Goal: Information Seeking & Learning: Check status

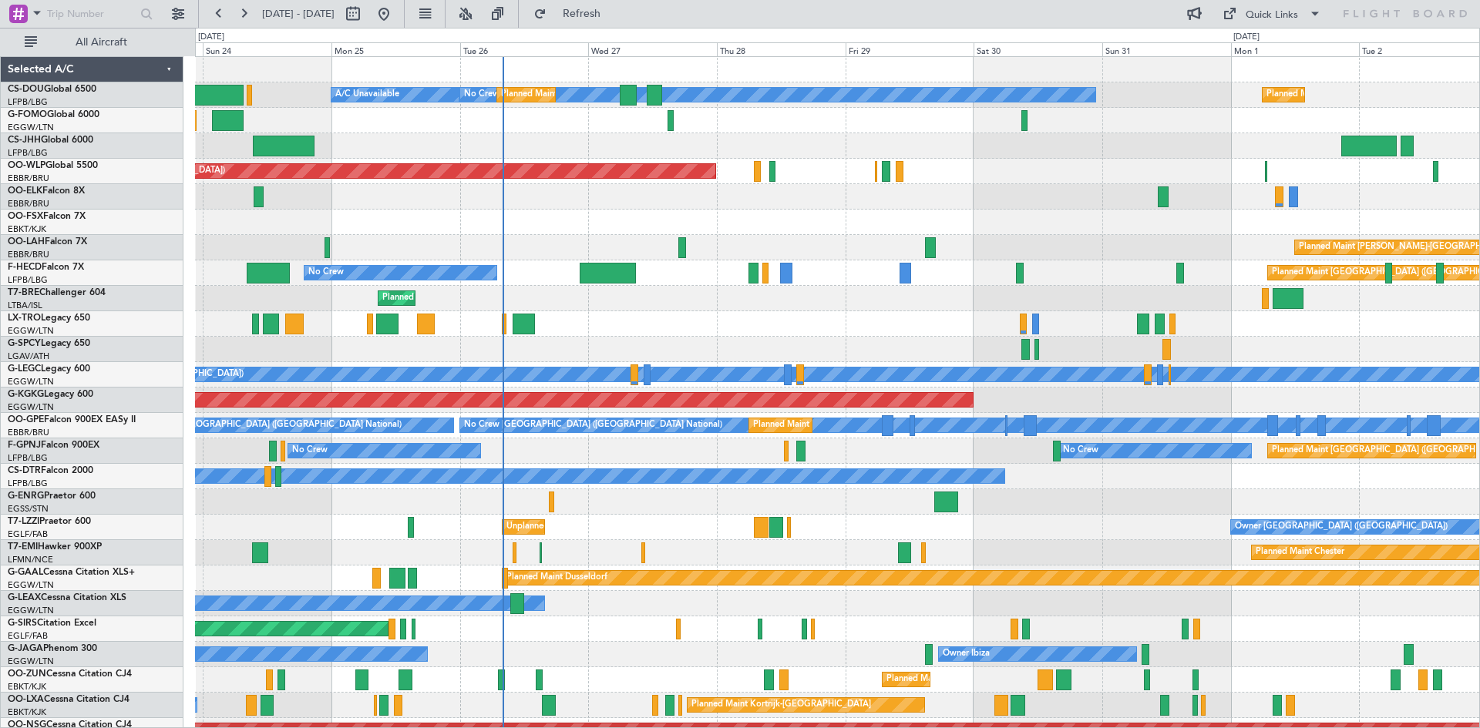
click at [668, 342] on div at bounding box center [837, 349] width 1284 height 25
click at [478, 11] on button at bounding box center [465, 14] width 25 height 25
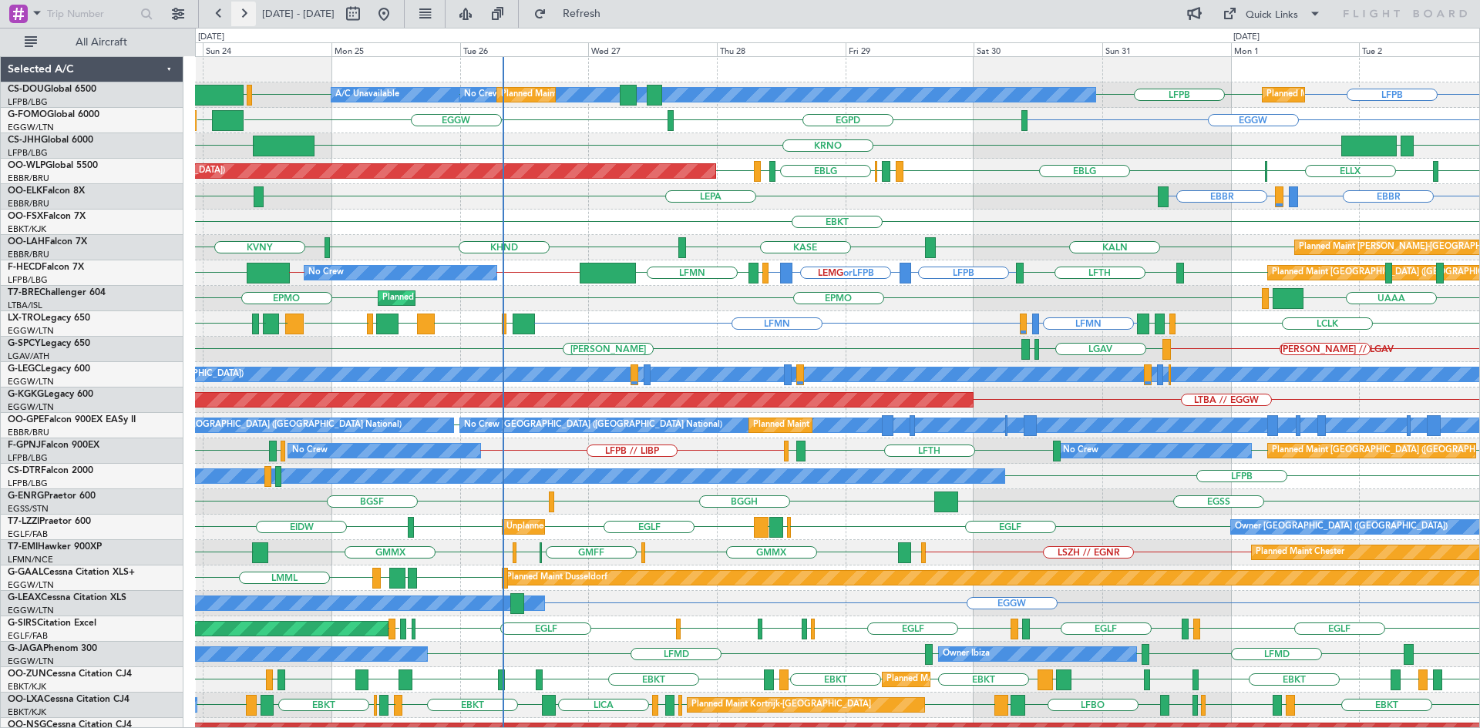
click at [239, 12] on button at bounding box center [243, 14] width 25 height 25
click at [240, 12] on button at bounding box center [243, 14] width 25 height 25
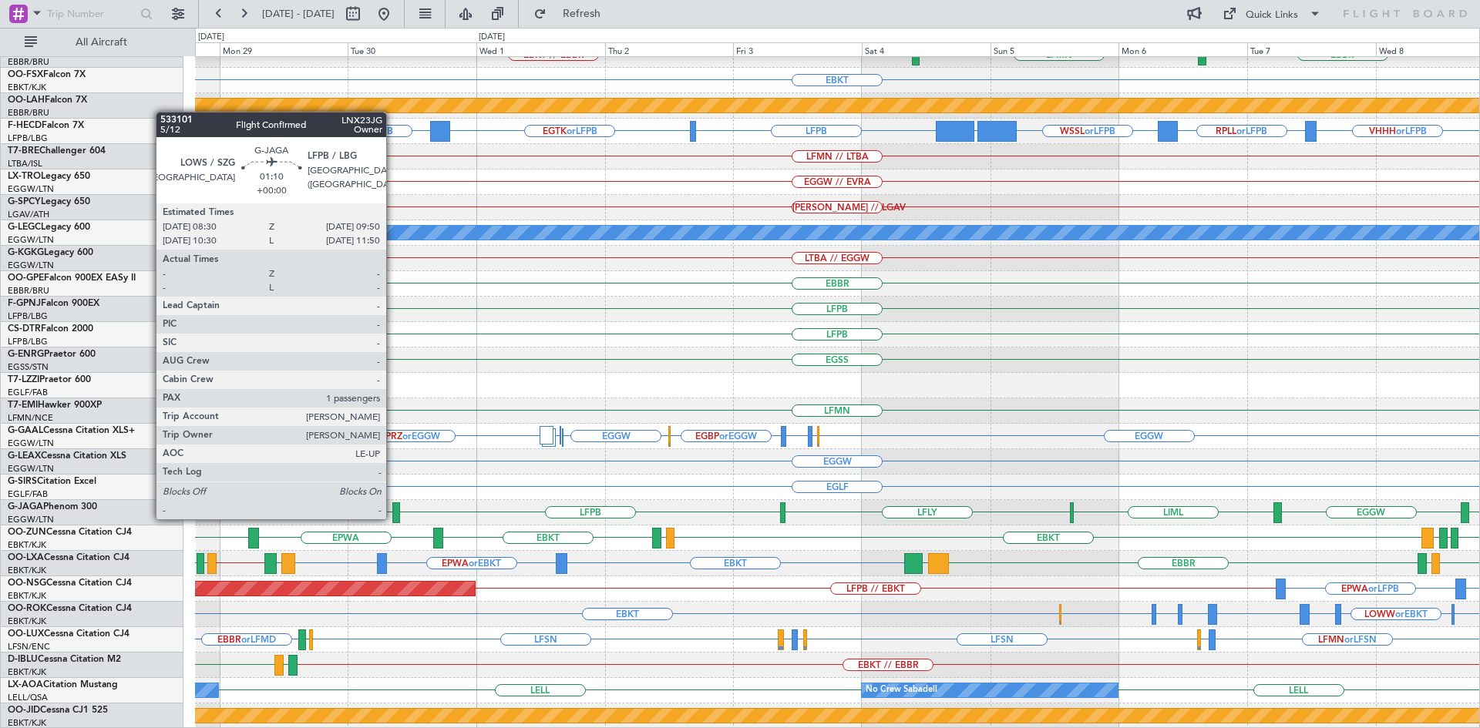
scroll to position [142, 0]
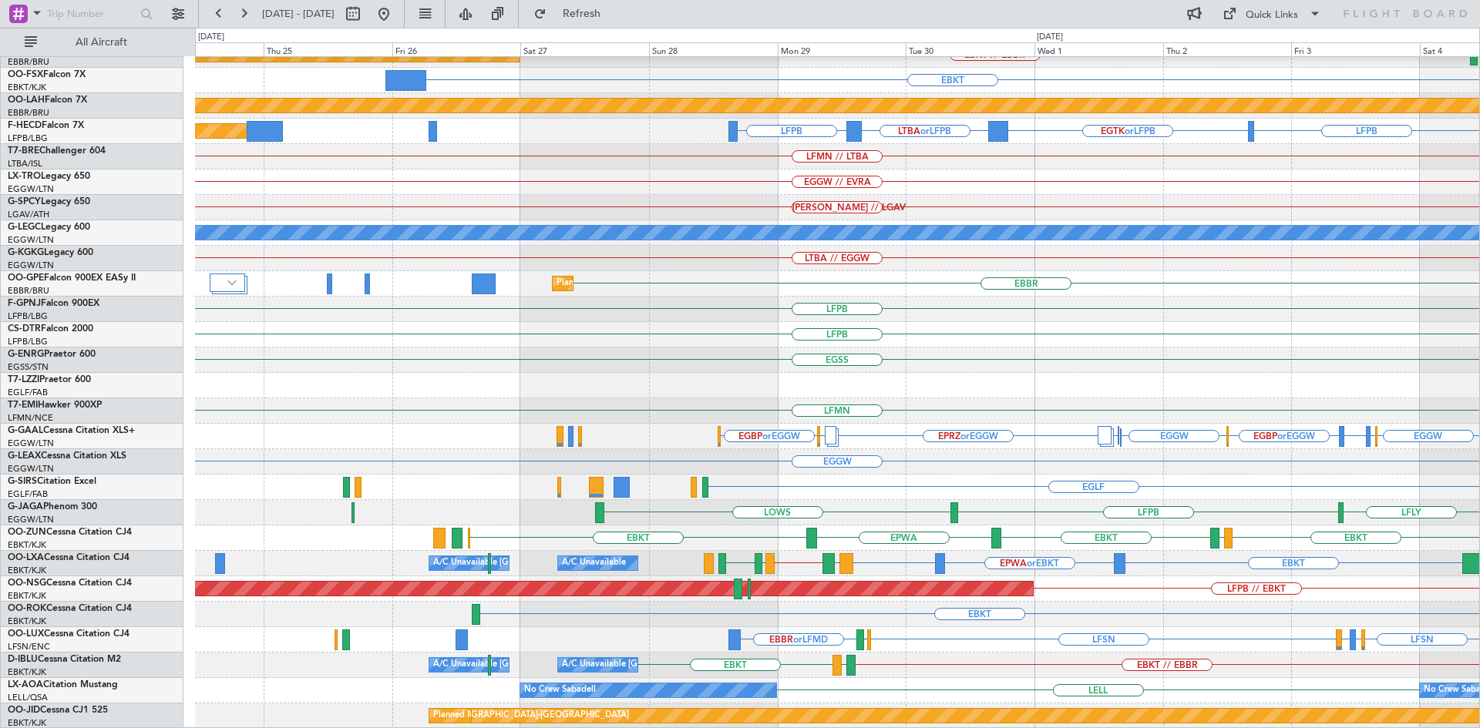
click at [966, 611] on div "EBLG // EBBR EBKT // EBBR Planned Maint [GEOGRAPHIC_DATA]-[GEOGRAPHIC_DATA] LFM…" at bounding box center [837, 322] width 1284 height 814
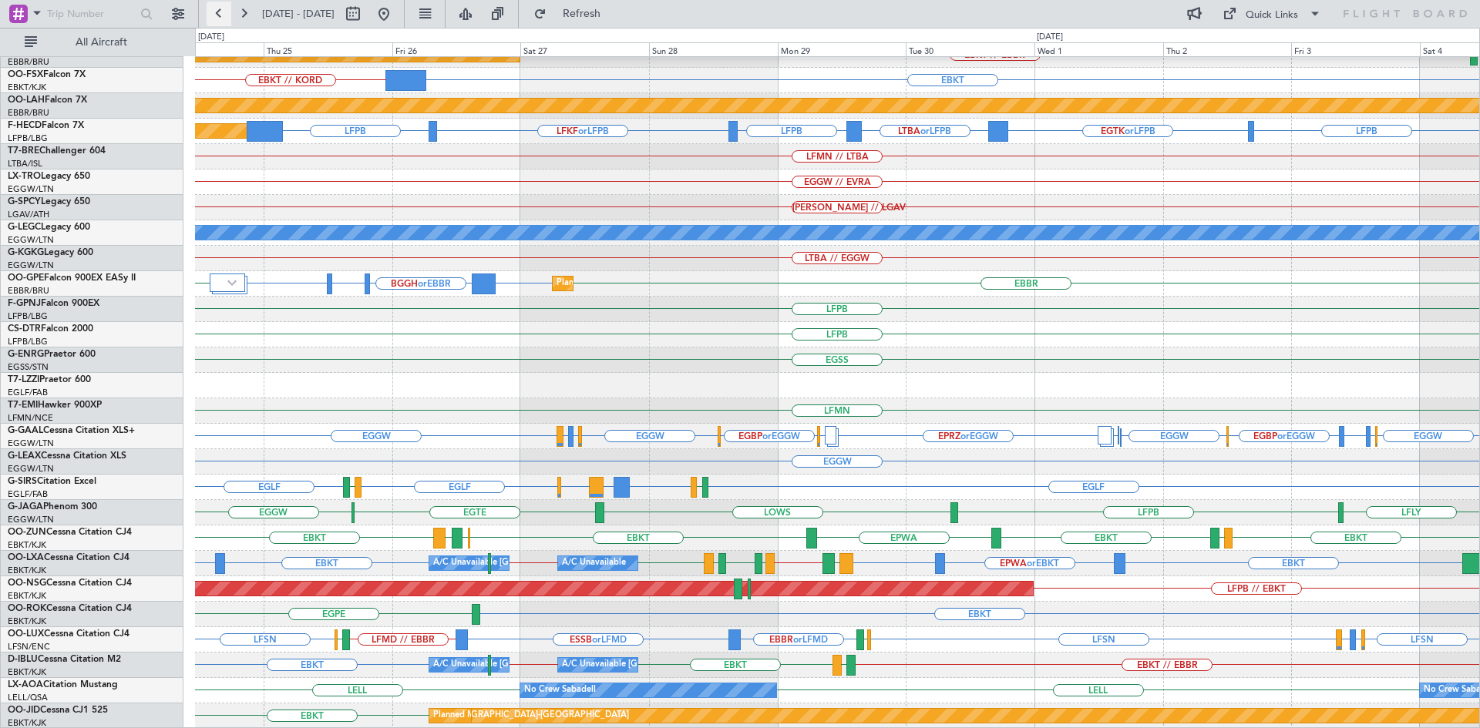
click at [210, 18] on button at bounding box center [219, 14] width 25 height 25
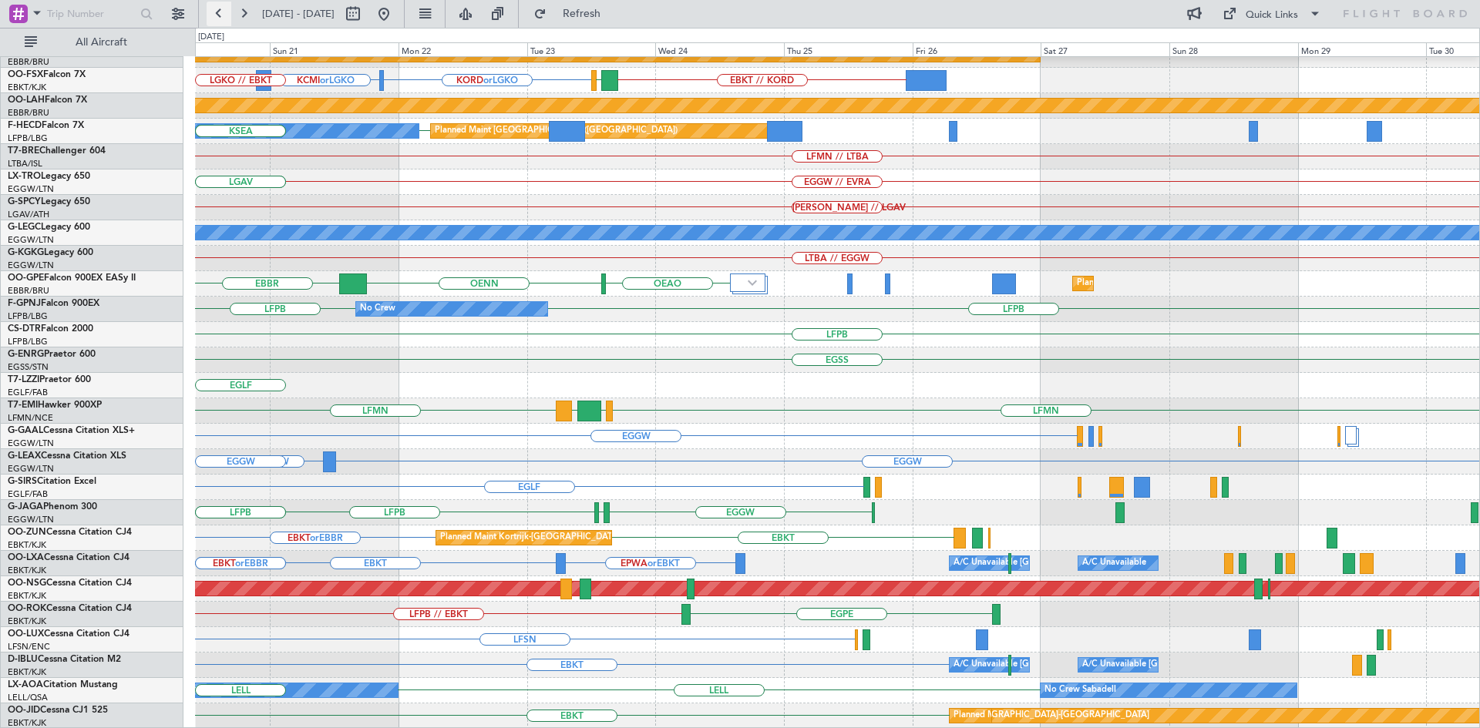
click at [210, 18] on button at bounding box center [219, 14] width 25 height 25
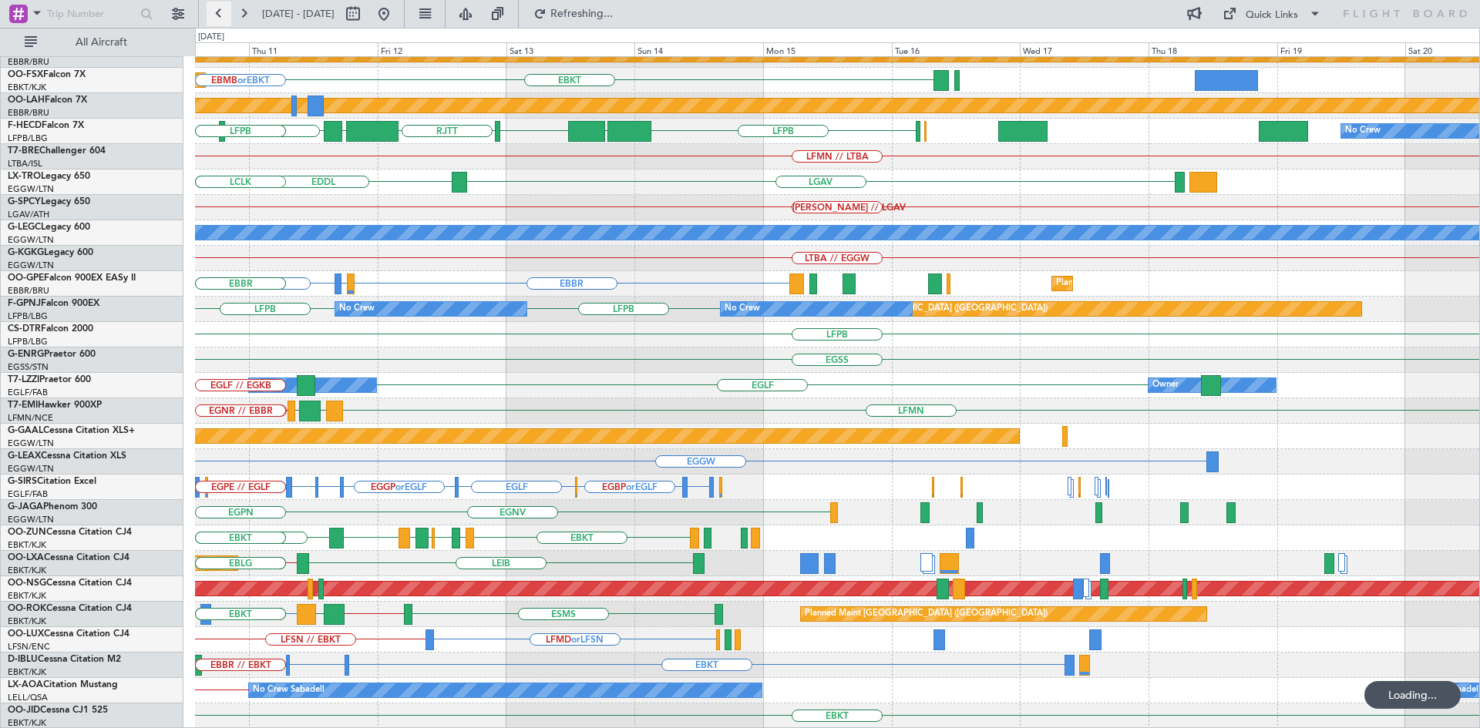
click at [210, 18] on button at bounding box center [219, 14] width 25 height 25
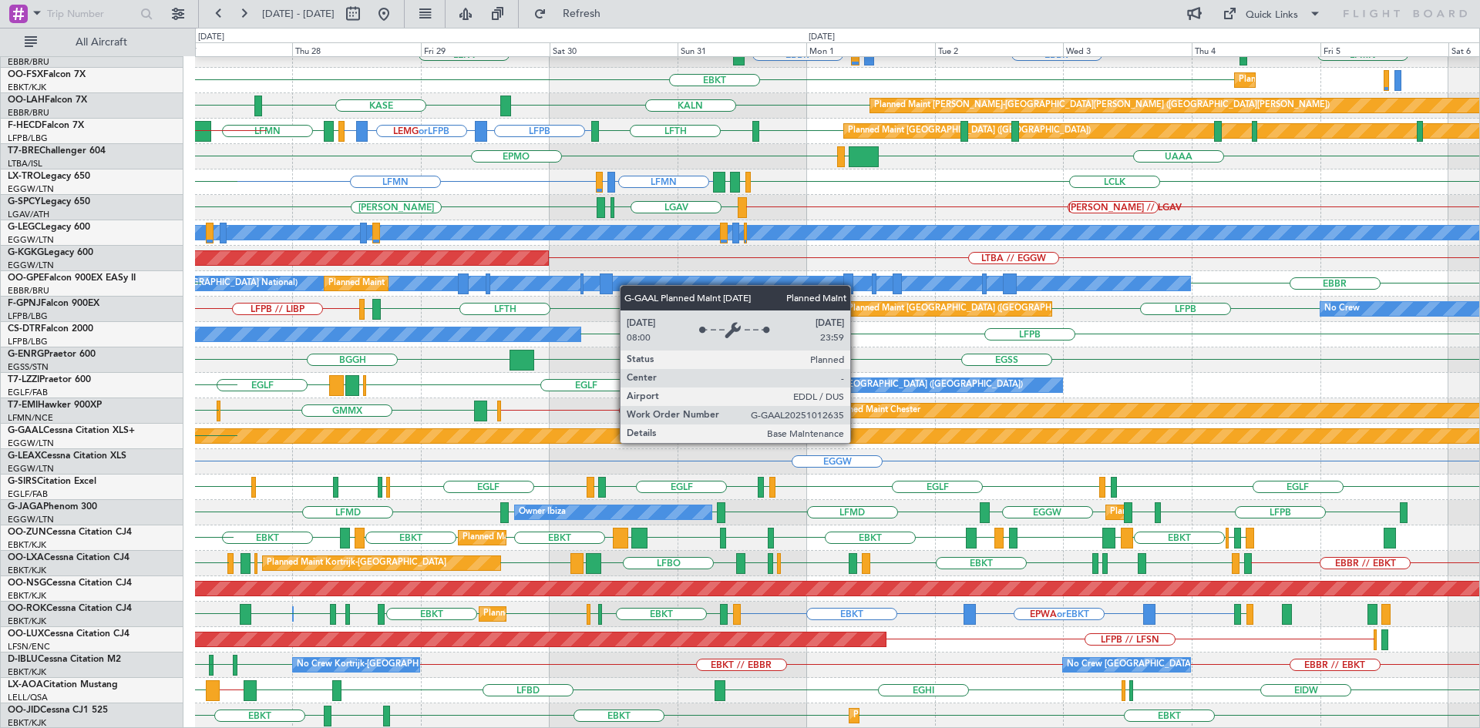
click at [628, 429] on div "Planned Maint Dusseldorf" at bounding box center [1421, 436] width 2684 height 14
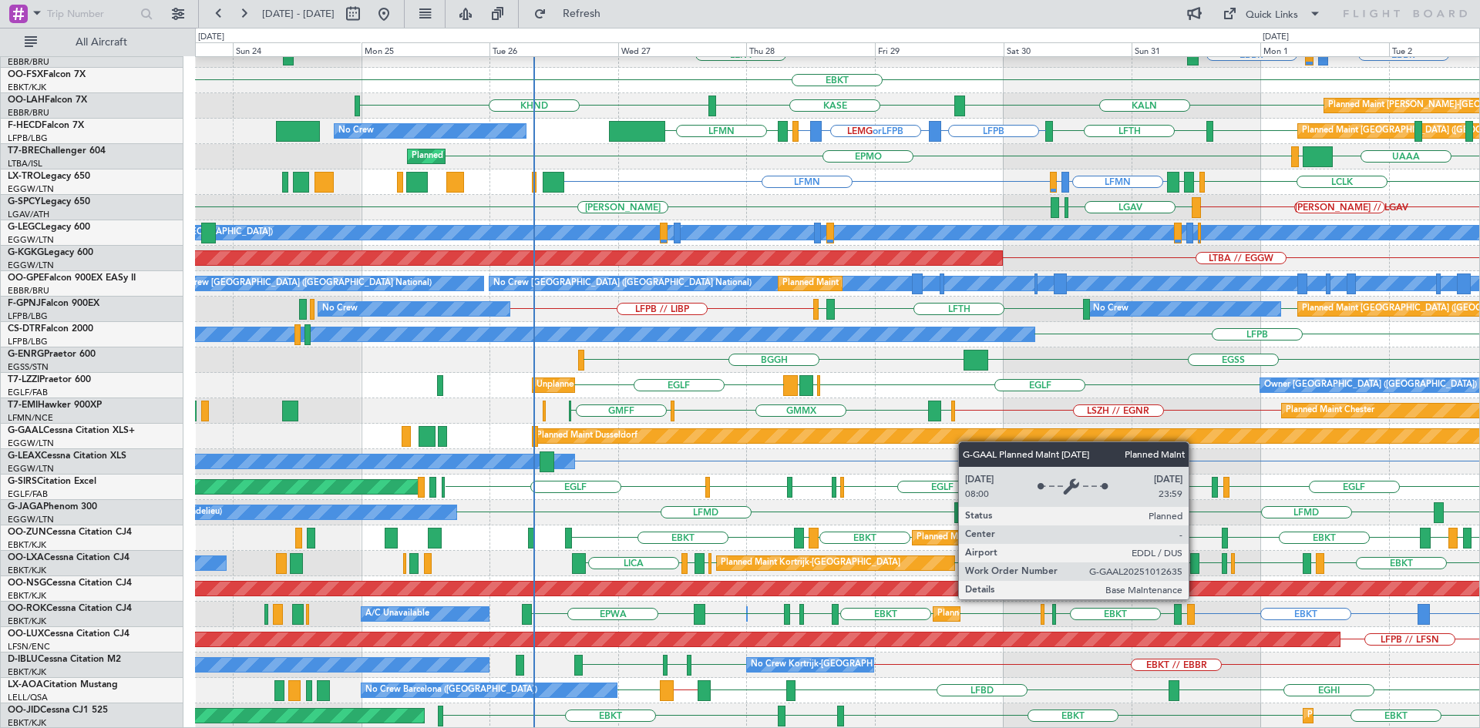
click at [956, 442] on div "LIML ELLX EBLG LIRZ EBBR EBLG LIML EDDB Planned Maint Berlin (Brandenburg) KCLT…" at bounding box center [837, 322] width 1284 height 814
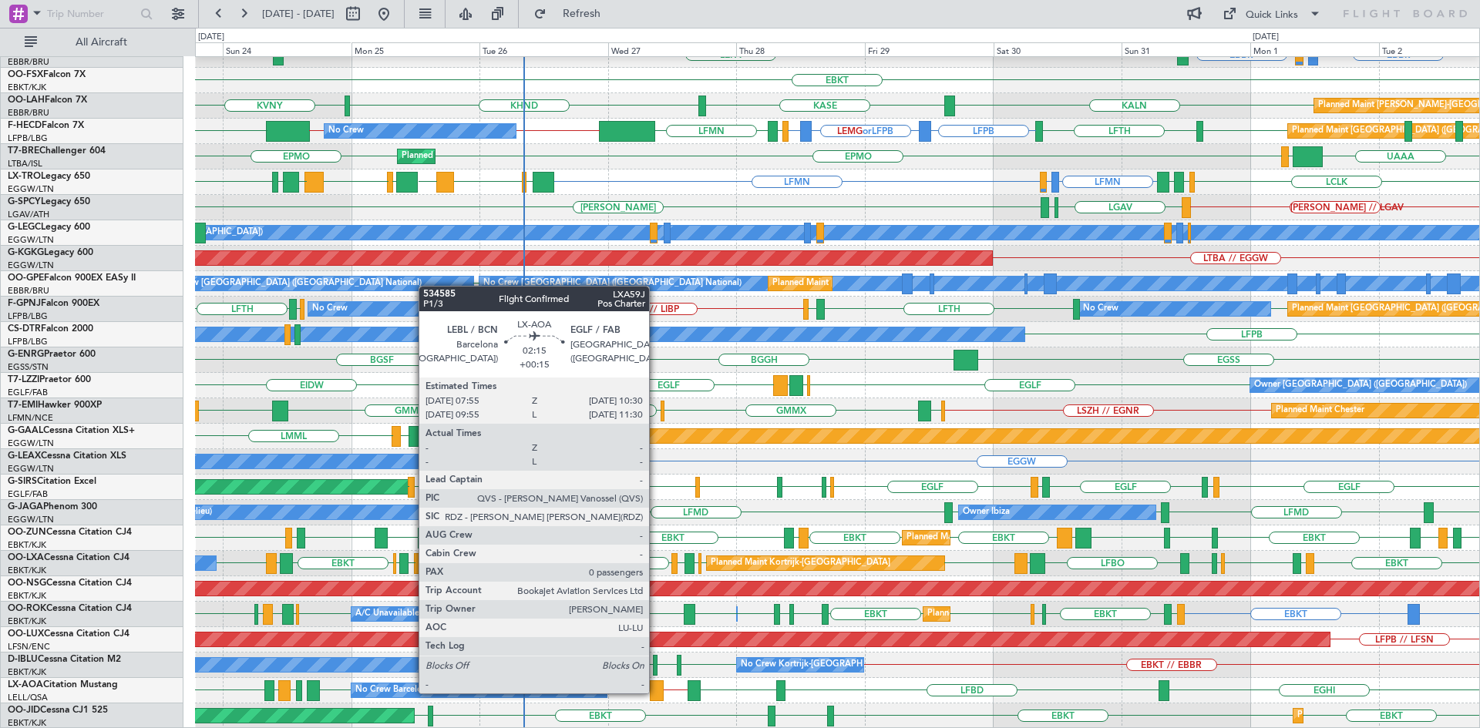
click at [656, 692] on div at bounding box center [657, 691] width 14 height 21
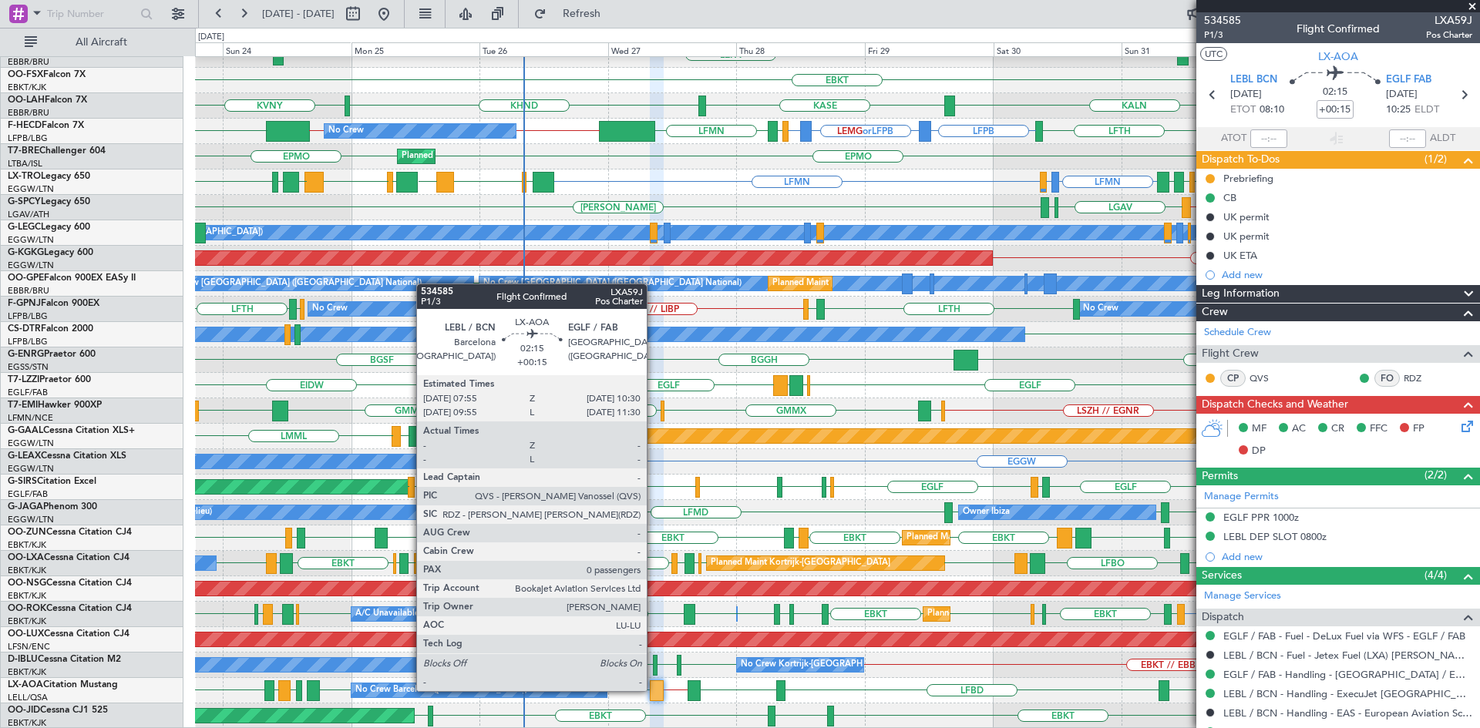
click at [654, 690] on div at bounding box center [657, 691] width 14 height 21
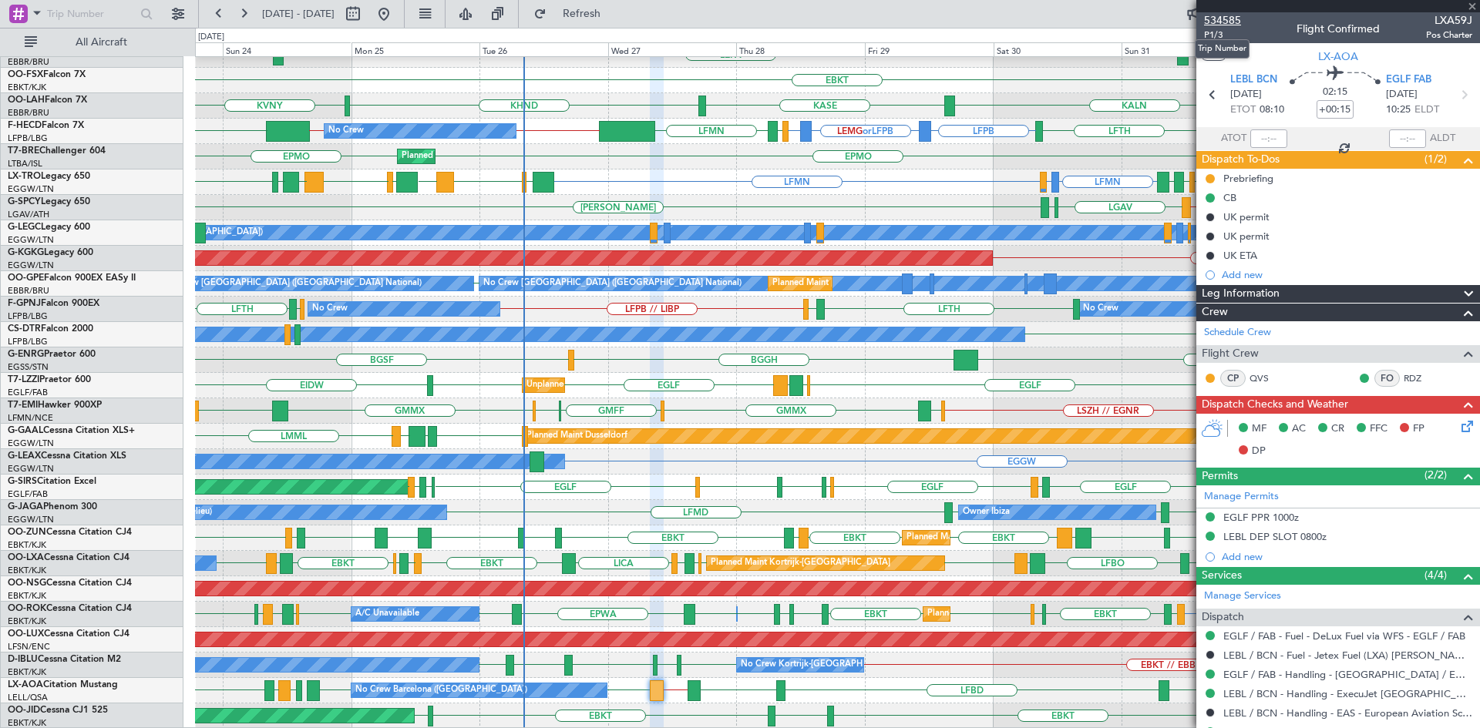
click at [1224, 23] on span "534585" at bounding box center [1222, 20] width 37 height 16
click at [1475, 5] on span at bounding box center [1471, 7] width 15 height 14
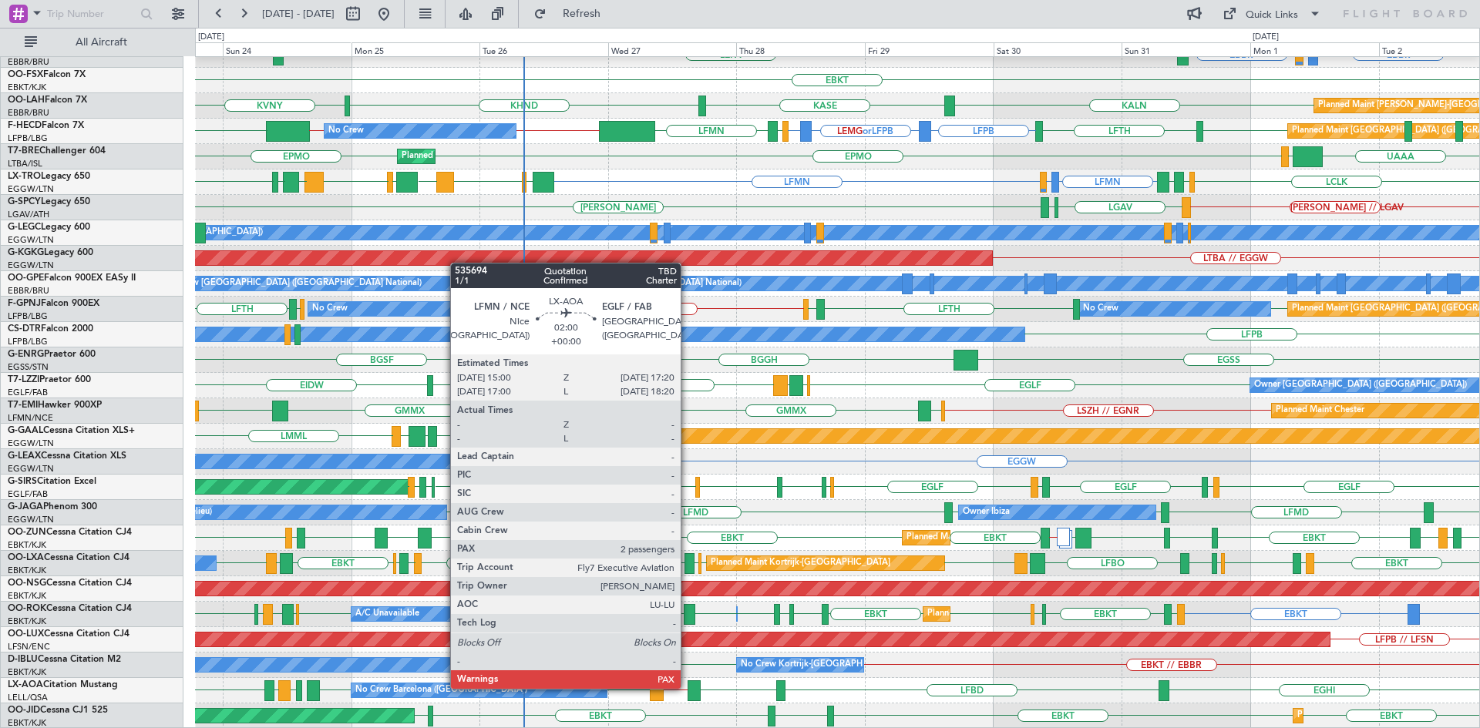
click at [687, 687] on div at bounding box center [693, 691] width 13 height 21
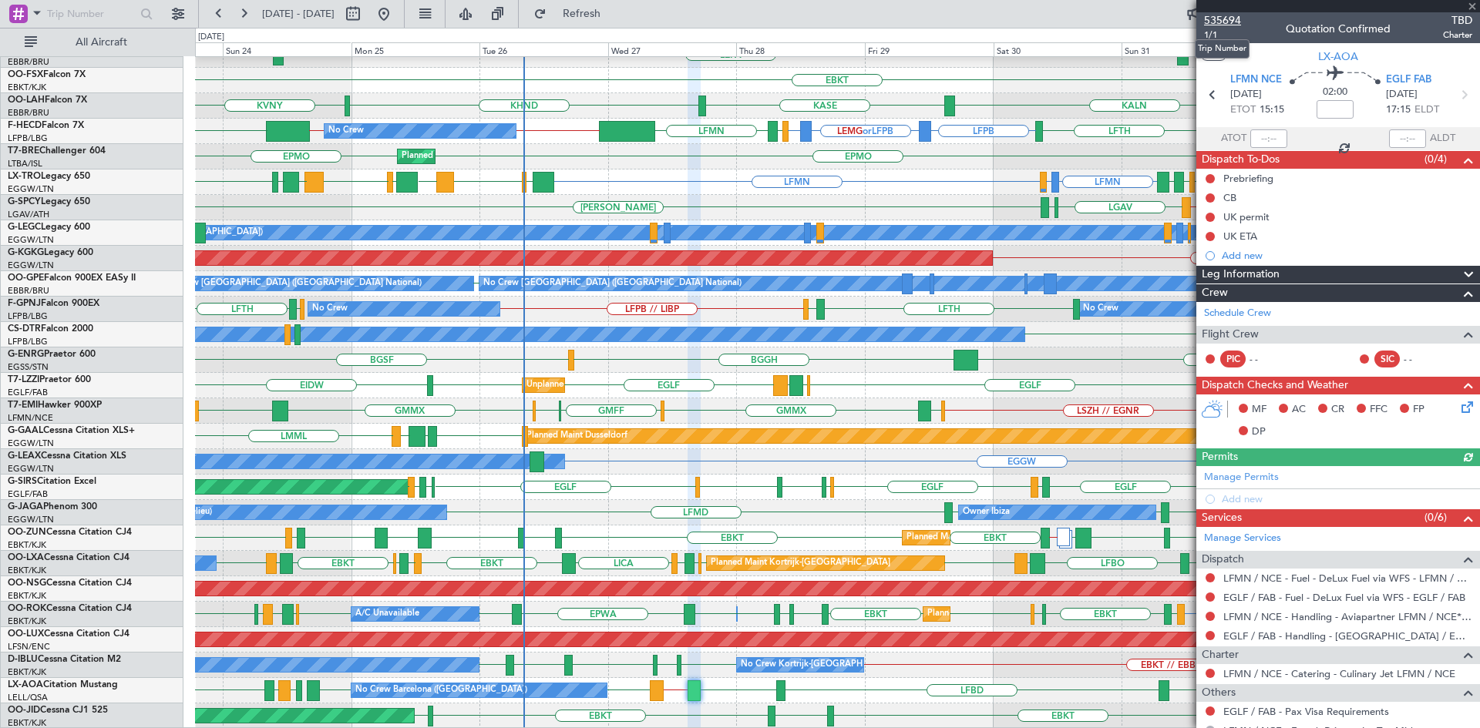
click at [1219, 18] on span "535694" at bounding box center [1222, 20] width 37 height 16
click at [1477, 8] on span at bounding box center [1471, 7] width 15 height 14
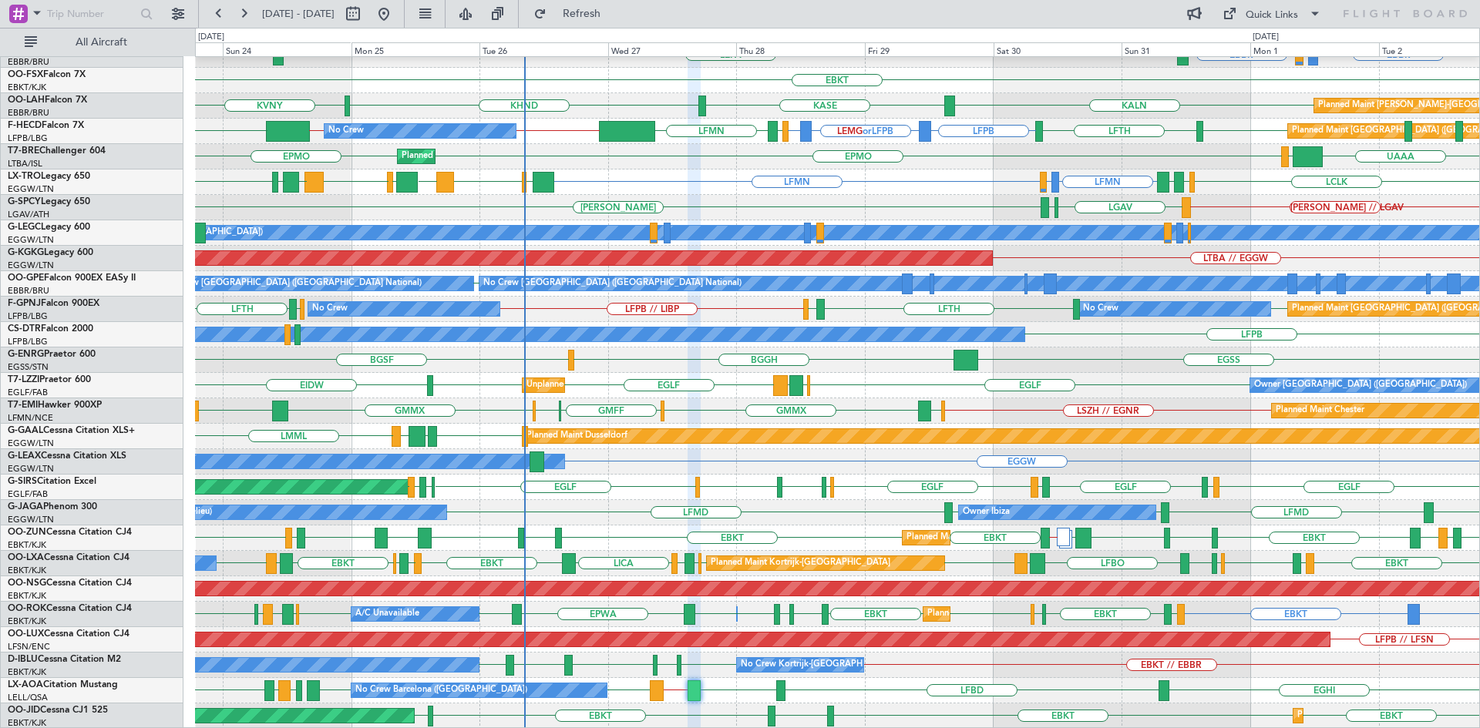
type input "0"
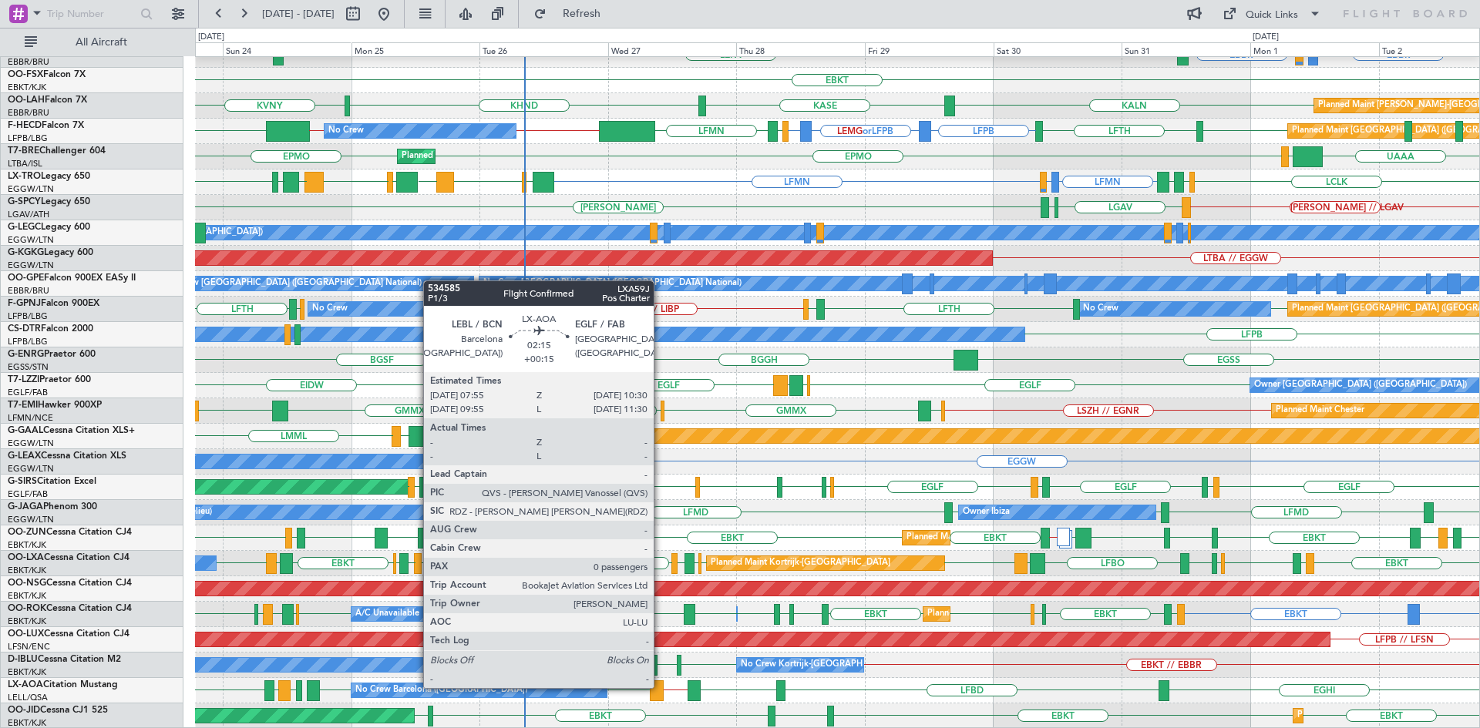
click at [661, 688] on div at bounding box center [657, 691] width 14 height 21
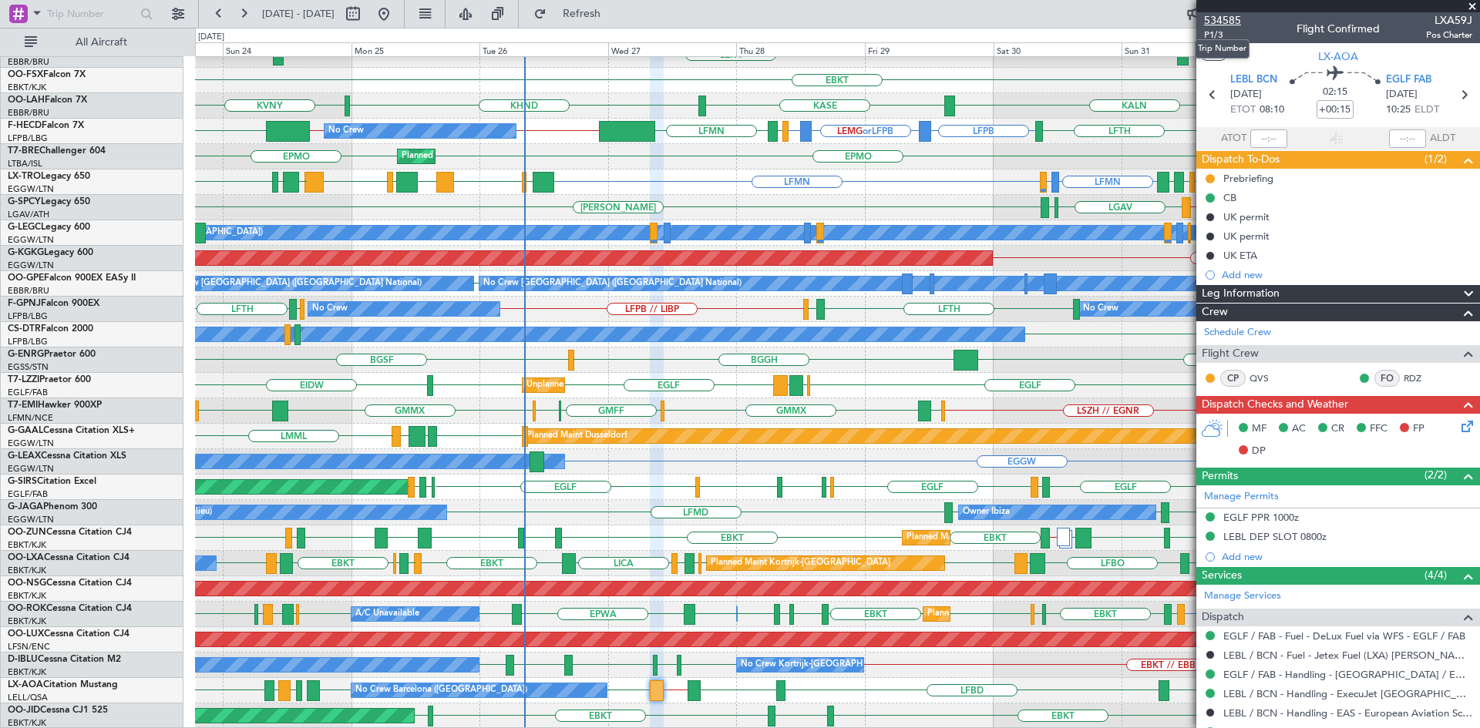
click at [1205, 19] on span "534585" at bounding box center [1222, 20] width 37 height 16
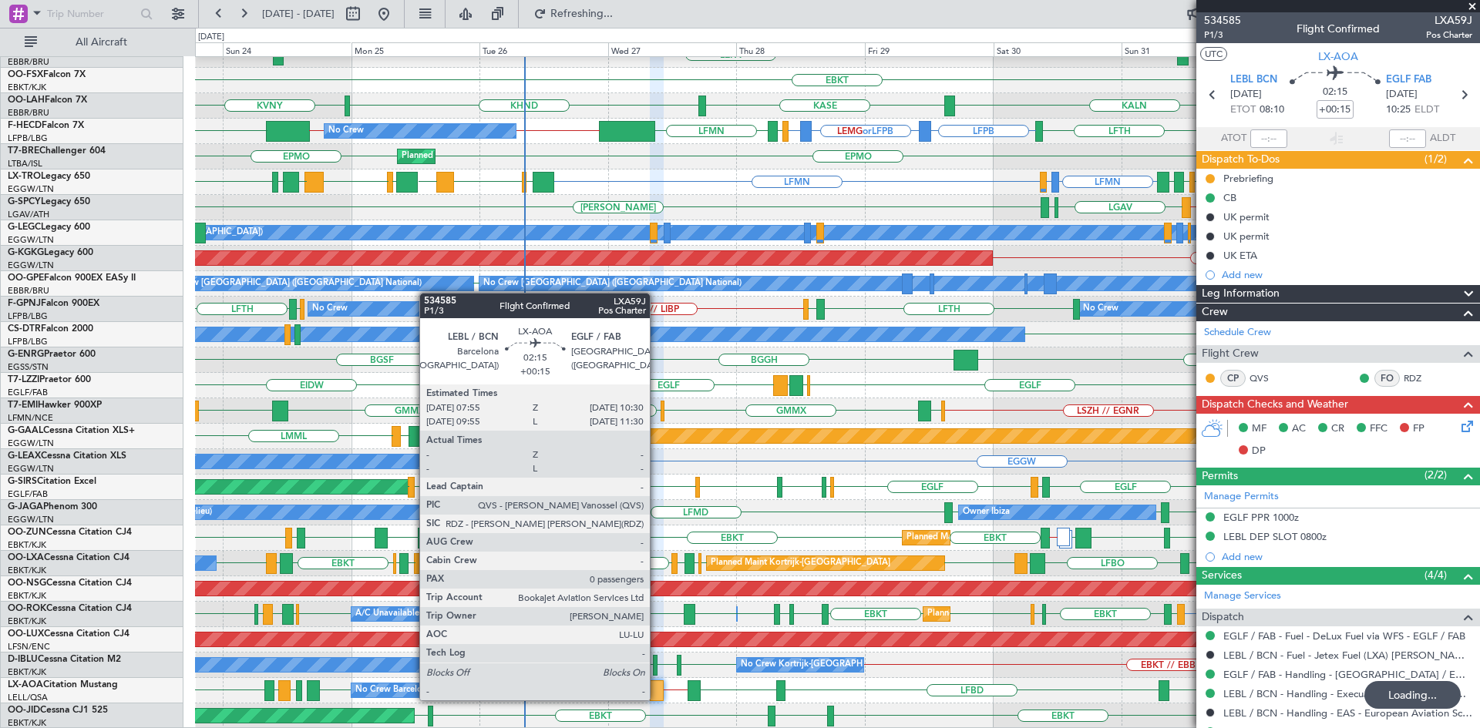
click at [657, 699] on div at bounding box center [657, 691] width 14 height 21
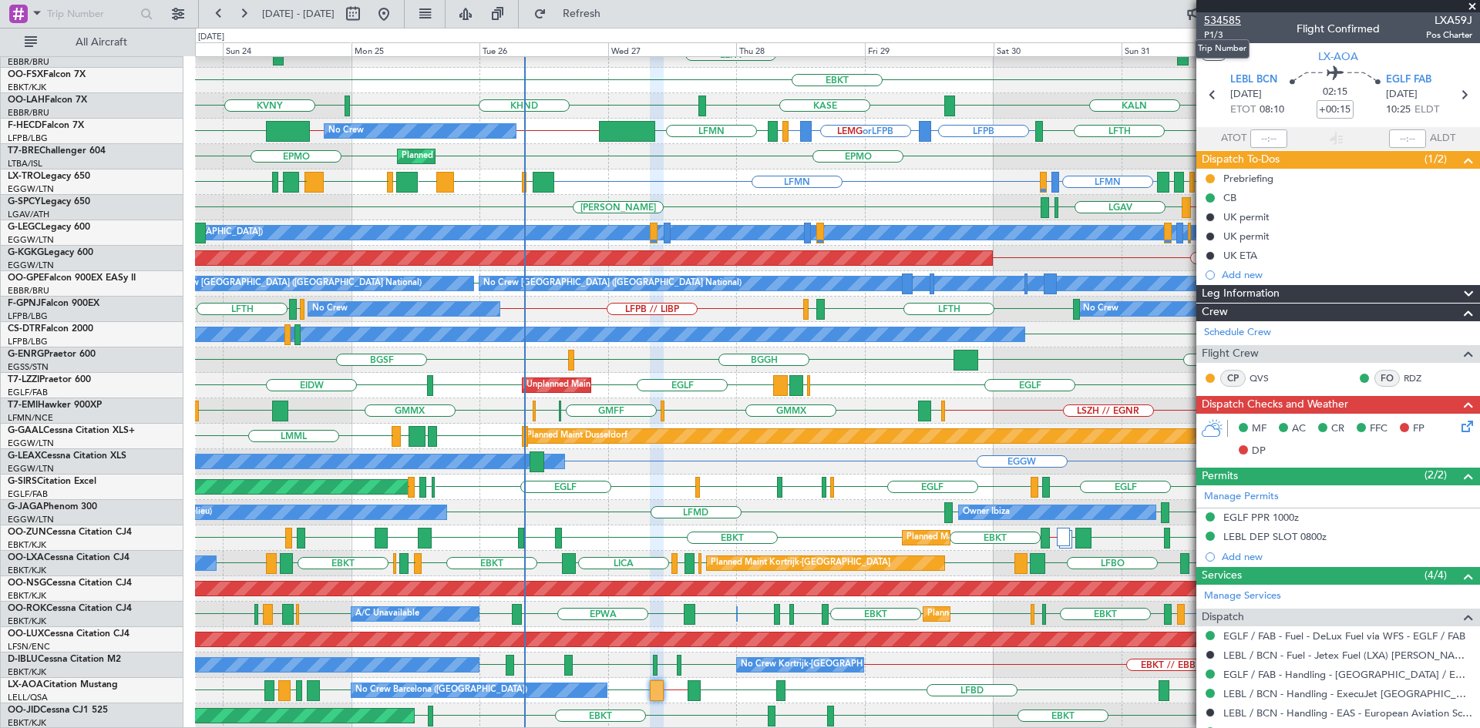
click at [1218, 22] on span "534585" at bounding box center [1222, 20] width 37 height 16
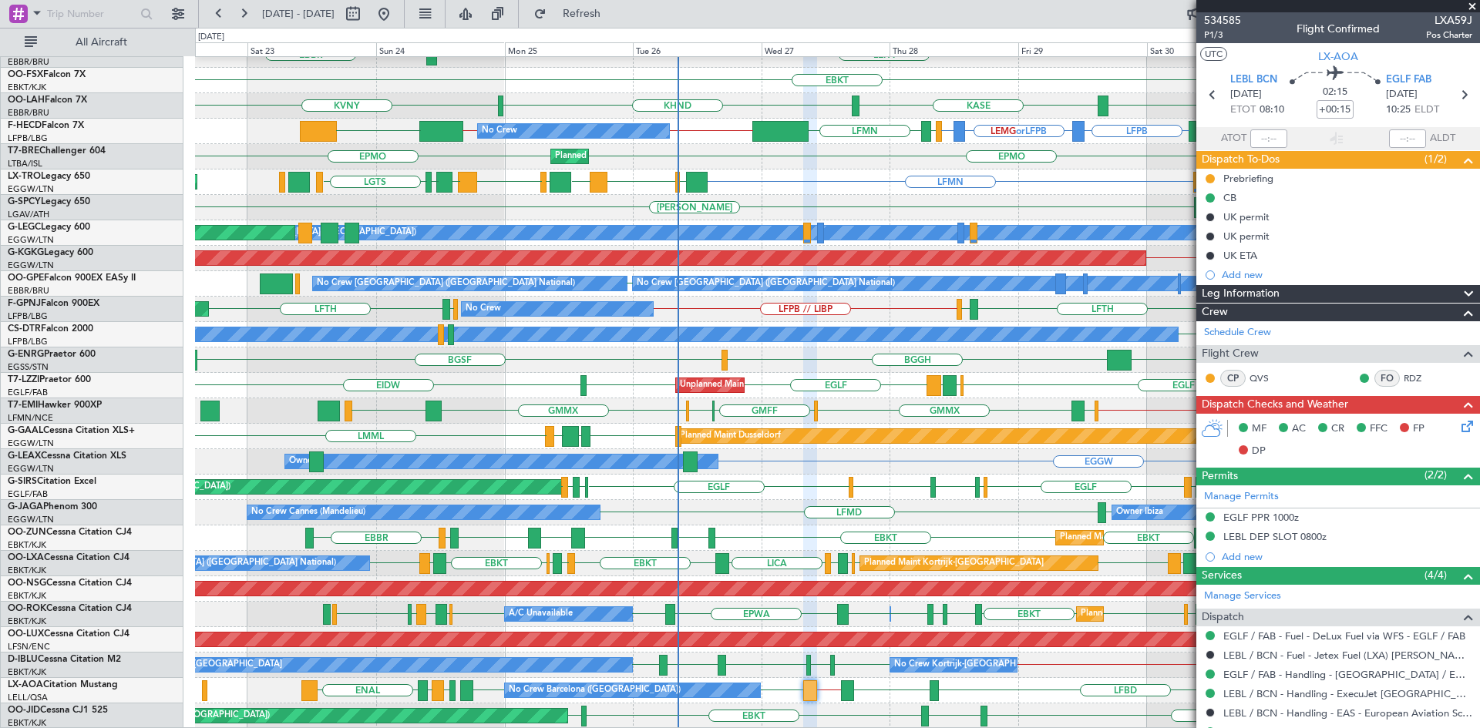
click at [992, 652] on div "EDDB ELLX EBLG LIRZ EBBR EBLG LIML Planned Maint Berlin (Brandenburg) LIML EBBR…" at bounding box center [837, 322] width 1284 height 814
click at [913, 664] on div "EDDB ELLX EBLG LIRZ EBBR EBLG LIML Planned Maint Berlin (Brandenburg) LIML EBBR…" at bounding box center [837, 322] width 1284 height 814
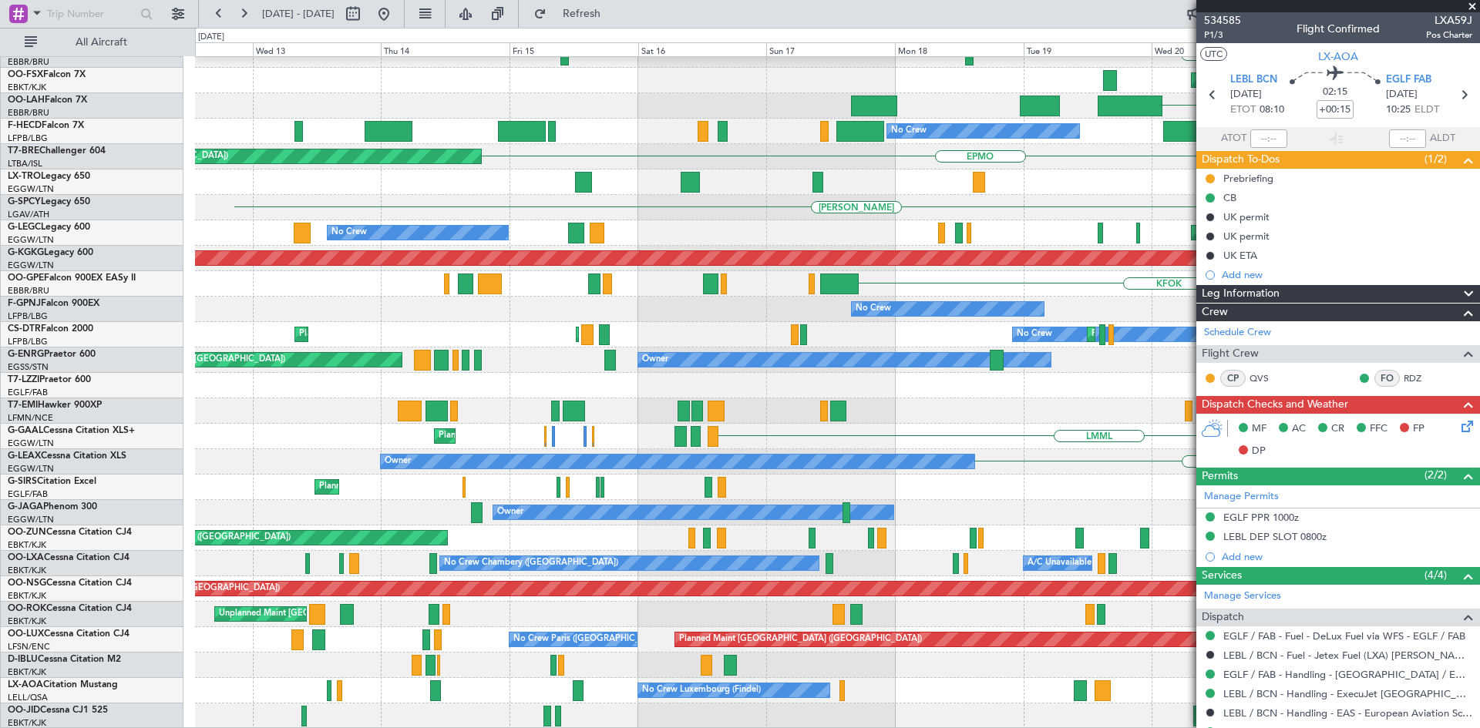
click at [1159, 553] on div "Planned Maint Berlin (Brandenburg) EBBR LEPA EBKT Planned Maint Kortrijk-Wevelg…" at bounding box center [837, 322] width 1284 height 814
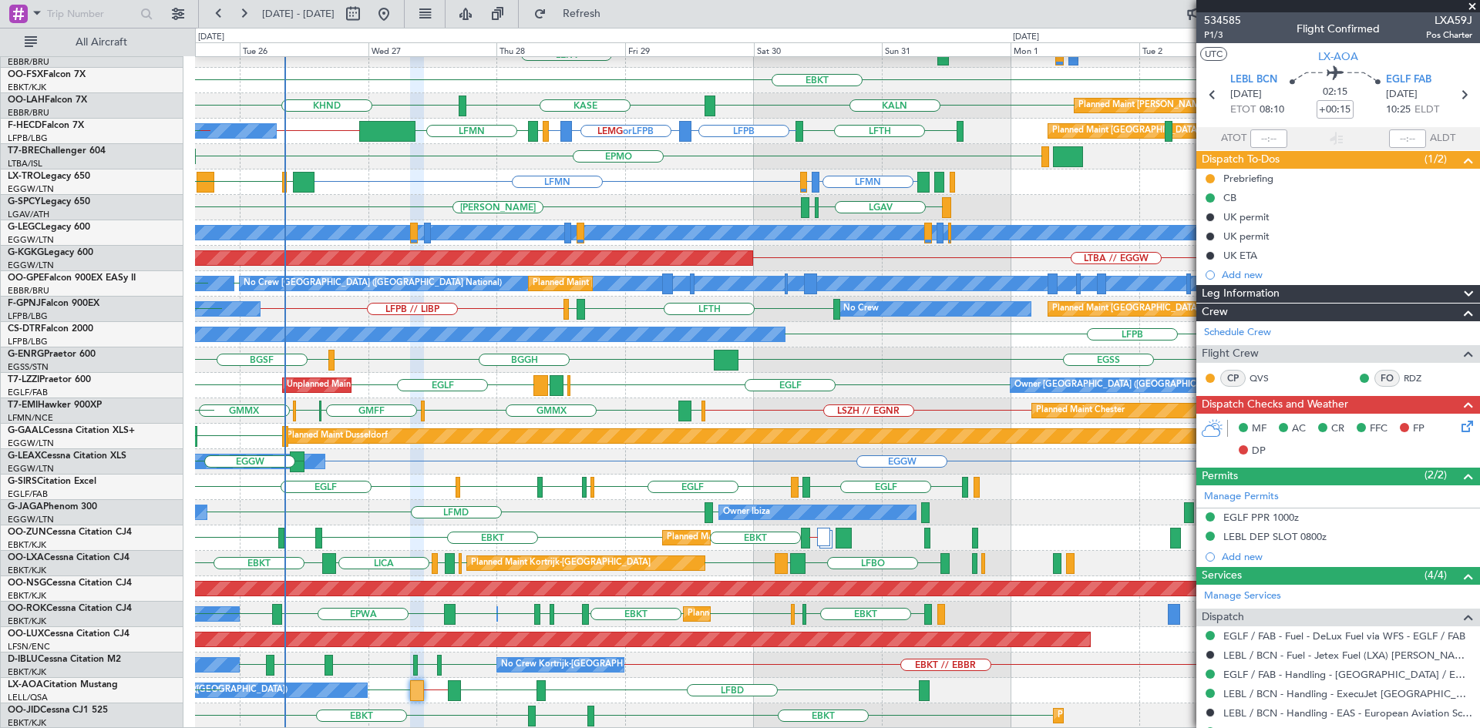
click at [466, 379] on div "Unplanned Maint London (Farnborough) EGLF EGLF EGLF EGTK LEMG Owner London (Far…" at bounding box center [837, 385] width 1284 height 25
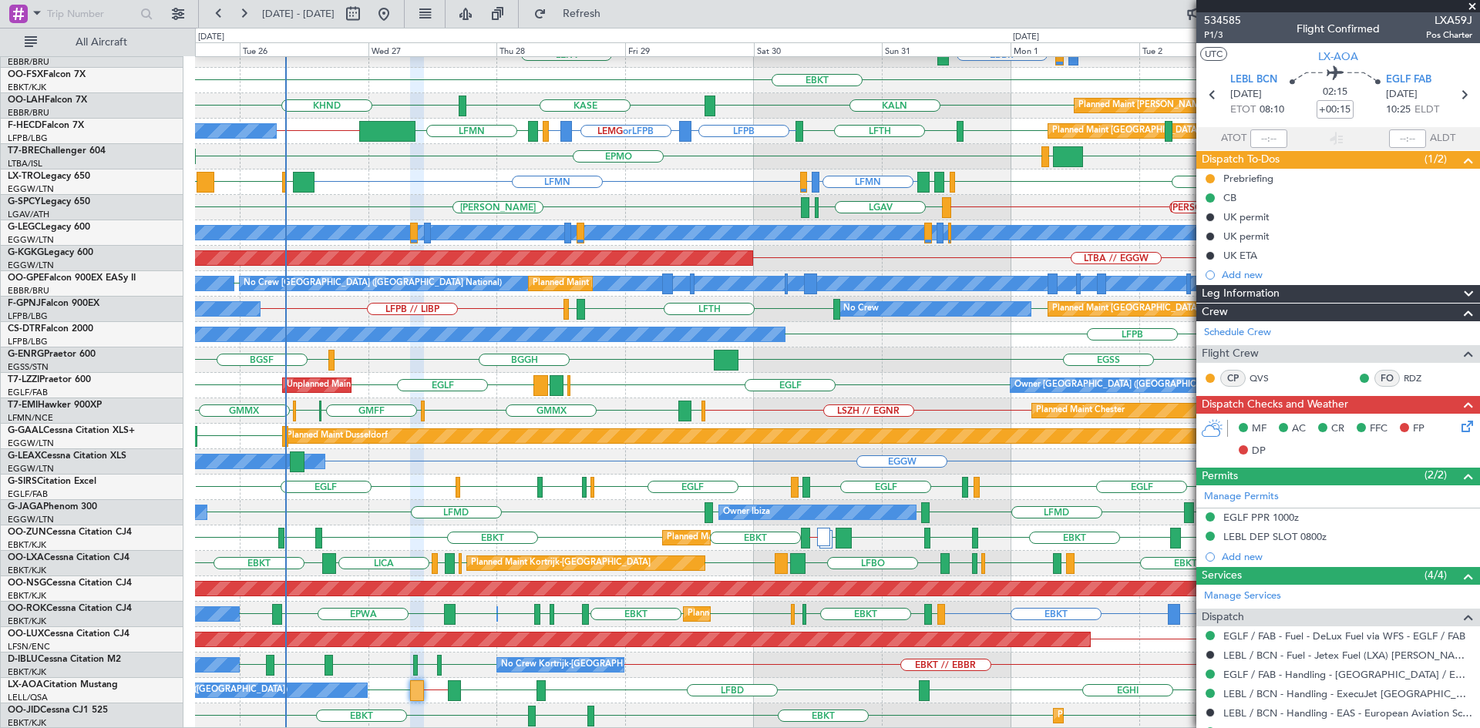
click at [743, 681] on div "No Crew Barcelona (El Prat) EGLF EGLF // LFMN LEBL EIDW EGNR EGHI LFBD" at bounding box center [837, 690] width 1284 height 25
click at [1474, 5] on span at bounding box center [1471, 7] width 15 height 14
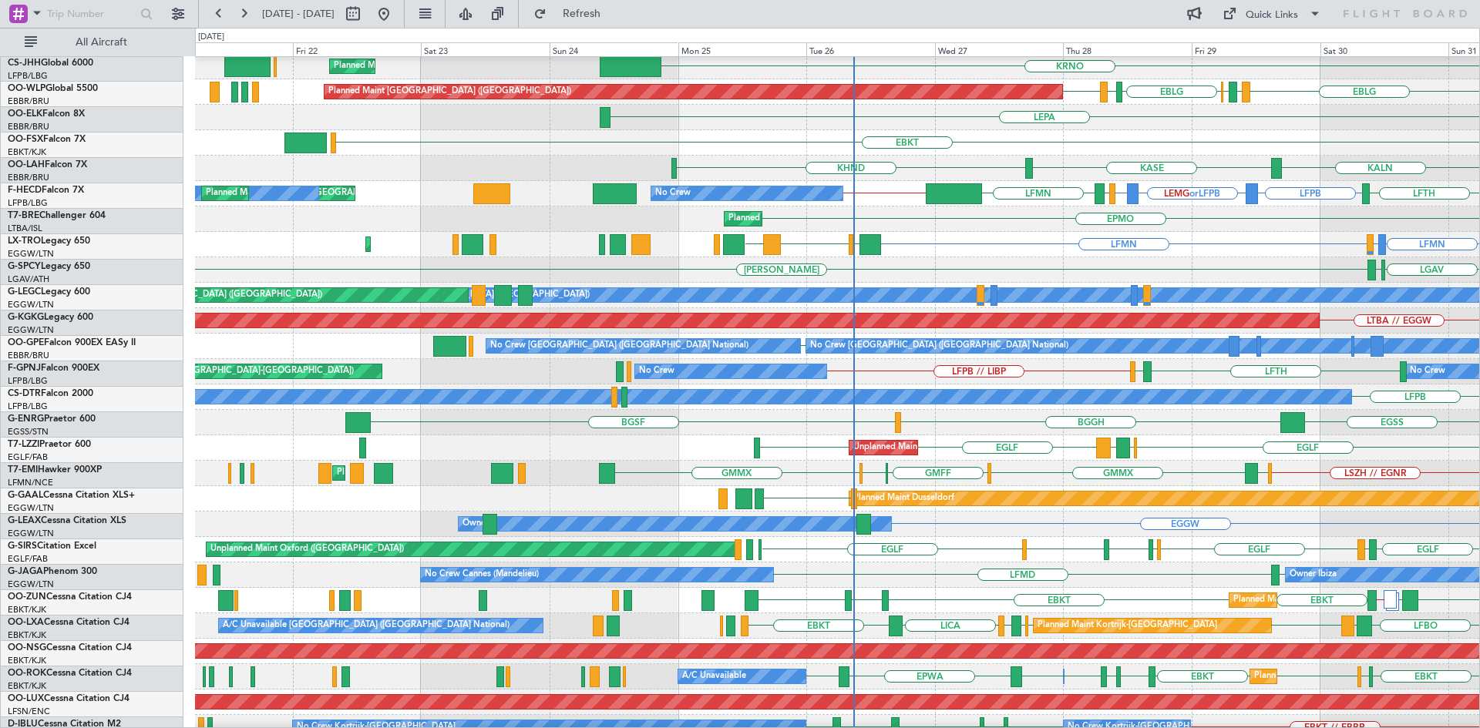
scroll to position [79, 0]
click at [1175, 211] on div "EPMO Planned Maint Warsaw (Modlin) LJLJ UAAA" at bounding box center [837, 219] width 1284 height 25
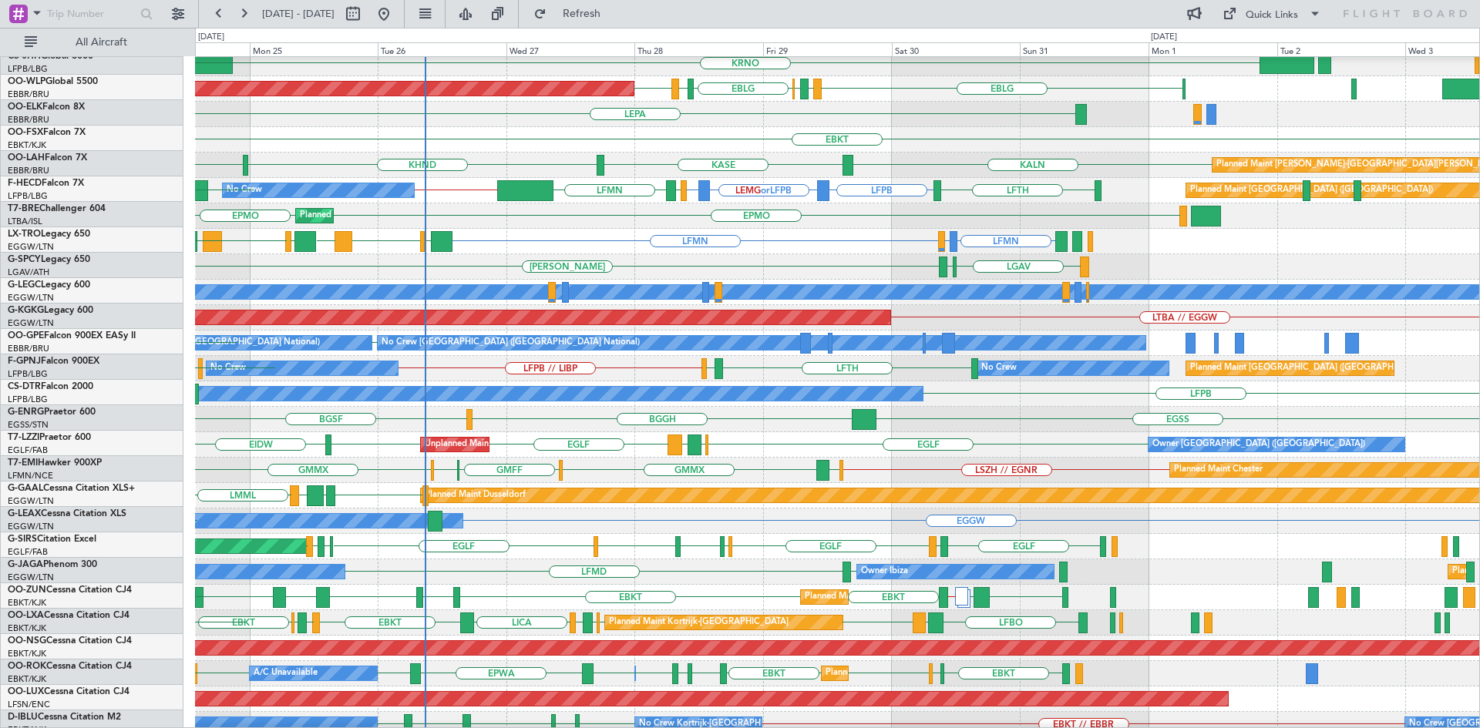
scroll to position [82, 0]
click at [663, 464] on div "GMMX GMFF GMME GMMX LSZH // EGNR LFMN Planned Maint Chester LFMN LEIB HEAL Plan…" at bounding box center [837, 470] width 1284 height 25
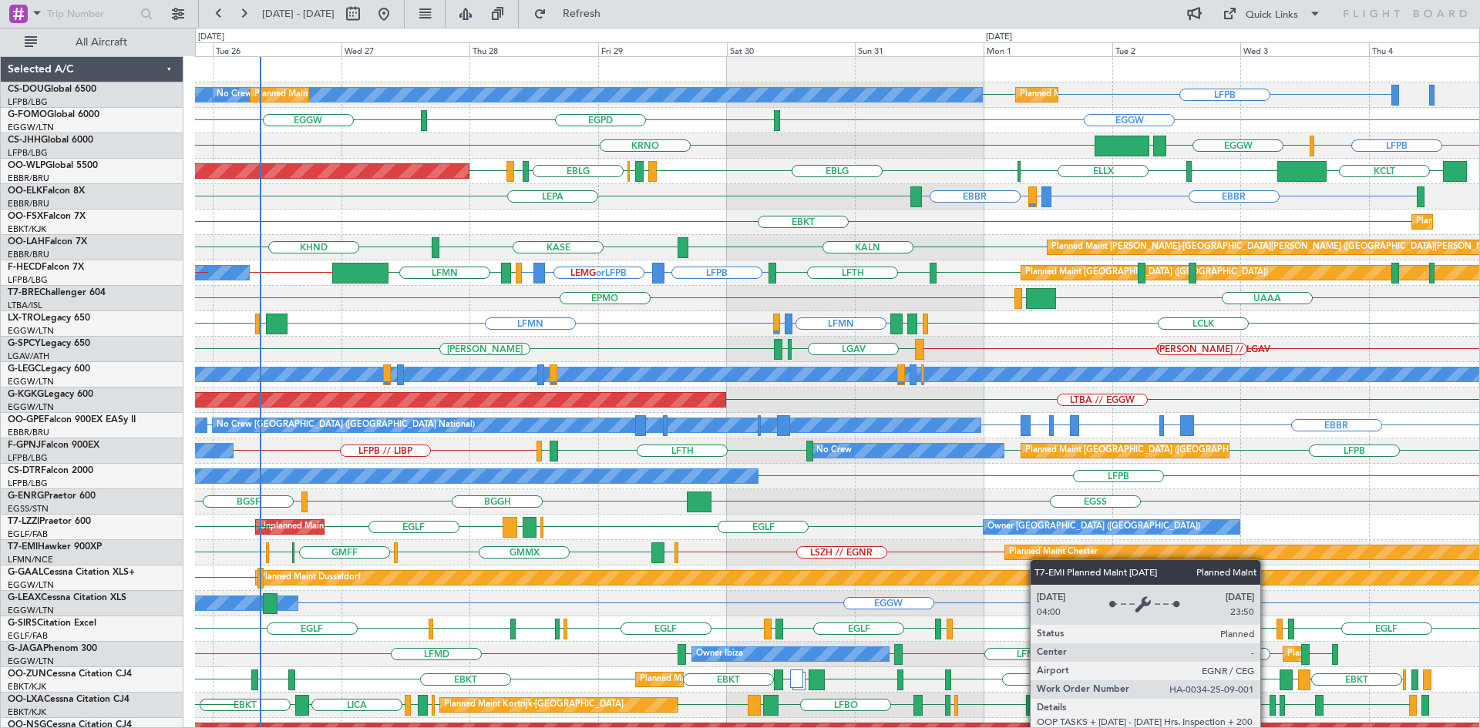
scroll to position [12, 0]
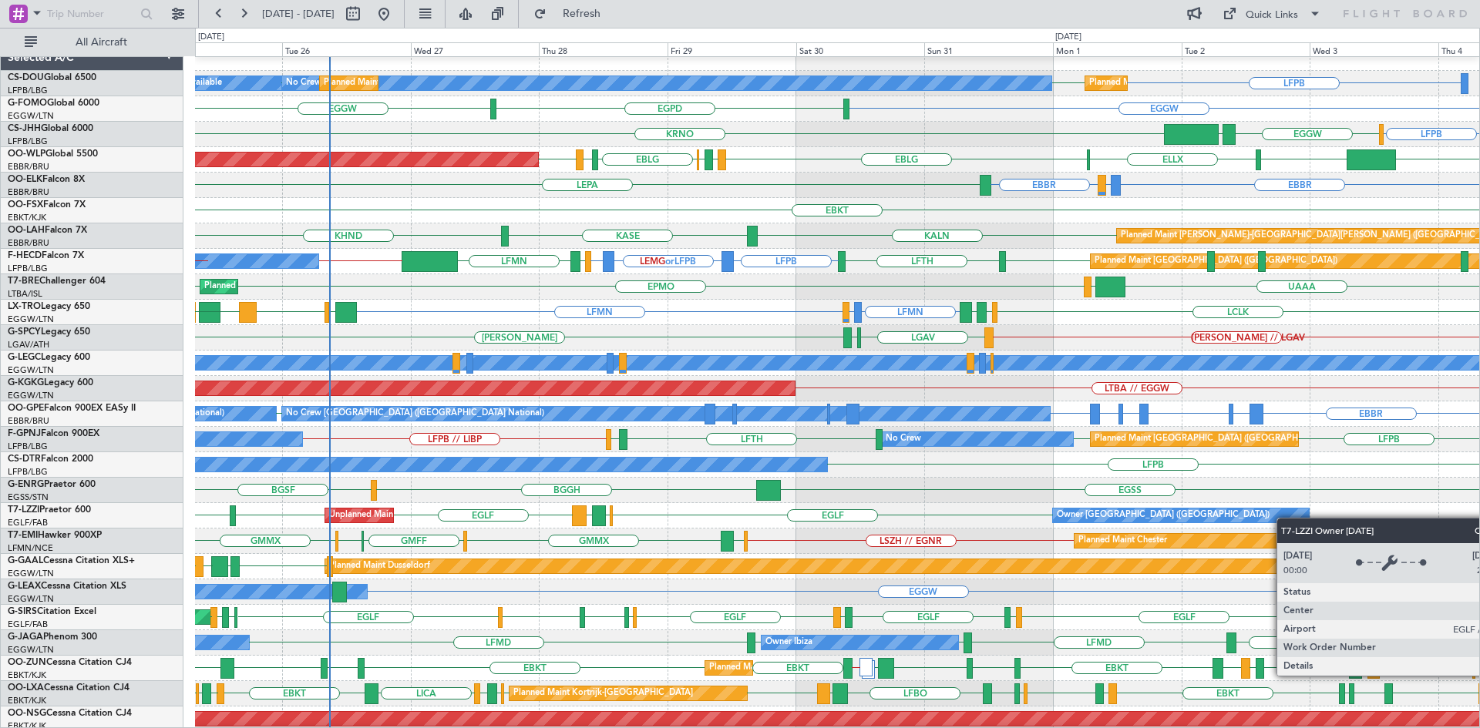
click at [1284, 518] on div "Owner [GEOGRAPHIC_DATA] ([GEOGRAPHIC_DATA])" at bounding box center [1181, 516] width 256 height 14
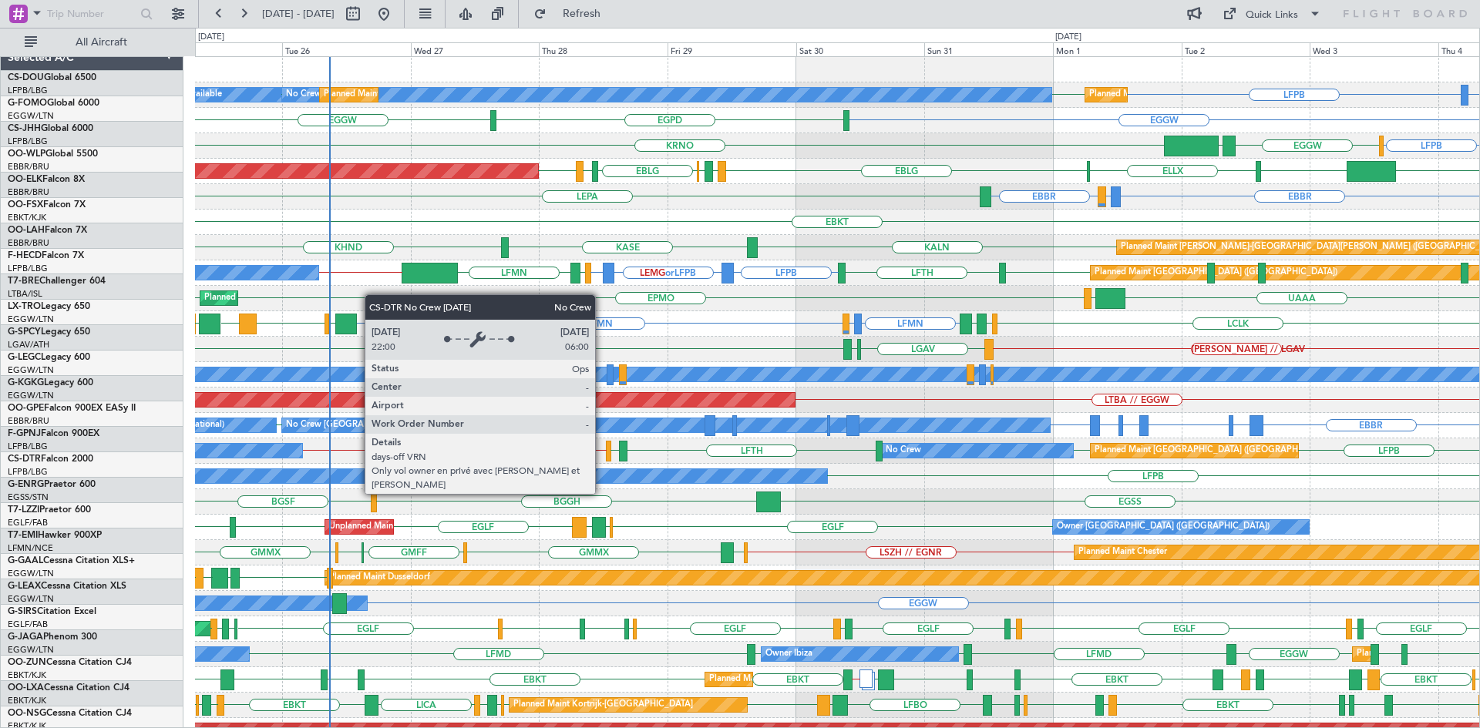
scroll to position [0, 0]
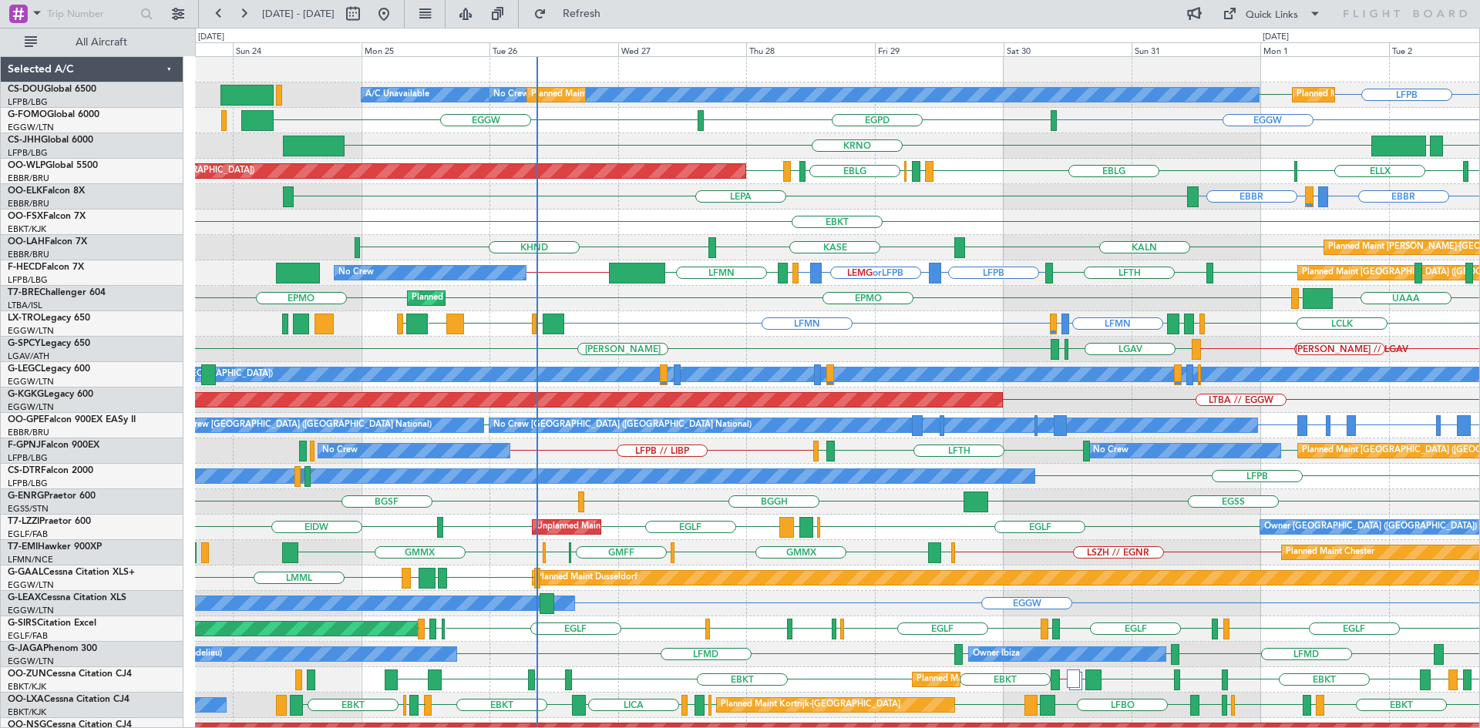
click at [871, 315] on div "LFMN LFMN LDSP or LFMN LLBG LCLK LFMN LLBG LCLK LLBG LGAV Planned Maint London …" at bounding box center [837, 323] width 1284 height 25
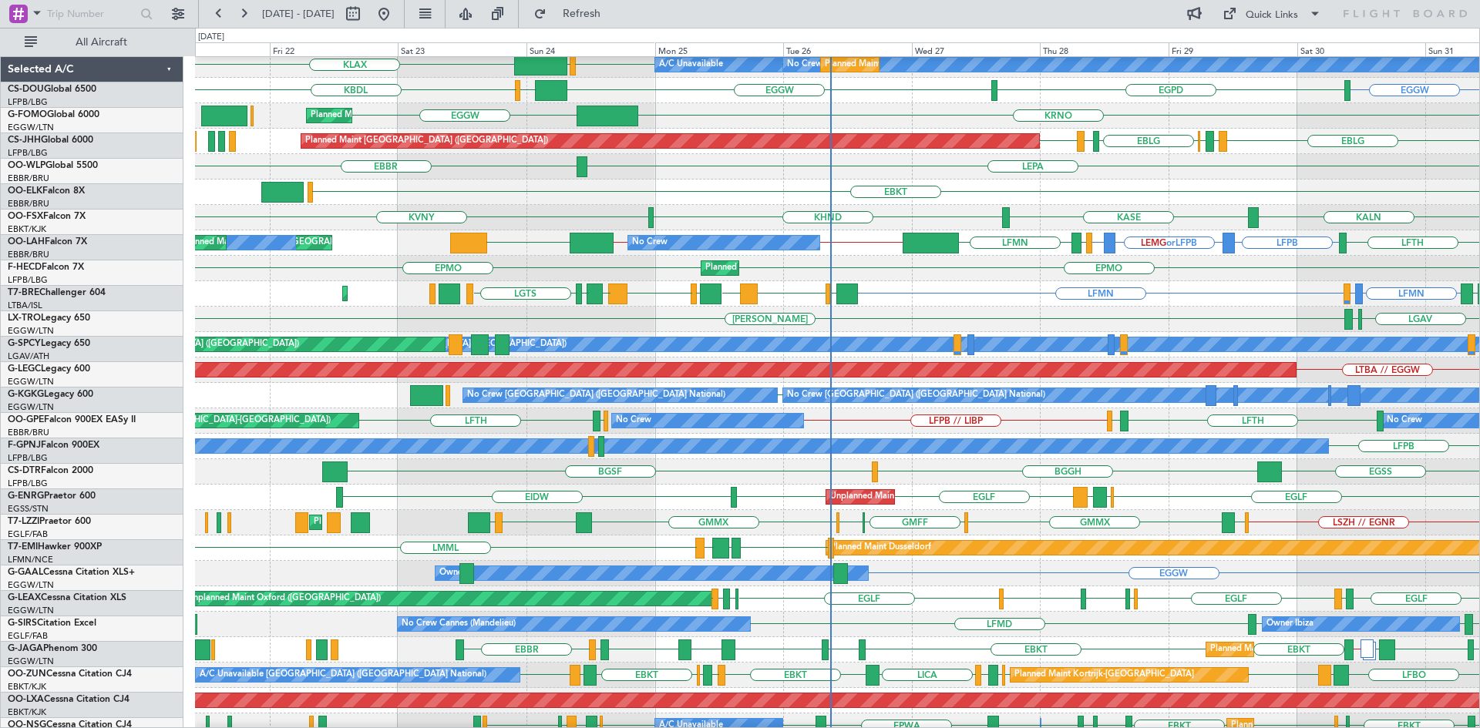
scroll to position [27, 0]
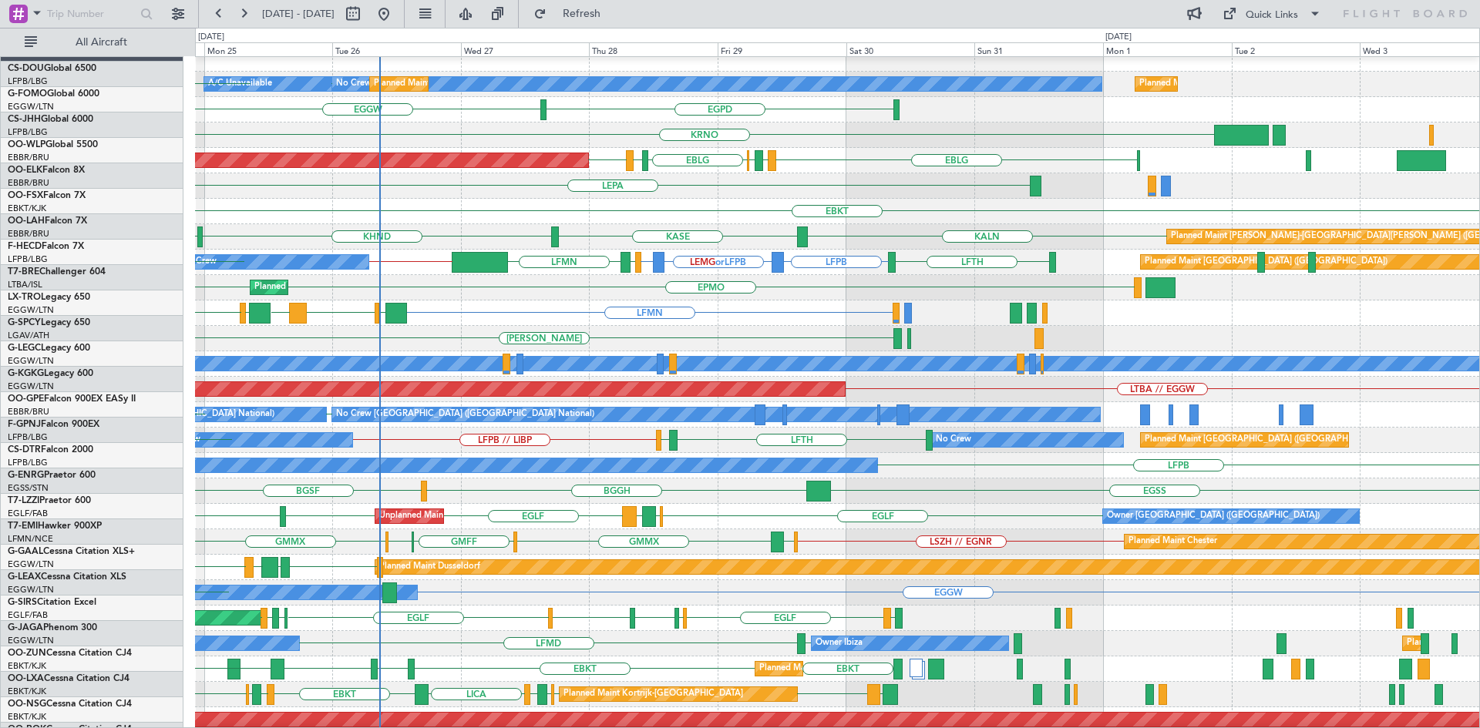
scroll to position [11, 0]
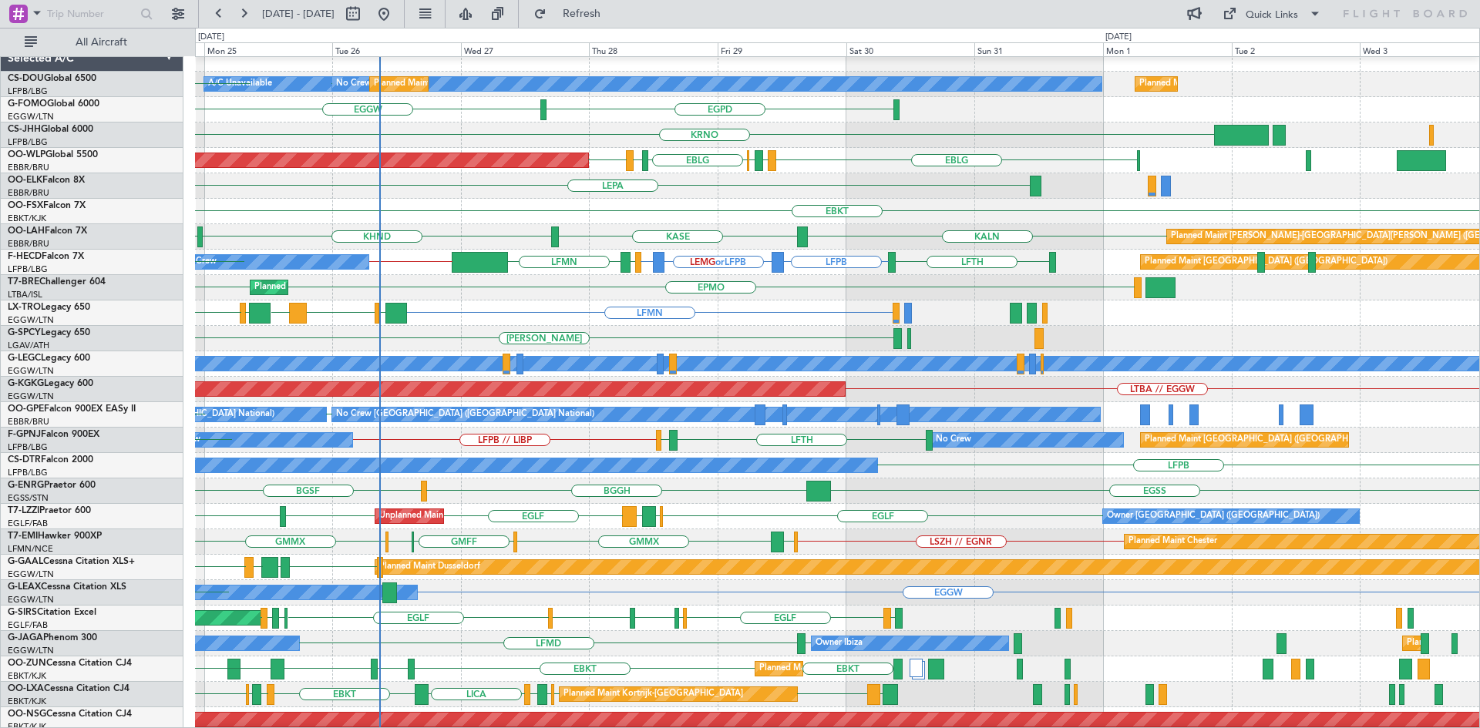
click at [491, 231] on div "KASE KHND KVNY KALN Planned Maint Alton-st Louis (St Louis Regl)" at bounding box center [837, 236] width 1284 height 25
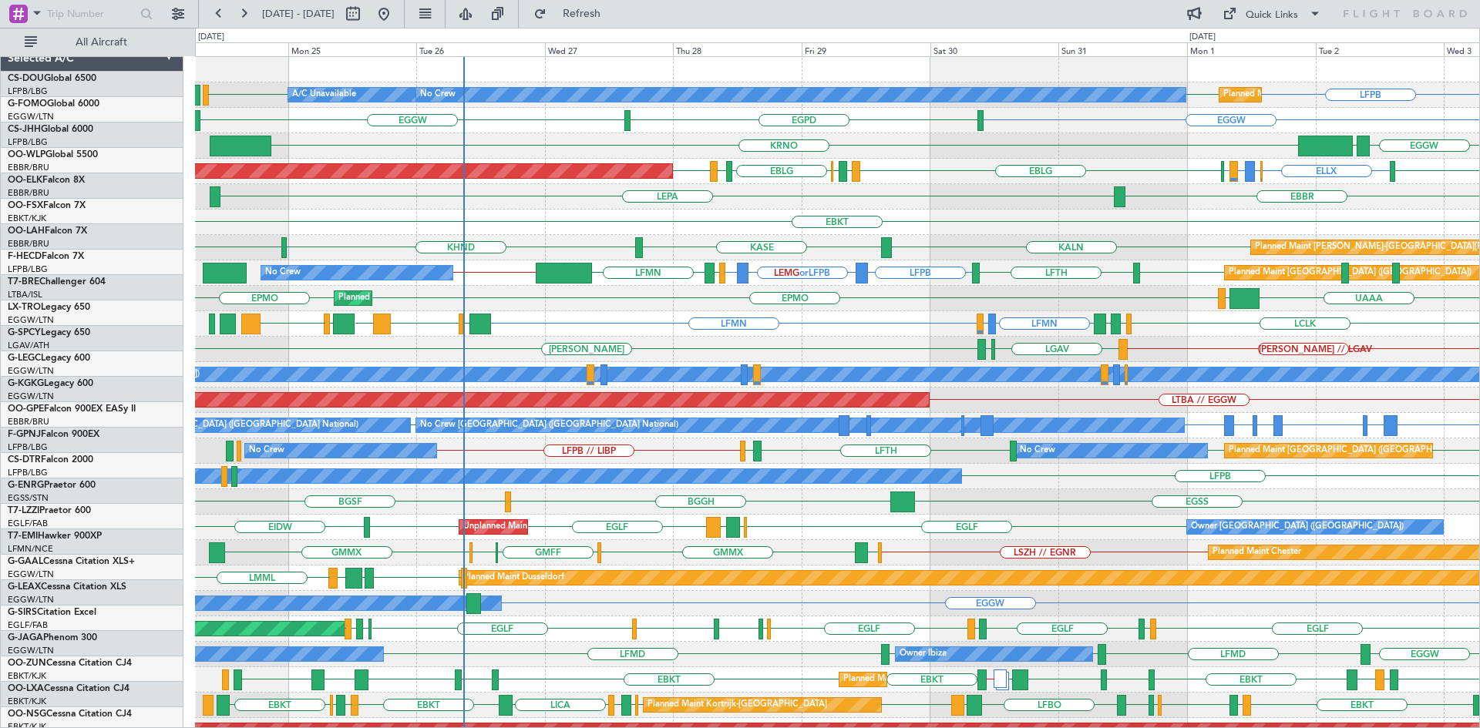
scroll to position [0, 0]
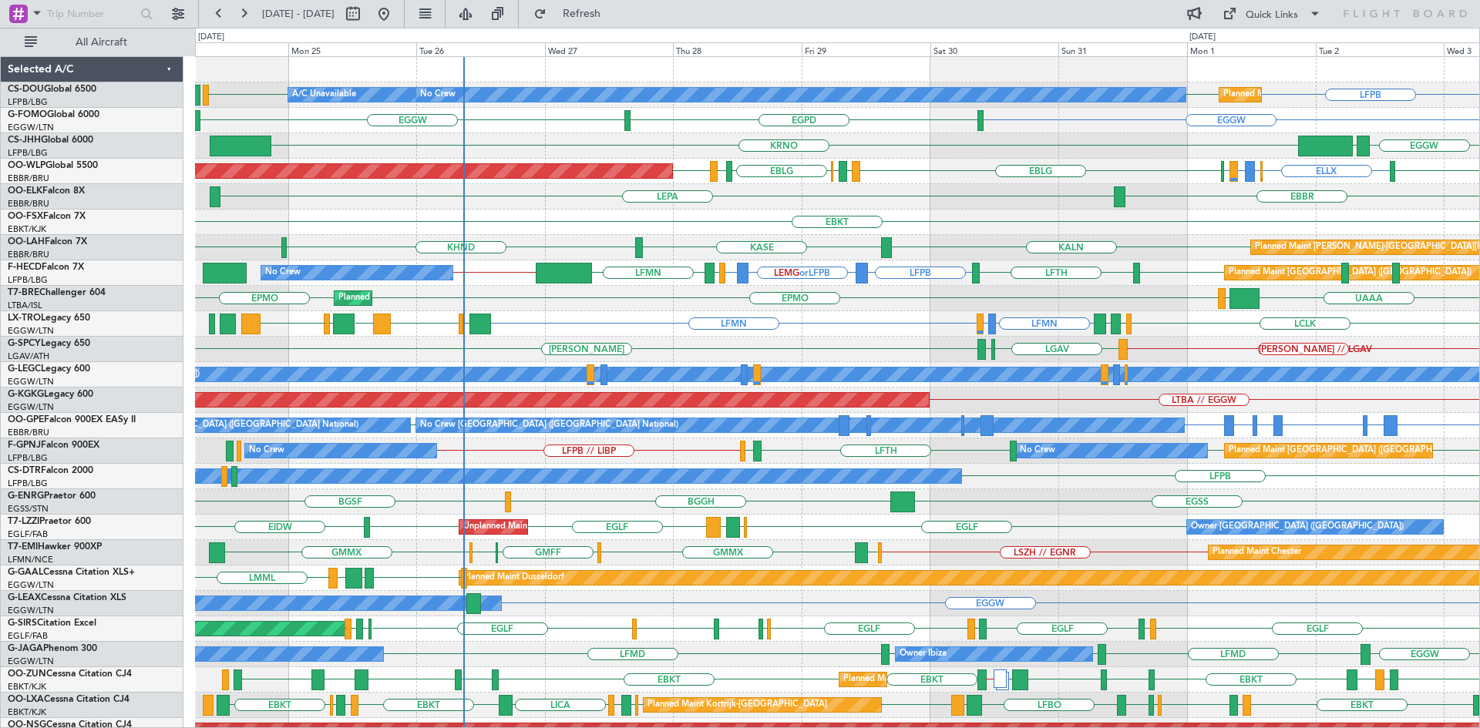
click at [927, 275] on div "LFPB LEMG or LFPB LFPB EGLF LFMN LFPB // SBBR LFPB LFTH Planned Maint Paris (Le…" at bounding box center [837, 273] width 1284 height 25
click at [722, 321] on div "LFMN LFMN LDSP or LFMN LCLK LLBG LCLK LFMN LLBG LCLK LFMN LGAV LGTS LLBG LGAV P…" at bounding box center [837, 323] width 1284 height 25
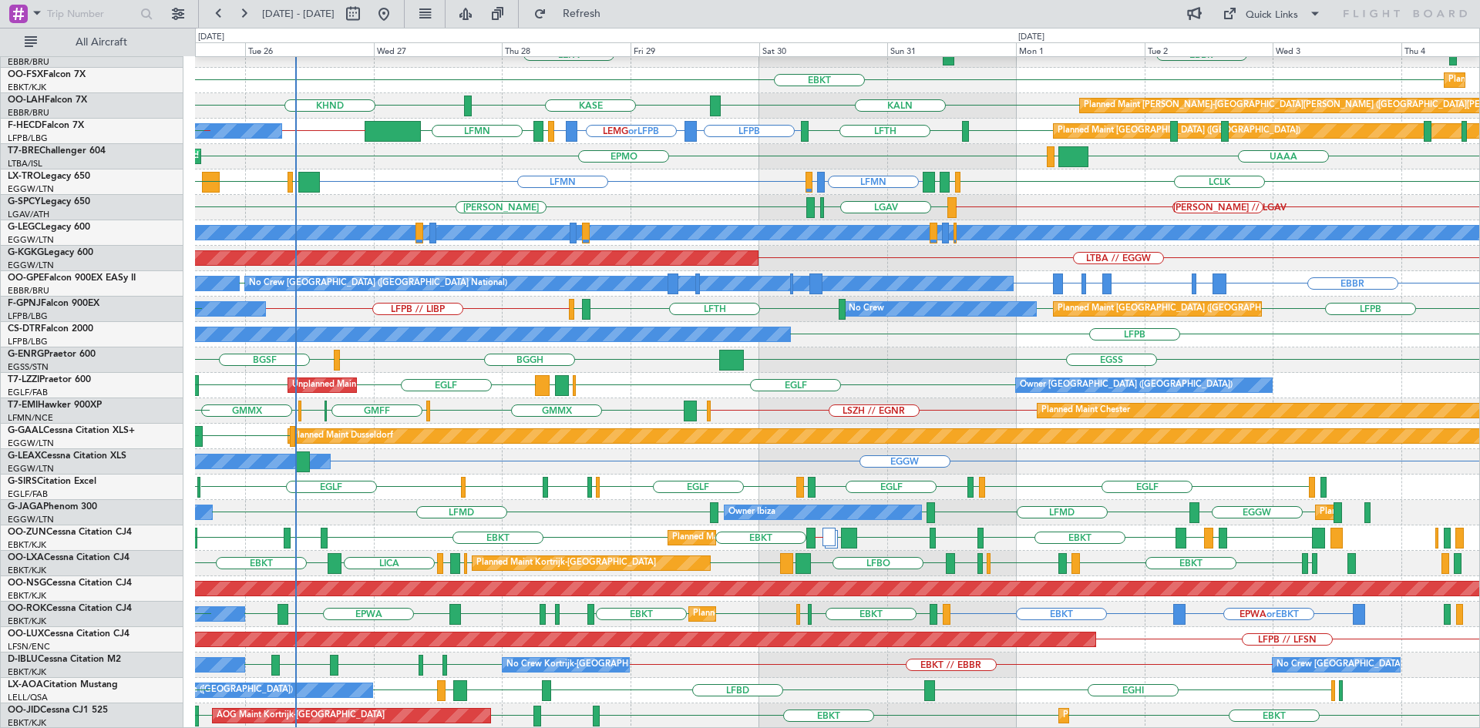
click at [627, 543] on div "ELLX EBBR or ELLX LIRZ or ELLX ELLX EDDB EBLG LIRZ EBBR EBLG LIML LIML Planned …" at bounding box center [837, 322] width 1284 height 814
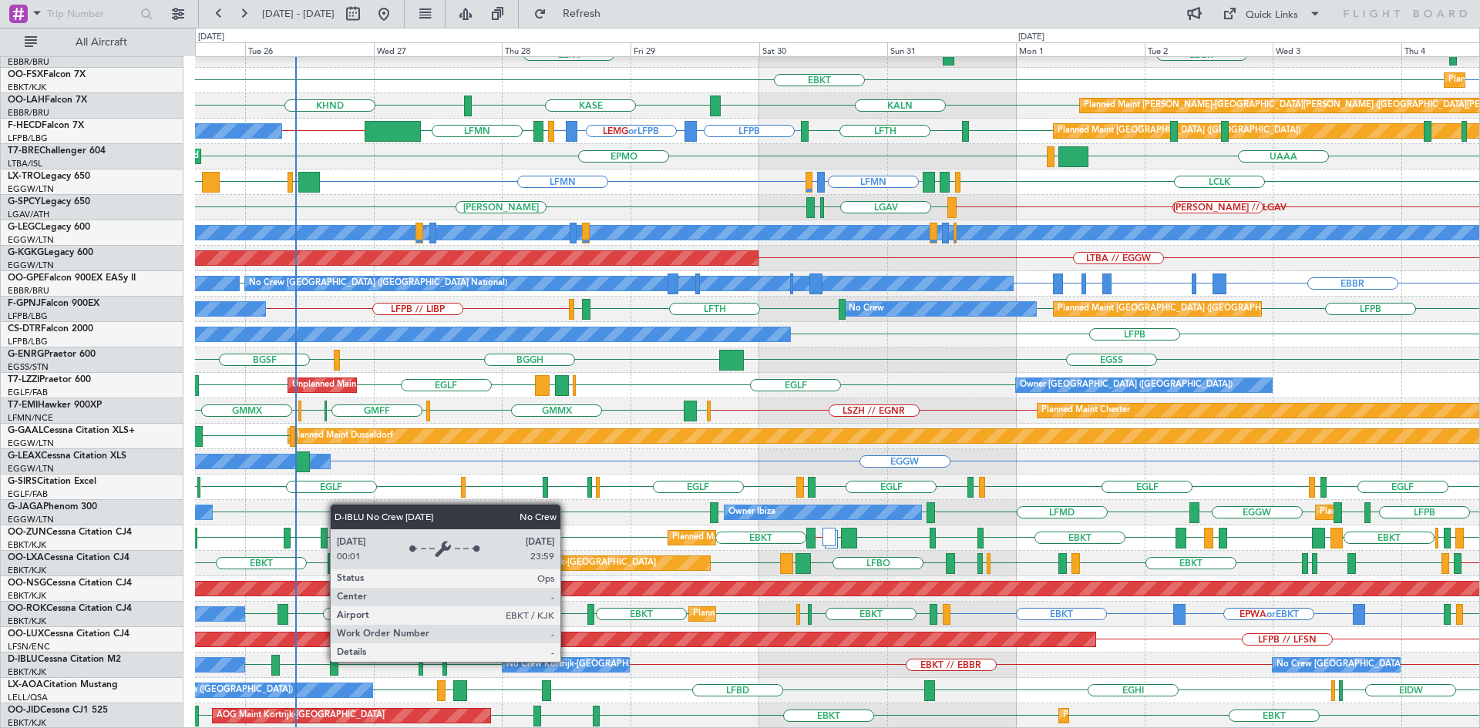
click at [567, 661] on div "No Crew Kortrijk-[GEOGRAPHIC_DATA]" at bounding box center [585, 665] width 159 height 23
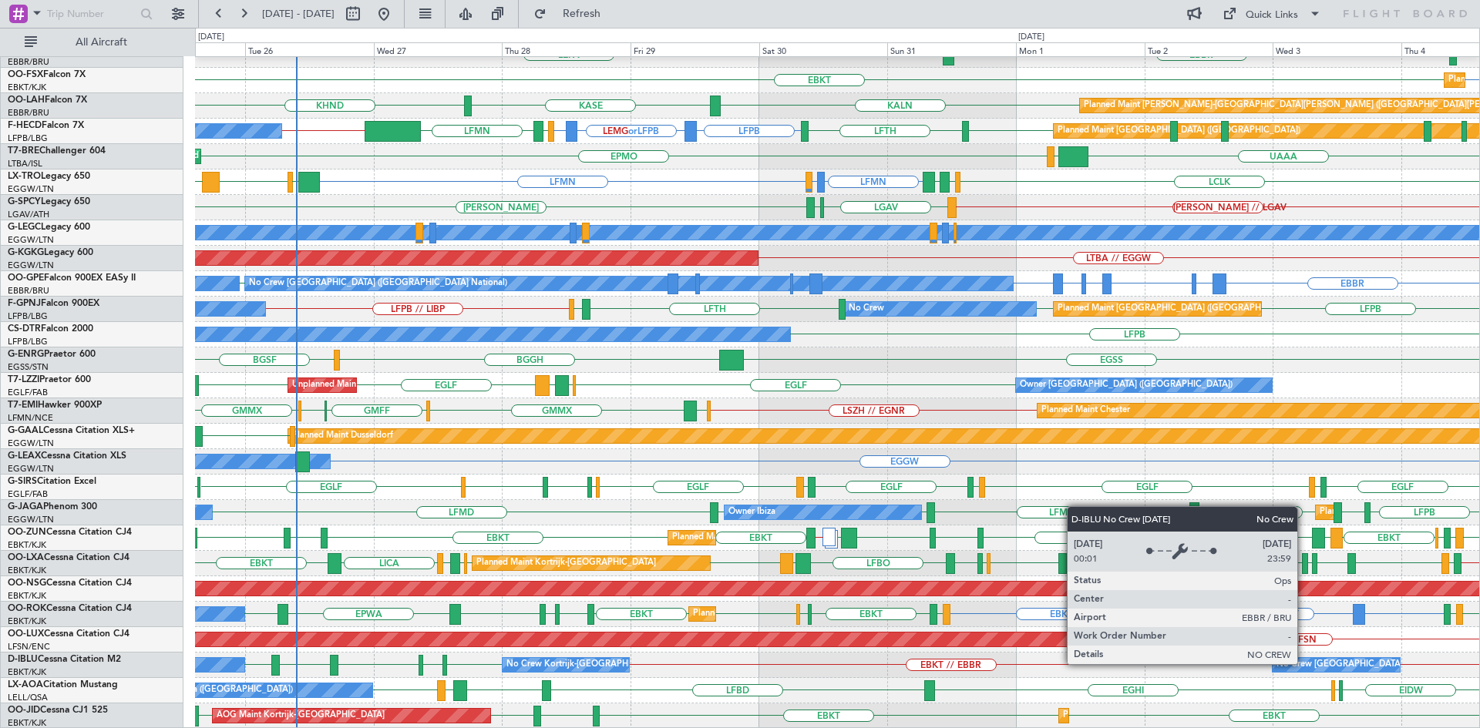
click at [1304, 664] on div "No Crew [GEOGRAPHIC_DATA] ([GEOGRAPHIC_DATA] National)" at bounding box center [1405, 665] width 258 height 23
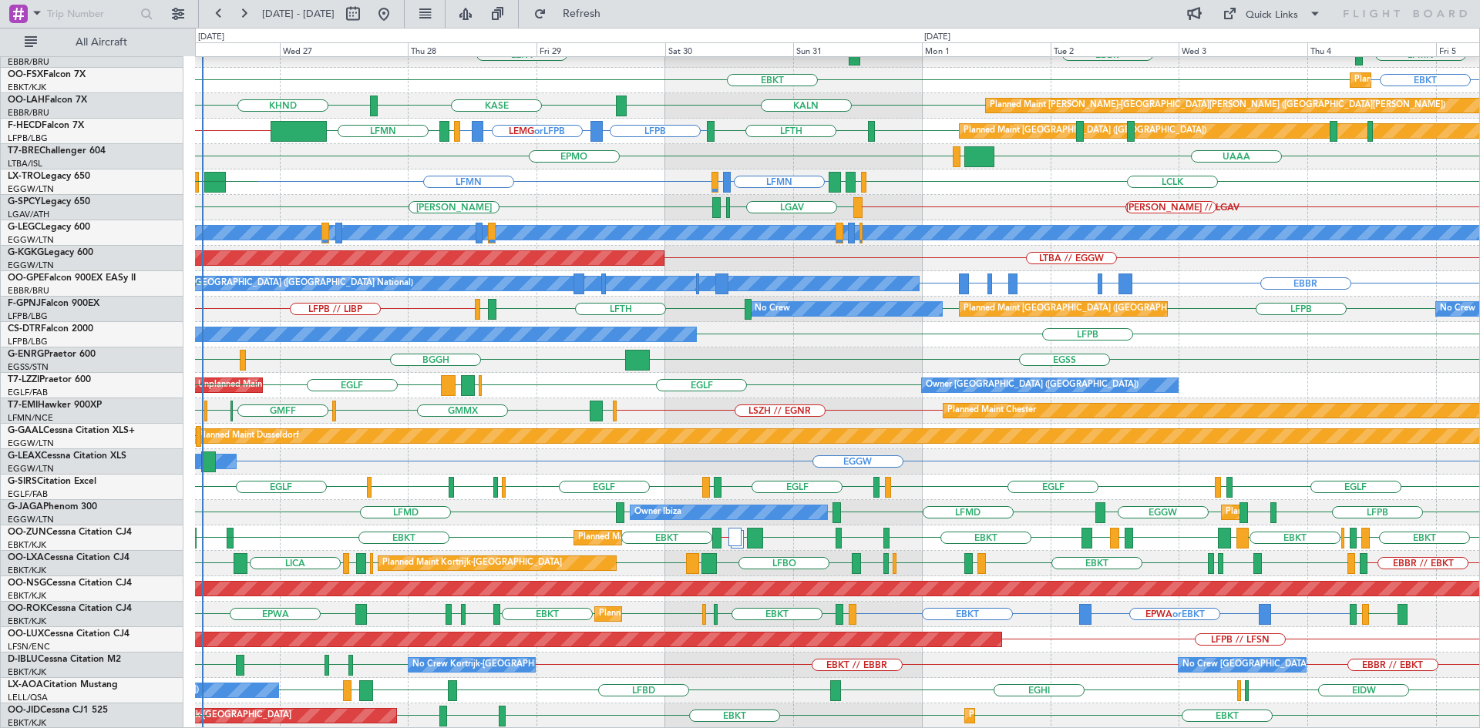
click at [875, 613] on div "ELLX EBBR or ELLX LIRZ or ELLX ELLX EBLG KCLT LIML LIRZ EBBR EBLG LIML EDDB Pla…" at bounding box center [837, 322] width 1284 height 814
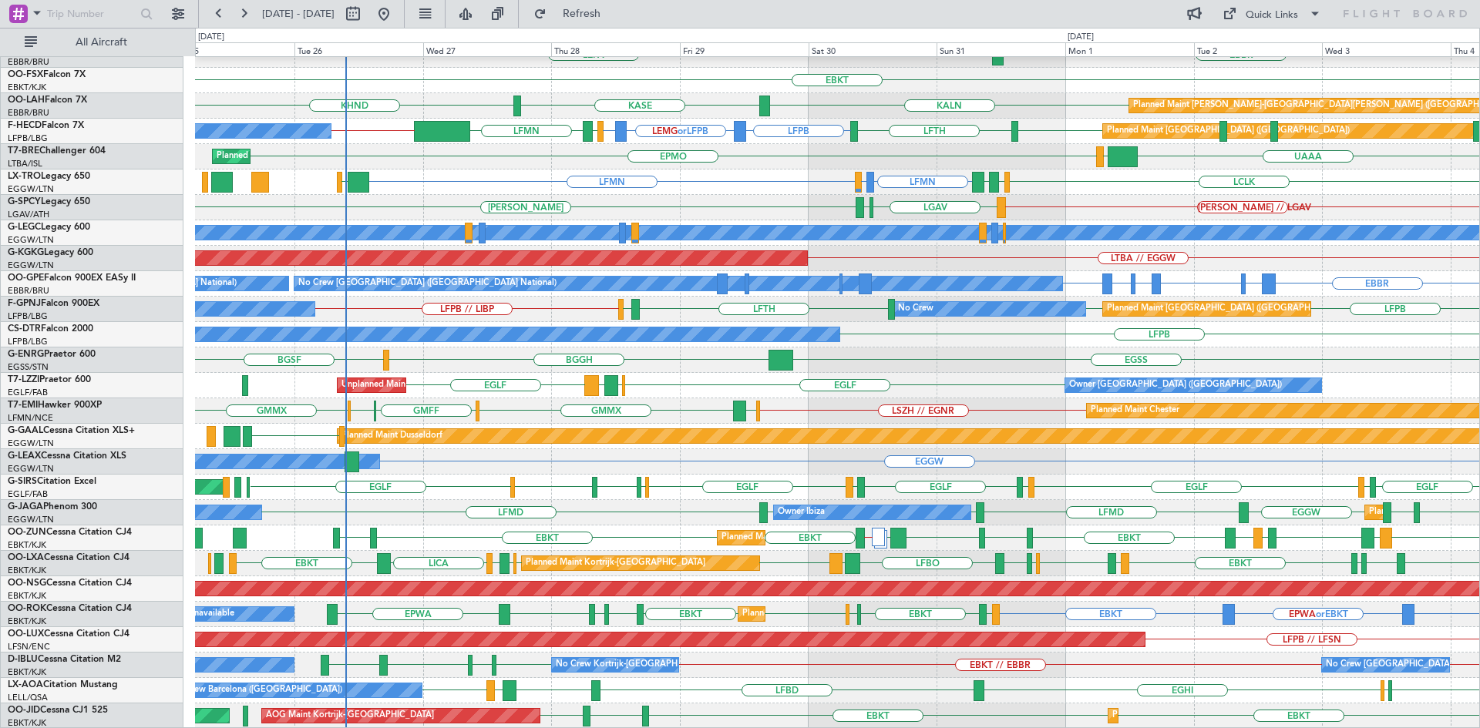
click at [780, 671] on div "No Crew Brussels (Brussels National) No Crew Kortrijk-Wevelgem EBBR // EBKT EBK…" at bounding box center [837, 665] width 1284 height 25
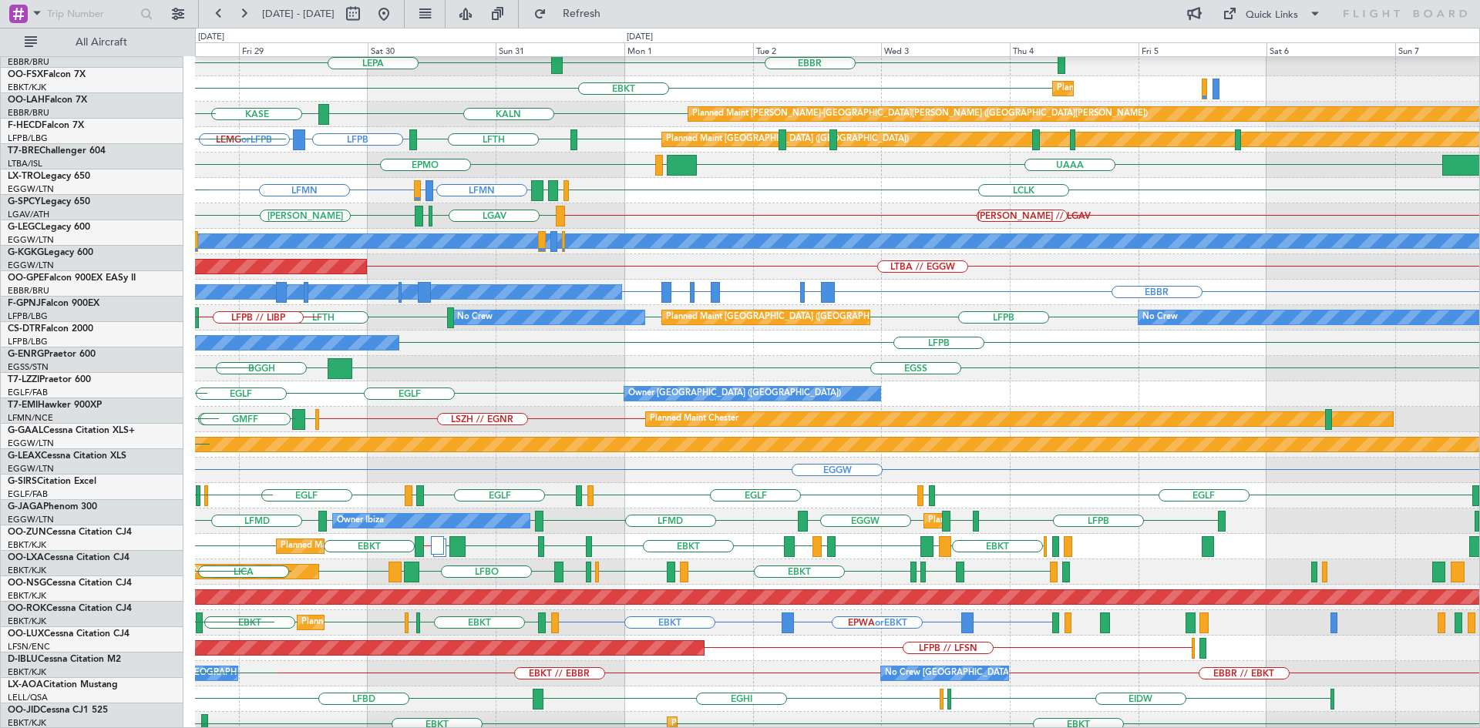
scroll to position [132, 0]
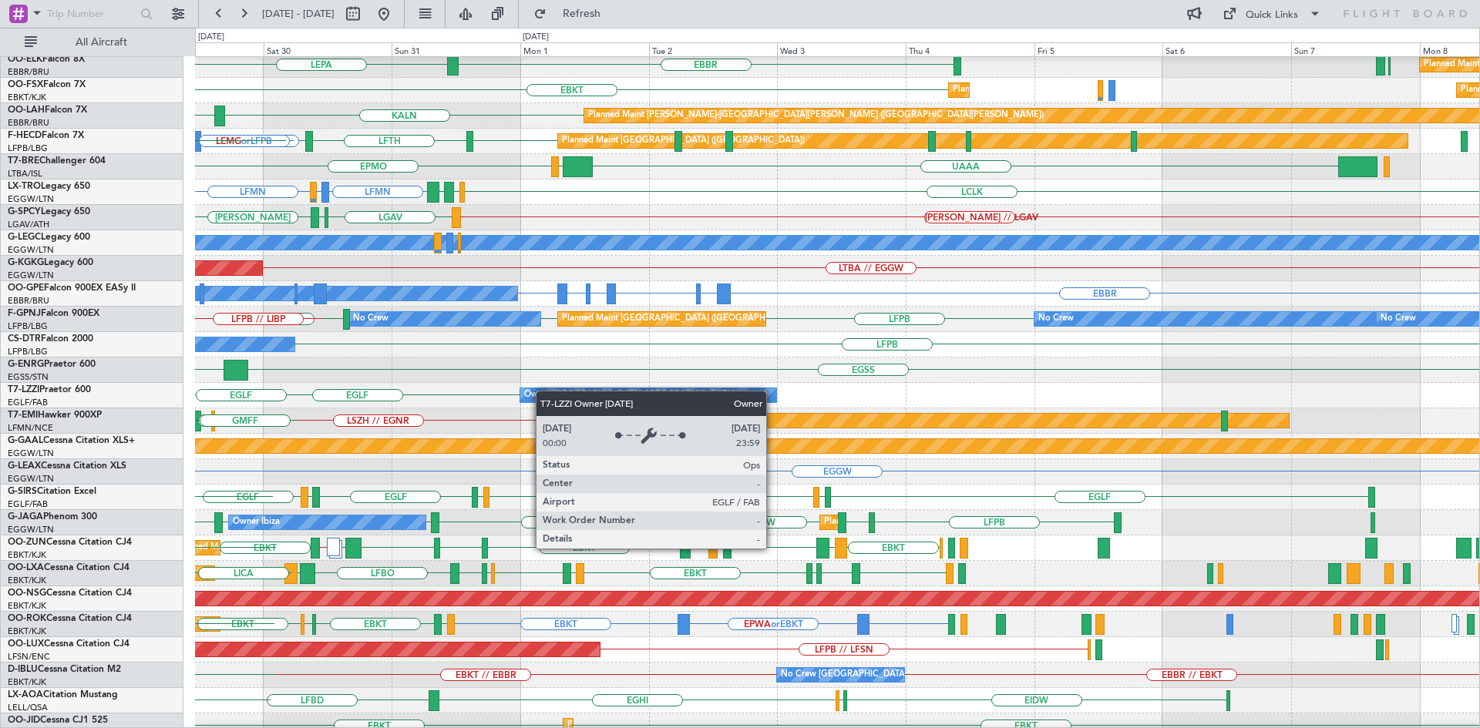
click at [543, 391] on div "Owner [GEOGRAPHIC_DATA] ([GEOGRAPHIC_DATA])" at bounding box center [630, 395] width 213 height 23
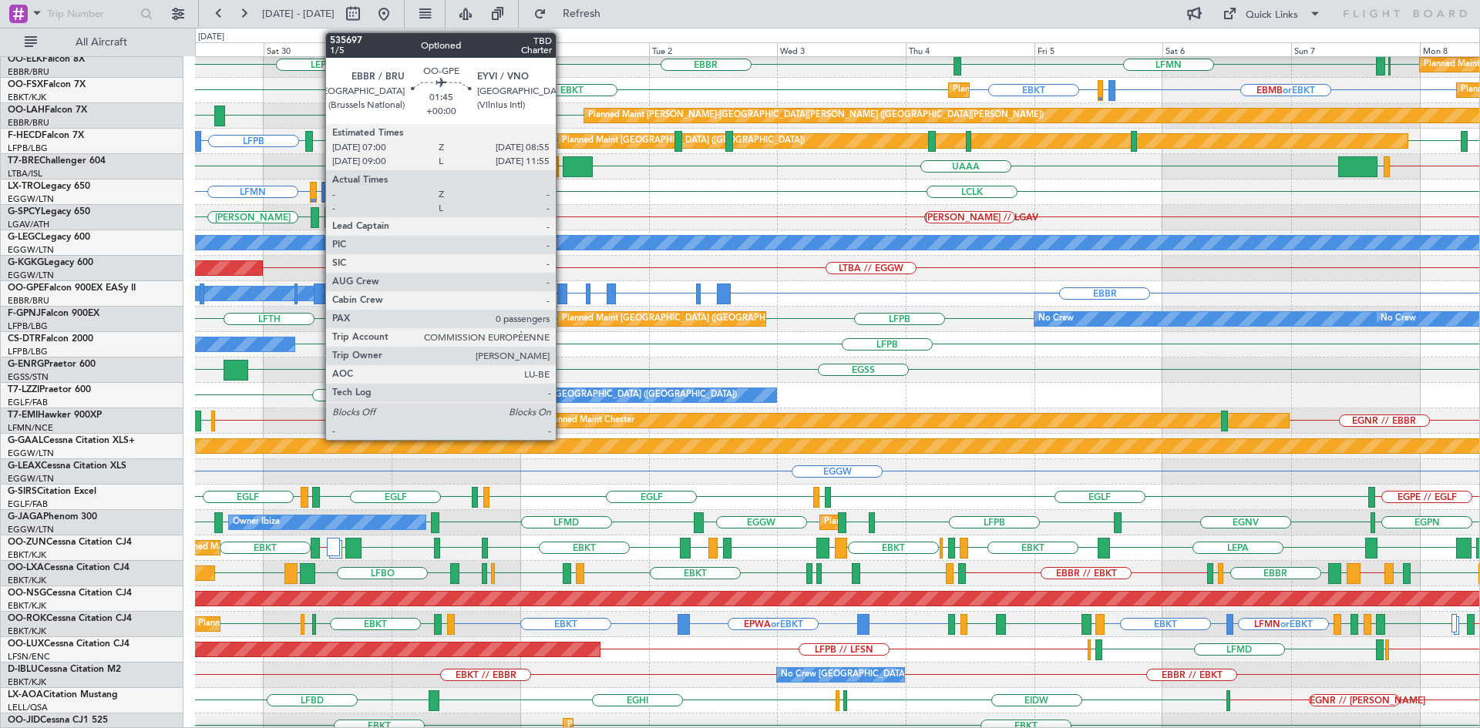
click at [563, 291] on div at bounding box center [562, 294] width 11 height 21
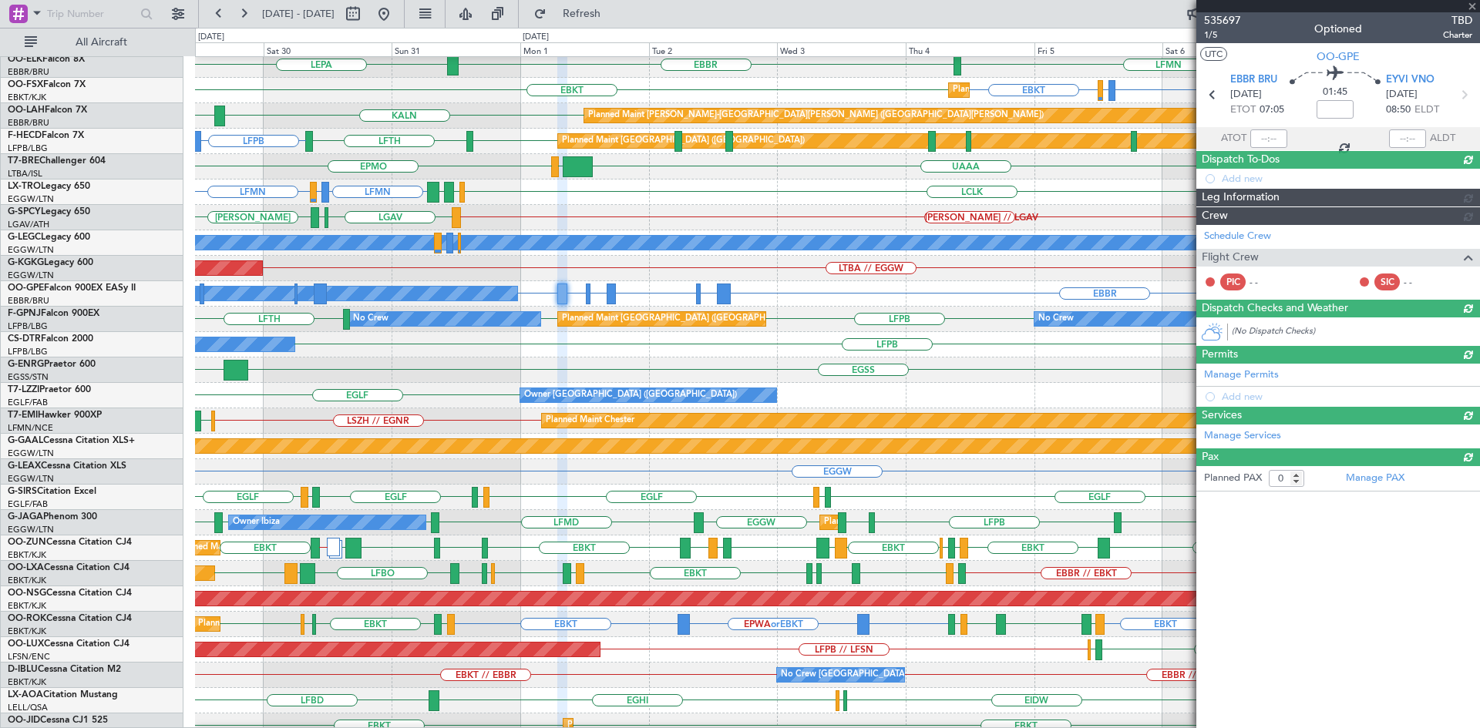
click at [1233, 16] on span "535697" at bounding box center [1222, 20] width 37 height 16
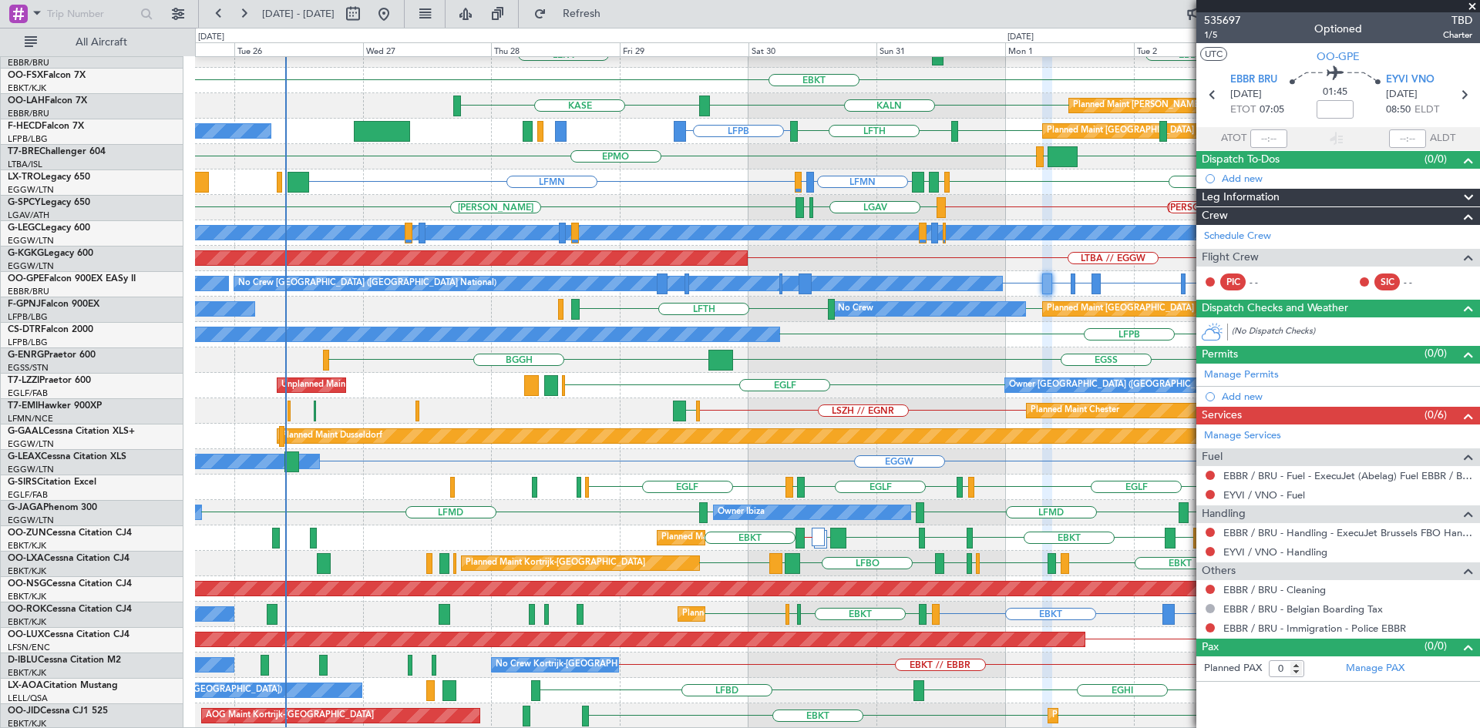
scroll to position [142, 0]
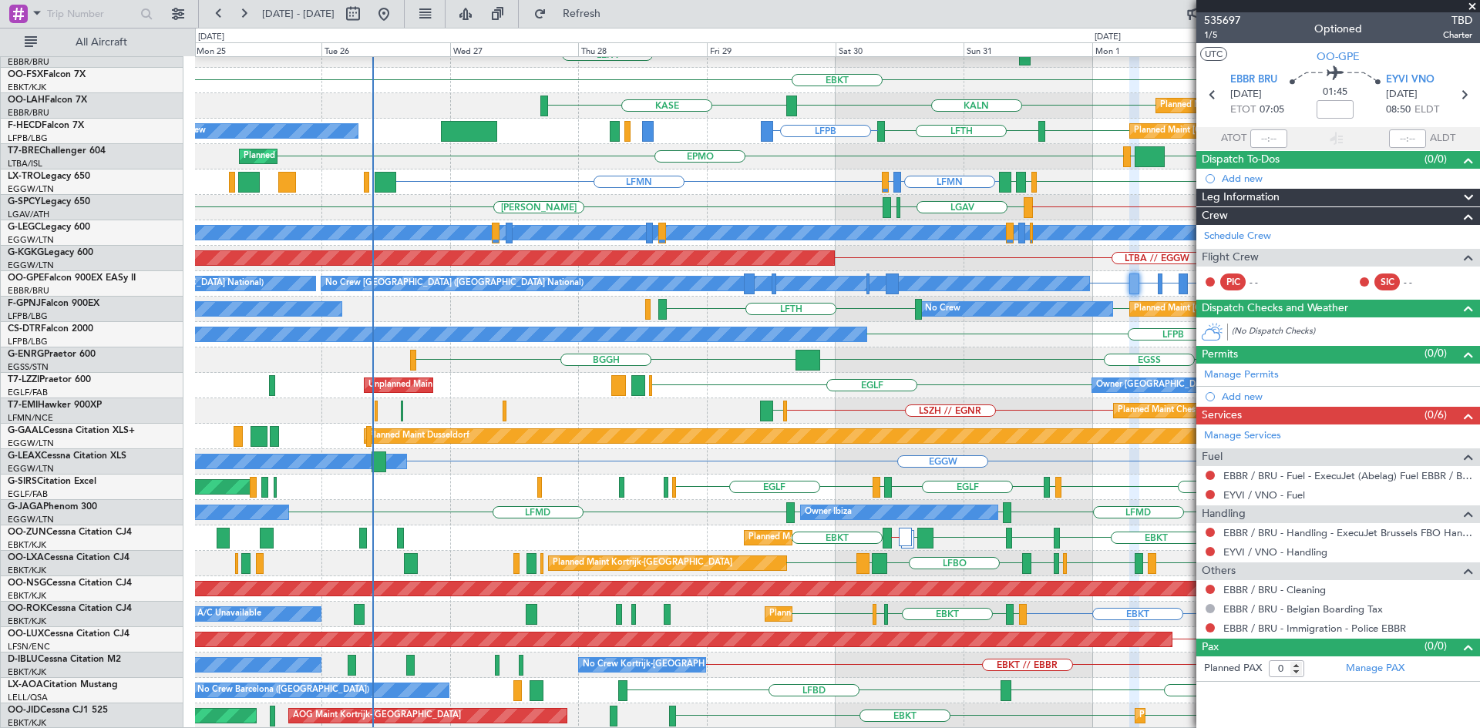
click at [1067, 519] on div "ELLX EBBR or ELLX LIRZ or ELLX ELLX KCLT LIML EBLG Planned Maint Berlin (Brande…" at bounding box center [837, 322] width 1284 height 814
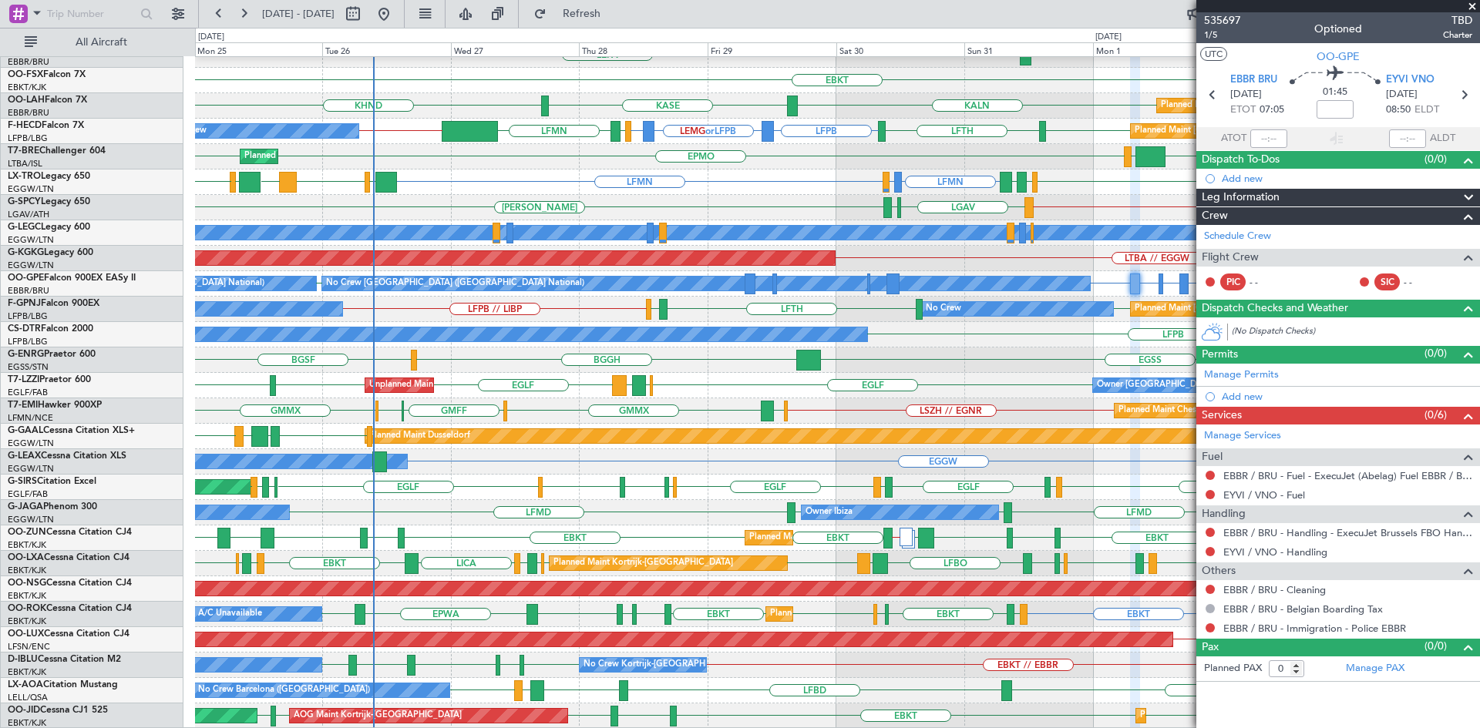
click at [1474, 11] on span at bounding box center [1471, 7] width 15 height 14
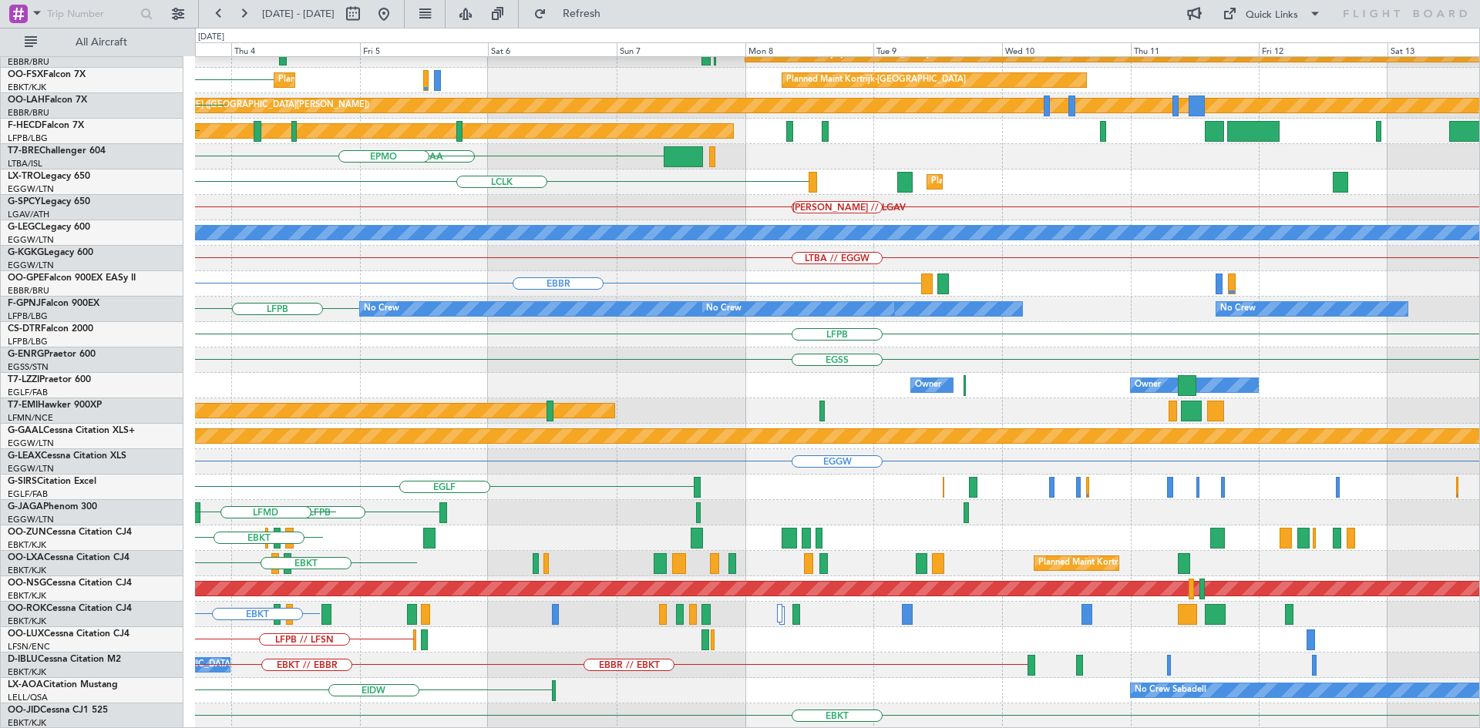
click at [0, 206] on div "KCLT ELLX EBBR or ELLX LIRZ or ELLX ELLX LIML EBLG EBBR Planned Maint Kortrijk-…" at bounding box center [740, 378] width 1480 height 701
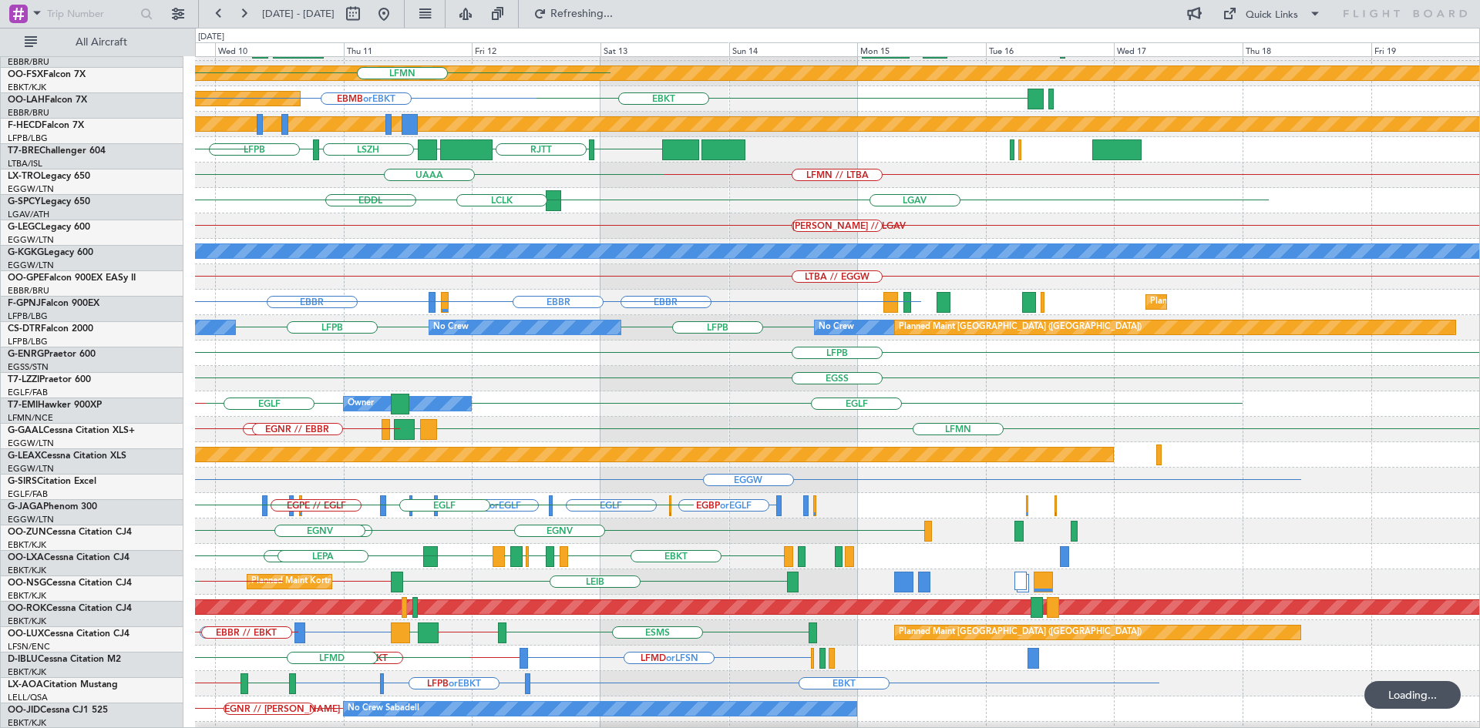
click at [237, 217] on div "[PERSON_NAME] // LGAV" at bounding box center [837, 225] width 1284 height 25
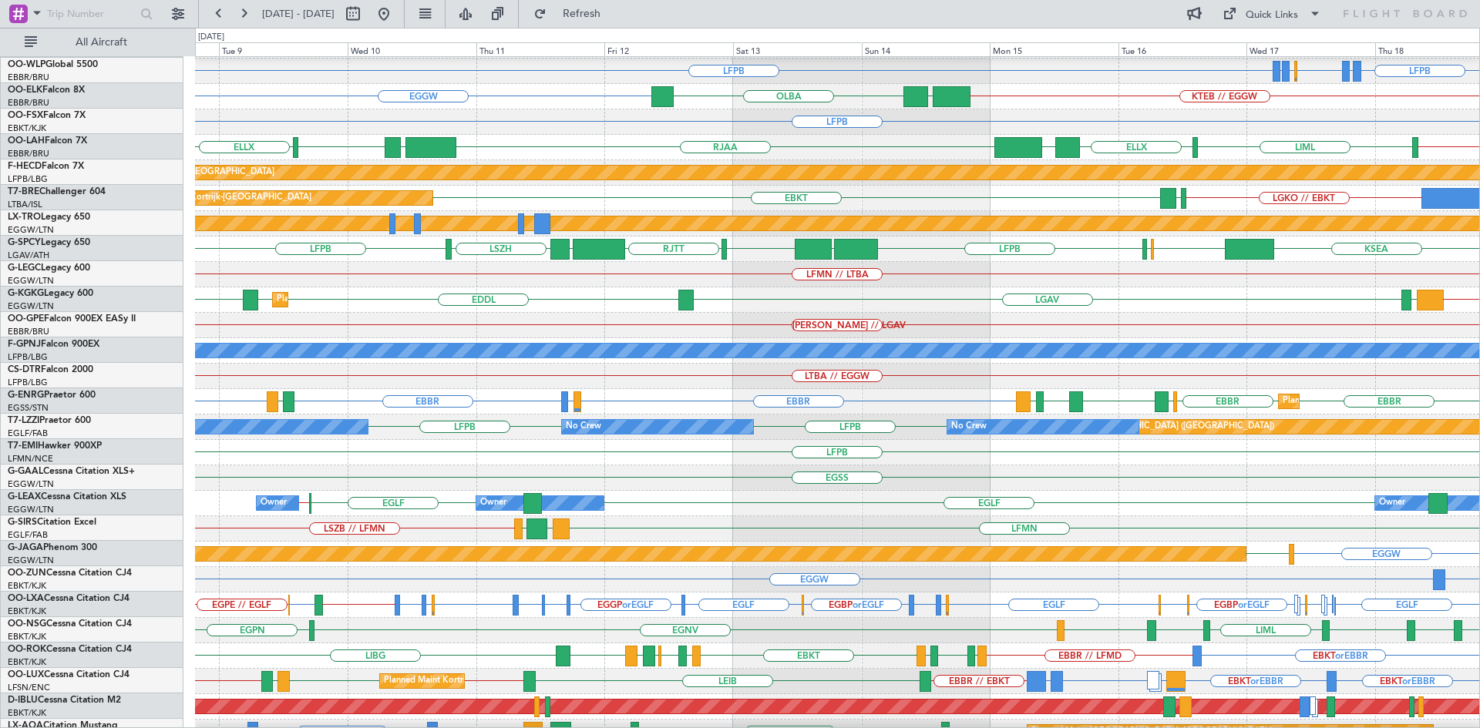
scroll to position [0, 0]
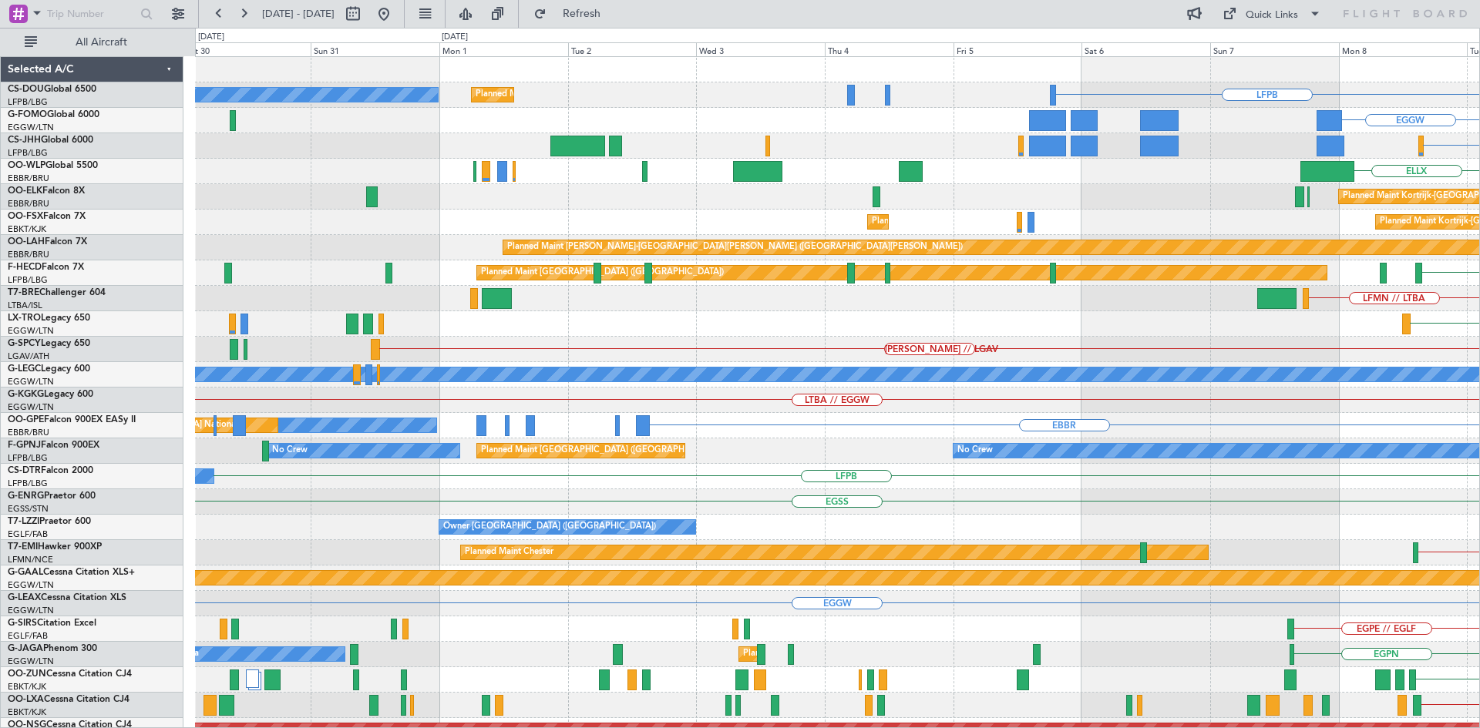
click at [1479, 366] on html "08 Sep 2025 - 18 Sep 2025 Refresh Quick Links All Aircraft LFPB Planned Maint P…" at bounding box center [740, 364] width 1480 height 728
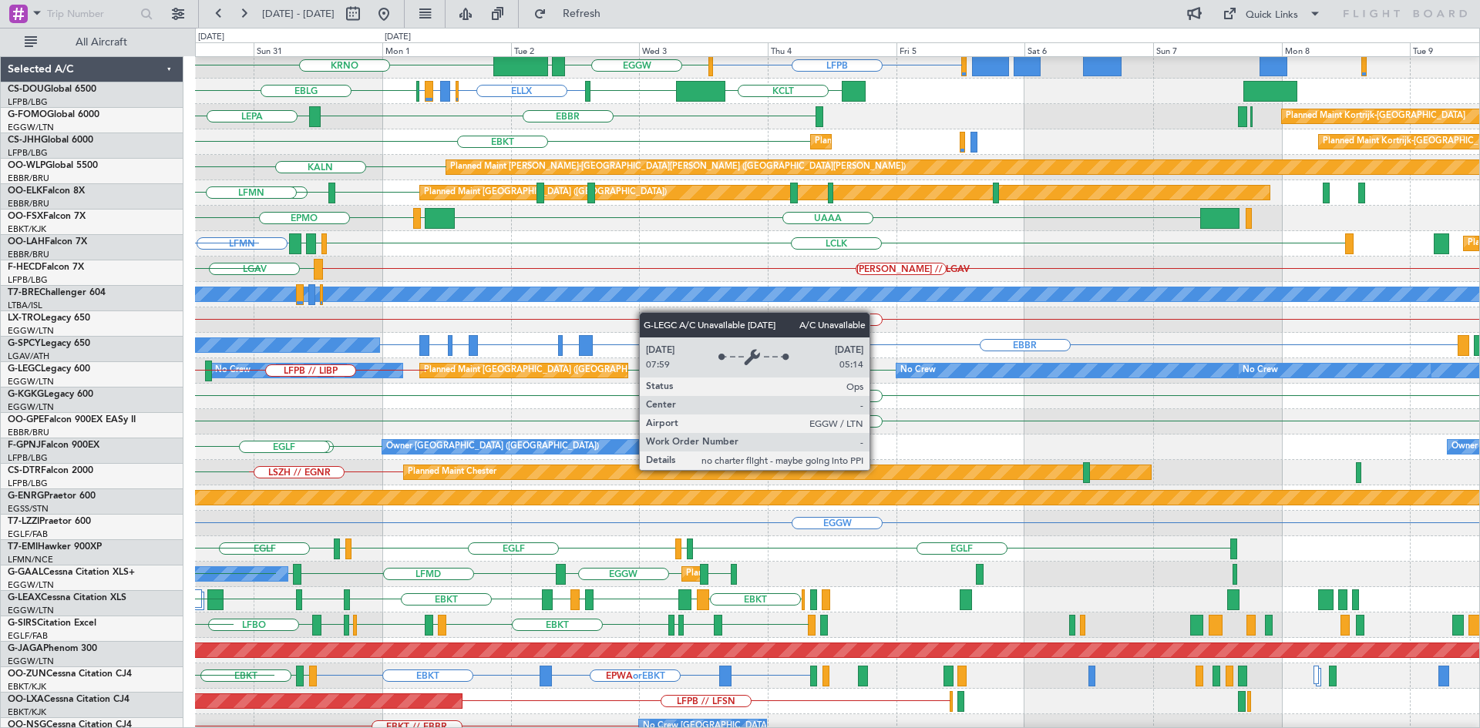
scroll to position [85, 0]
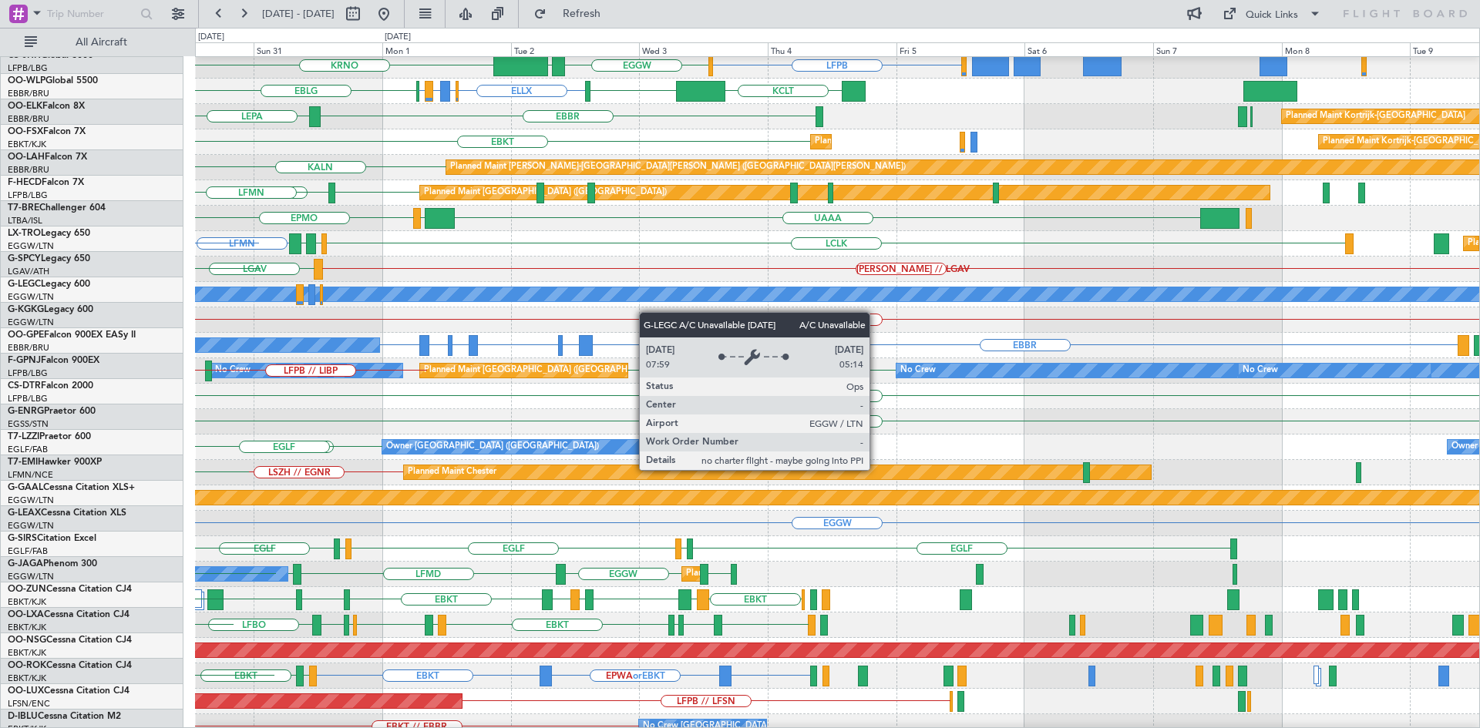
click at [536, 295] on div "A/C Unavailable [GEOGRAPHIC_DATA] ([GEOGRAPHIC_DATA])" at bounding box center [952, 294] width 3622 height 14
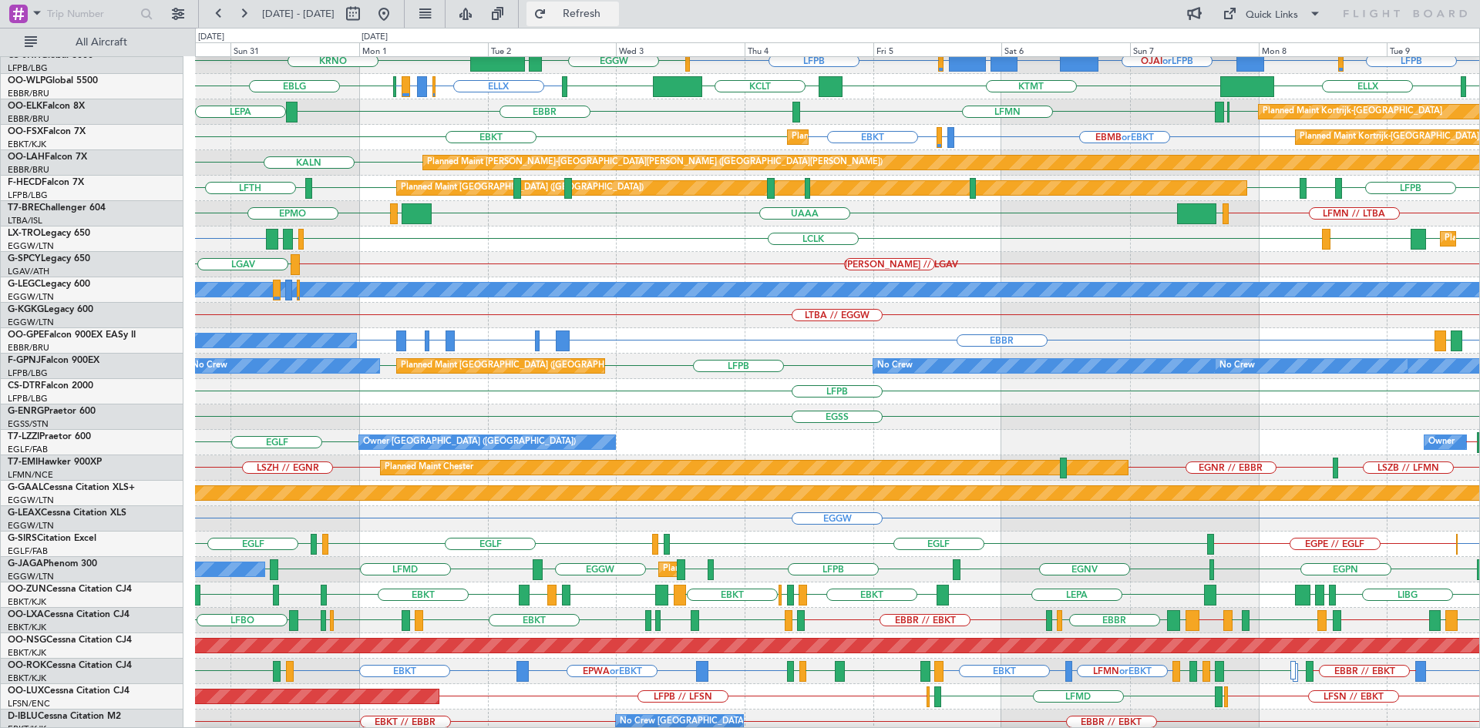
click at [596, 15] on button "Refresh" at bounding box center [572, 14] width 92 height 25
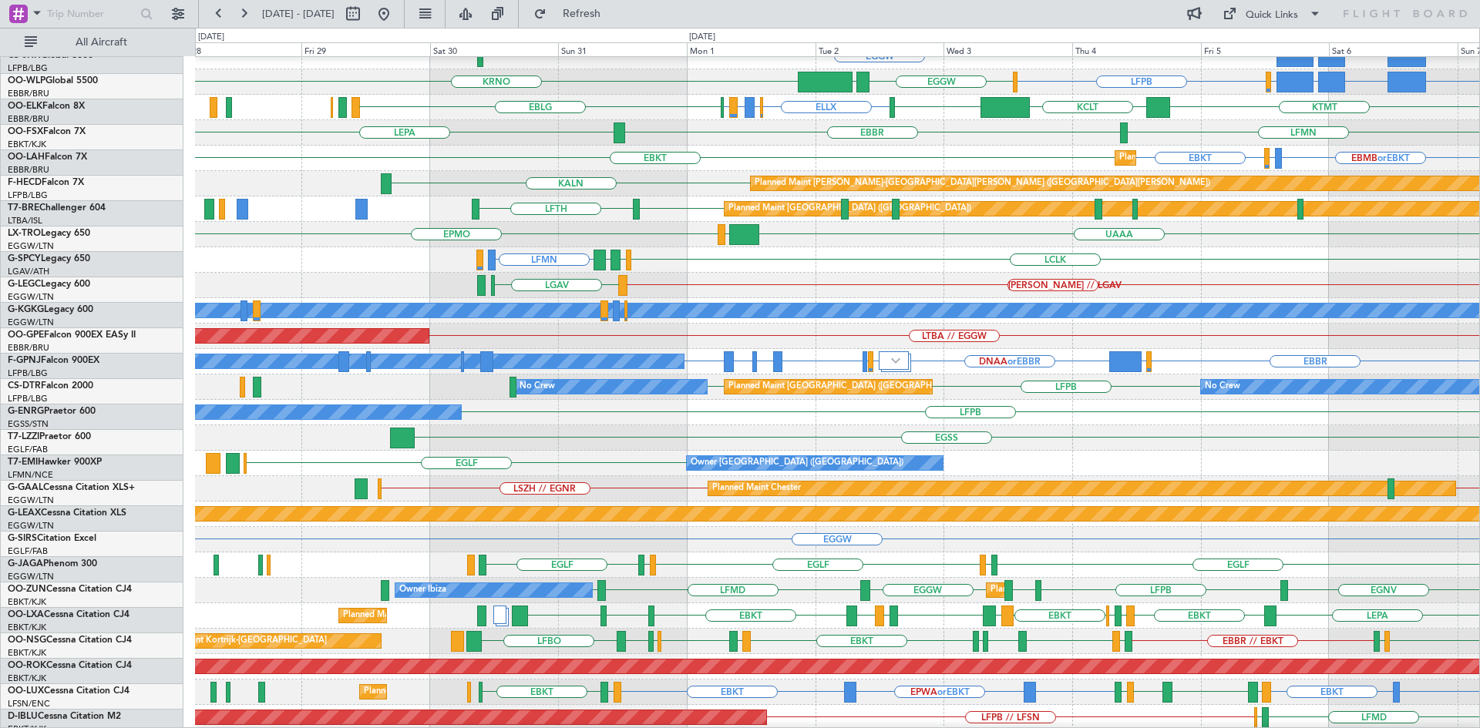
click at [1400, 366] on div "LBSF or EBBR EPWA or EBBR EYVI or EBBR EBBR EBBR EGHH or EBBR DNAA or EBBR EGHH…" at bounding box center [837, 361] width 1284 height 25
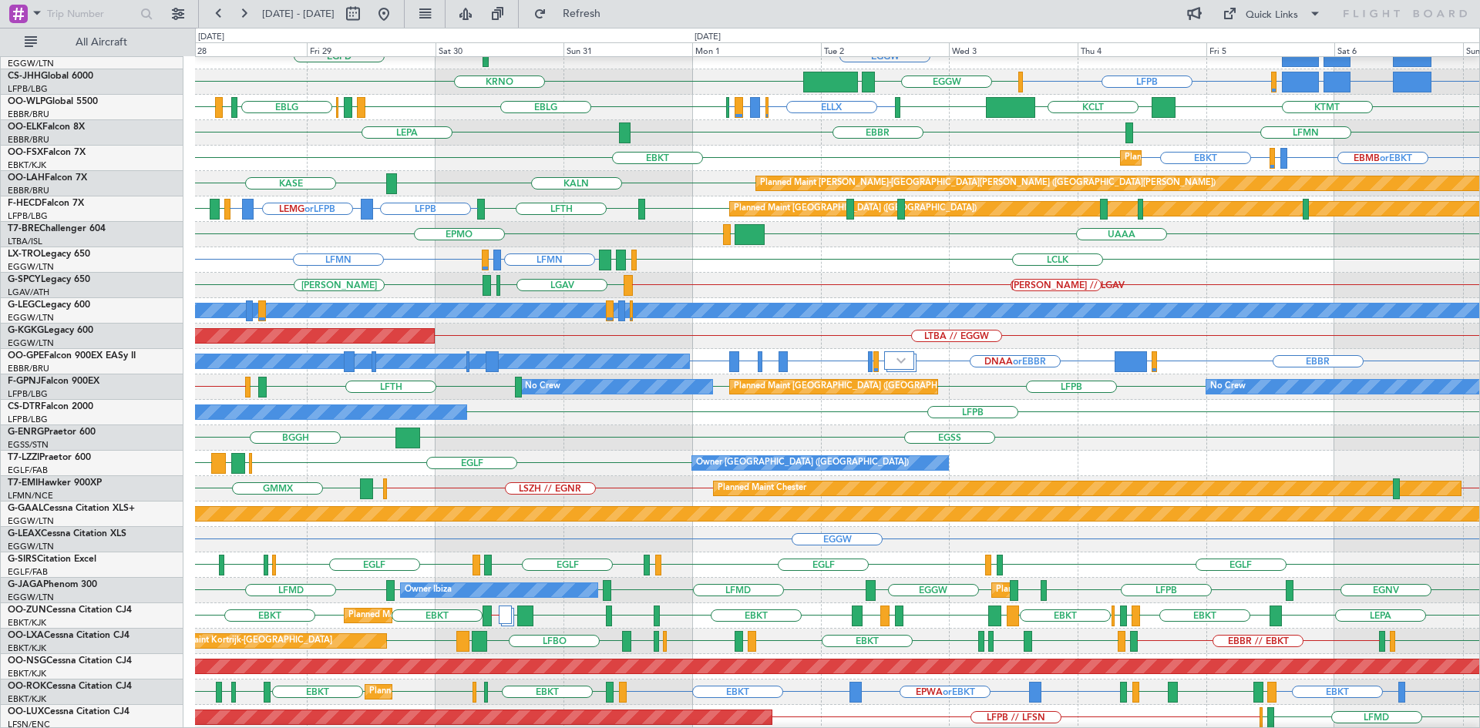
click at [1111, 351] on div "Planned Maint Brussels (Brussels National) No Crew Brussels (Brussels National)…" at bounding box center [837, 361] width 1284 height 25
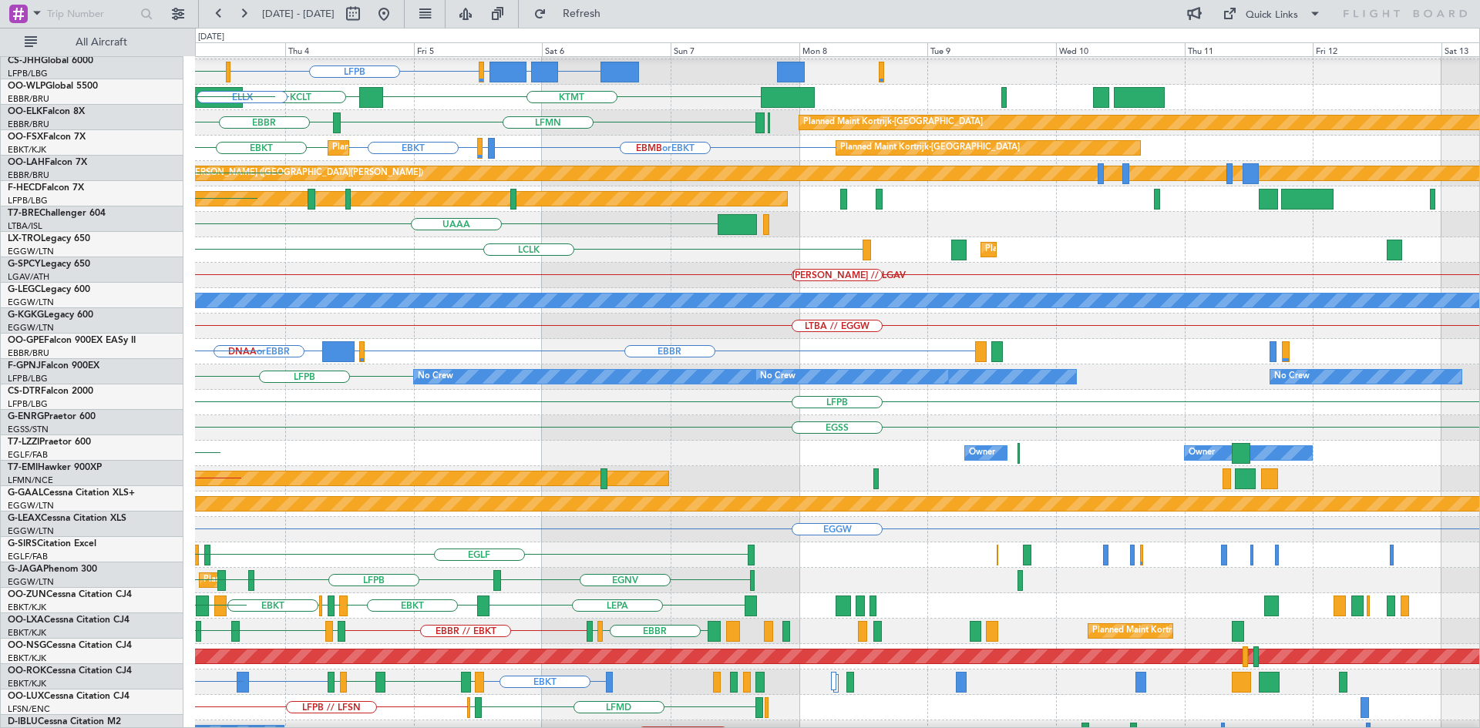
scroll to position [75, 0]
click at [163, 214] on div "EGGW FJDG or EGGW OMDW or EGGW FJDG or LFPB OMDW or LFPB EGGW or LFPB LFPB EGGW…" at bounding box center [740, 378] width 1480 height 701
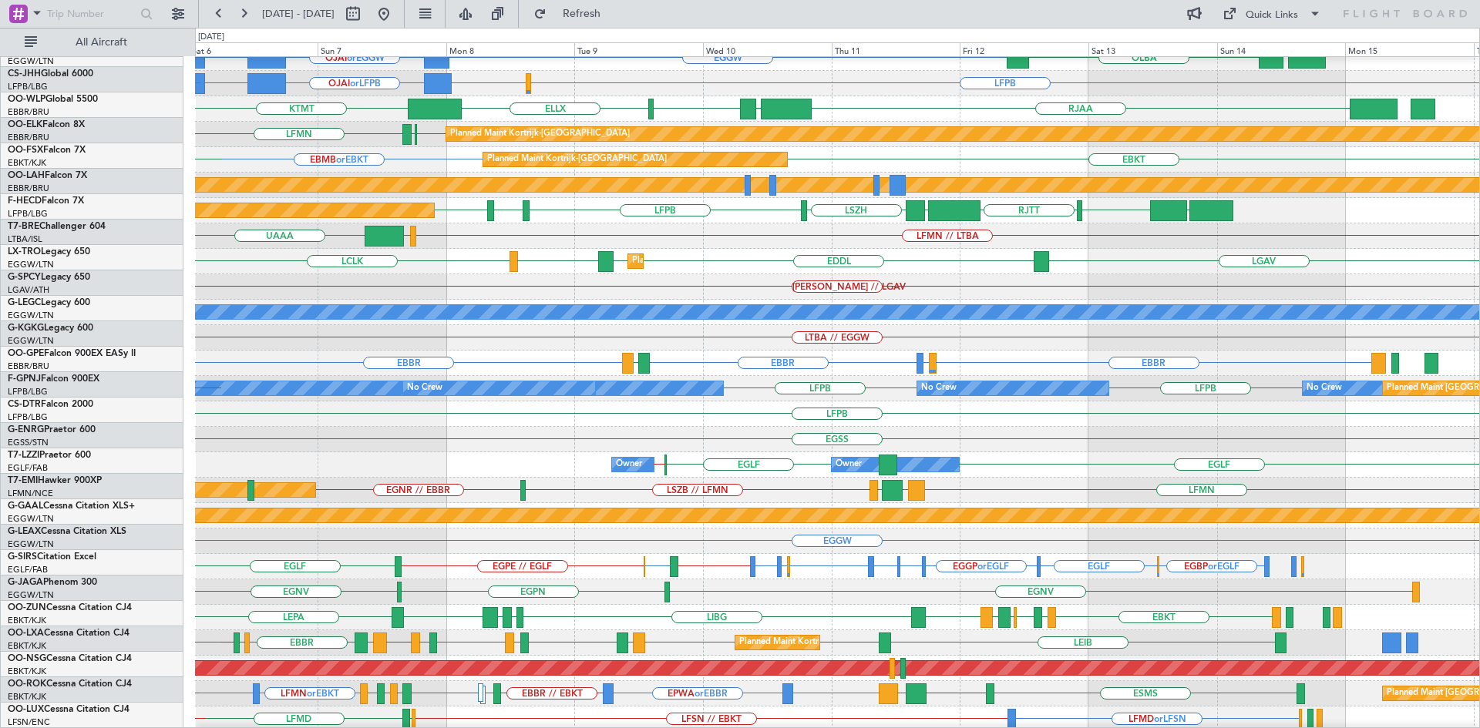
scroll to position [58, 0]
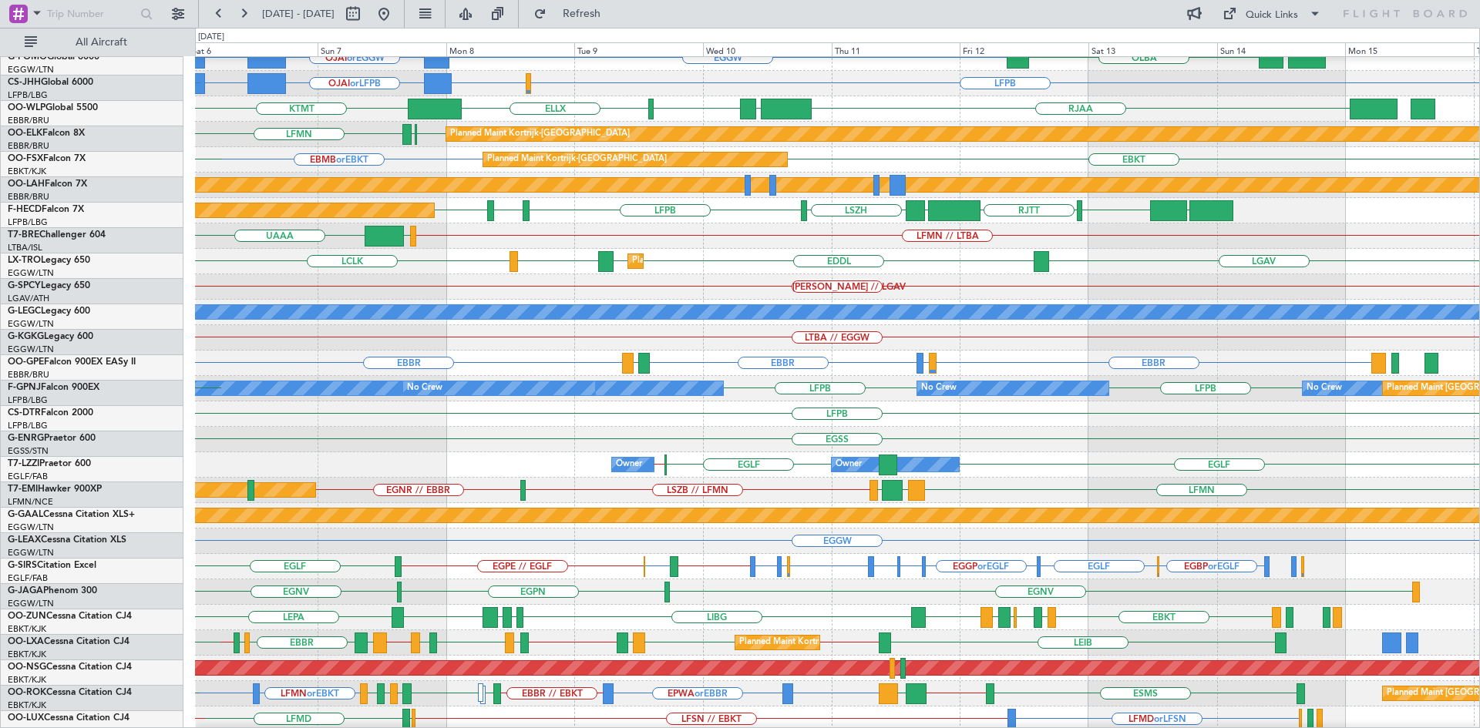
click at [835, 294] on div "[PERSON_NAME] // LGAV" at bounding box center [837, 286] width 1284 height 25
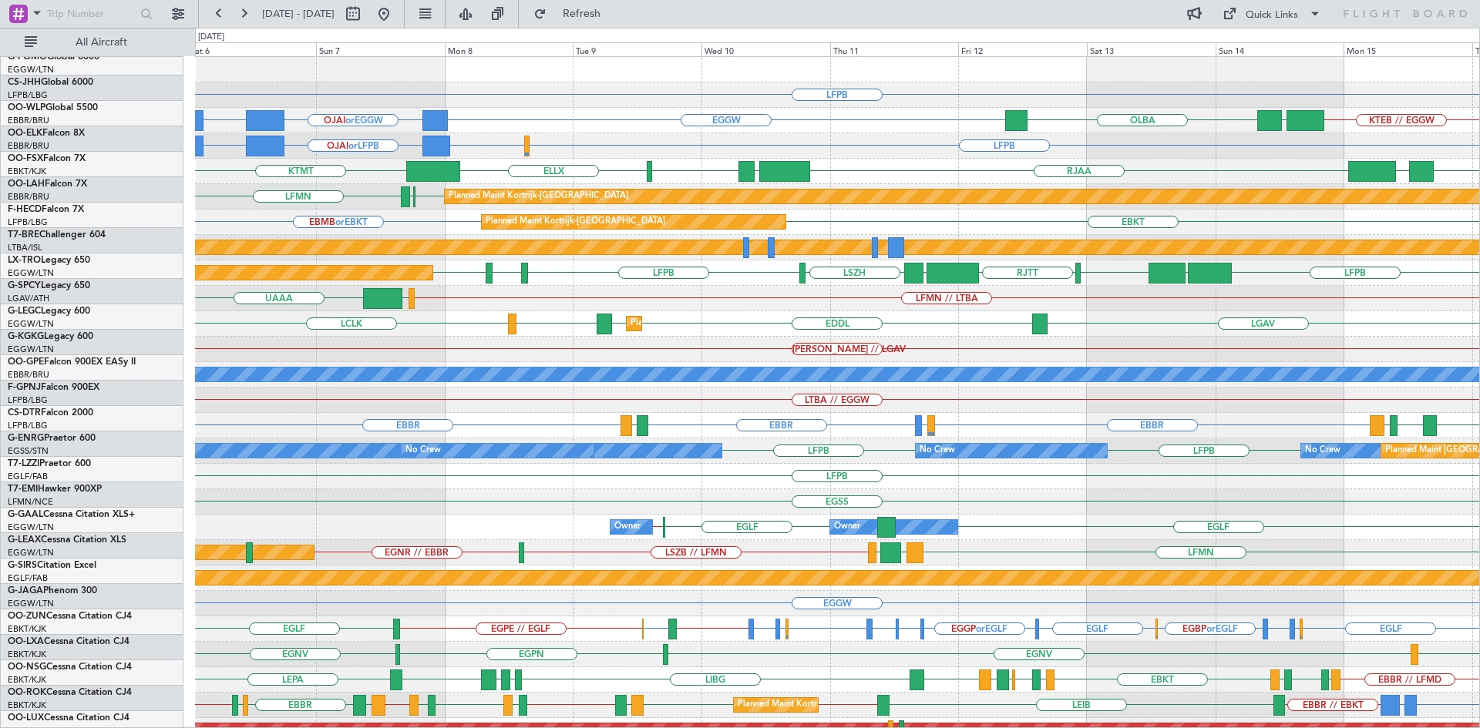
scroll to position [0, 0]
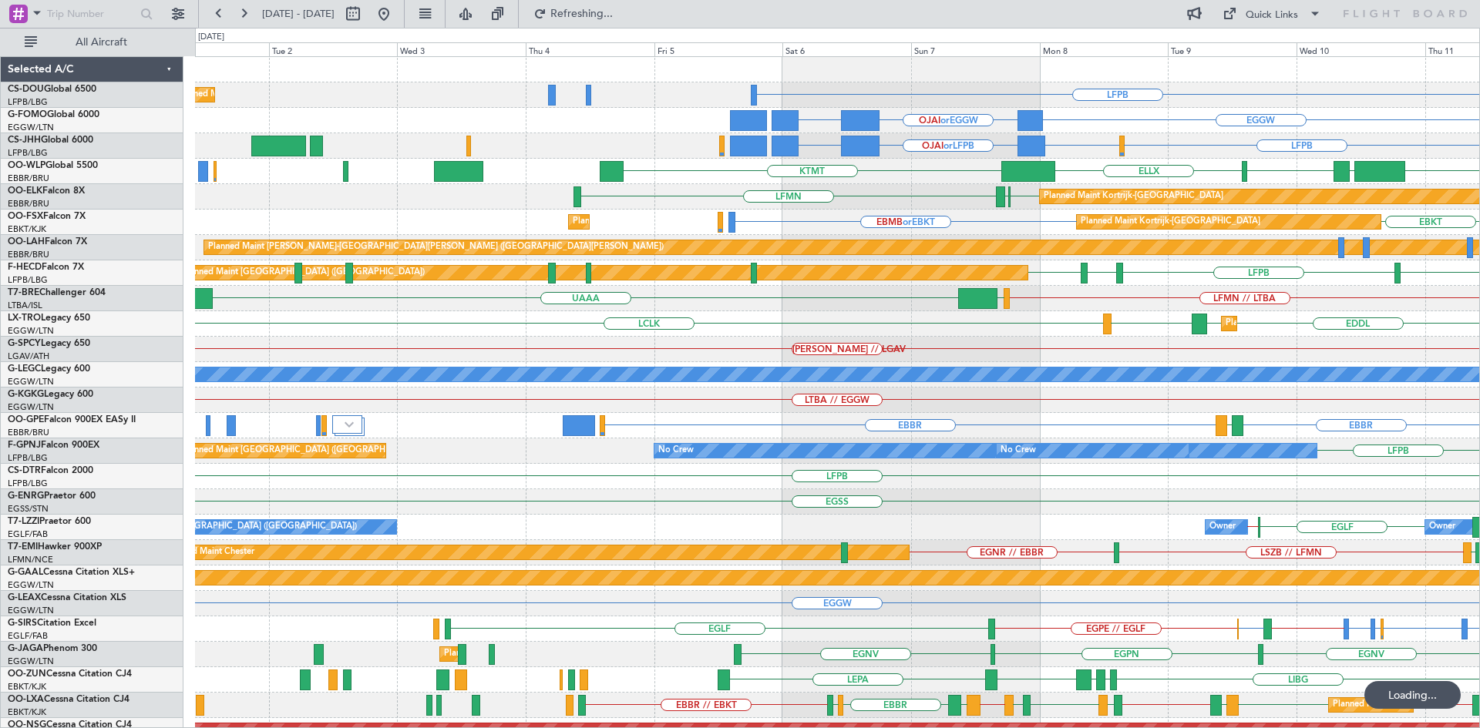
click at [1479, 445] on html "06 Sep 2025 - 16 Sep 2025 Refreshing... Quick Links All Aircraft LFPB Planned M…" at bounding box center [740, 364] width 1480 height 728
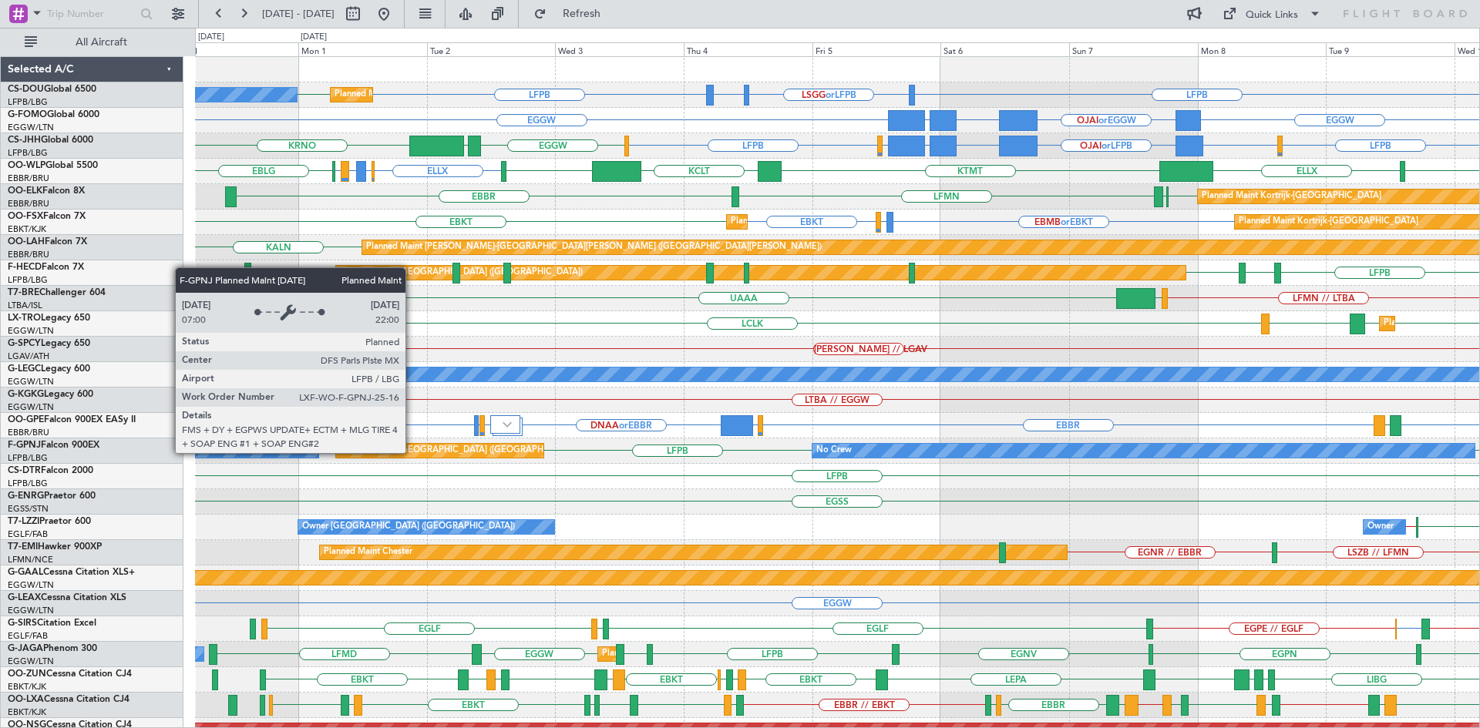
click at [628, 502] on div "EGSS" at bounding box center [837, 501] width 1284 height 25
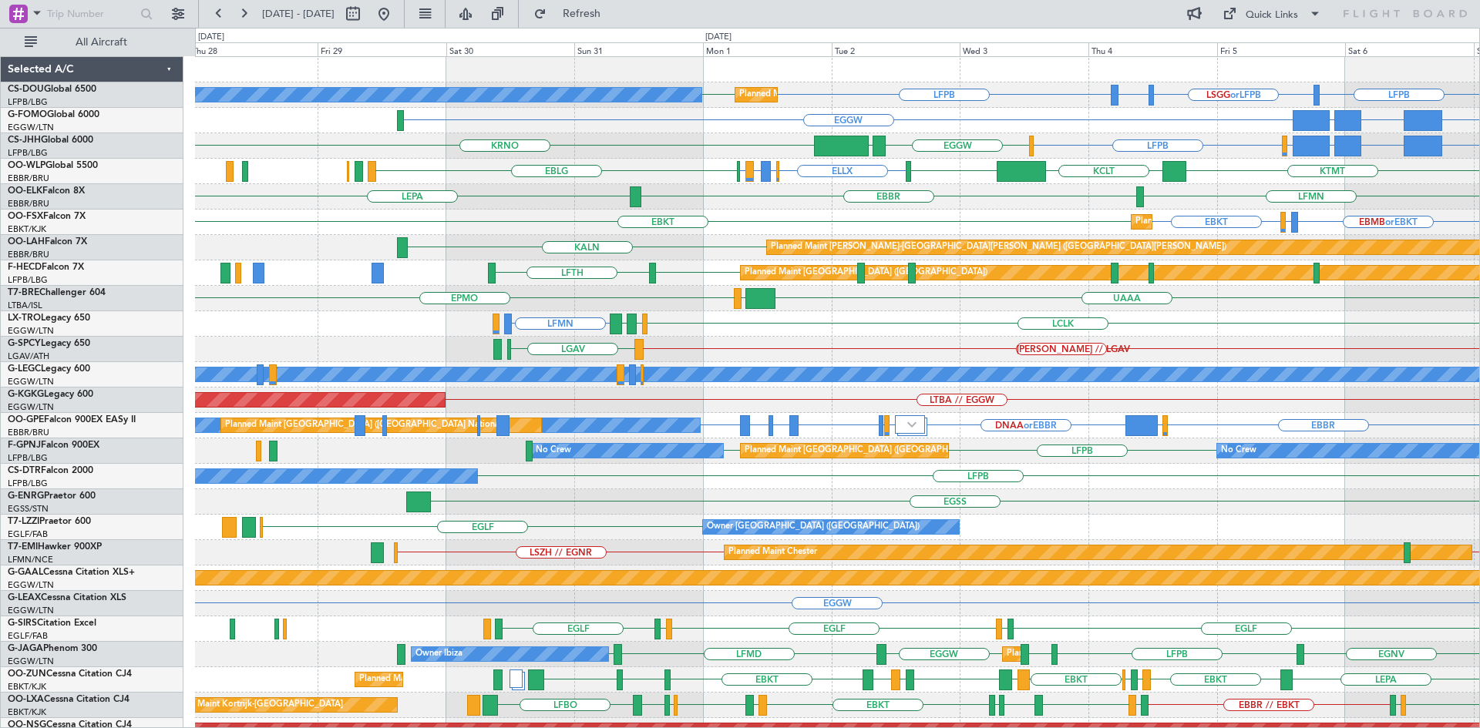
click at [960, 330] on div "Planned Maint Paris (Le Bourget) No Crew LFPB LSGG or LFPB LIML or LFPB LFPB LF…" at bounding box center [837, 464] width 1284 height 814
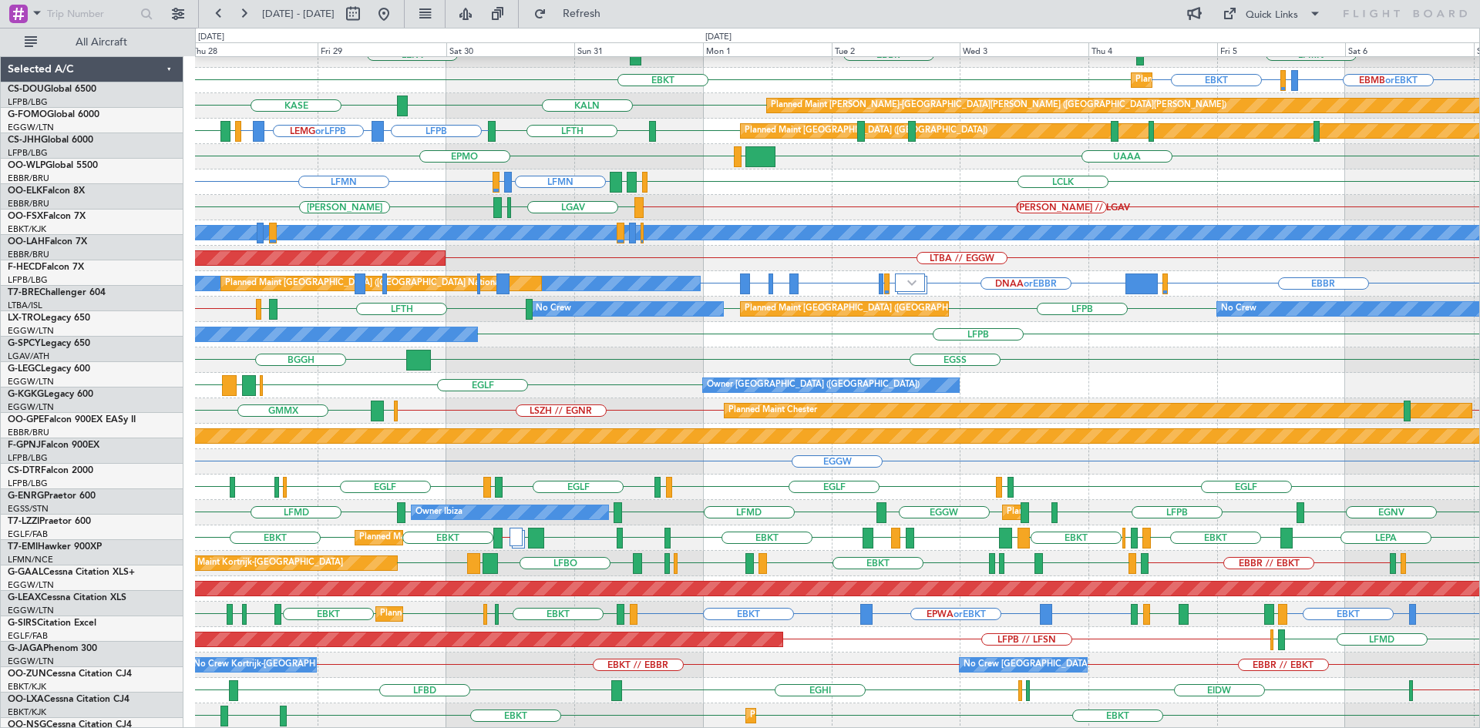
scroll to position [142, 0]
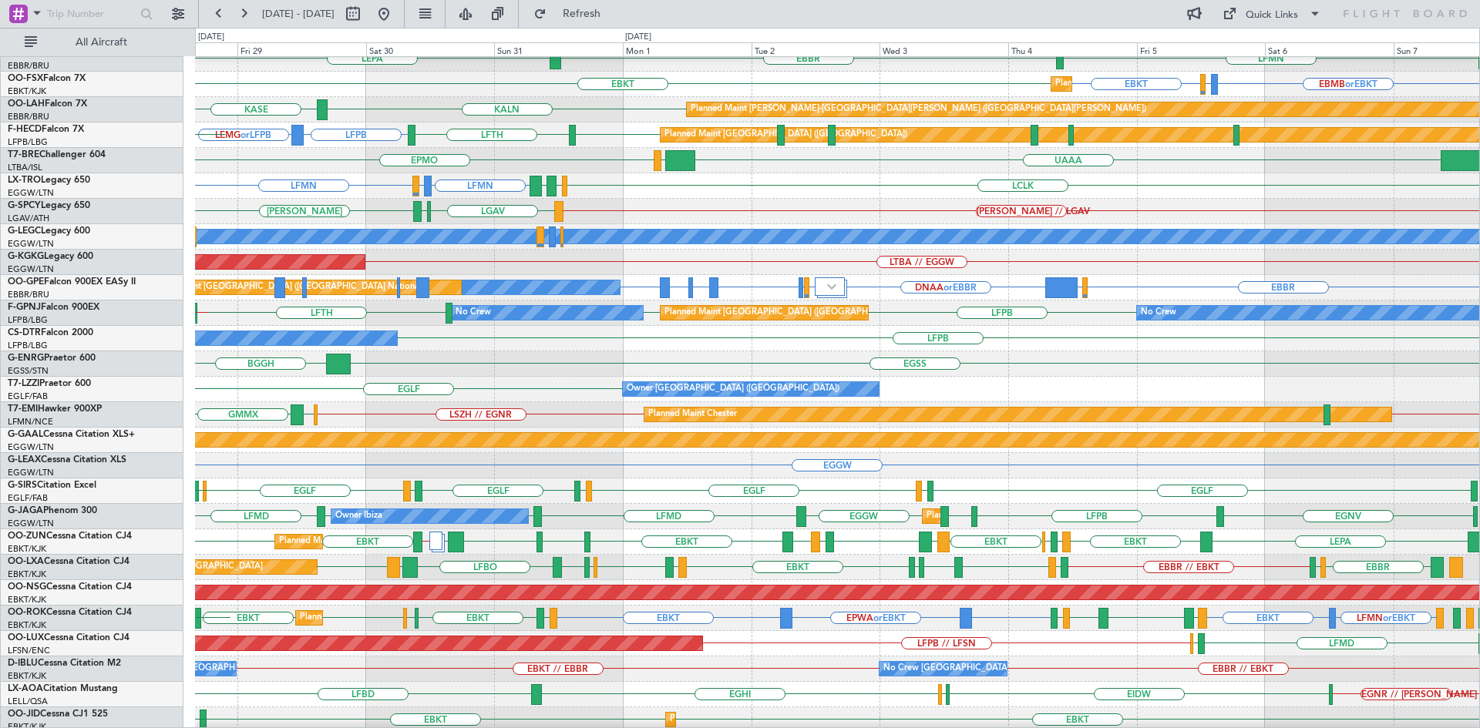
click at [990, 357] on div "BGGH EGSS" at bounding box center [837, 363] width 1284 height 25
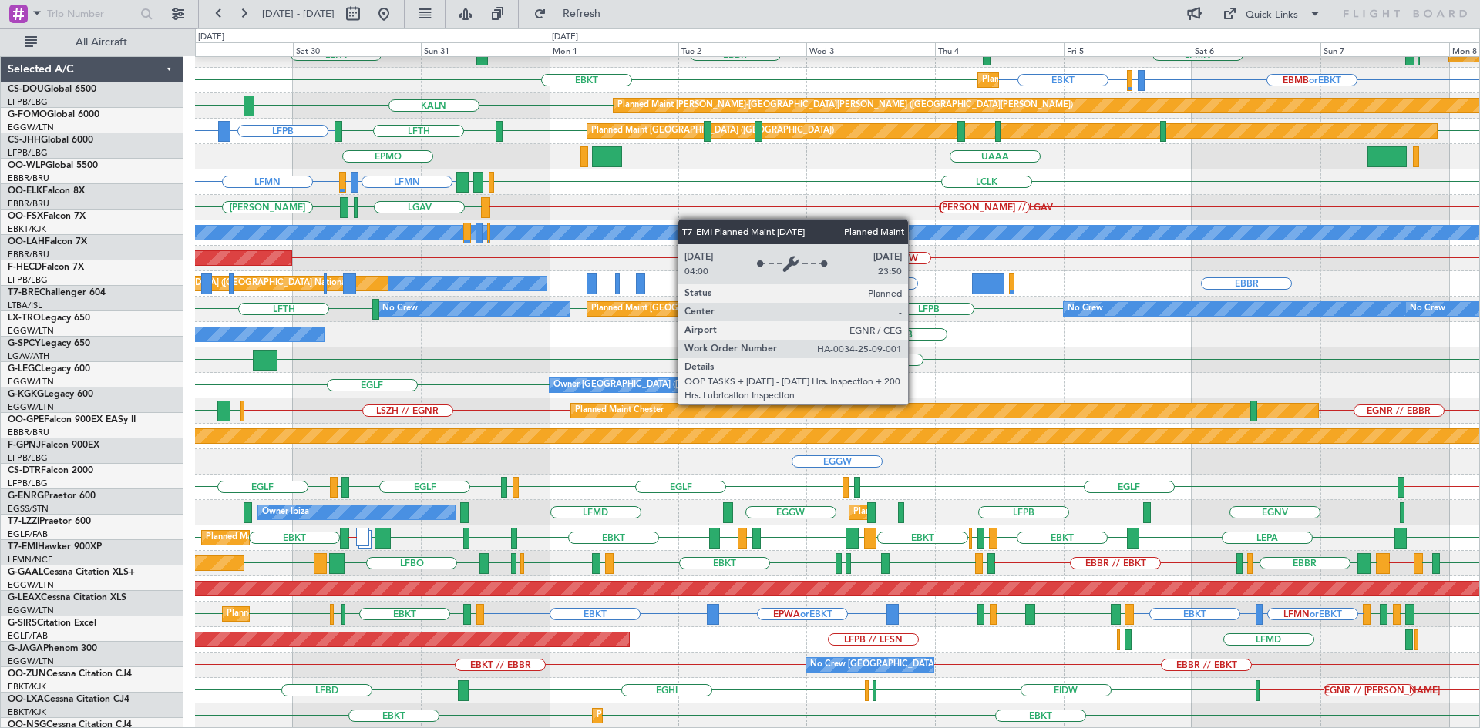
scroll to position [142, 0]
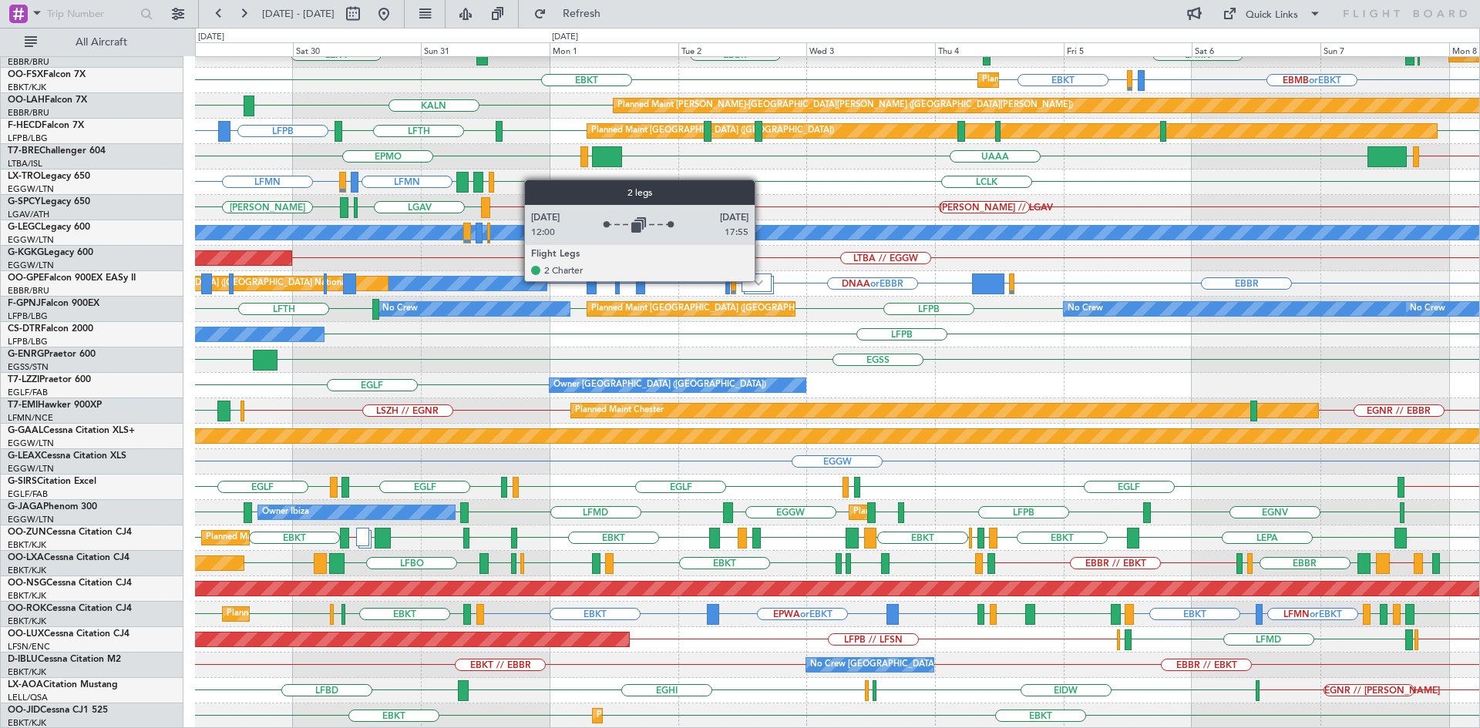
click at [761, 281] on img at bounding box center [758, 283] width 9 height 6
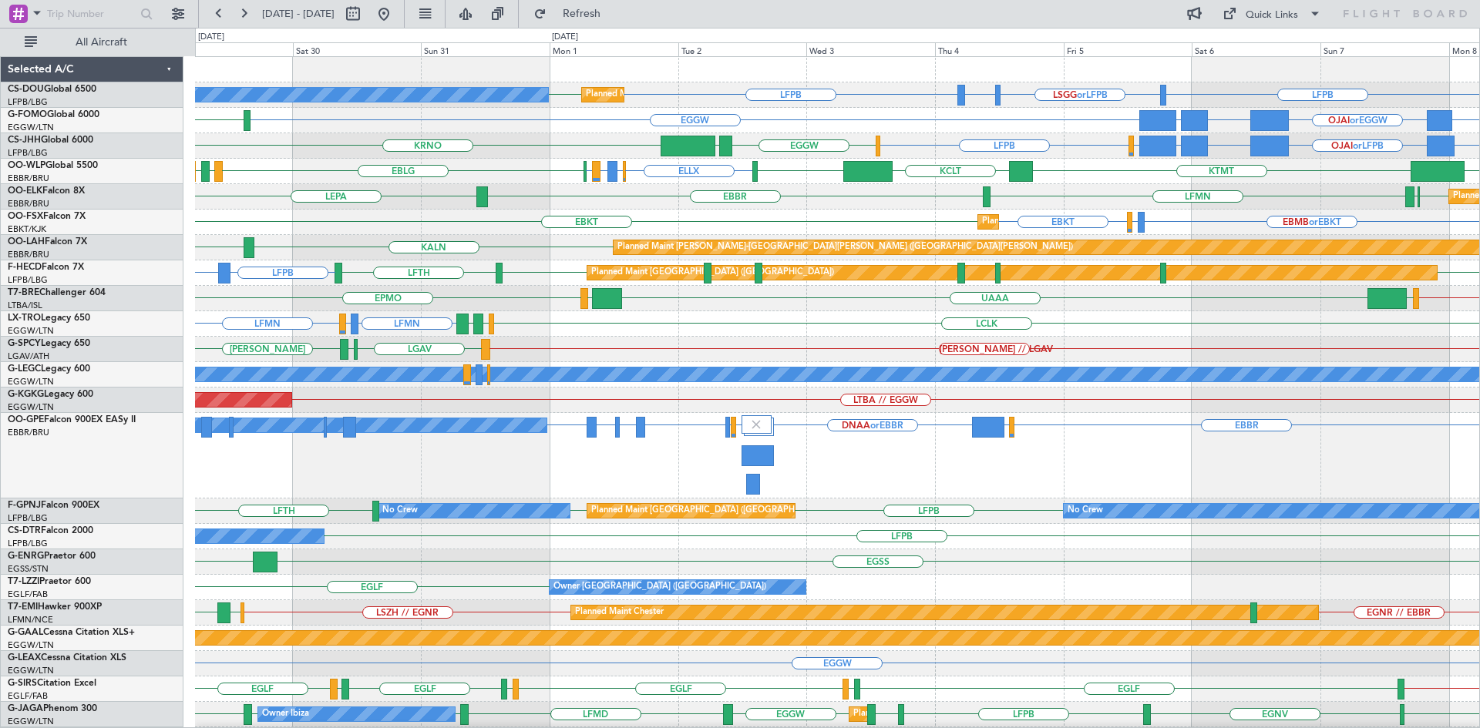
scroll to position [0, 0]
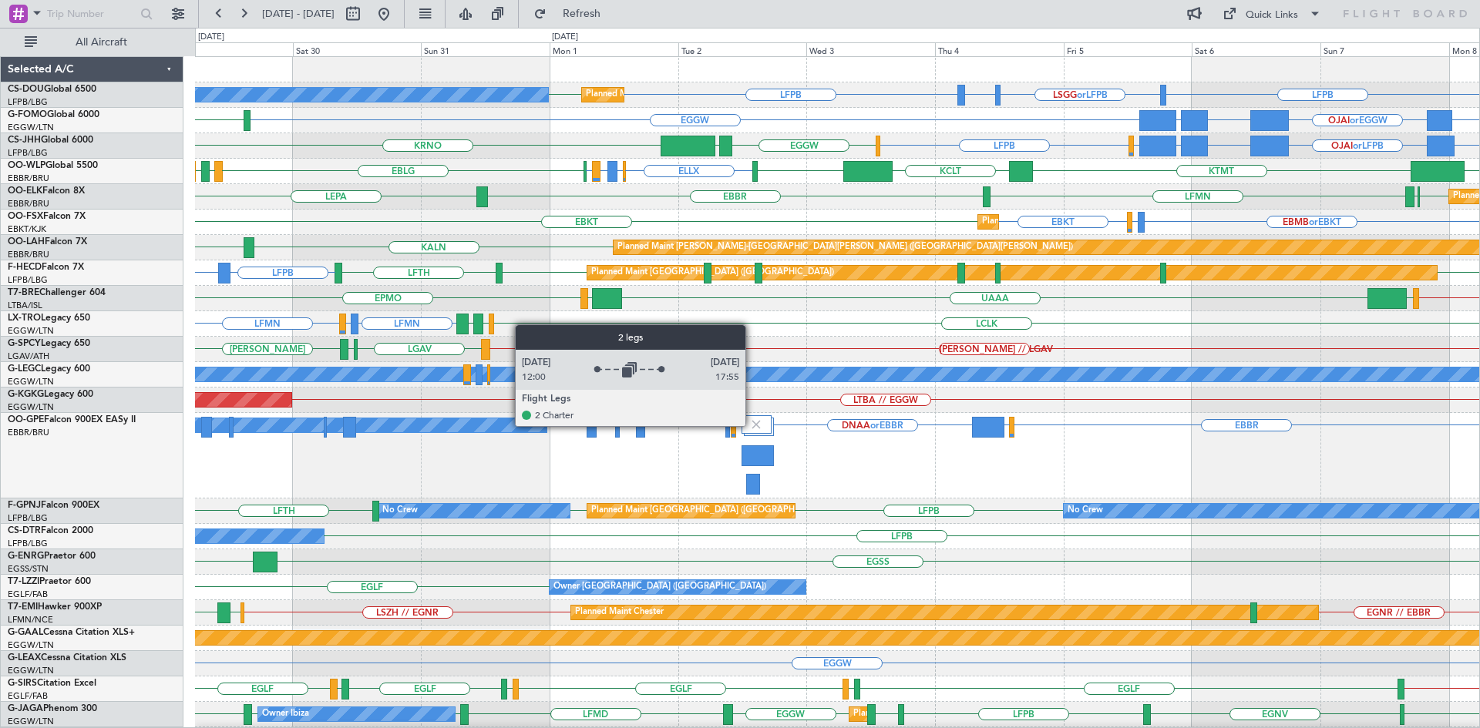
click at [752, 425] on img at bounding box center [756, 425] width 14 height 14
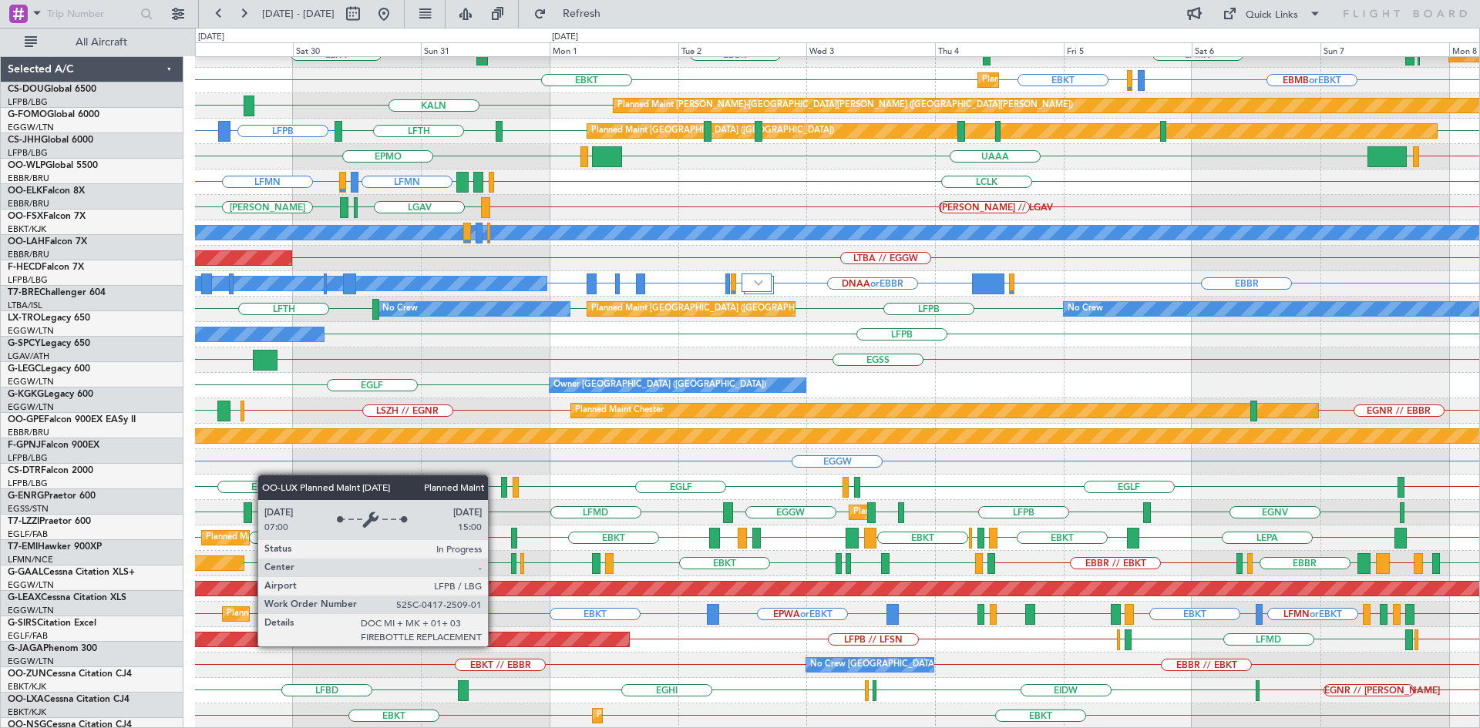
scroll to position [142, 0]
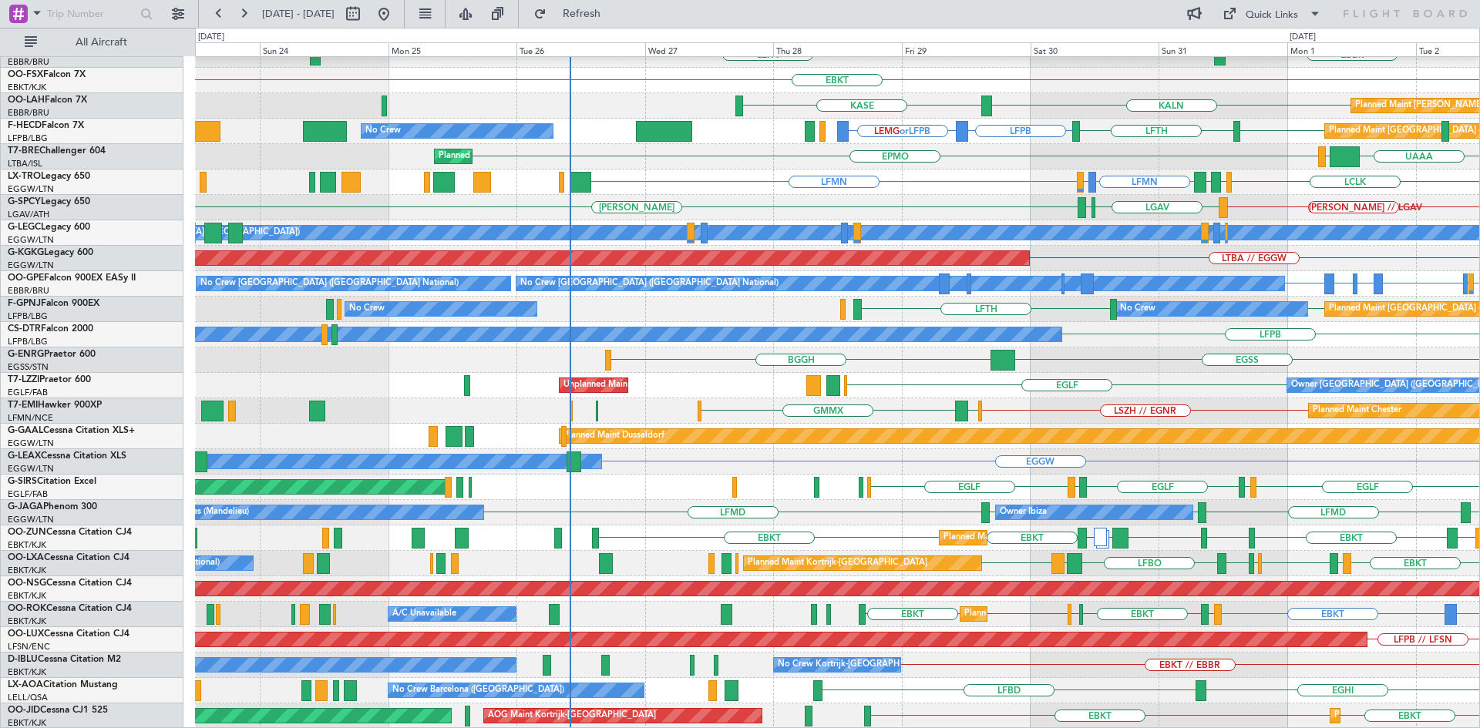
click at [997, 598] on div "ELLX EBBR or ELLX LIRZ or ELLX ELLX EBLG LIRZ EBBR Planned Maint Berlin (Brande…" at bounding box center [837, 322] width 1284 height 814
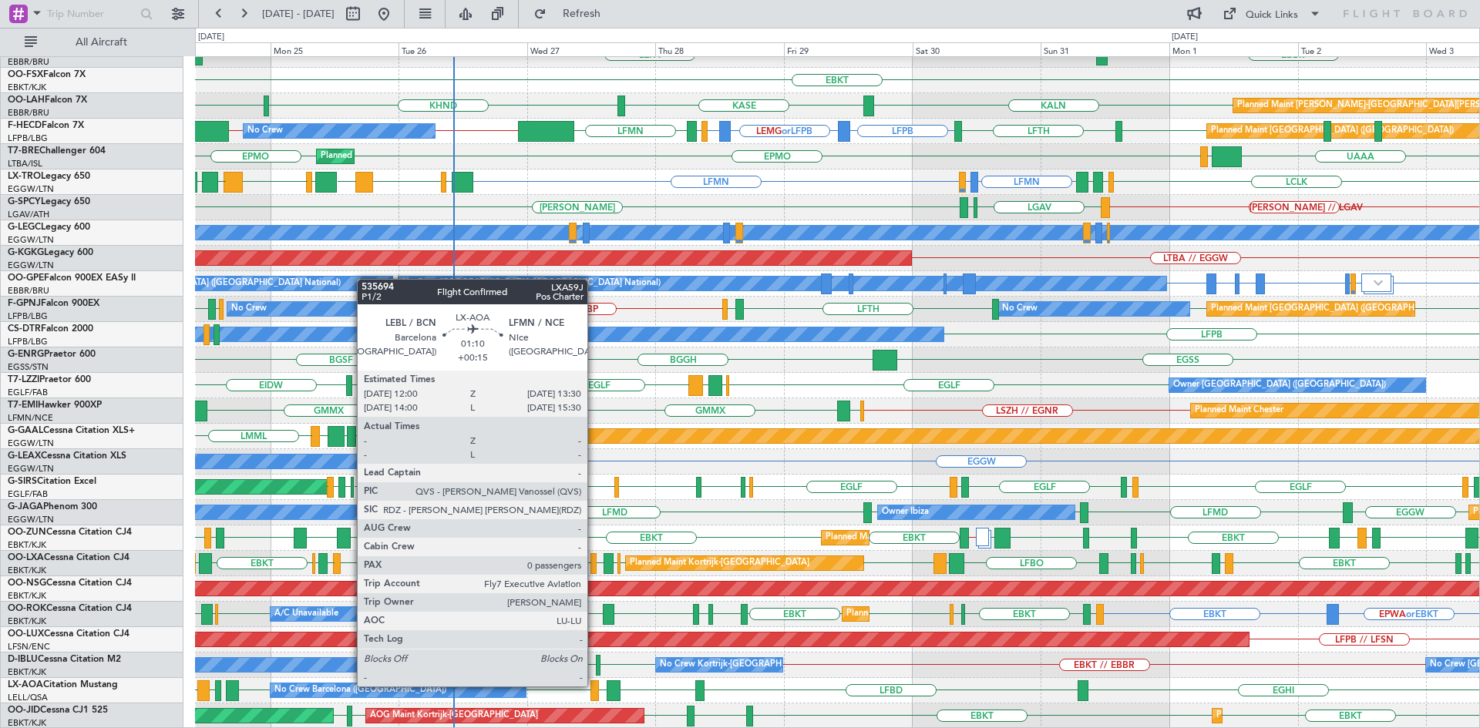
click at [594, 685] on div at bounding box center [594, 691] width 8 height 21
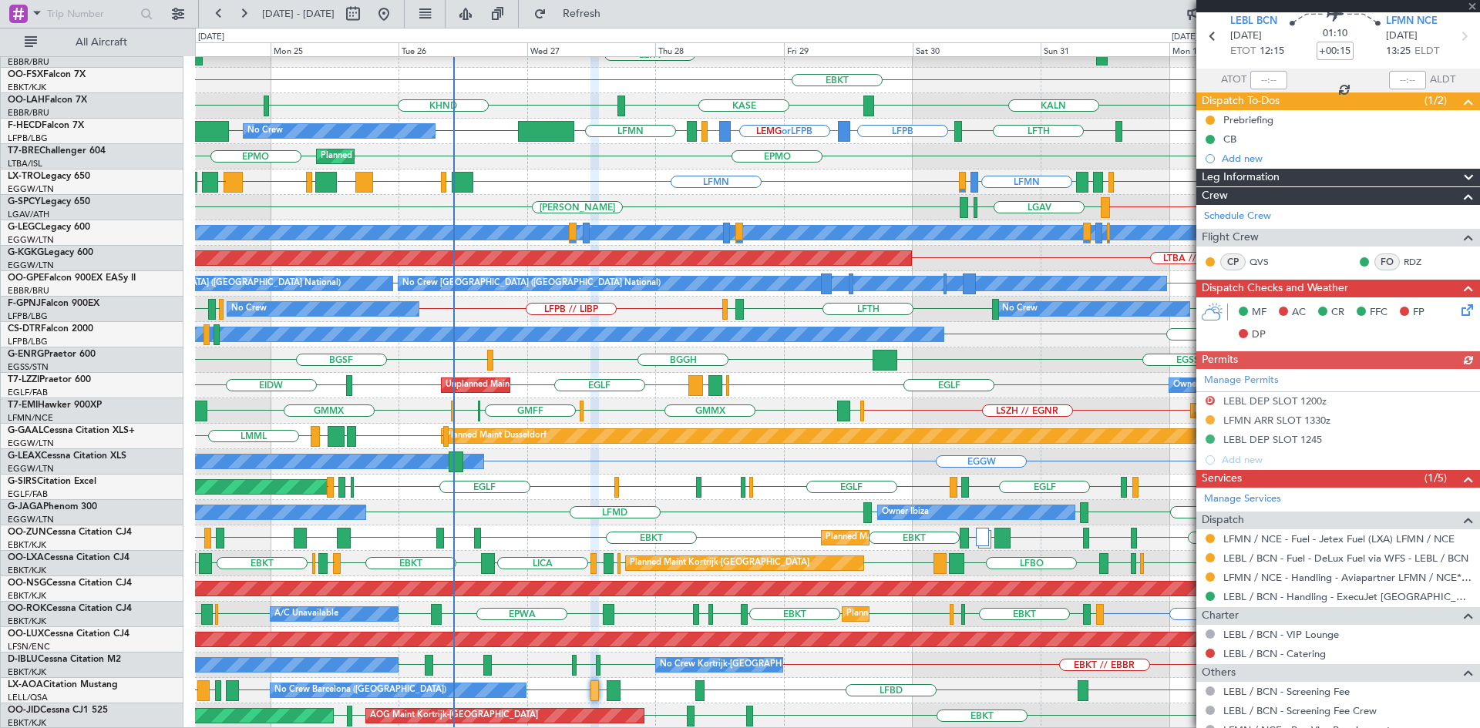
scroll to position [113, 0]
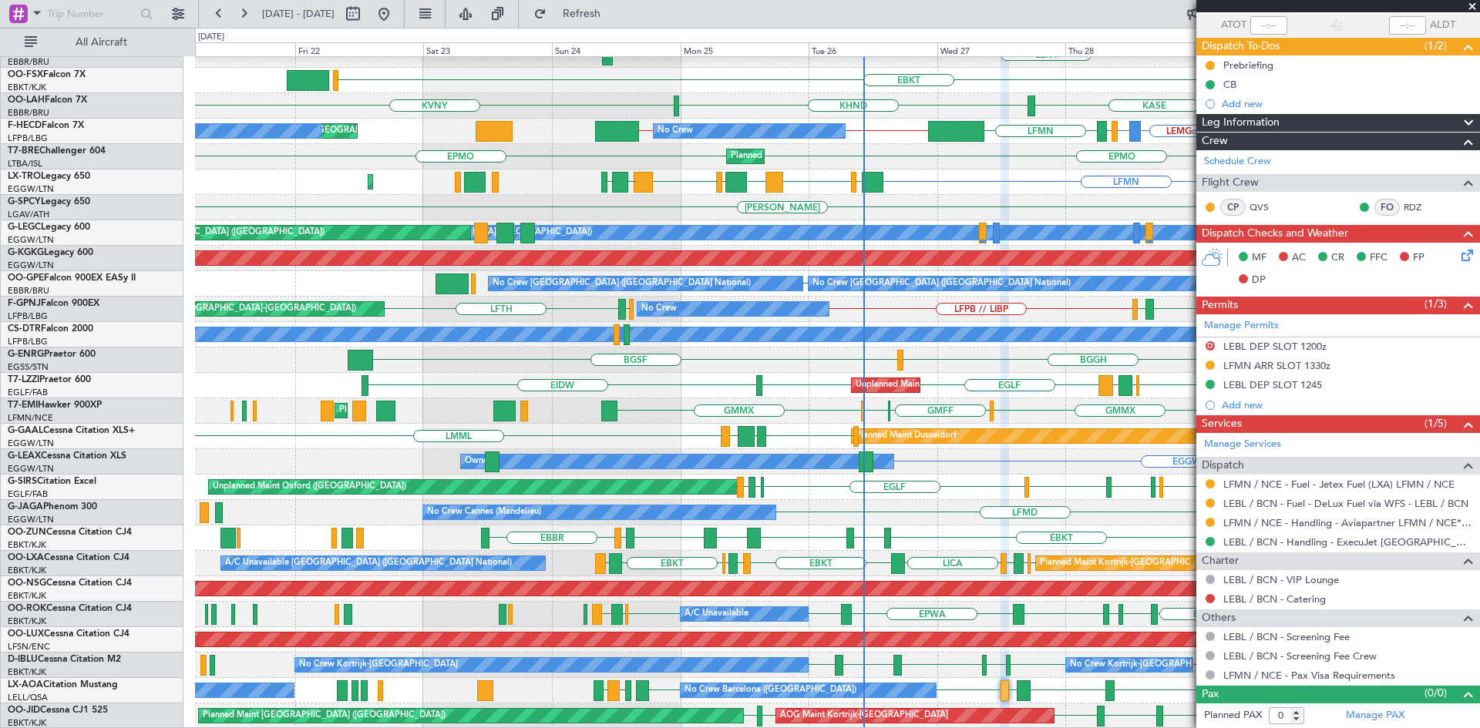
click at [1125, 650] on div "EBLG LIRZ EBBR EBLG LIML EDDB Planned Maint Berlin (Brandenburg) ELLX LIRZ or E…" at bounding box center [837, 322] width 1284 height 814
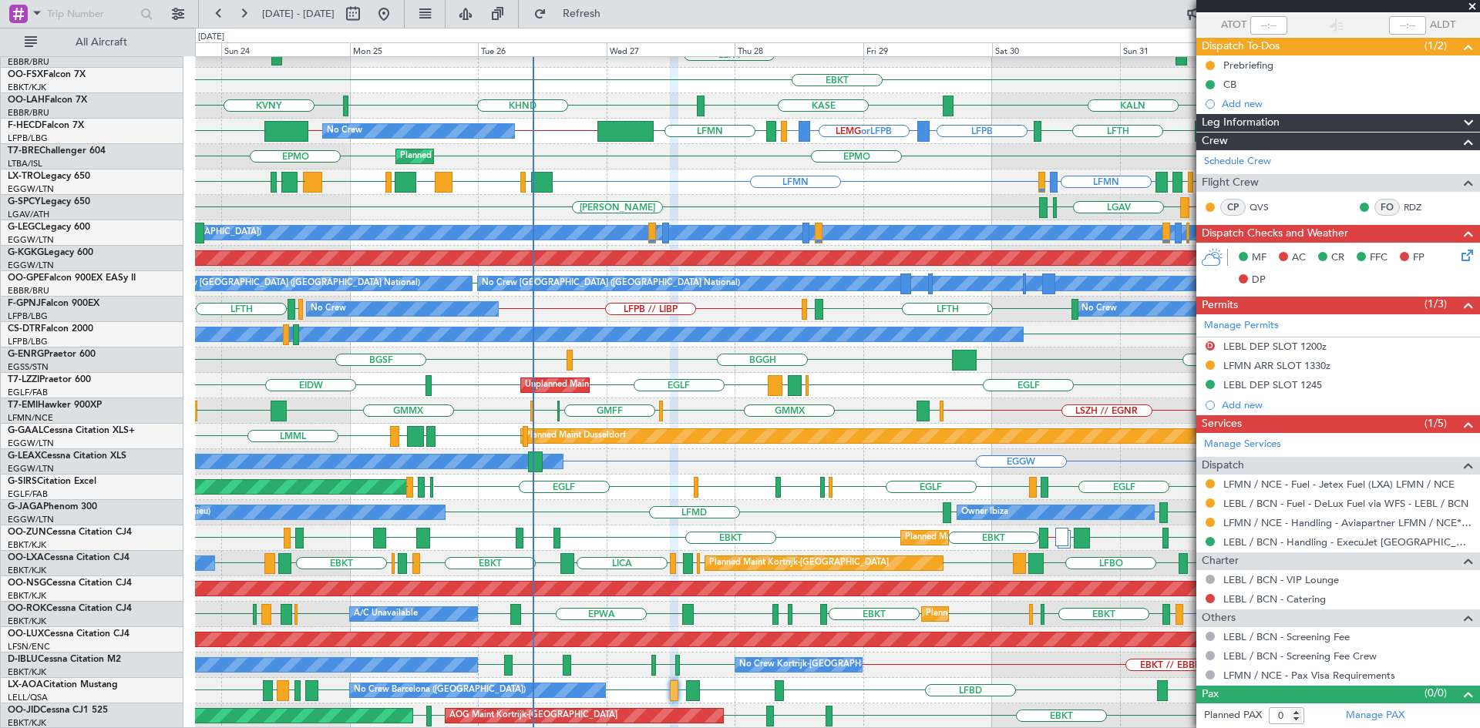
click at [1473, 5] on span at bounding box center [1471, 7] width 15 height 14
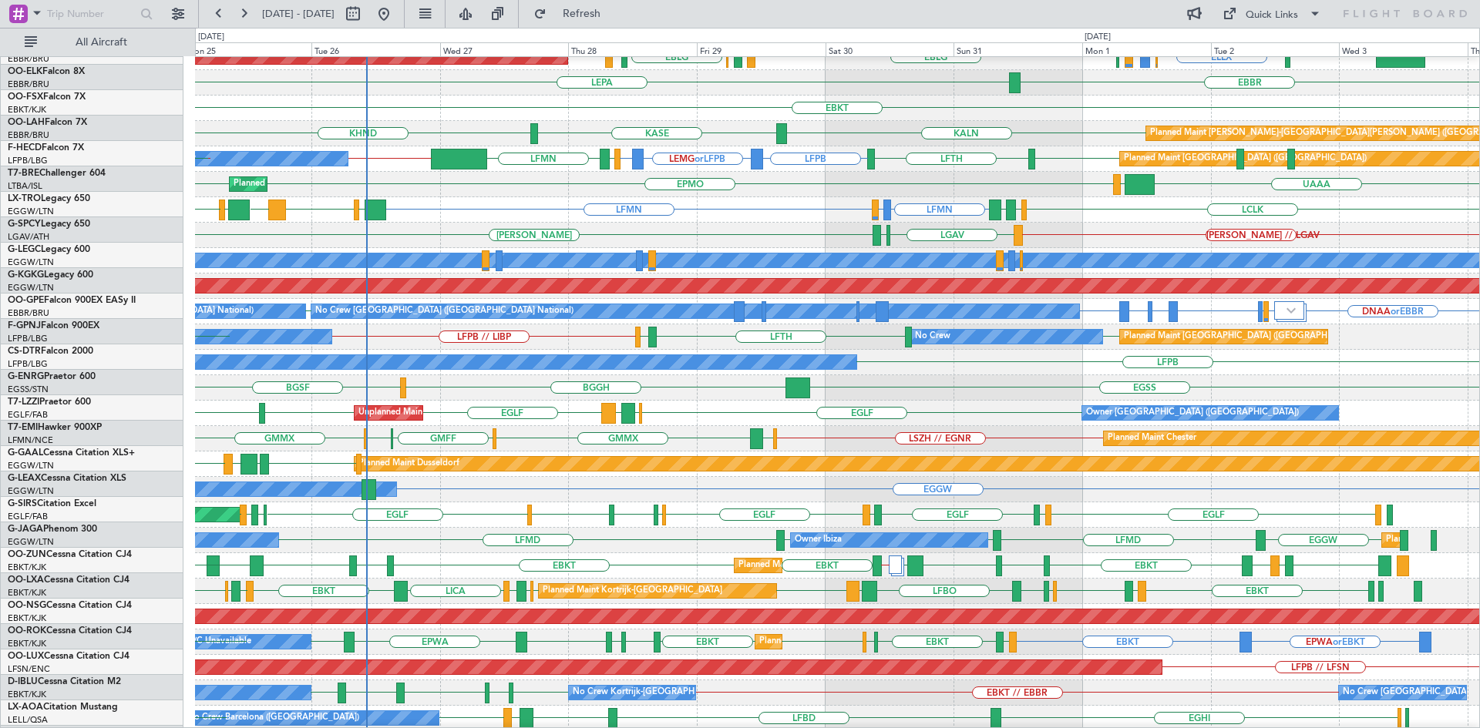
scroll to position [114, 0]
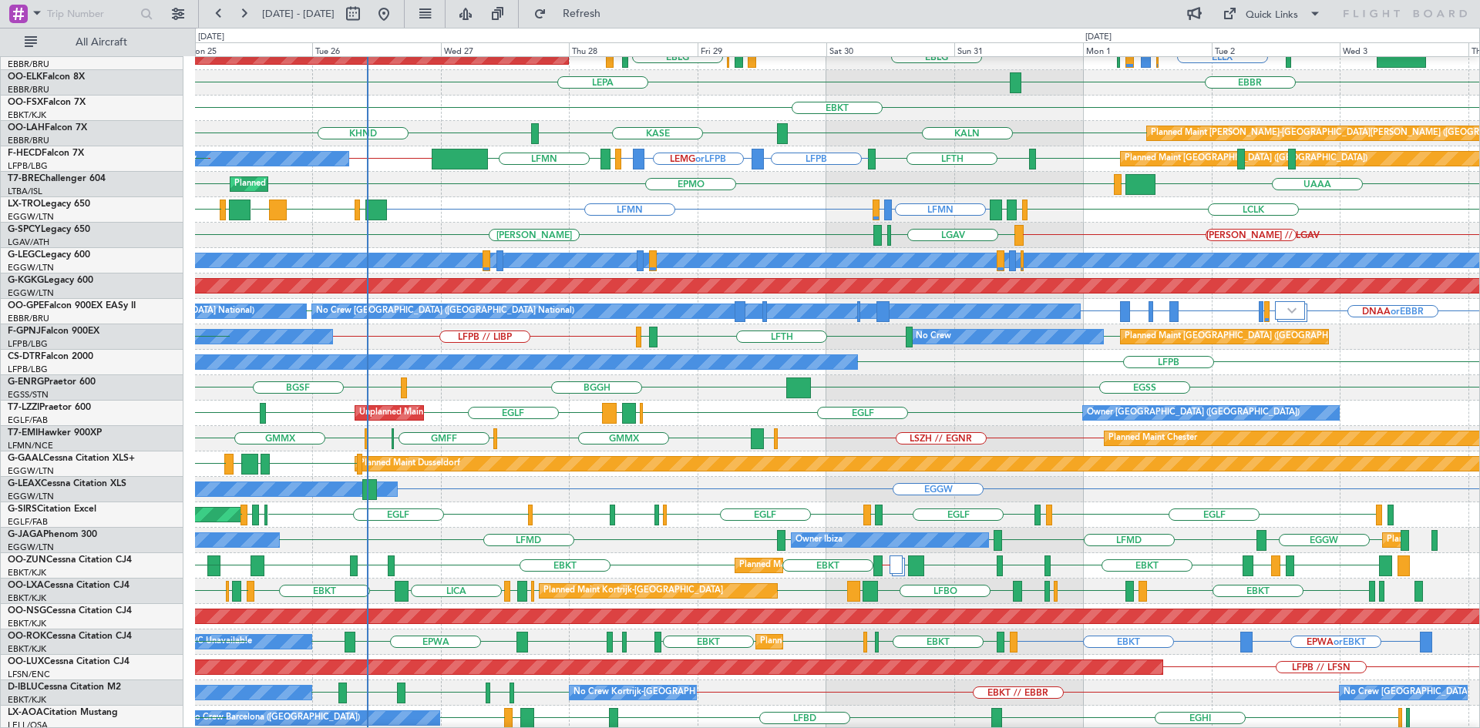
click at [641, 296] on div "AOG Maint [GEOGRAPHIC_DATA] (Ataturk)" at bounding box center [837, 286] width 1284 height 25
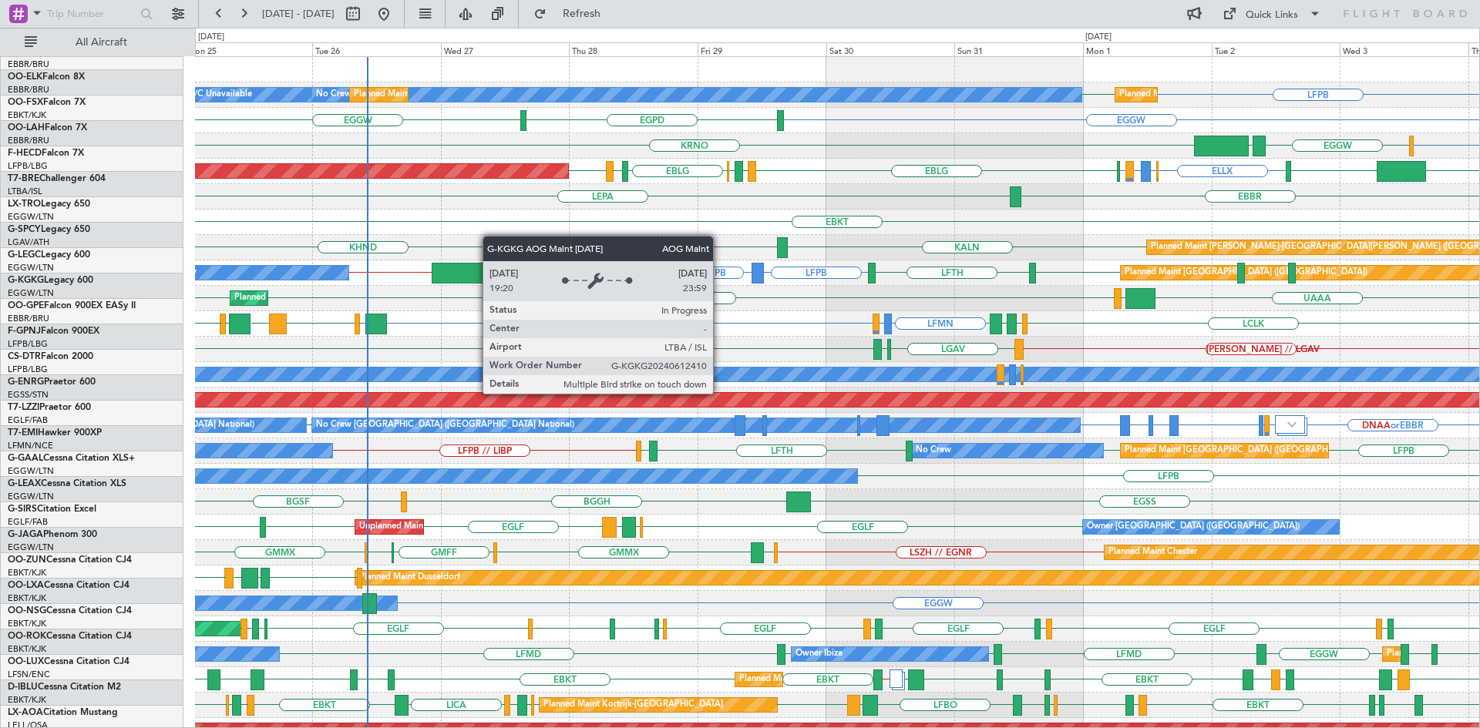
scroll to position [0, 0]
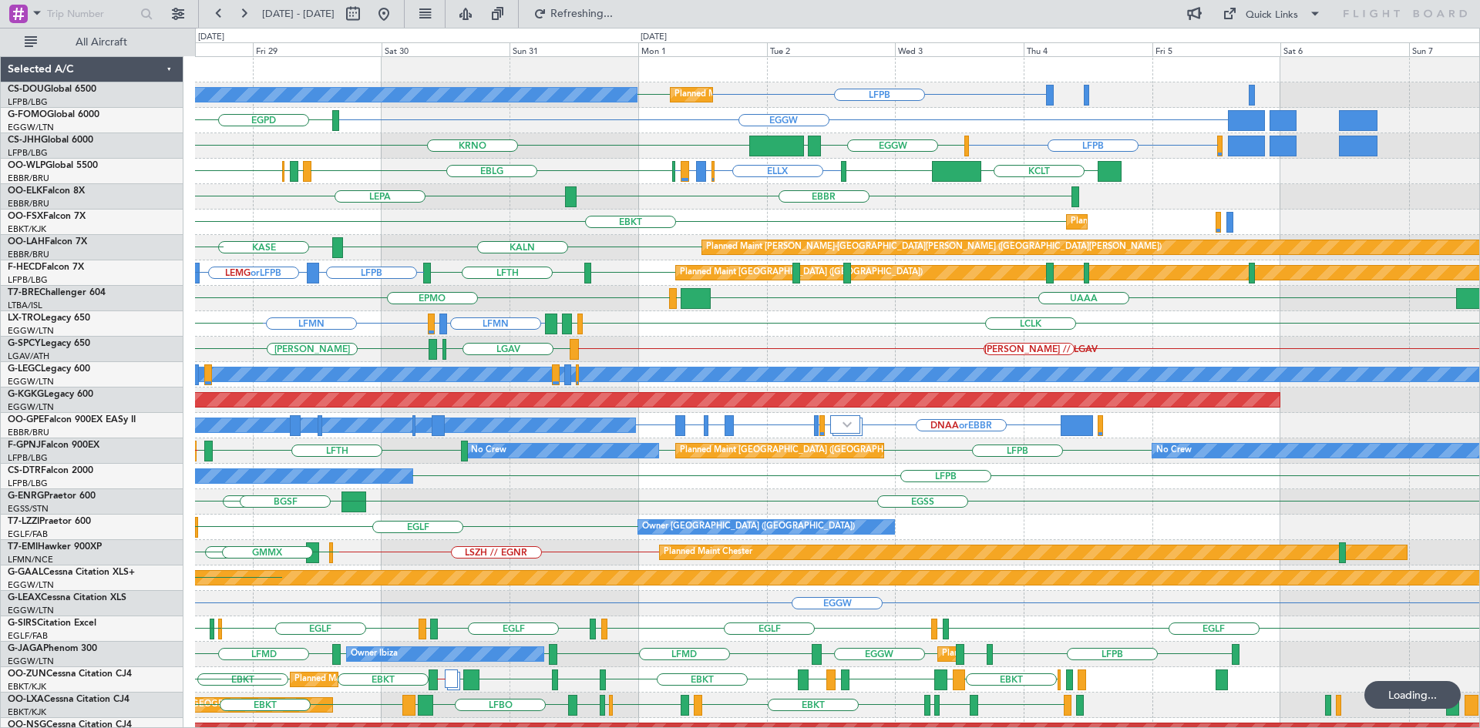
click at [866, 486] on div "No Crew LFPB" at bounding box center [837, 476] width 1284 height 25
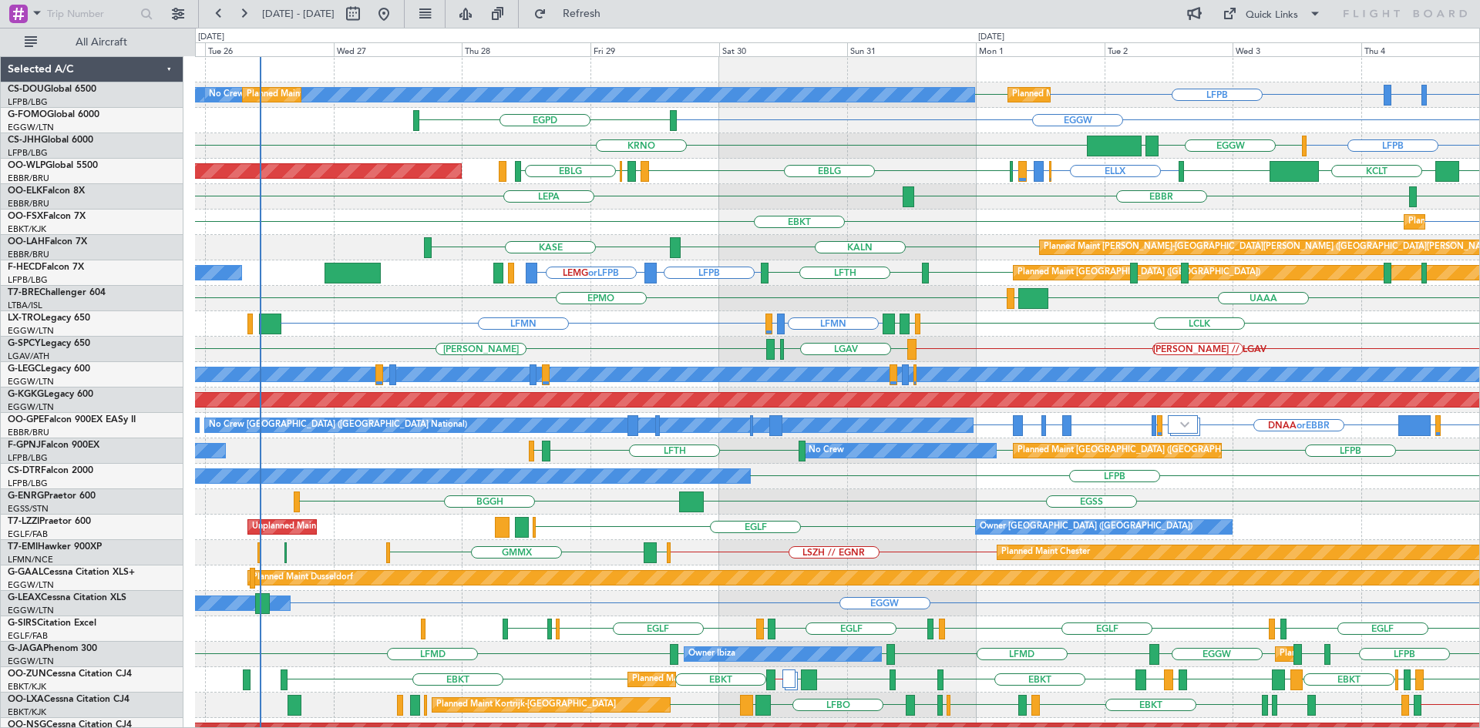
click at [1272, 390] on div "LFPB LFPB No Crew Planned Maint Paris (Le Bourget) Planned Maint Paris (Le Bour…" at bounding box center [837, 464] width 1284 height 814
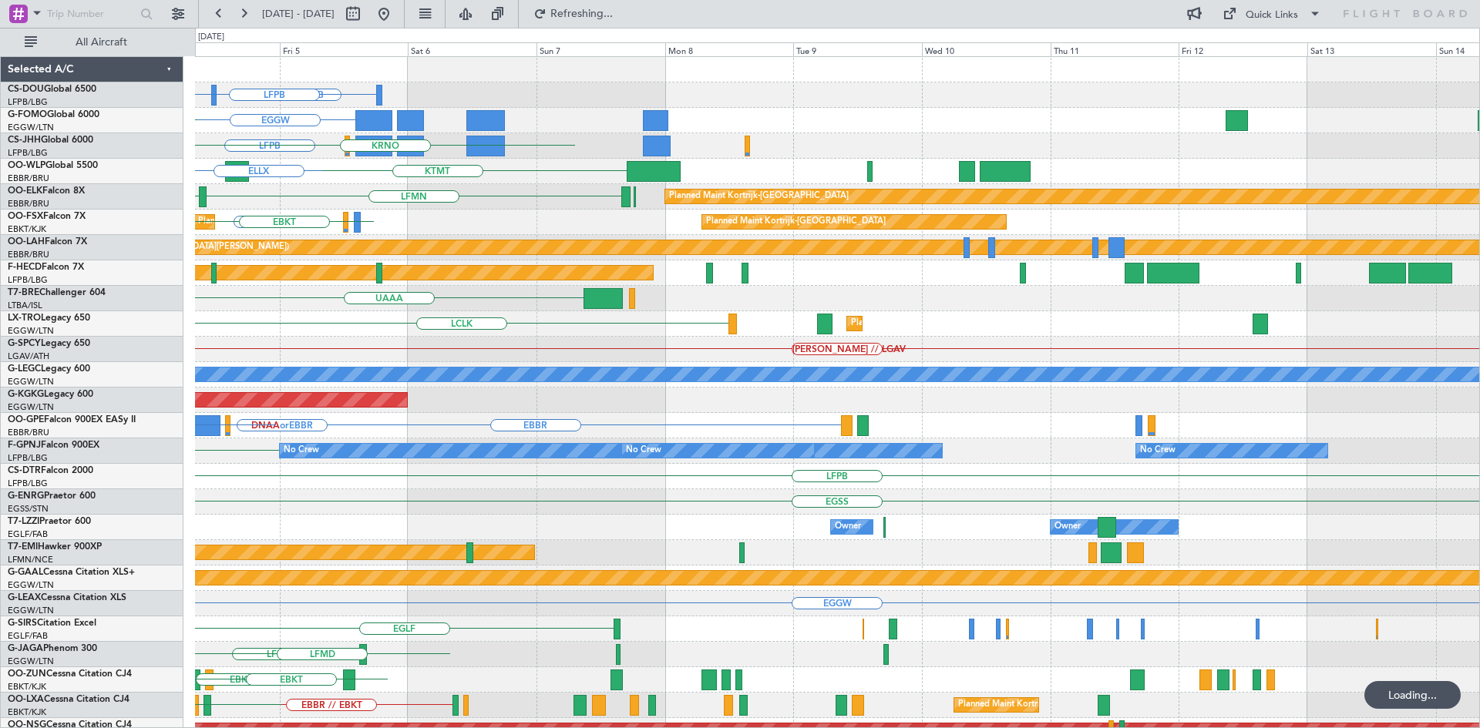
click at [0, 341] on div "LSGG or LFPB LIML or LFPB LFPB EGGW KTEB LFPB LPCS EGGW KRNO KTMT KCLT LIML ELL…" at bounding box center [740, 378] width 1480 height 701
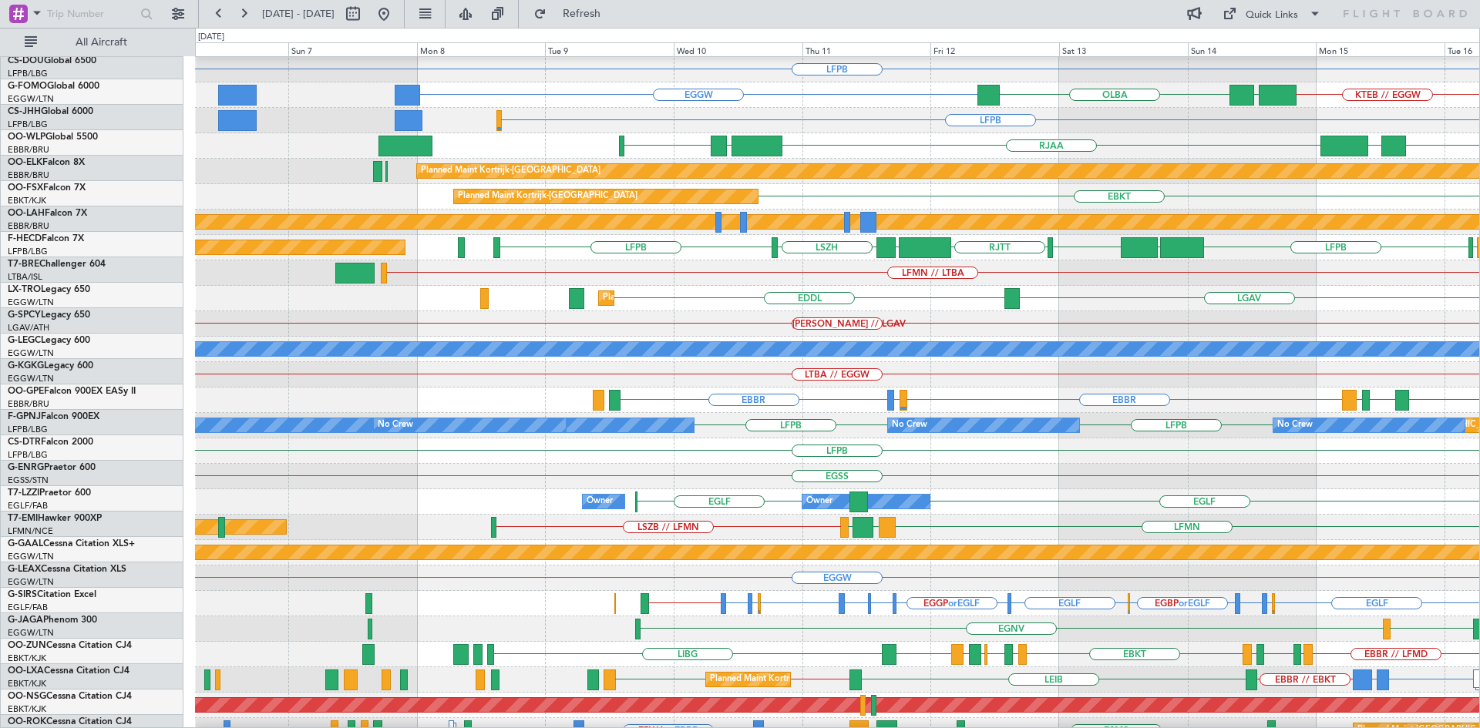
scroll to position [25, 0]
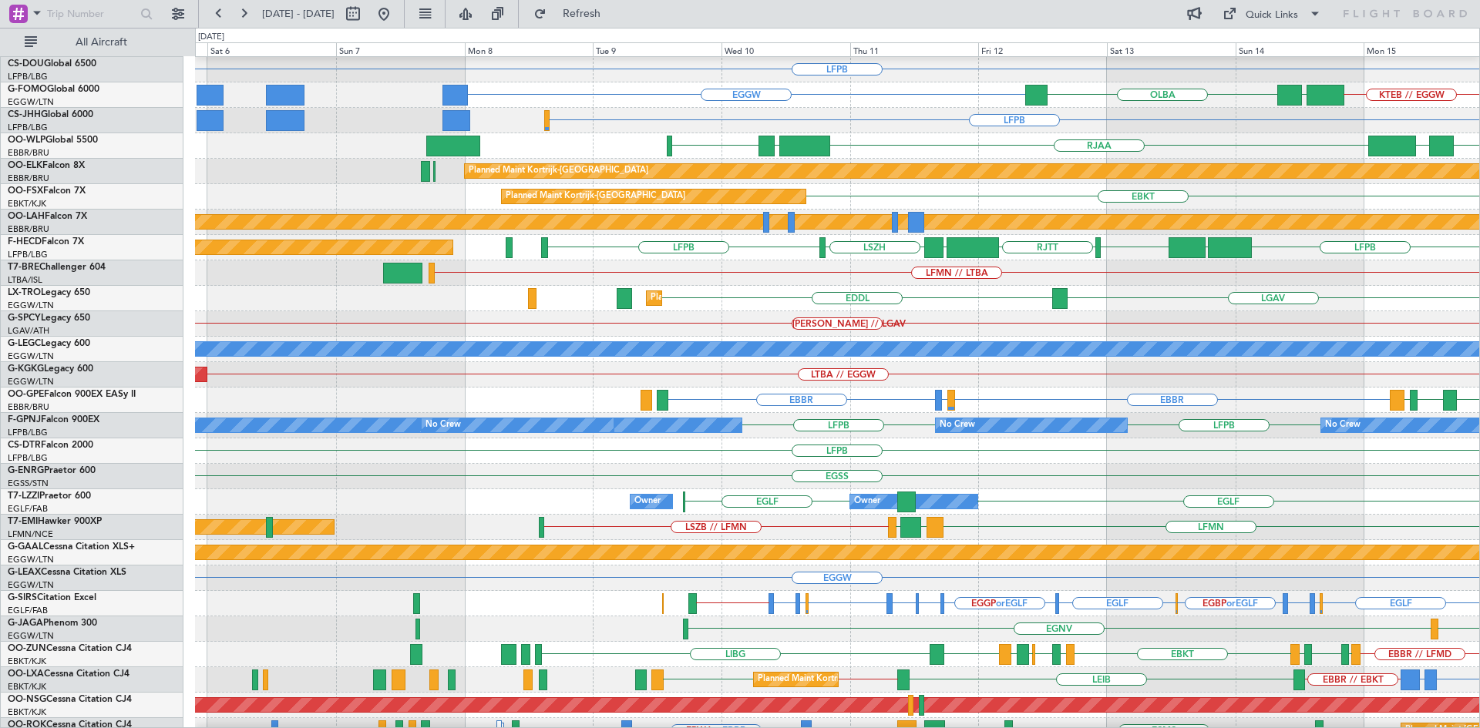
click at [1163, 442] on div "LFPB" at bounding box center [837, 451] width 1284 height 25
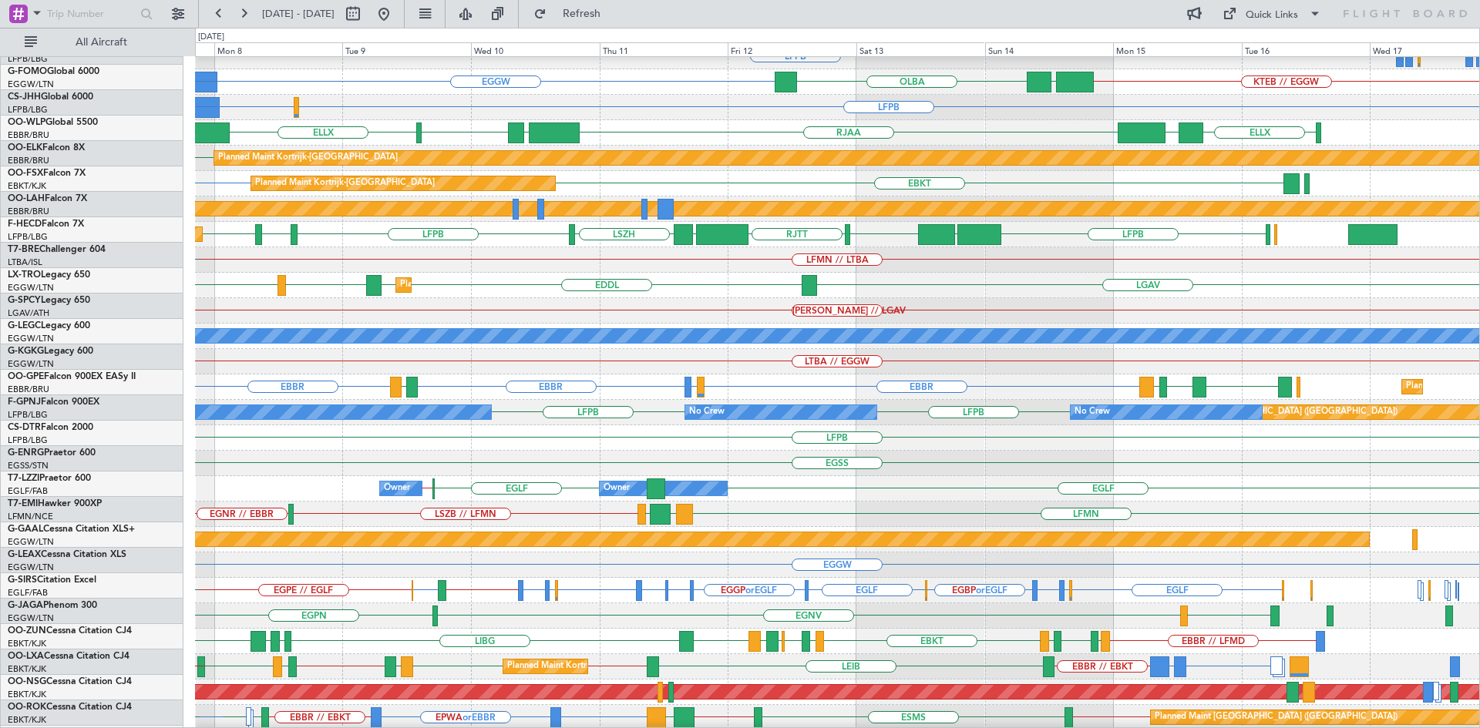
scroll to position [35, 0]
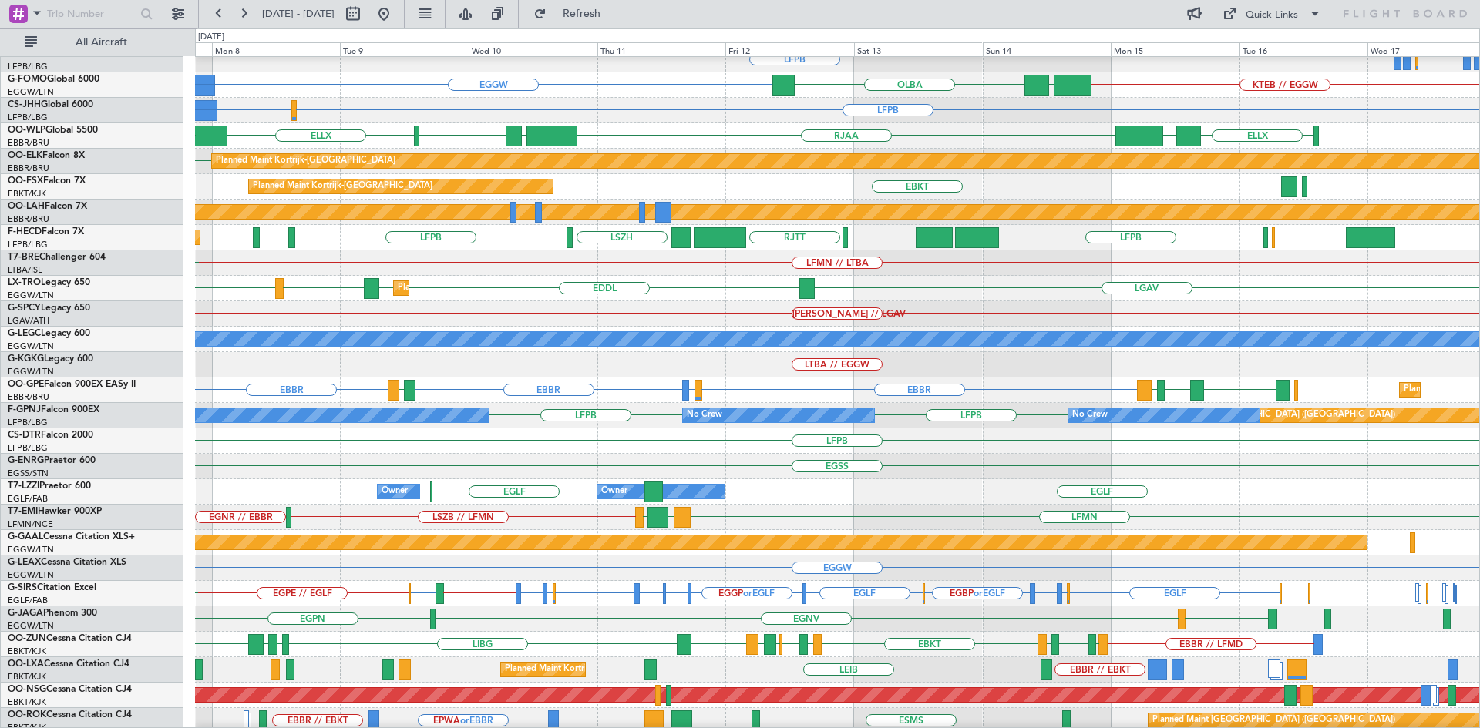
click at [901, 432] on div "LFPB" at bounding box center [837, 441] width 1284 height 25
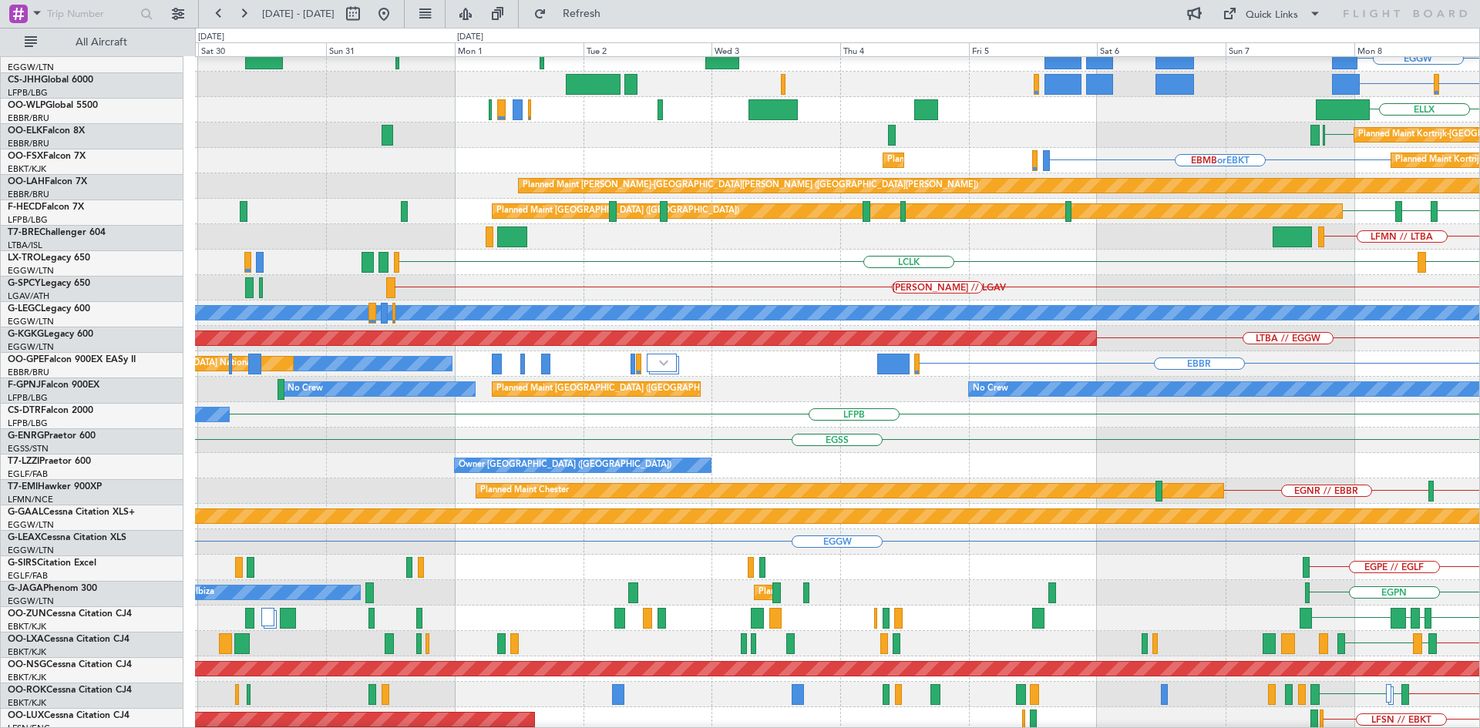
scroll to position [62, 0]
click at [1479, 348] on html "07 Sep 2025 - 17 Sep 2025 Refresh Quick Links All Aircraft LFPB Planned Maint P…" at bounding box center [740, 364] width 1480 height 728
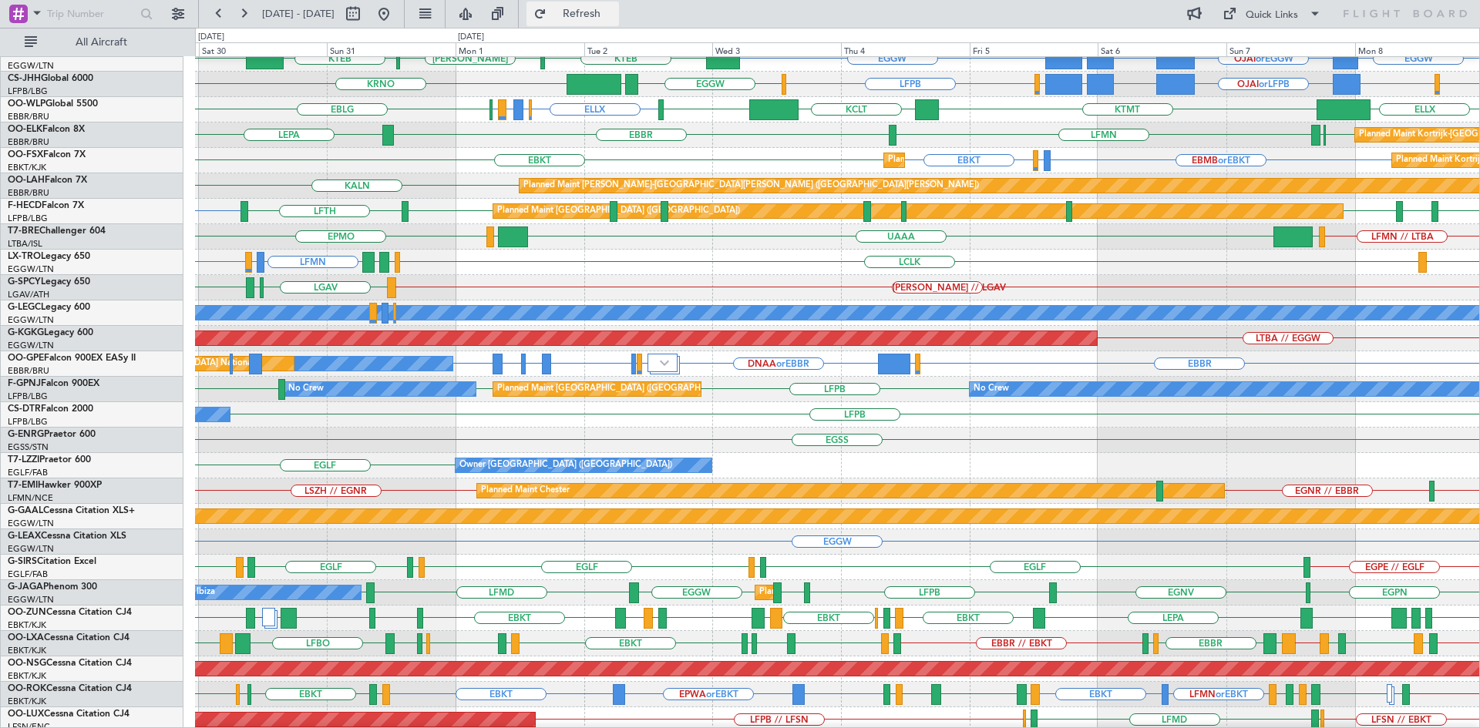
click at [597, 15] on button "Refresh" at bounding box center [572, 14] width 92 height 25
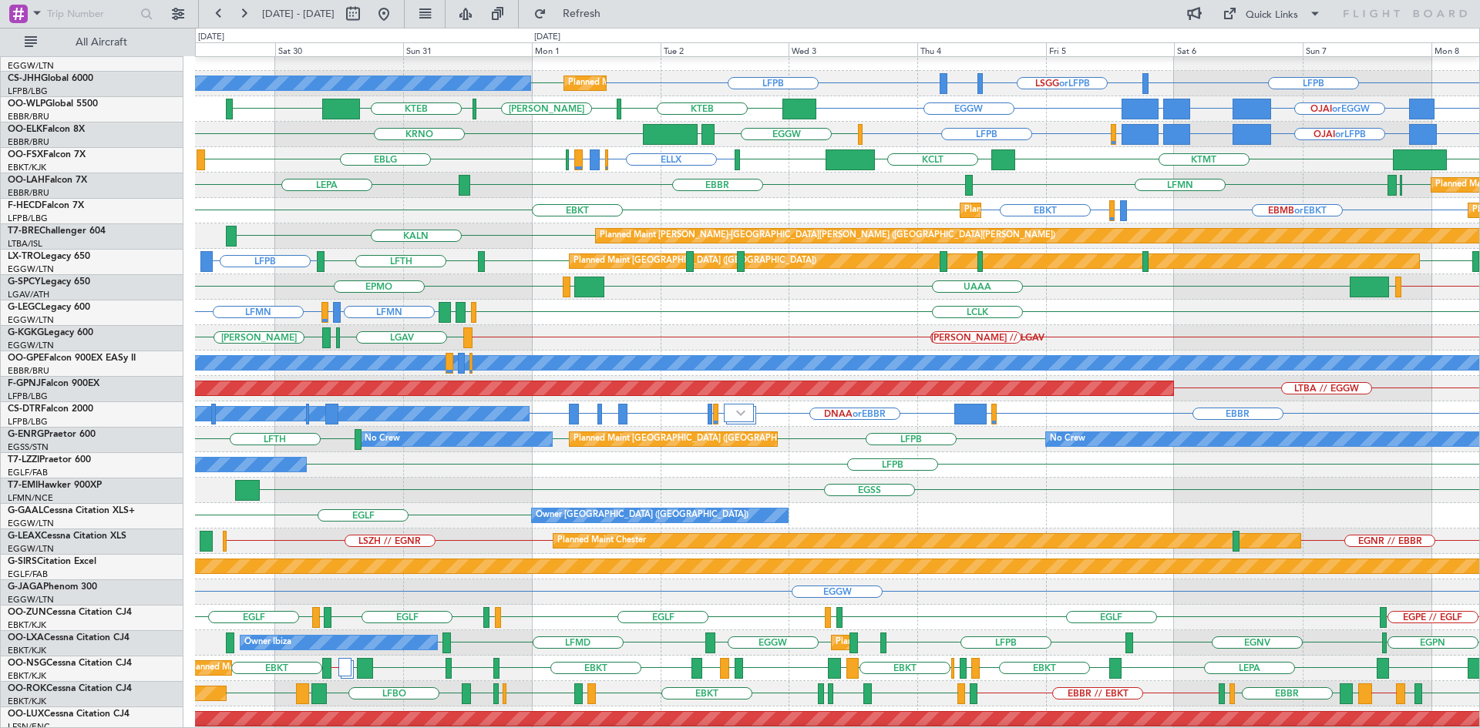
scroll to position [12, 0]
click at [563, 299] on div "LFMN // LTBA UAAA LJLJ LJLJ EPMO" at bounding box center [837, 286] width 1284 height 25
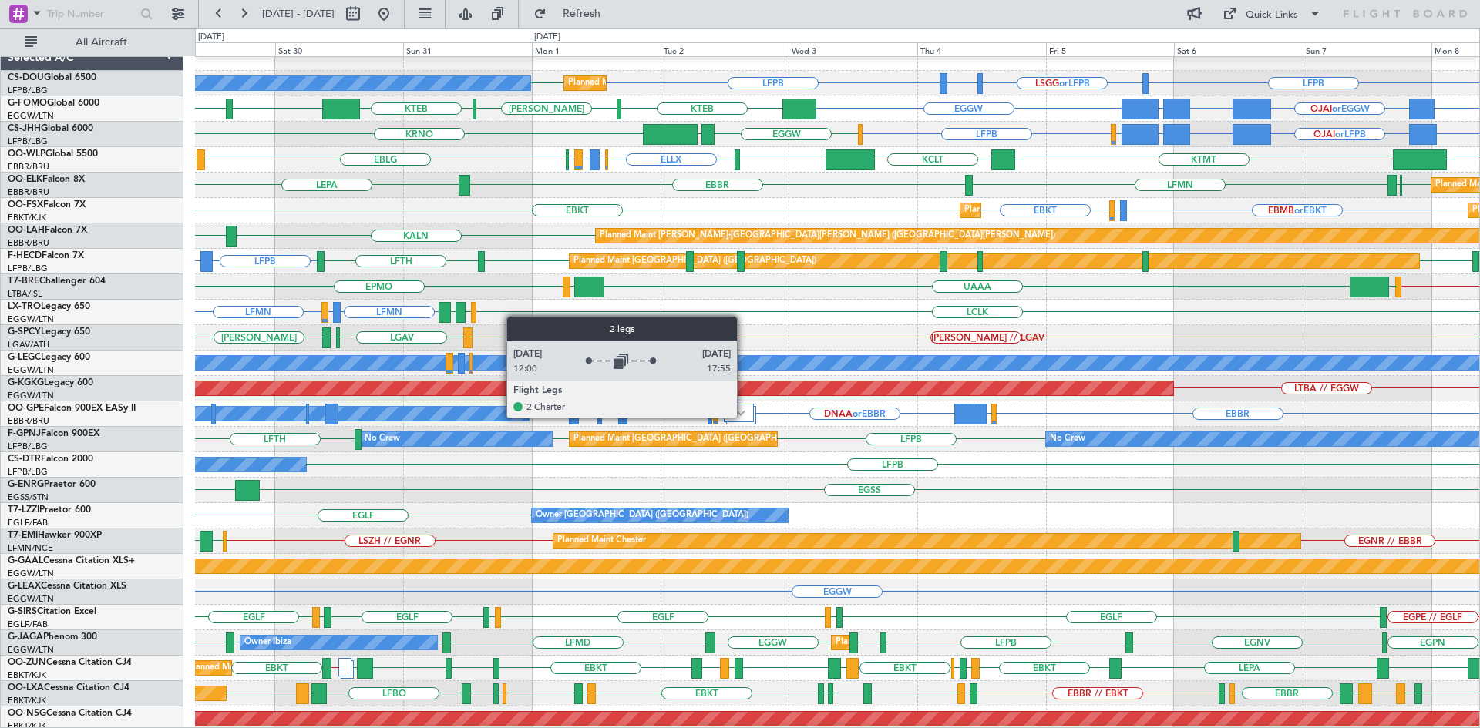
click at [741, 418] on div at bounding box center [739, 413] width 30 height 18
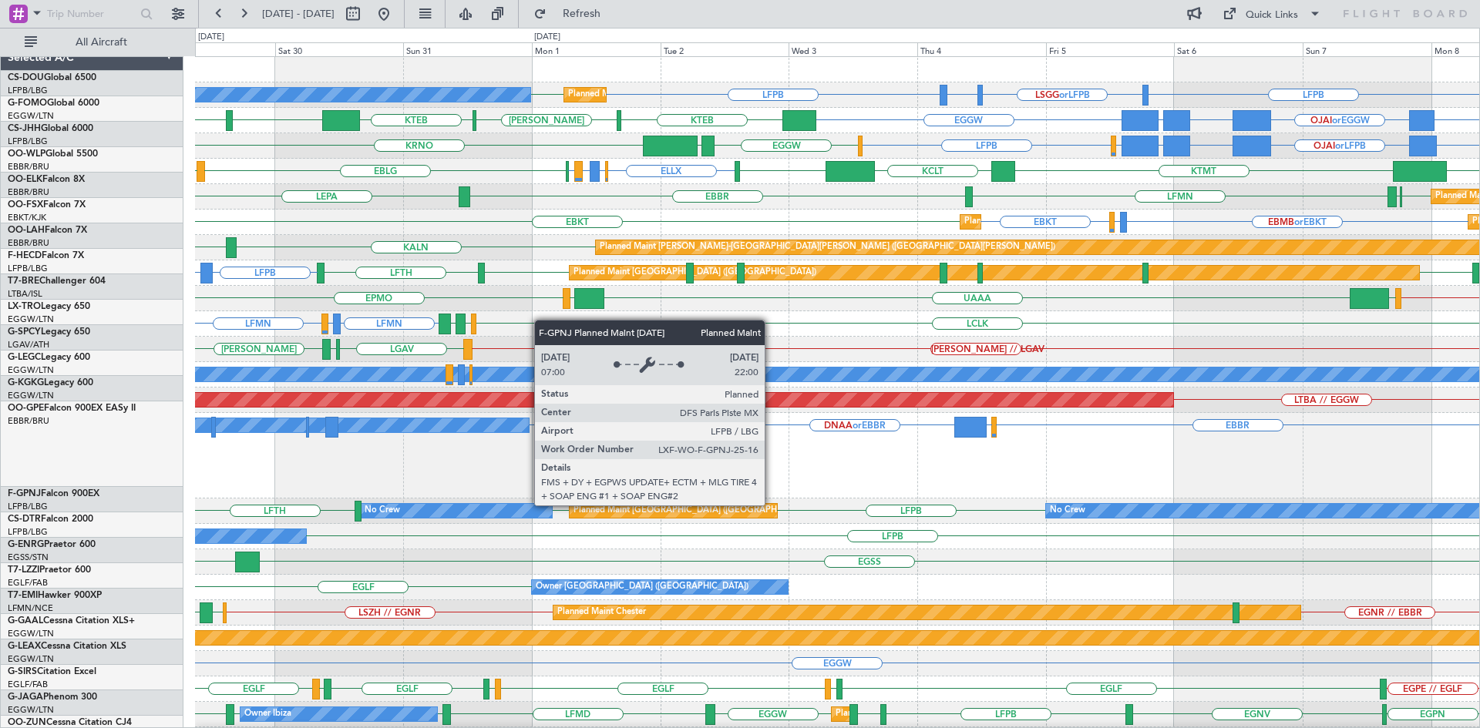
scroll to position [0, 0]
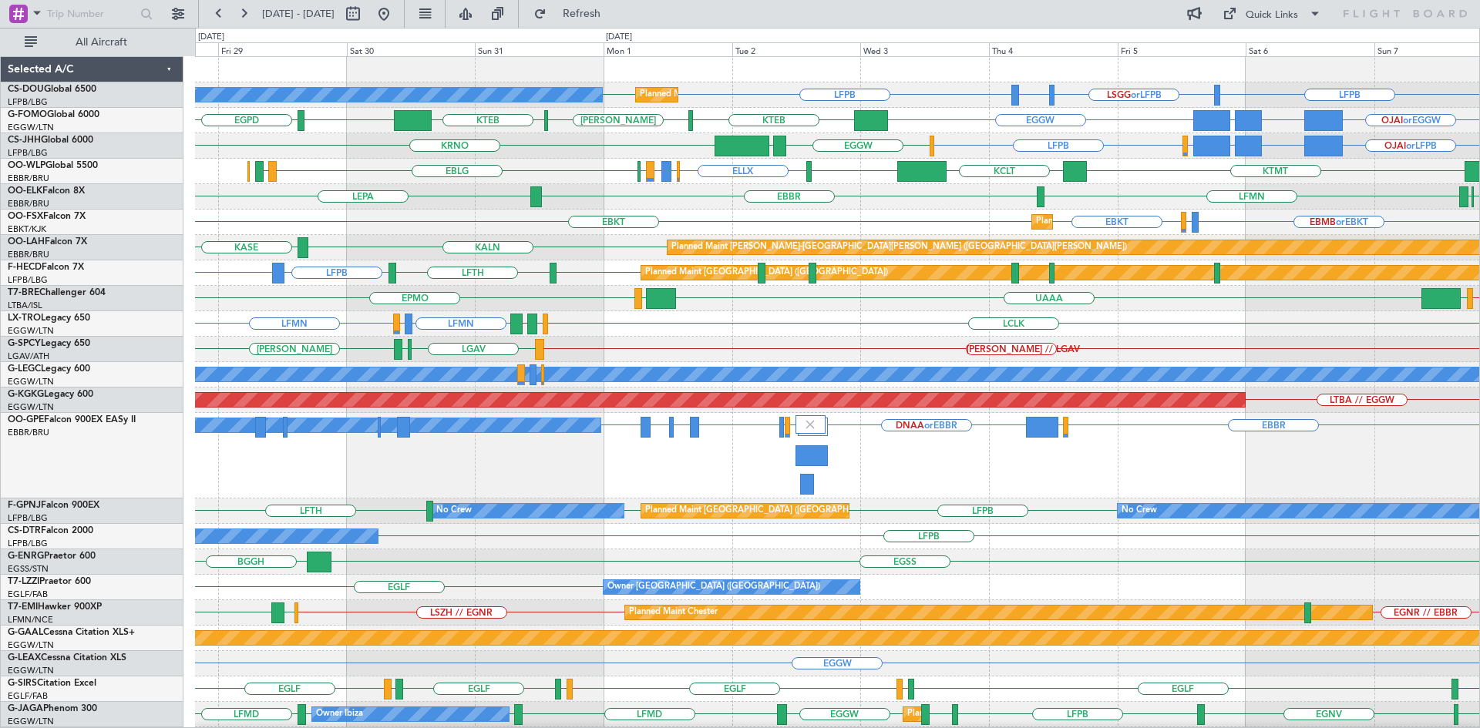
click at [555, 297] on div "LFMN // LTBA UAAA LJLJ LJLJ EPMO" at bounding box center [837, 298] width 1284 height 25
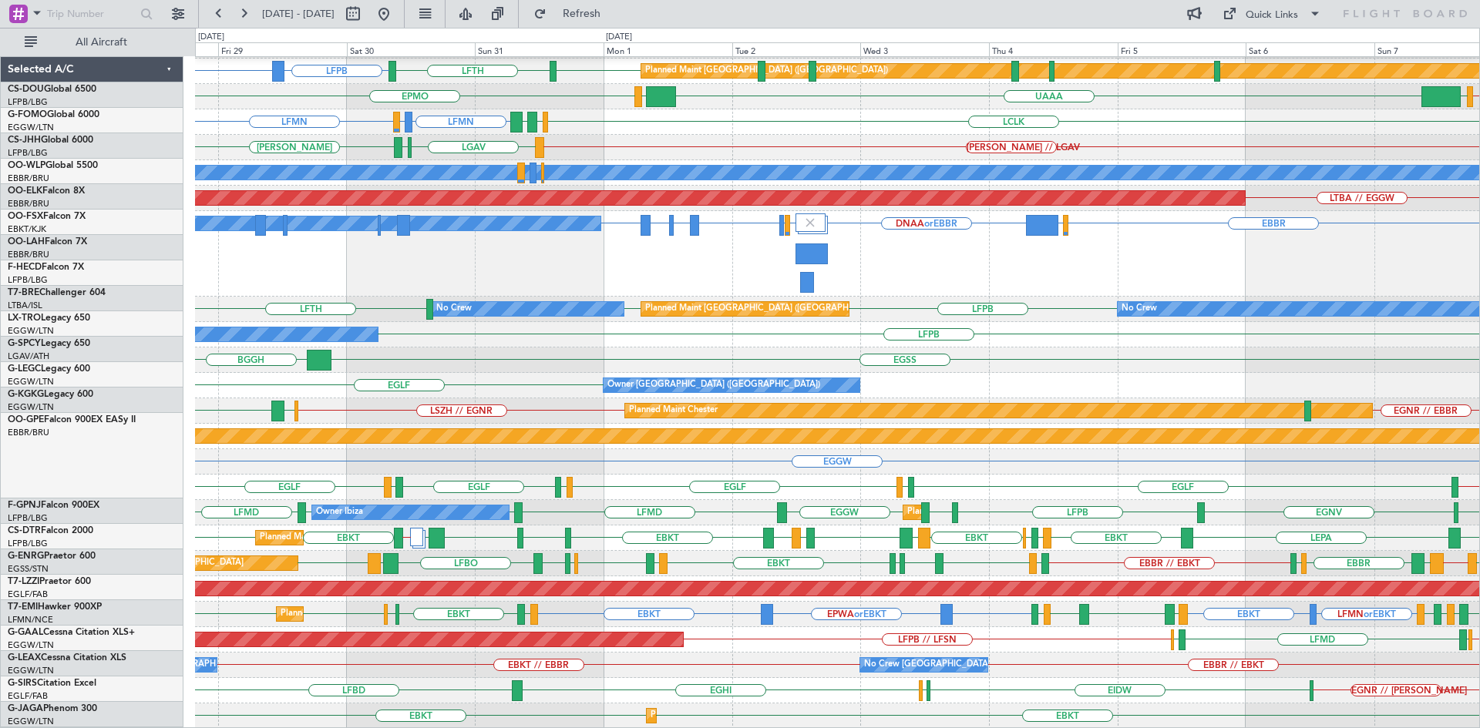
scroll to position [202, 0]
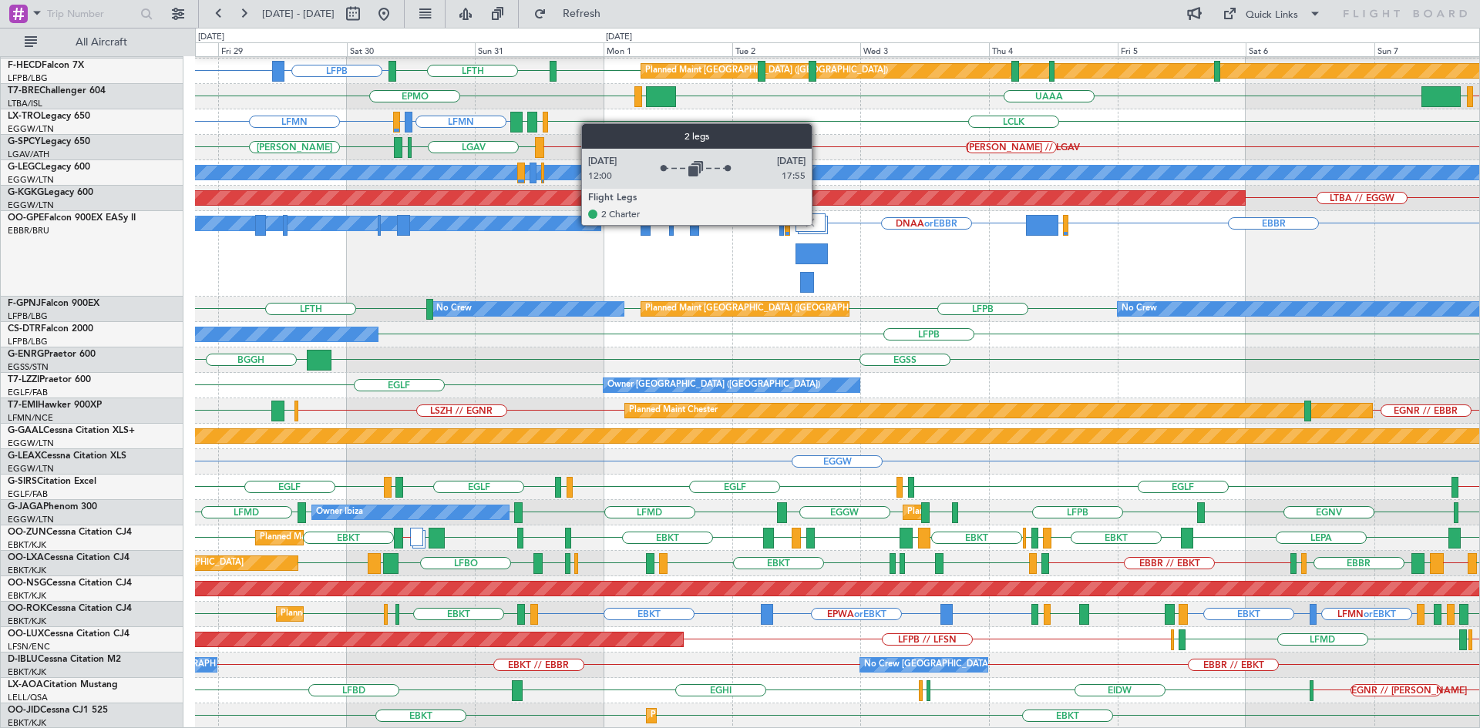
click at [819, 224] on div at bounding box center [810, 222] width 30 height 18
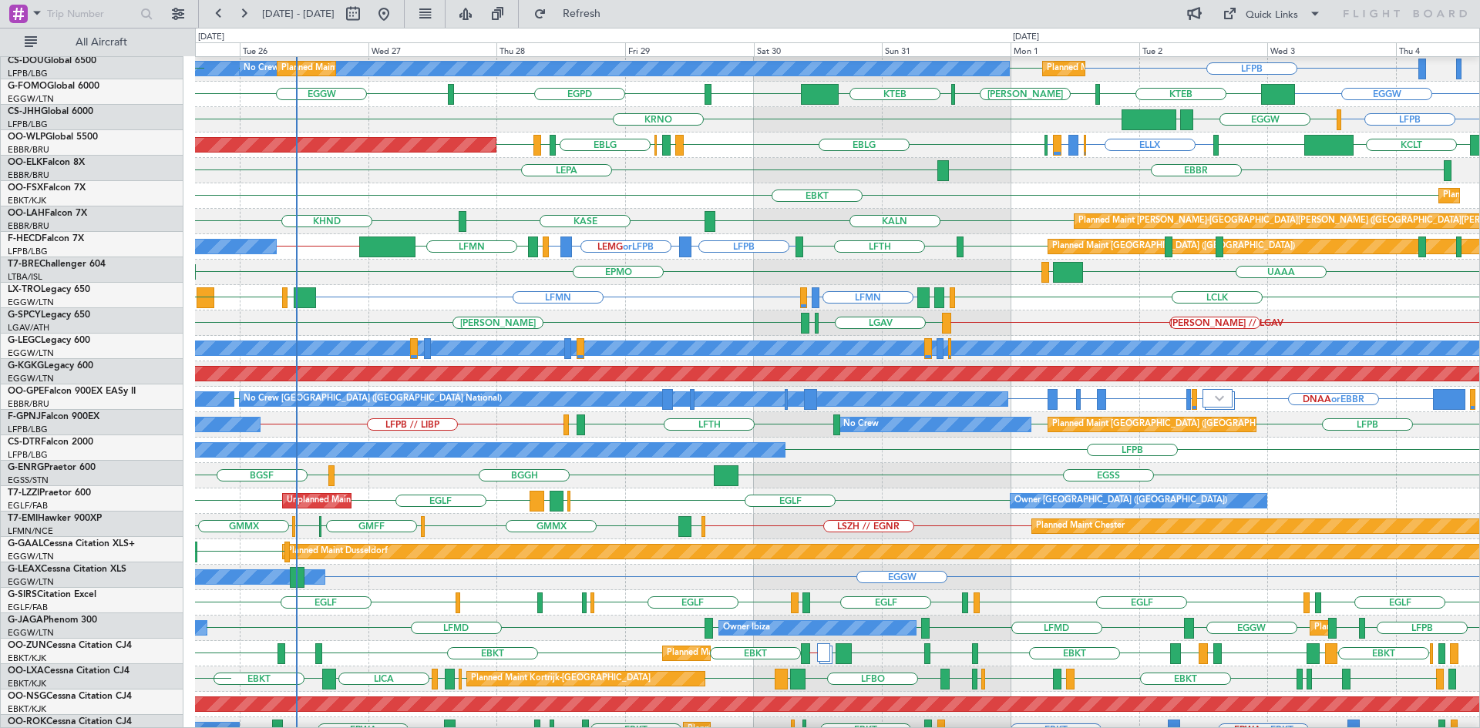
scroll to position [26, 0]
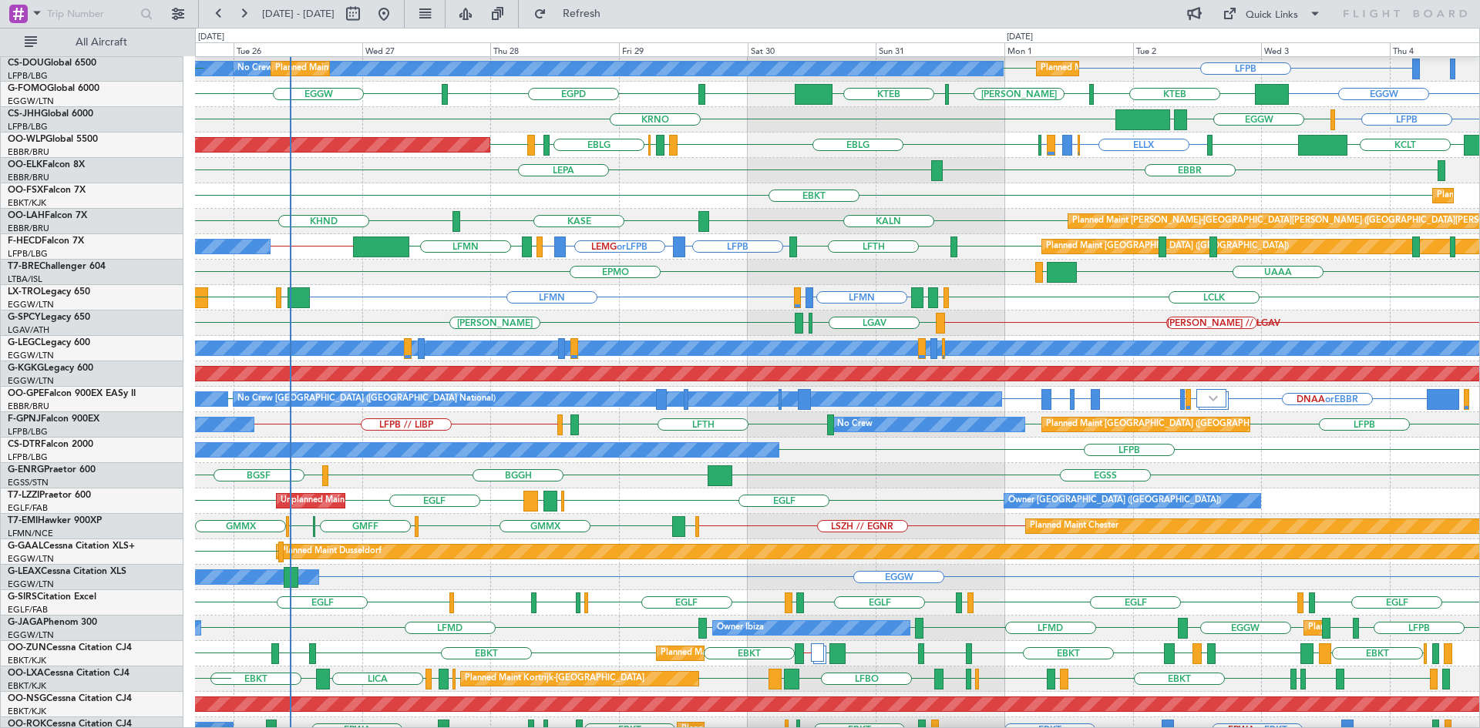
click at [730, 337] on div "A/C Unavailable London (Luton) Planned Maint London (Luton)" at bounding box center [837, 348] width 1284 height 25
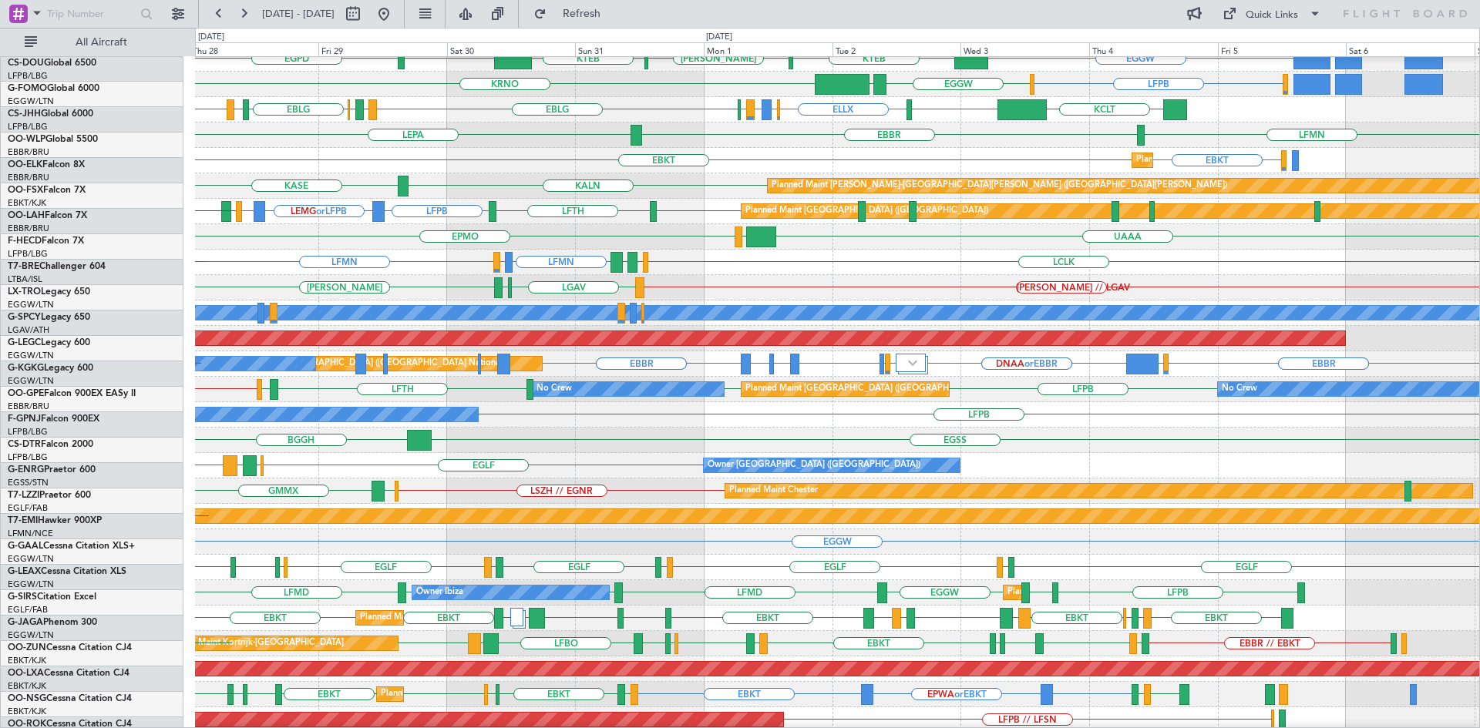
scroll to position [62, 0]
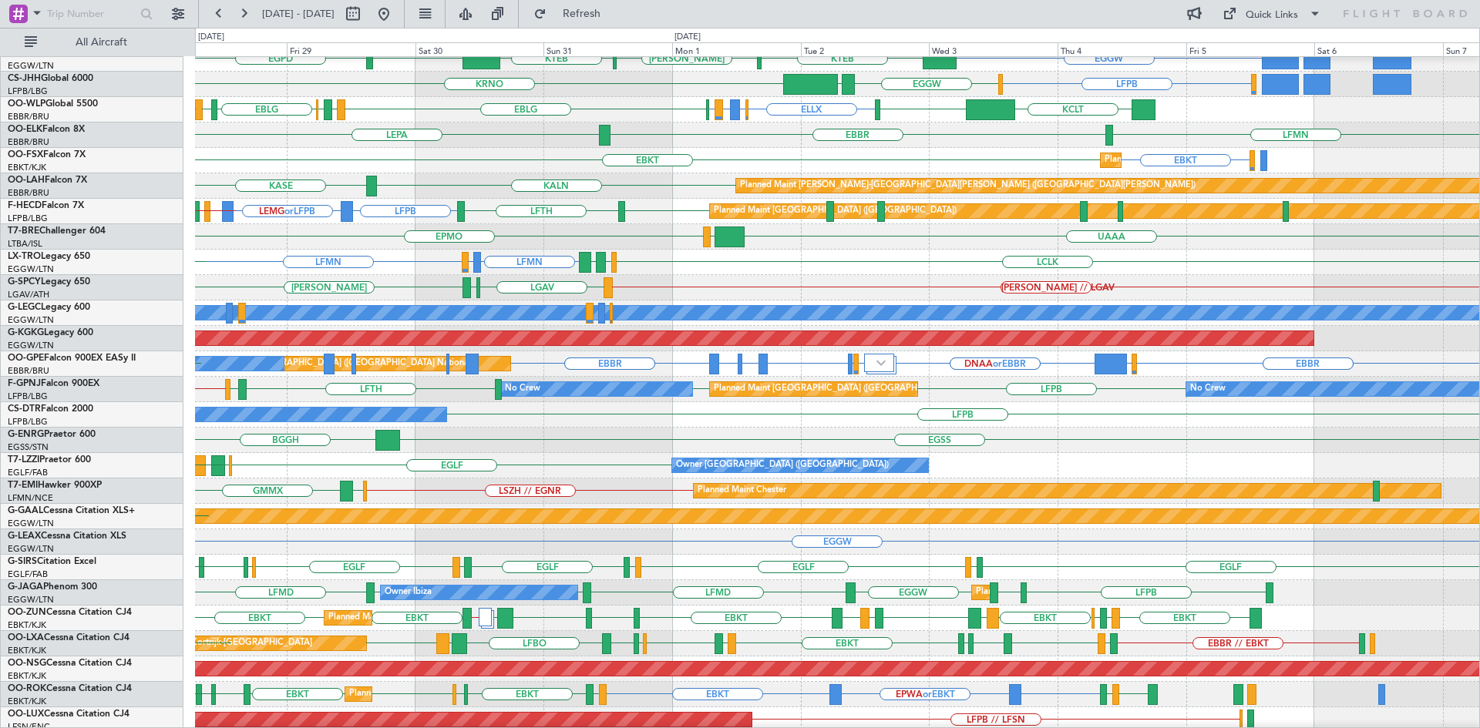
click at [576, 478] on div "EGLF EGTK LEMG Owner London (Farnborough) EGLF Unplanned Maint London (Farnboro…" at bounding box center [837, 465] width 1284 height 25
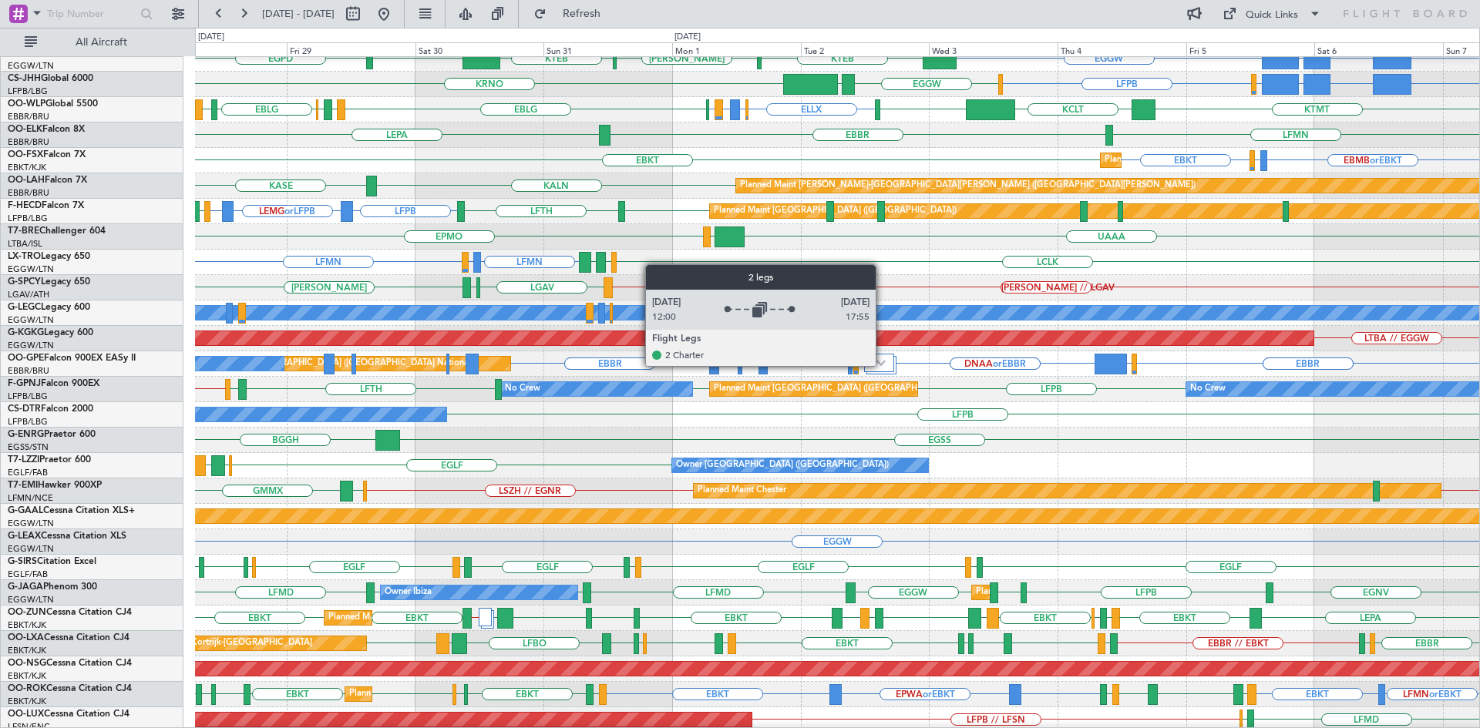
click at [882, 365] on img at bounding box center [880, 363] width 9 height 6
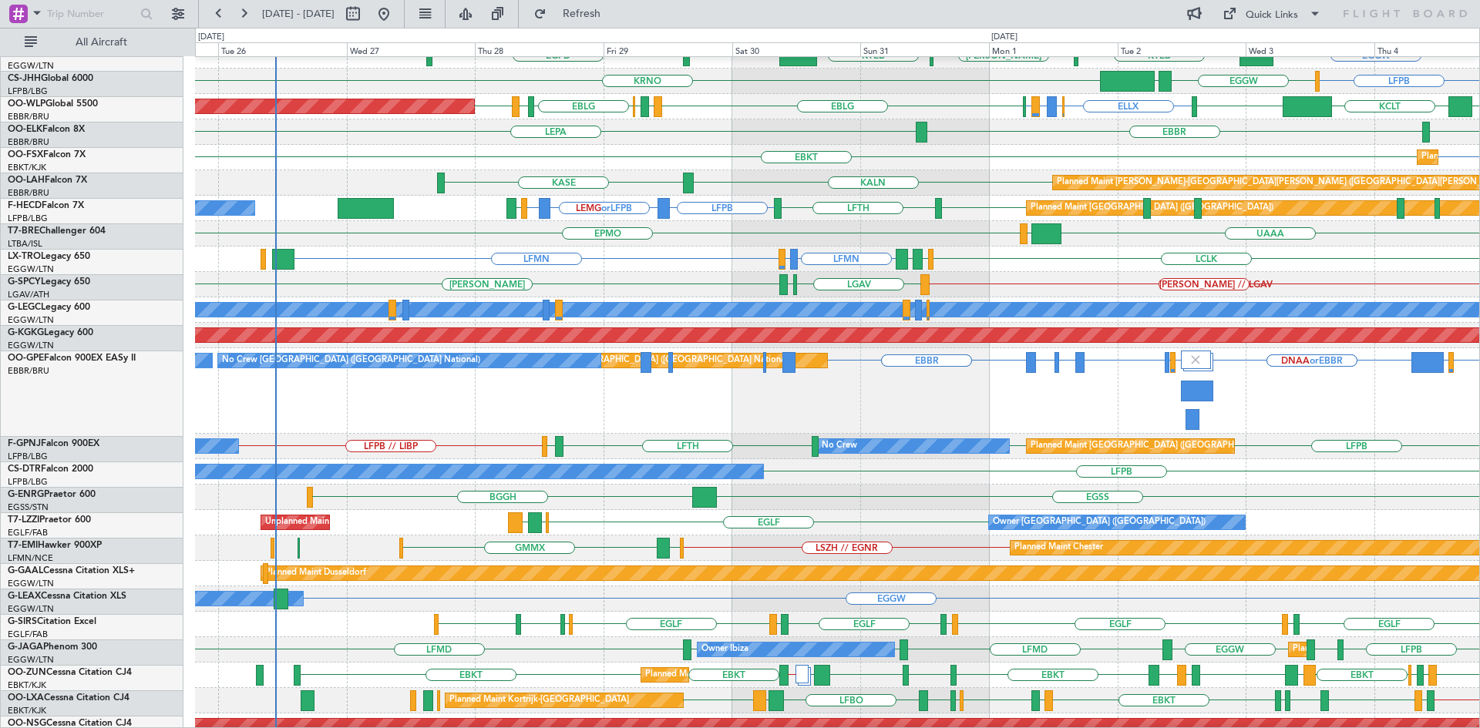
scroll to position [65, 0]
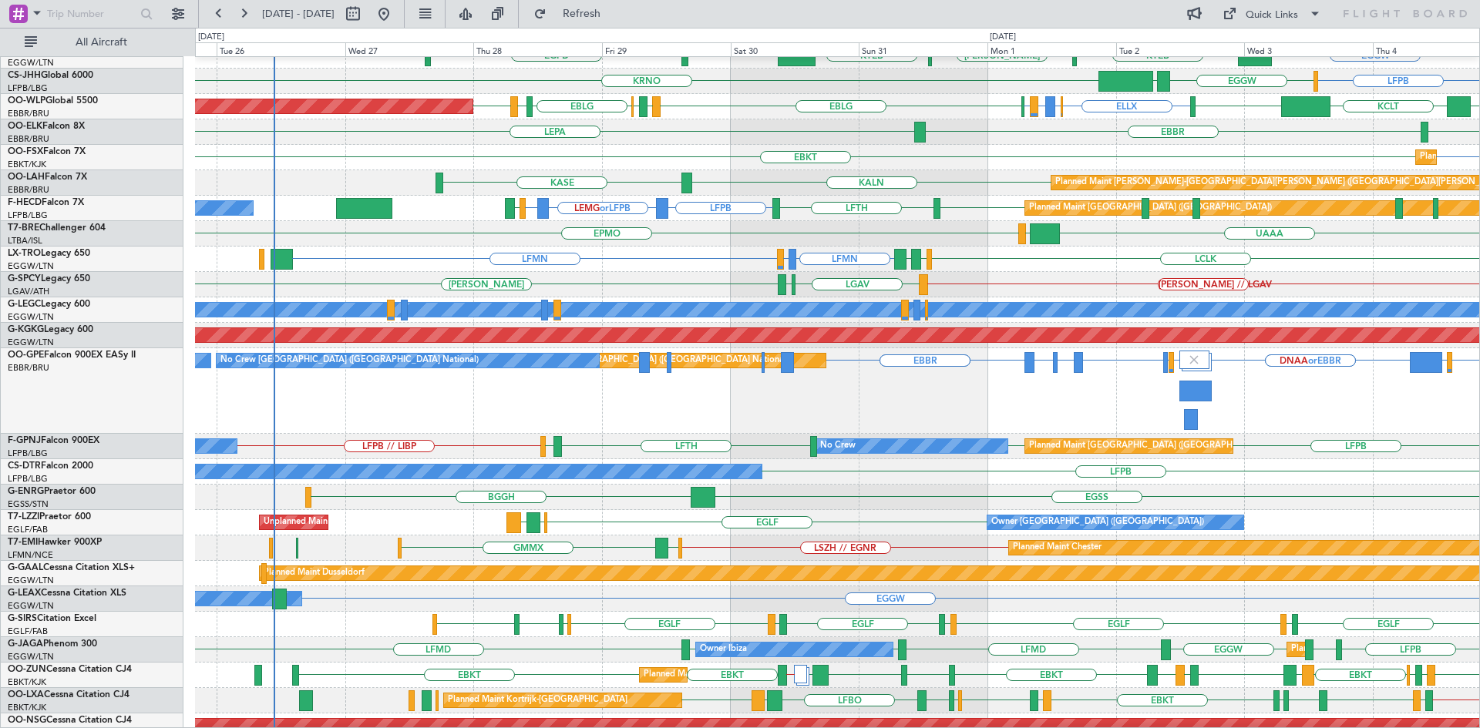
click at [1281, 388] on div "DNAA or EBBR DNAA or EBBR EGHH or EBBR EGHH or EBBR LRBS or EBBR LRBS or EBBR L…" at bounding box center [837, 391] width 1284 height 86
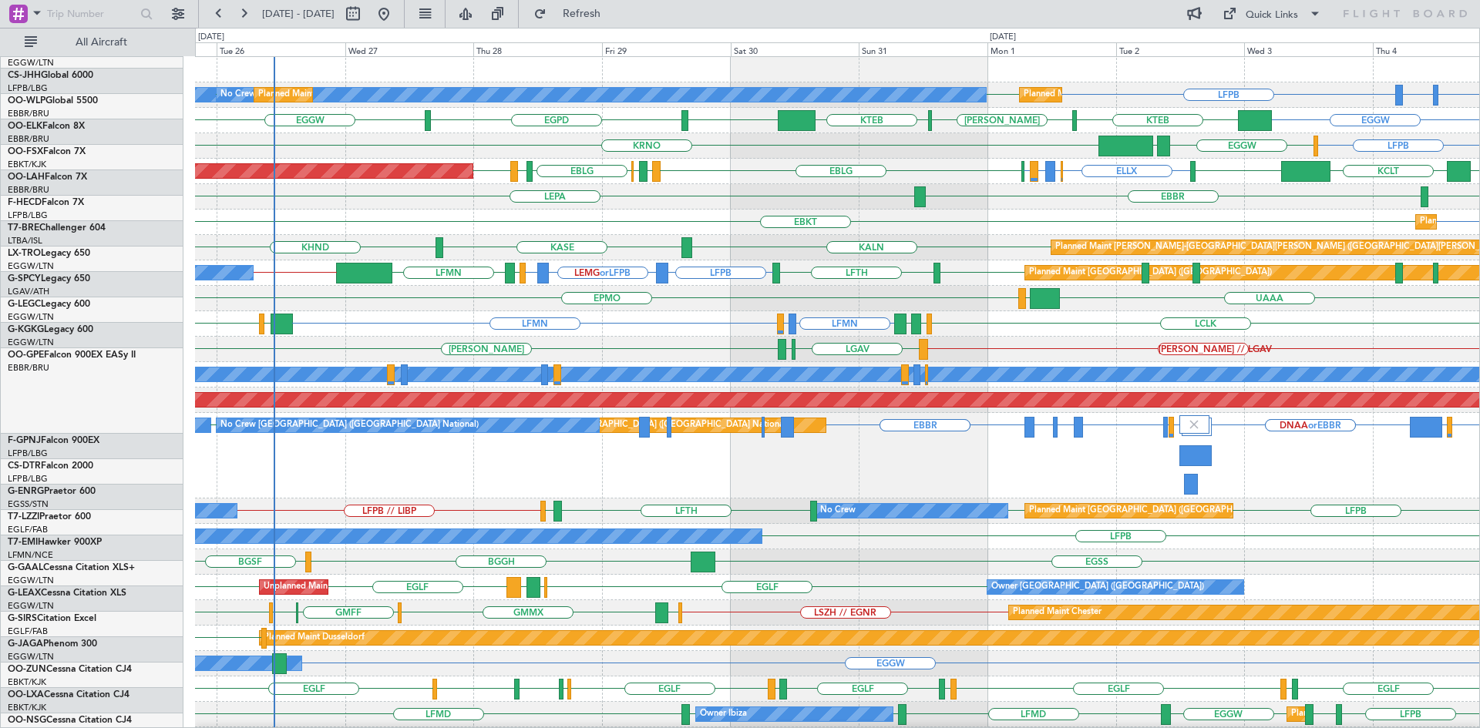
scroll to position [0, 0]
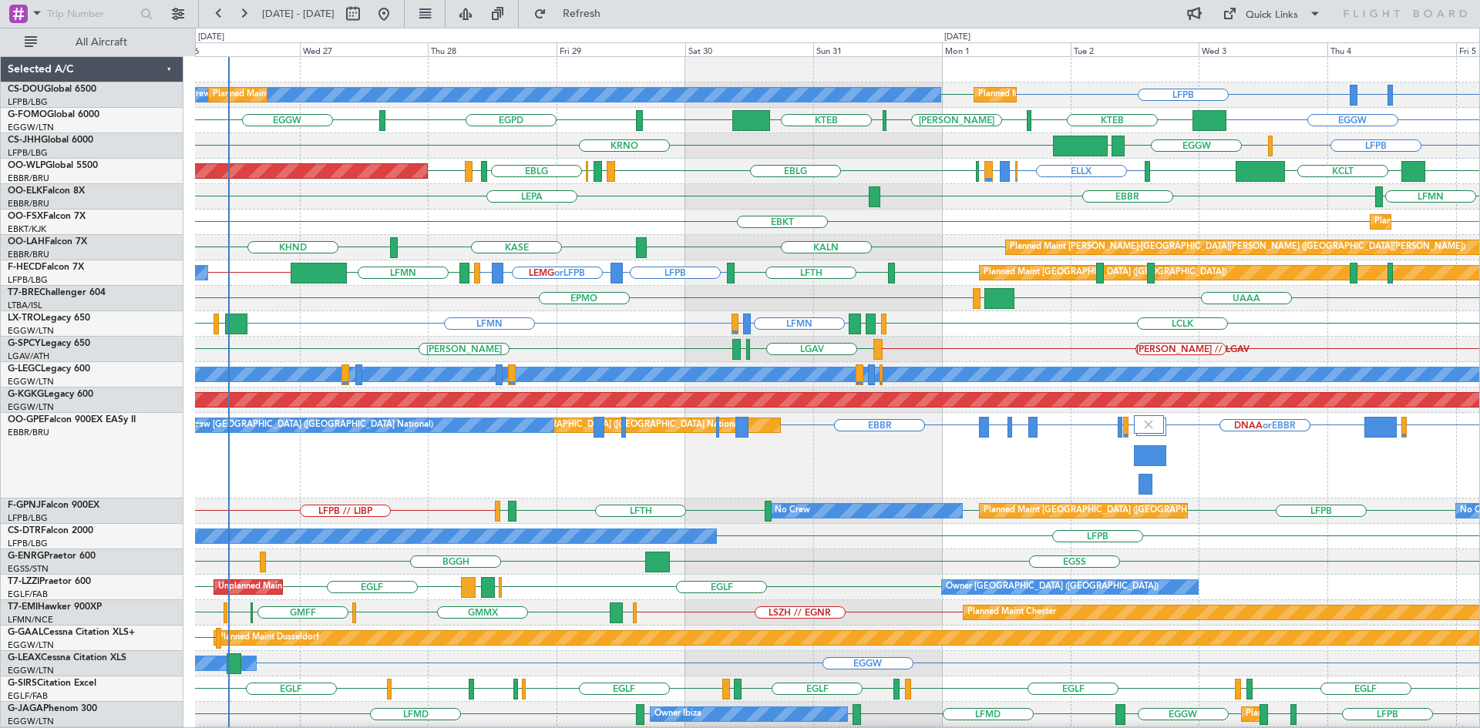
click at [1276, 486] on div "Planned Maint Brussels (Brussels National) No Crew Brussels (Brussels National)…" at bounding box center [837, 456] width 1284 height 86
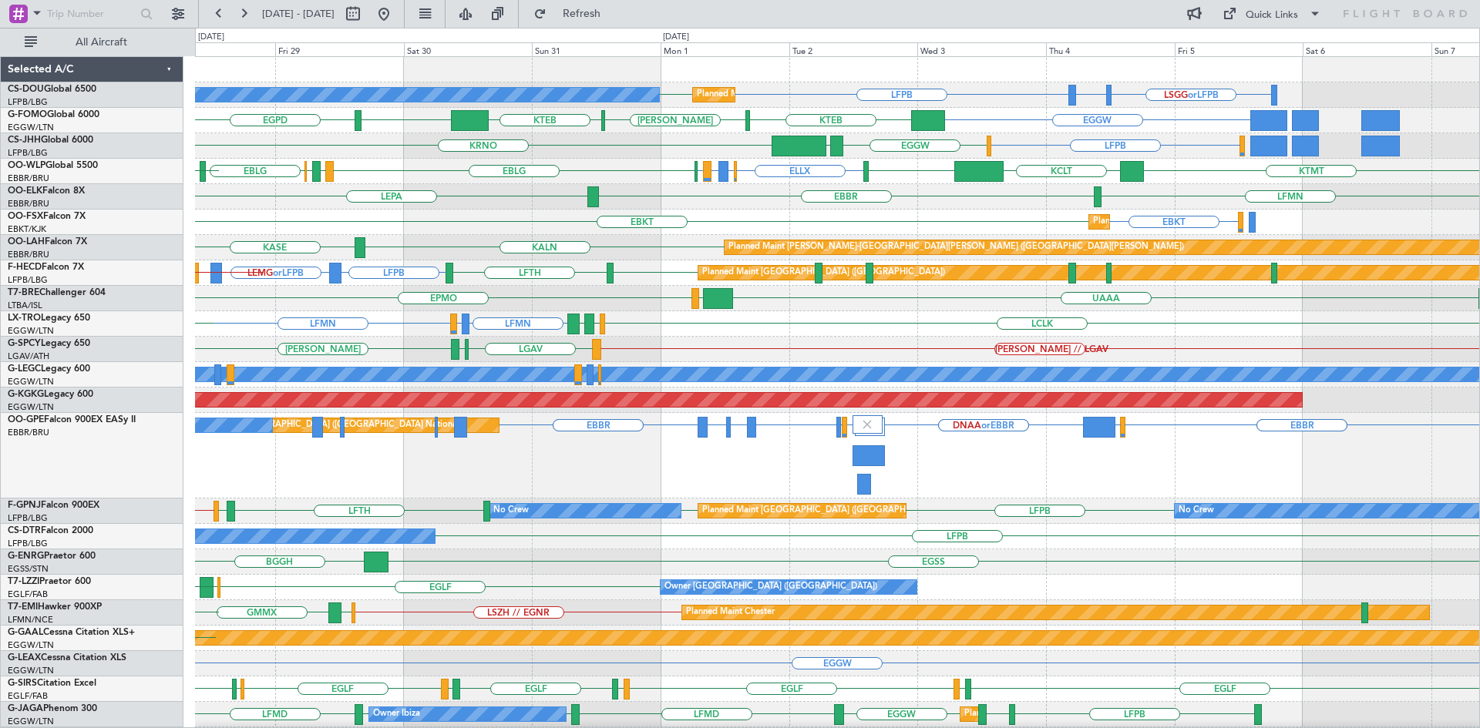
click at [1001, 536] on div "Planned Maint [GEOGRAPHIC_DATA] ([GEOGRAPHIC_DATA]) No Crew LSGG or LFPB LIML o…" at bounding box center [837, 494] width 1284 height 874
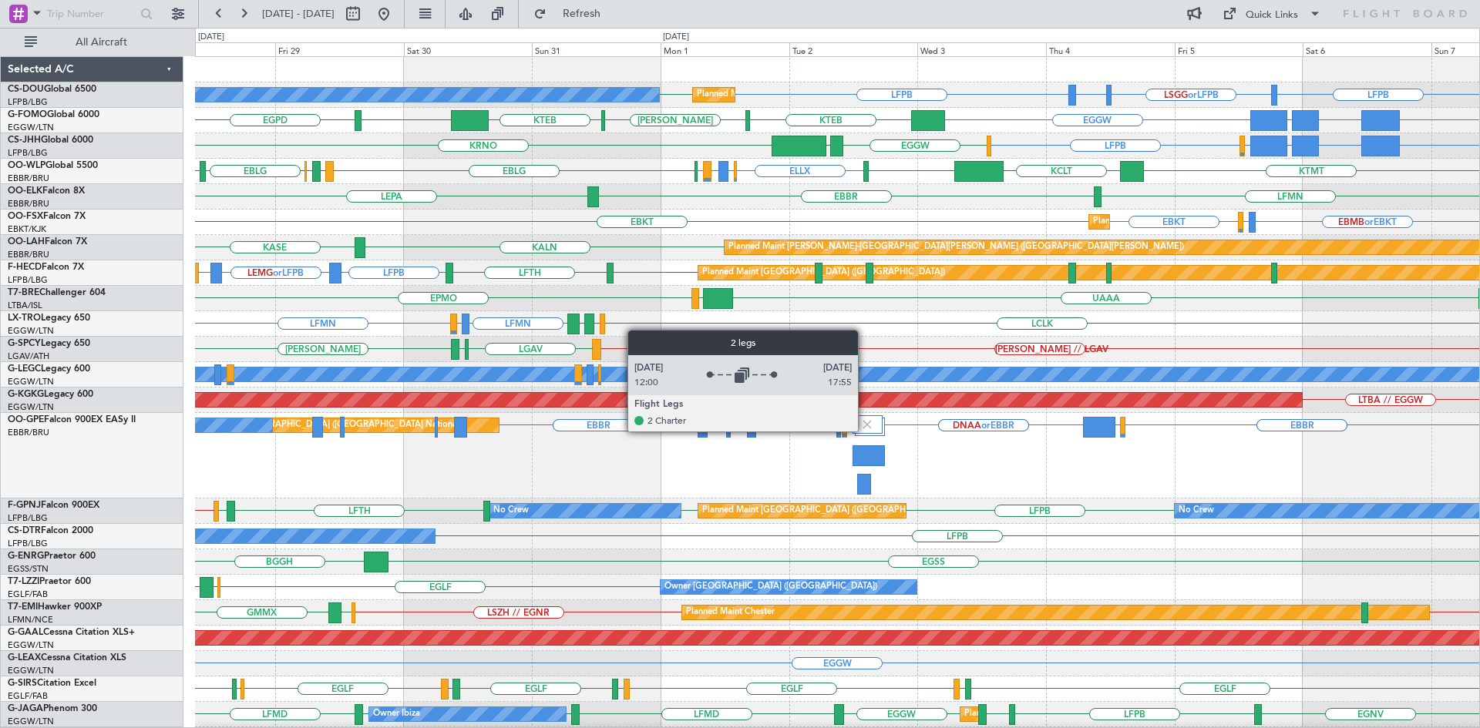
click at [865, 431] on img at bounding box center [867, 425] width 14 height 14
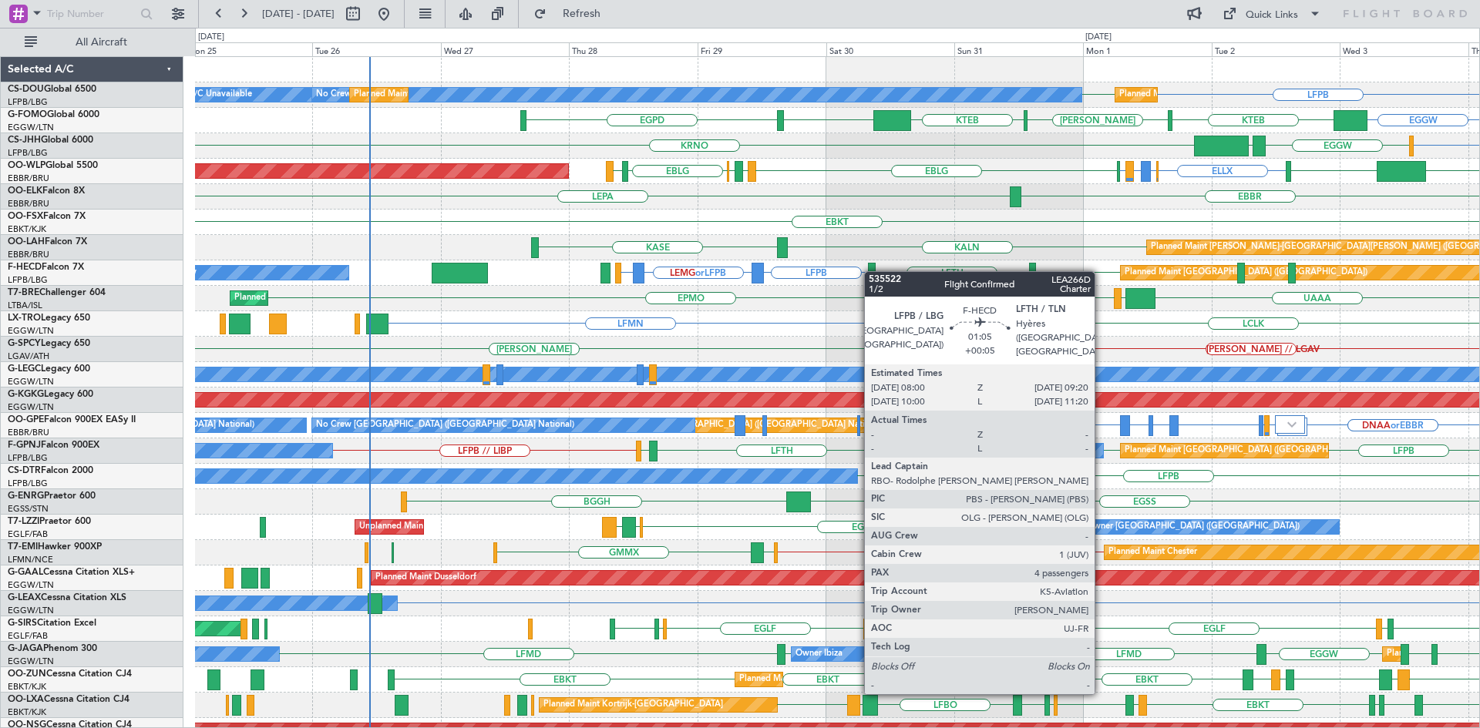
click at [870, 271] on div "LFPB LFPB Planned Maint Paris (Le Bourget) No Crew Planned Maint Paris (Le Bour…" at bounding box center [837, 464] width 1284 height 814
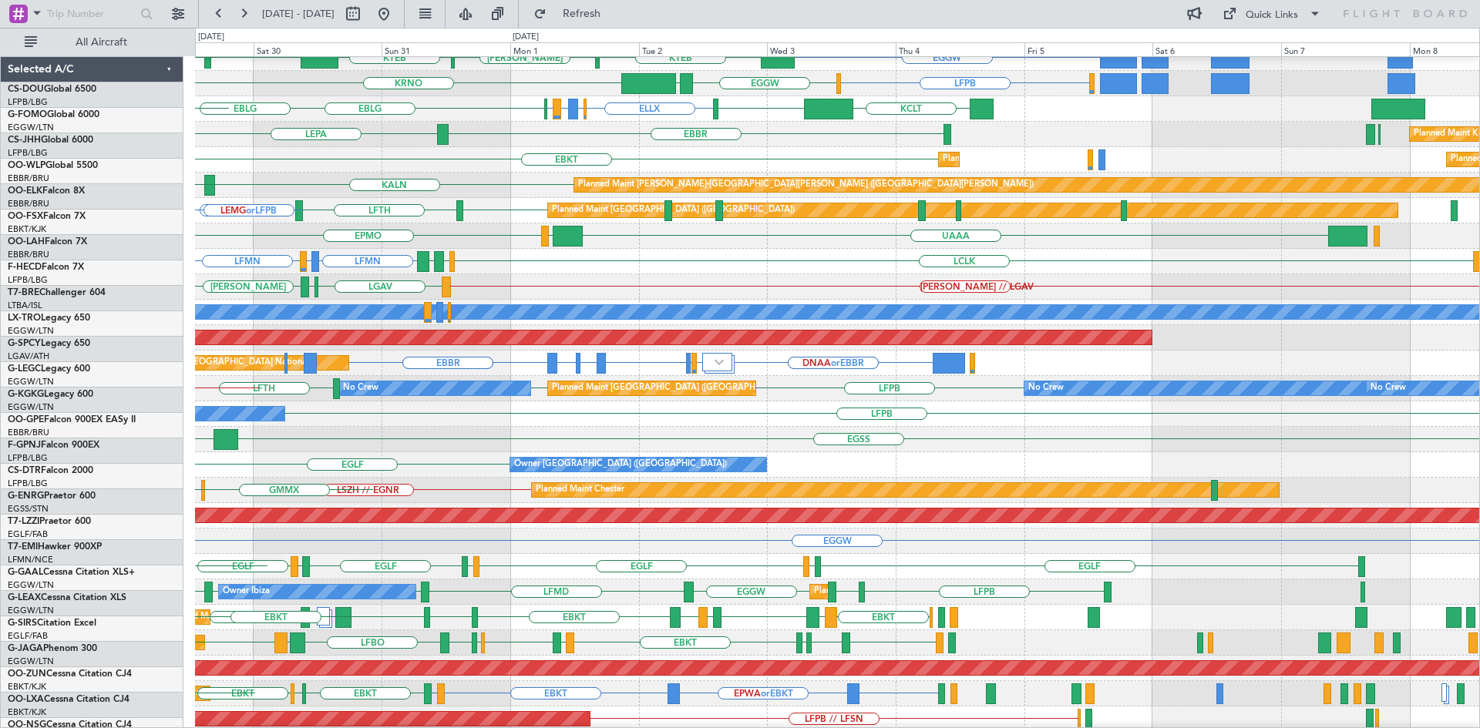
scroll to position [62, 0]
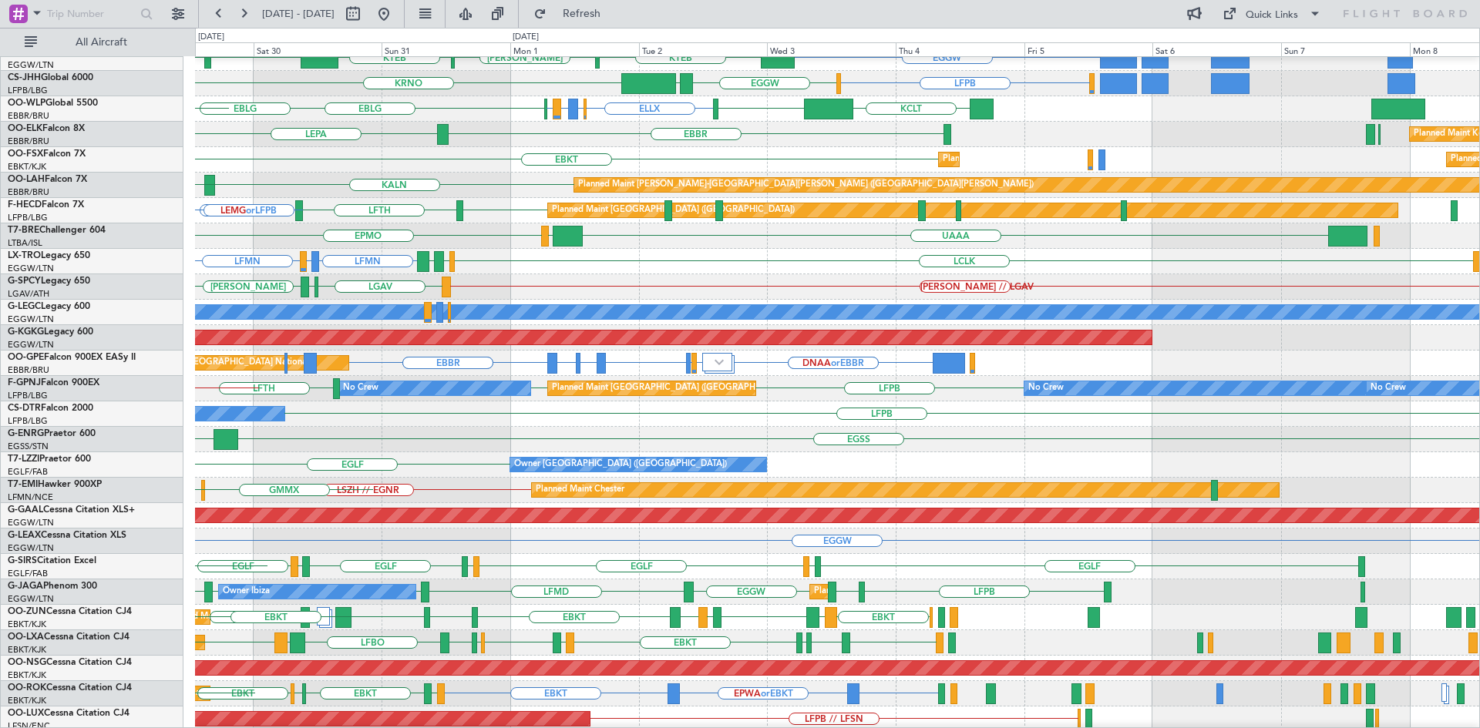
click at [490, 251] on div "LFMN LDSP or LFMN LFMN LCLK LLBG LGAV Planned Maint Dusseldorf" at bounding box center [837, 261] width 1284 height 25
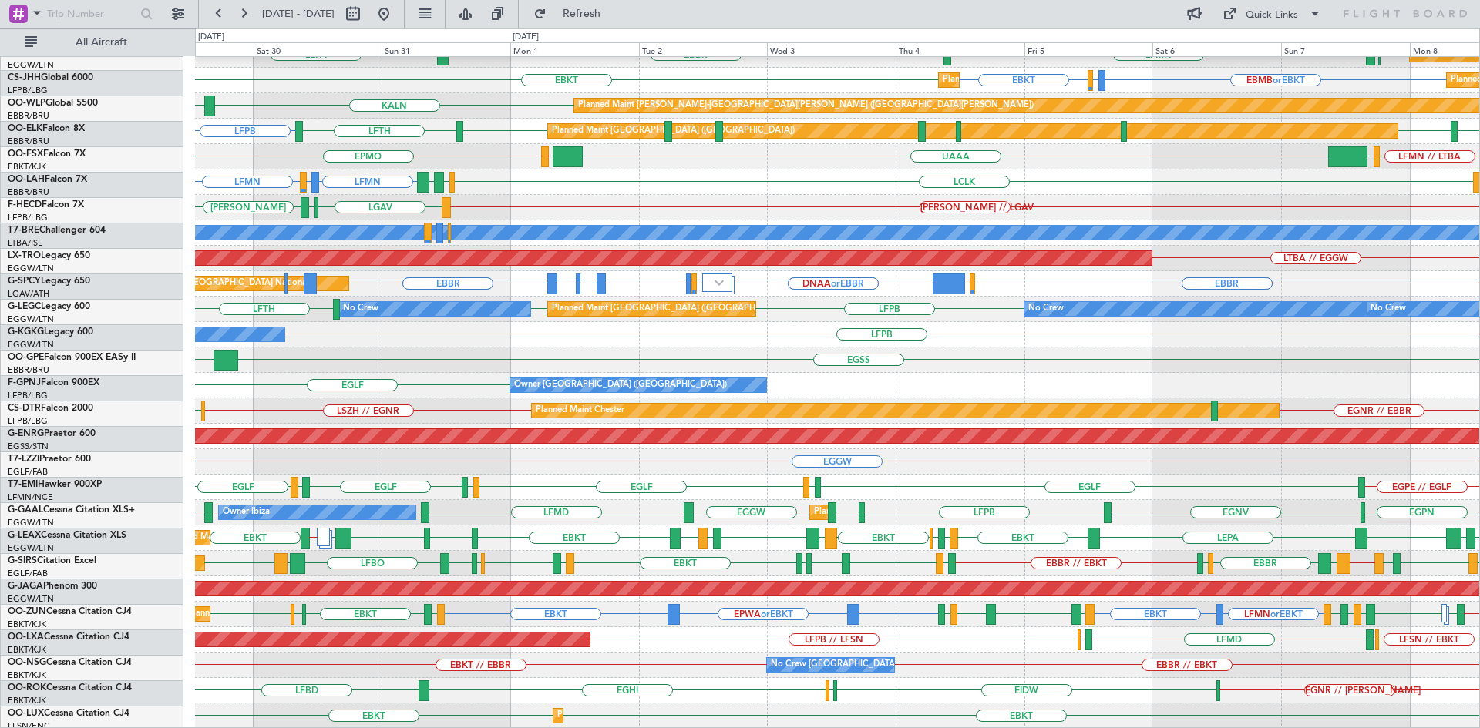
scroll to position [142, 0]
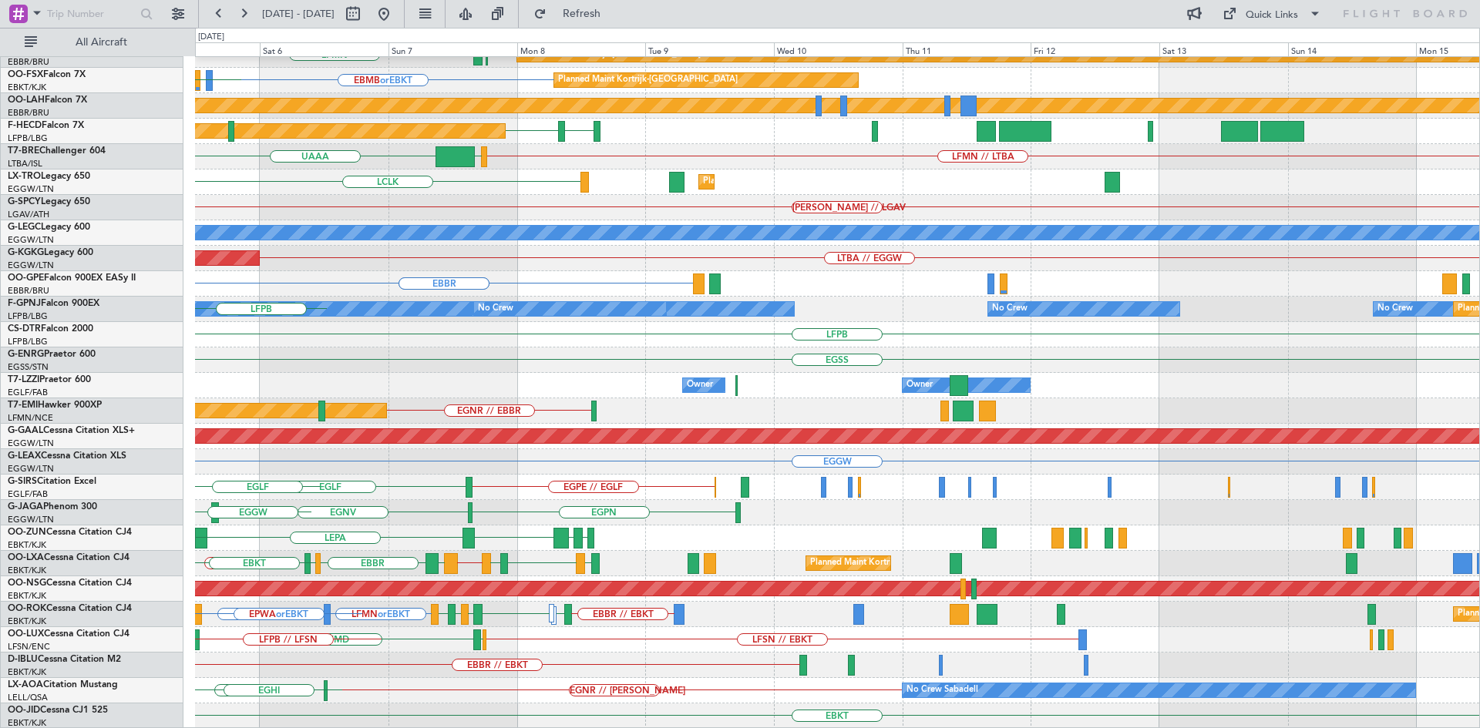
click at [0, 580] on div "ELLX KTMT KCLT LIML Planned Maint Kortrijk-Wevelgem EBKT EBBR LFMN EBBR Planned…" at bounding box center [740, 378] width 1480 height 701
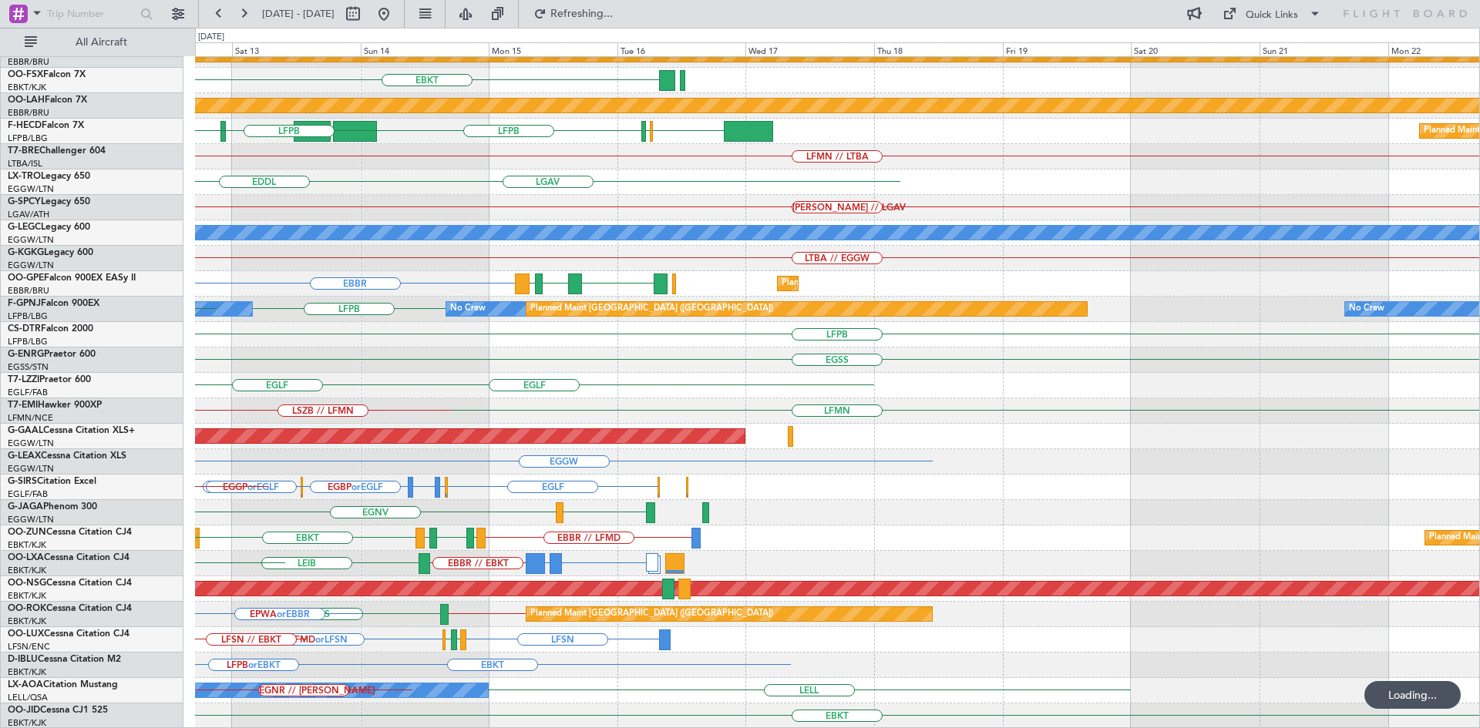
click at [315, 560] on div "LLBG or EBBR LGAV or EBBR EBBR // EBKT LEIB EBKT // EBBR Planned Maint Kortrijk…" at bounding box center [837, 563] width 1284 height 25
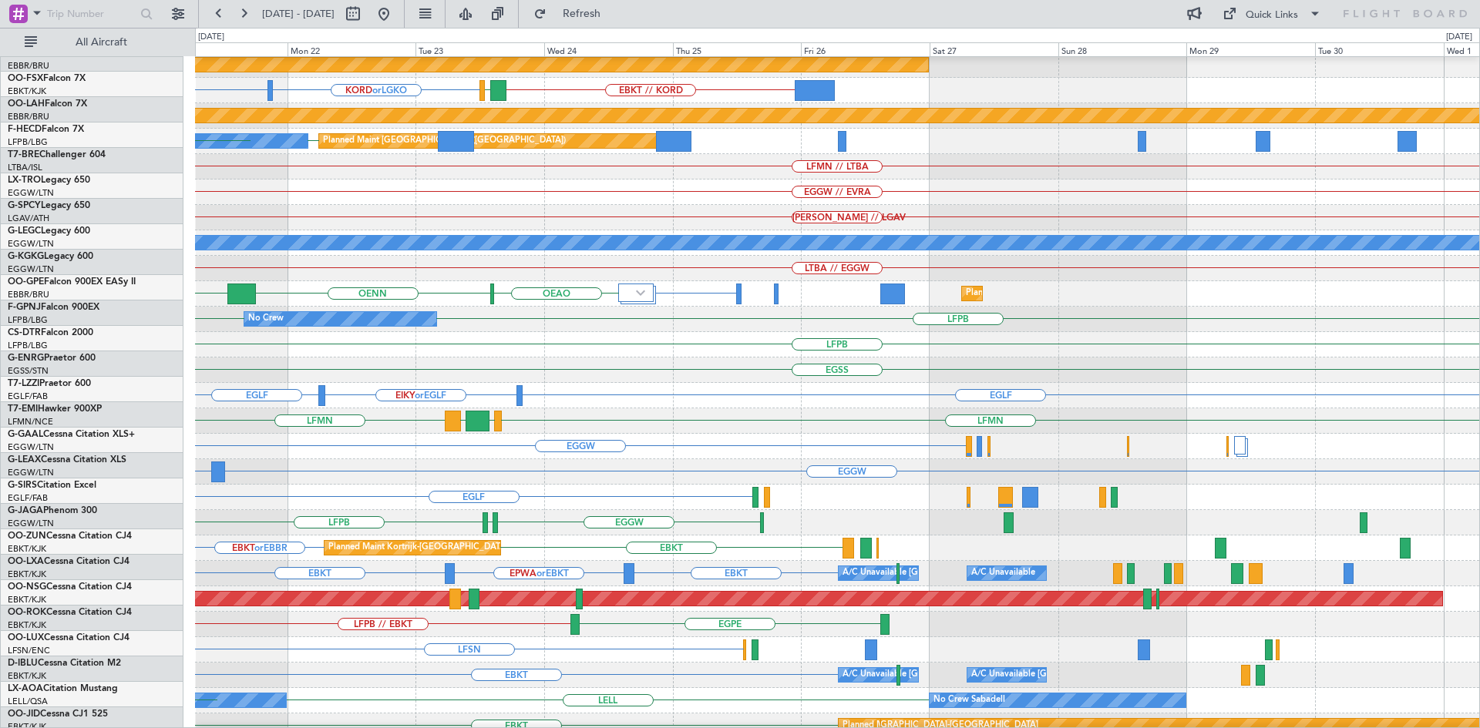
scroll to position [132, 0]
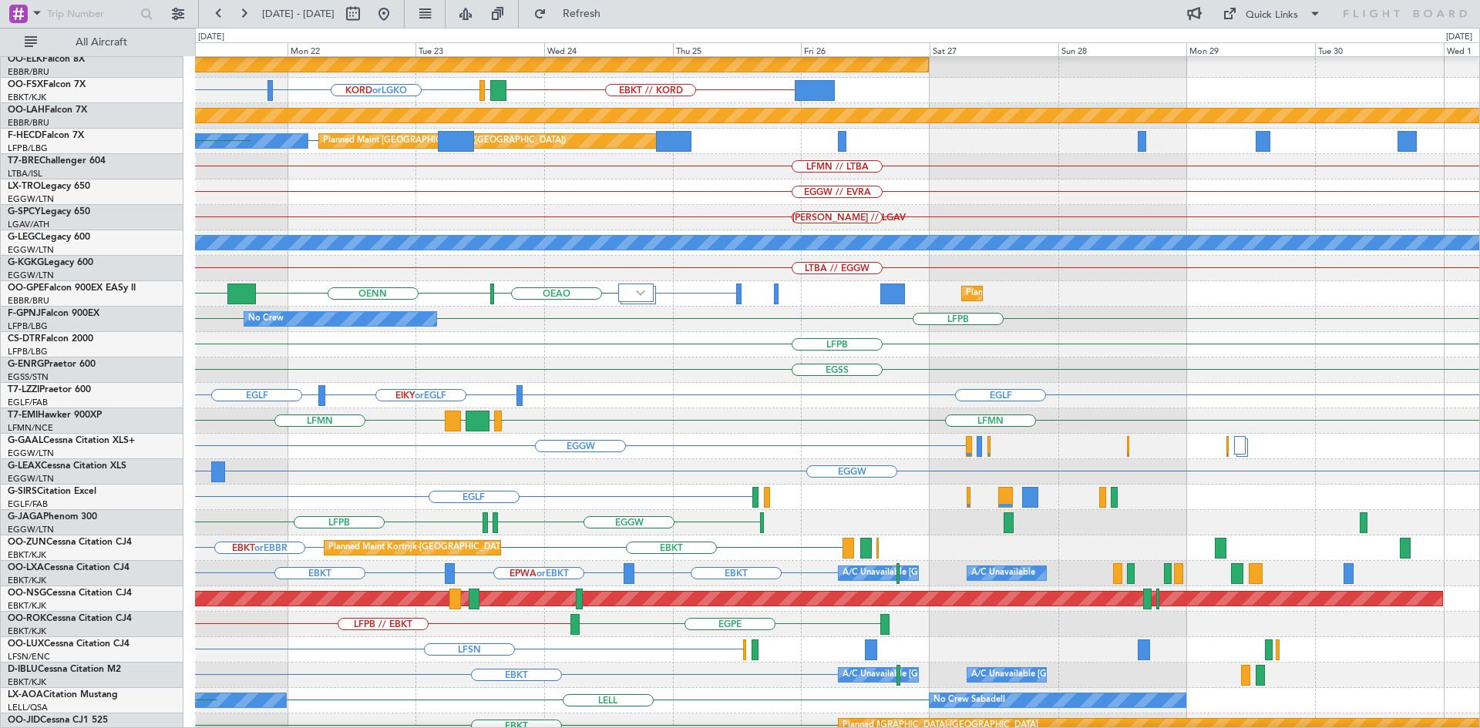
click at [57, 637] on div "EBLG // EBBR Planned Maint Kortrijk-Wevelgem KORD or LGKO KCMI or LGKO EBKT // …" at bounding box center [740, 378] width 1480 height 701
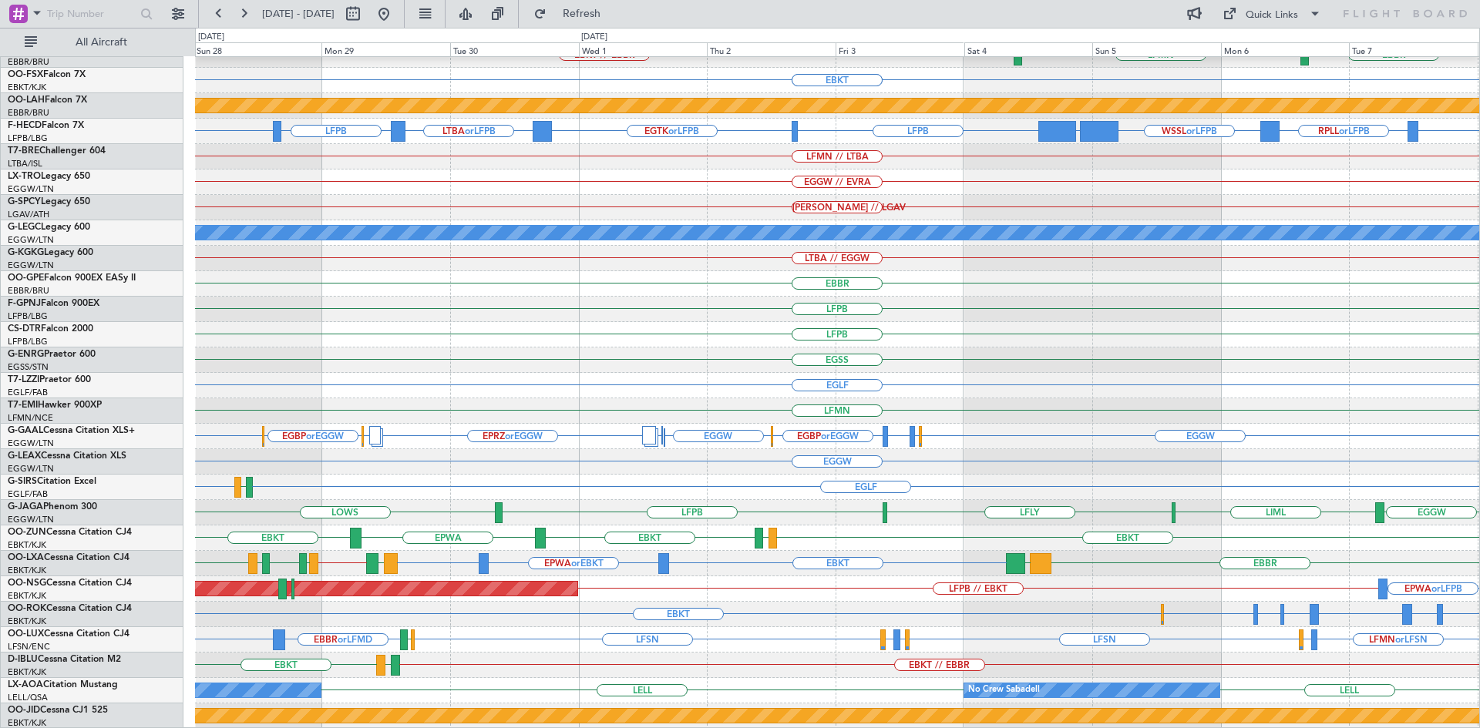
scroll to position [141, 0]
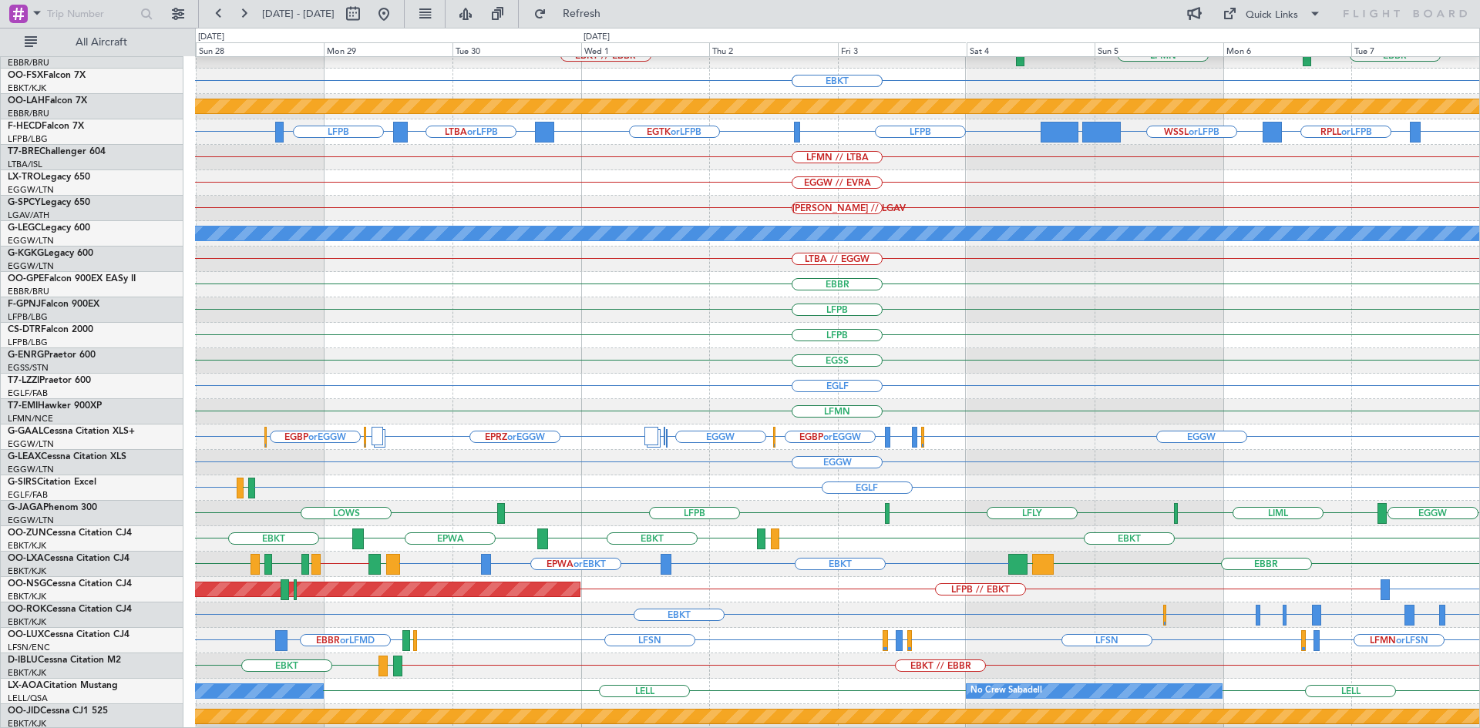
click at [693, 622] on div "EBKT LEMD or EBKT LFPB or EBKT EGLF or EBKT EHEH or EBKT LOWW or EBKT LIML or E…" at bounding box center [837, 615] width 1284 height 25
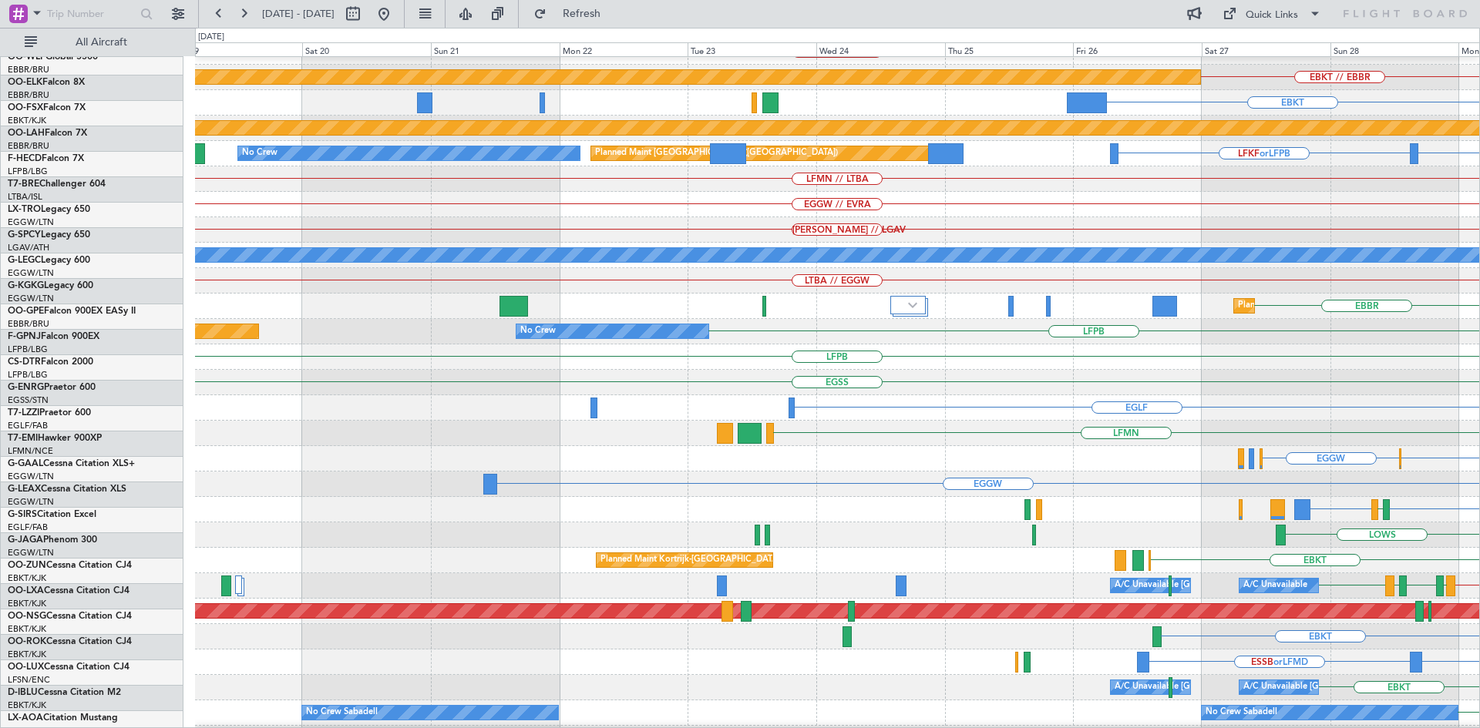
scroll to position [119, 0]
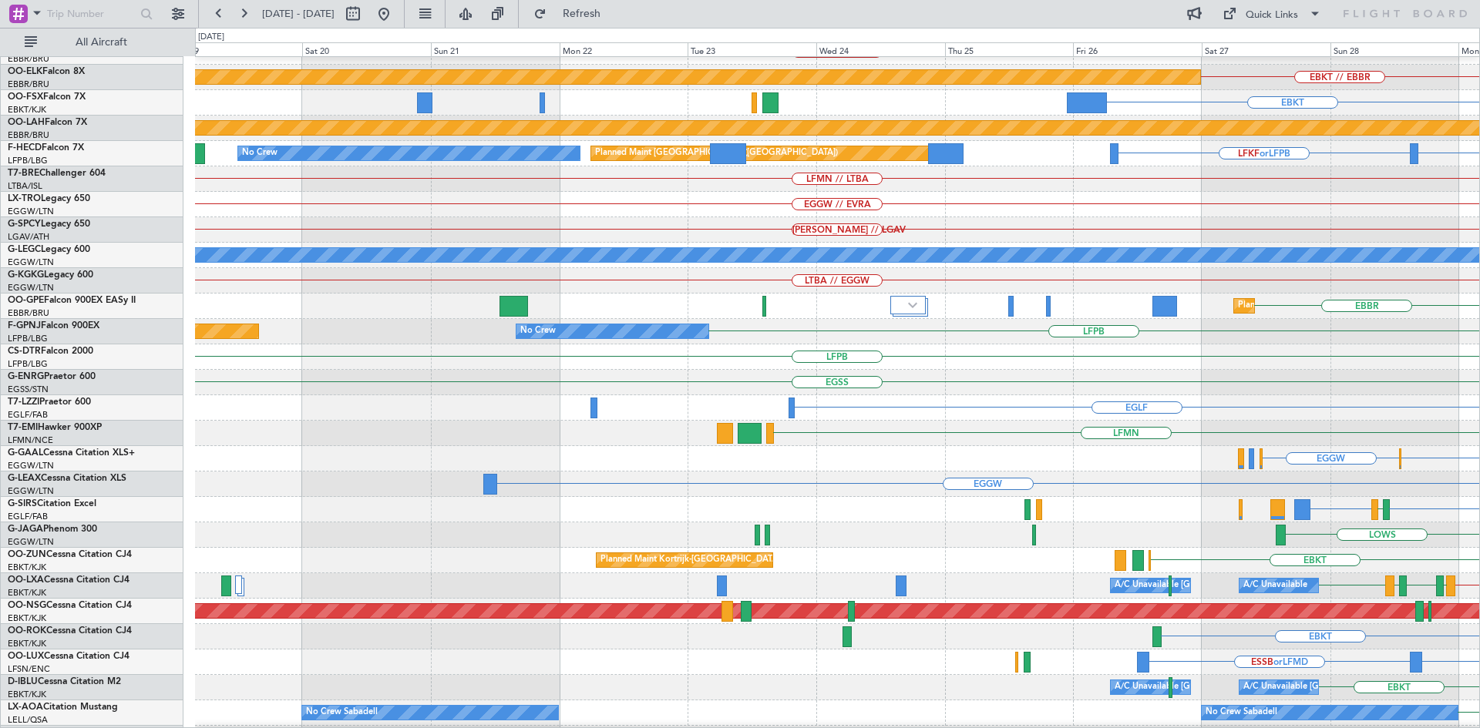
click at [1479, 507] on html "28 Sep 2025 - 08 Oct 2025 Refresh Quick Links All Aircraft LFPB KTEB or LFPB ED…" at bounding box center [740, 364] width 1480 height 728
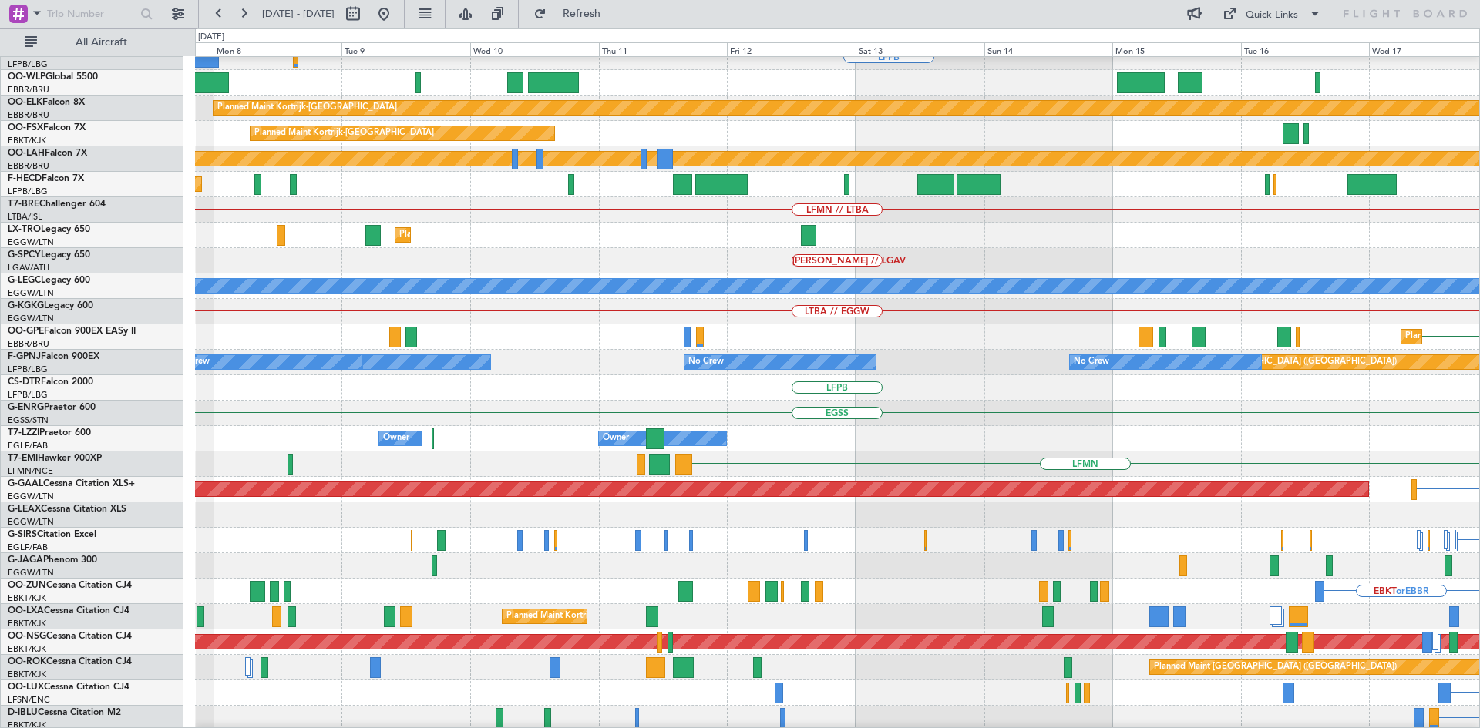
scroll to position [87, 0]
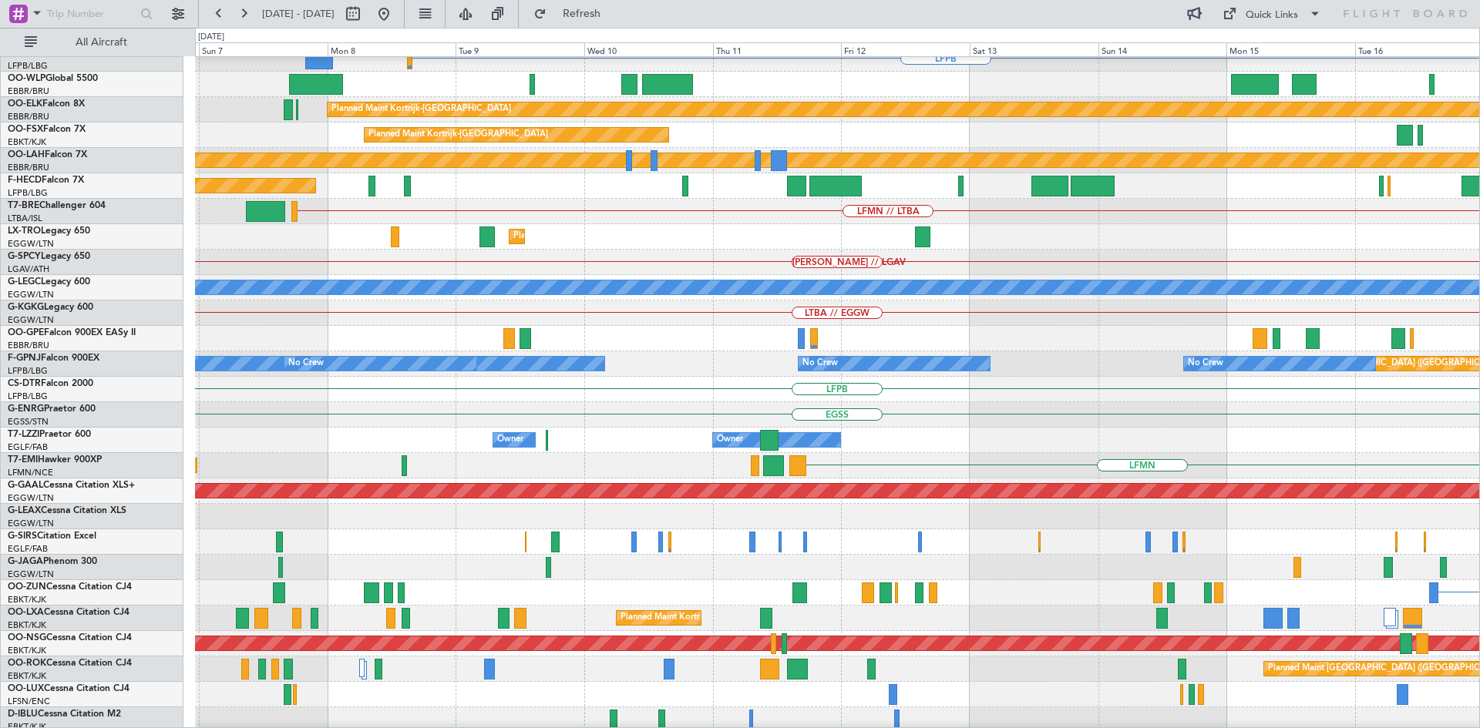
click at [1479, 489] on html "19 Sep 2025 - 29 Sep 2025 Refresh Quick Links All Aircraft KTEB // EGGW LFPB EB…" at bounding box center [740, 364] width 1480 height 728
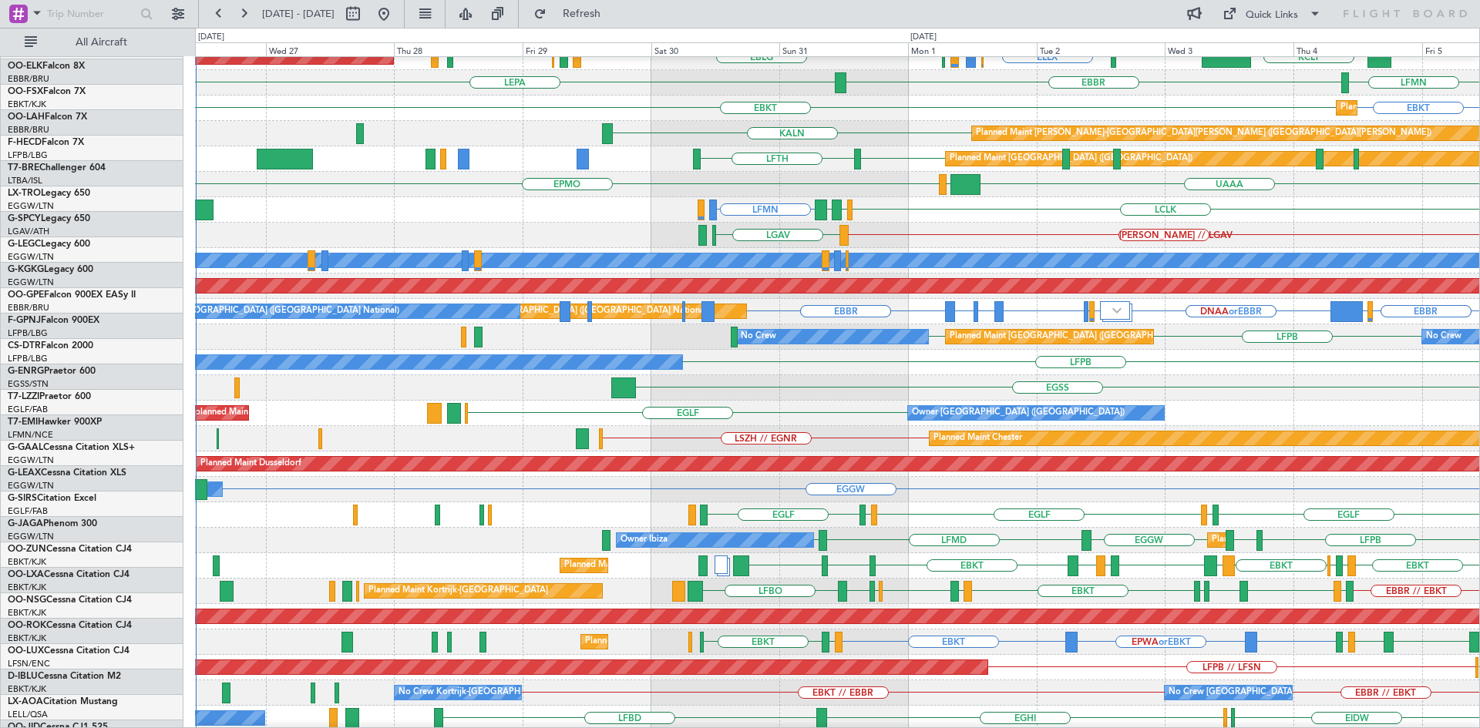
scroll to position [114, 0]
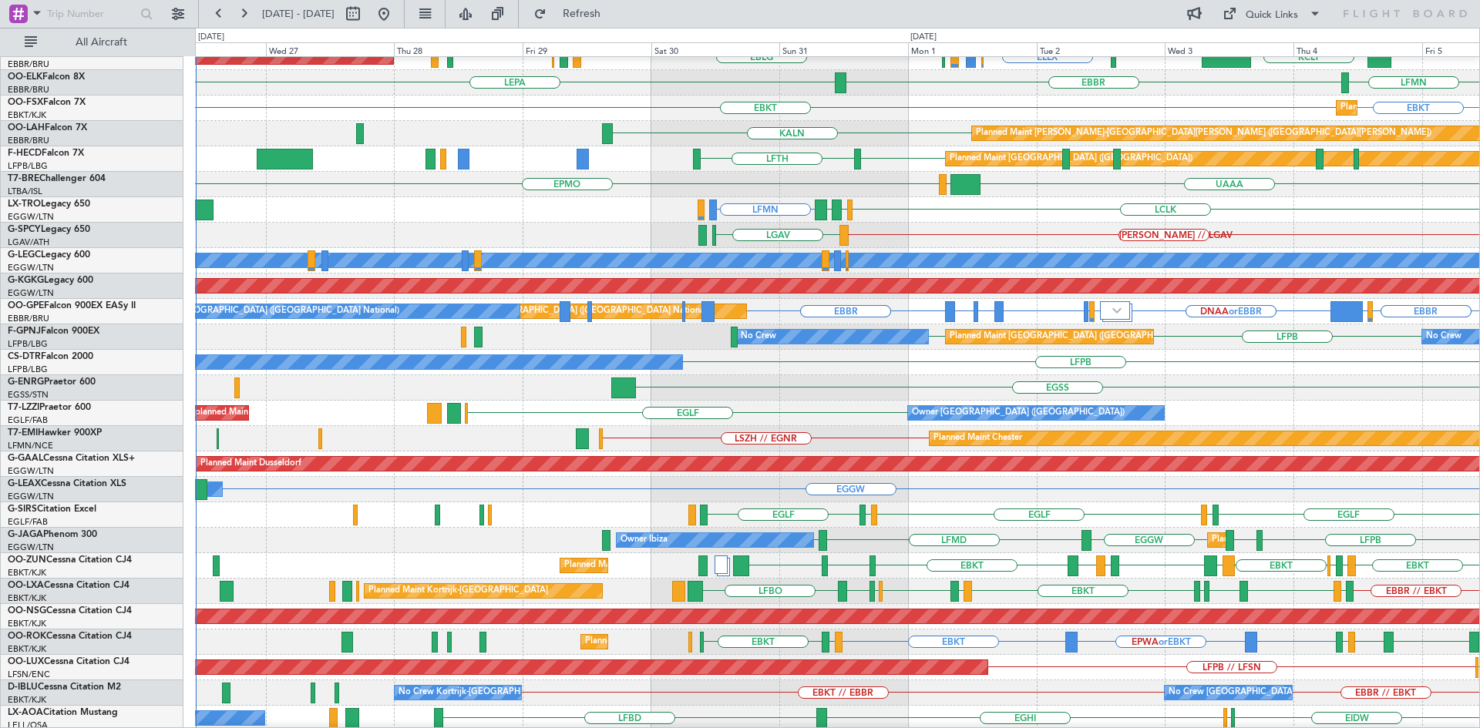
click at [992, 418] on div "Owner [GEOGRAPHIC_DATA] ([GEOGRAPHIC_DATA])" at bounding box center [1018, 413] width 213 height 23
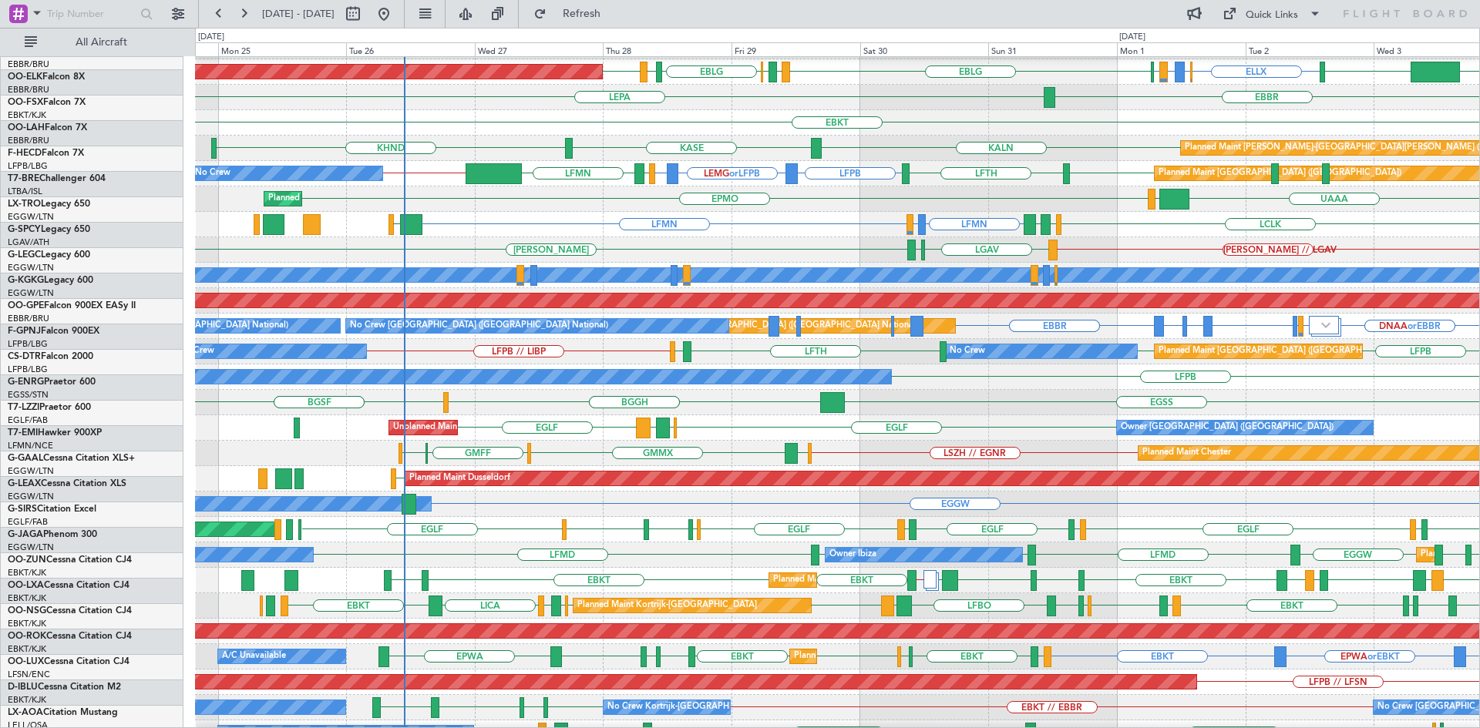
scroll to position [99, 0]
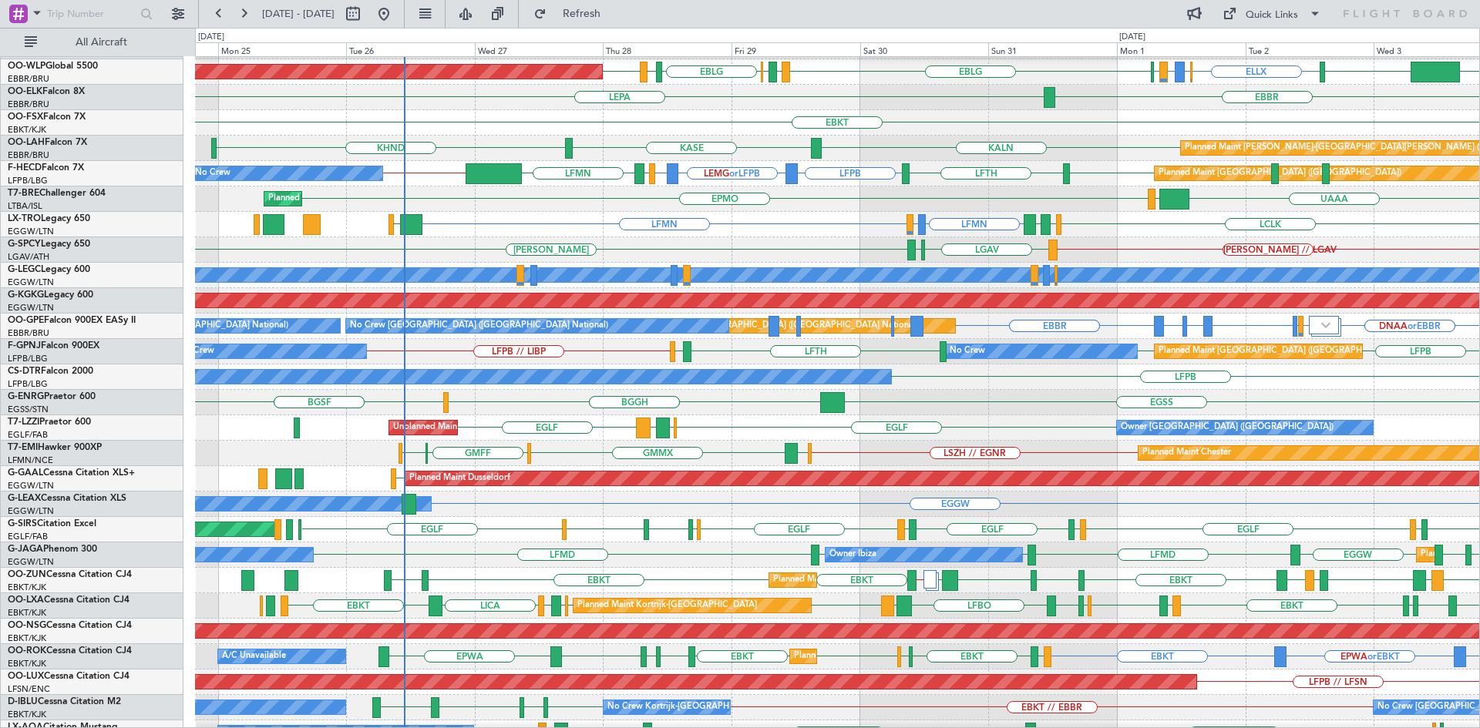
click at [1118, 361] on div "LFPB // LIBP LFPB LFPB LFTH LIRN Planned Maint Paris (Le Bourget) No Crew No Cr…" at bounding box center [837, 351] width 1284 height 25
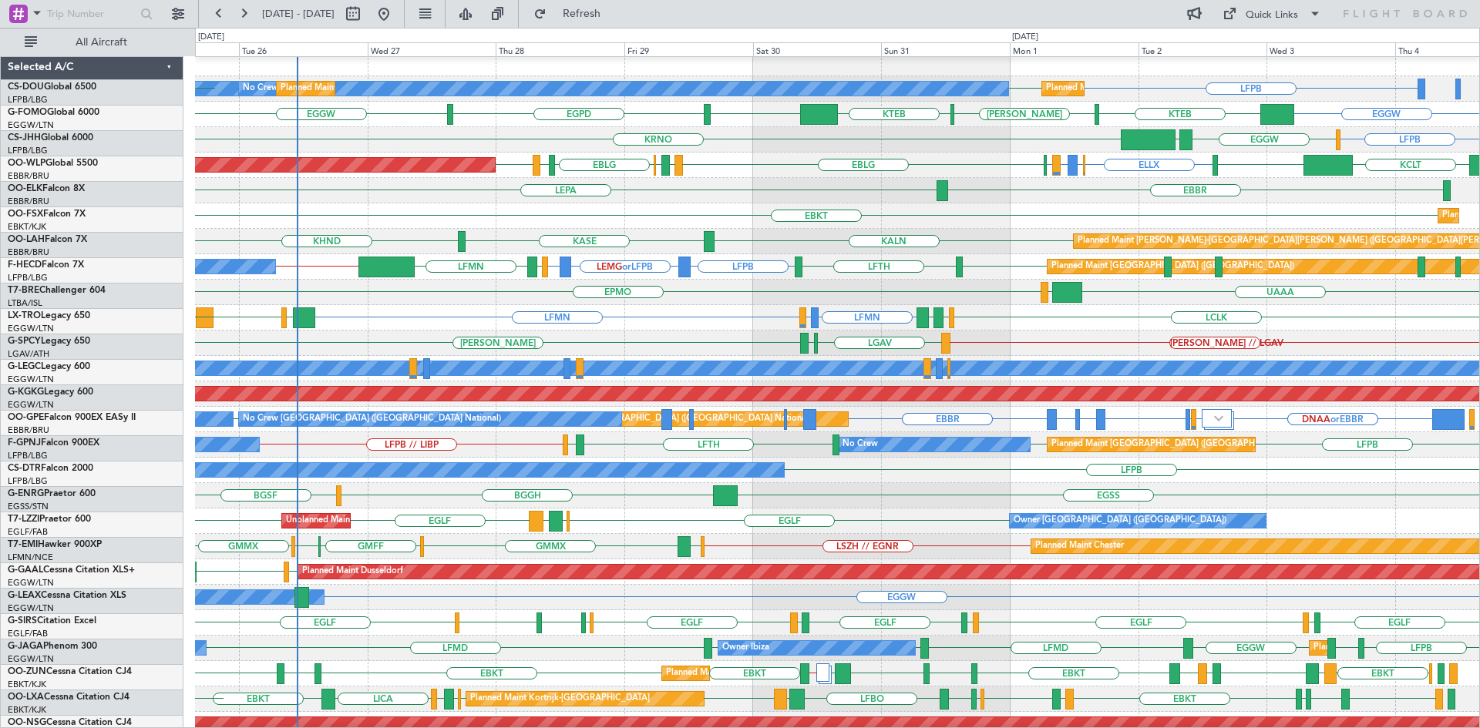
scroll to position [6, 0]
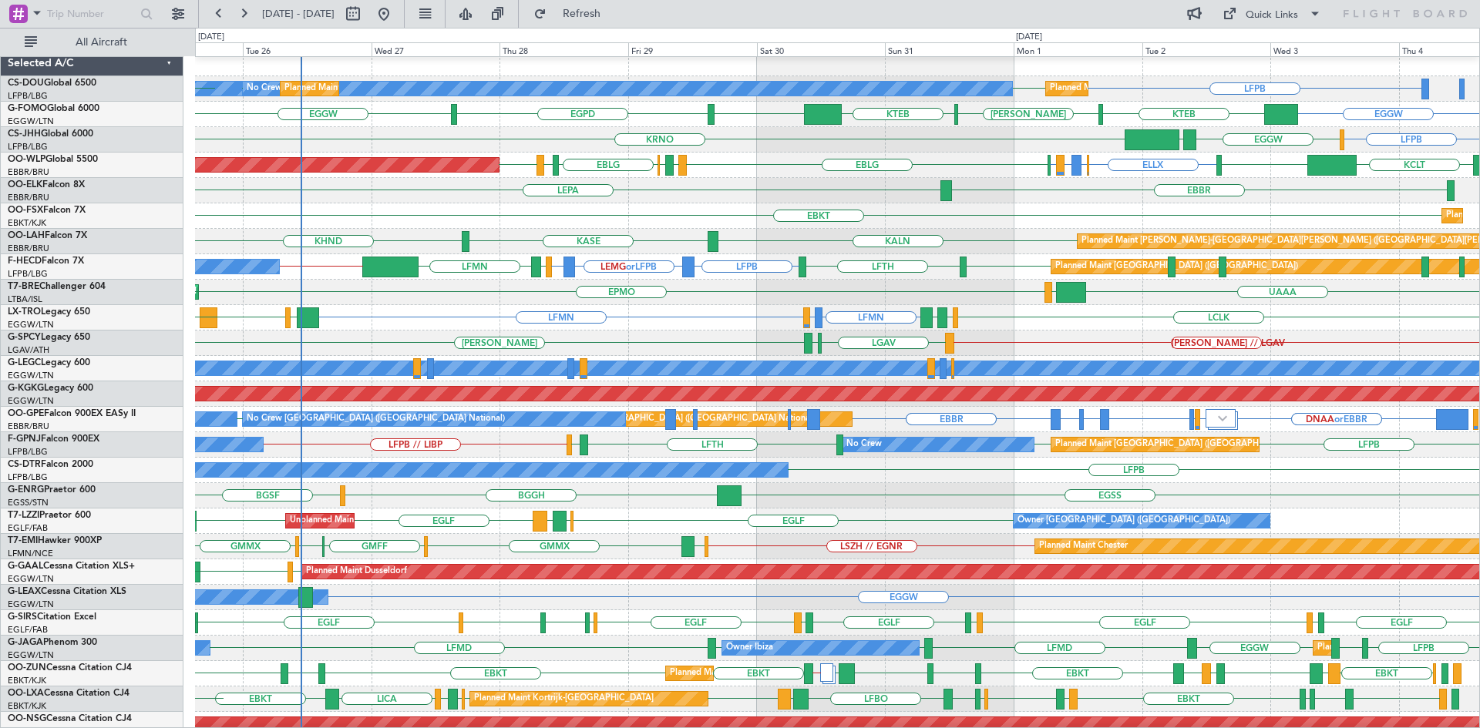
click at [377, 304] on div "UAAA LJLJ EPMO Planned Maint Warsaw (Modlin) EPMO" at bounding box center [837, 292] width 1284 height 25
click at [670, 313] on div "LFMN LDSP or LFMN LFMN LCLK LLBG LGAV LLBG LCLK LFMN" at bounding box center [837, 317] width 1284 height 25
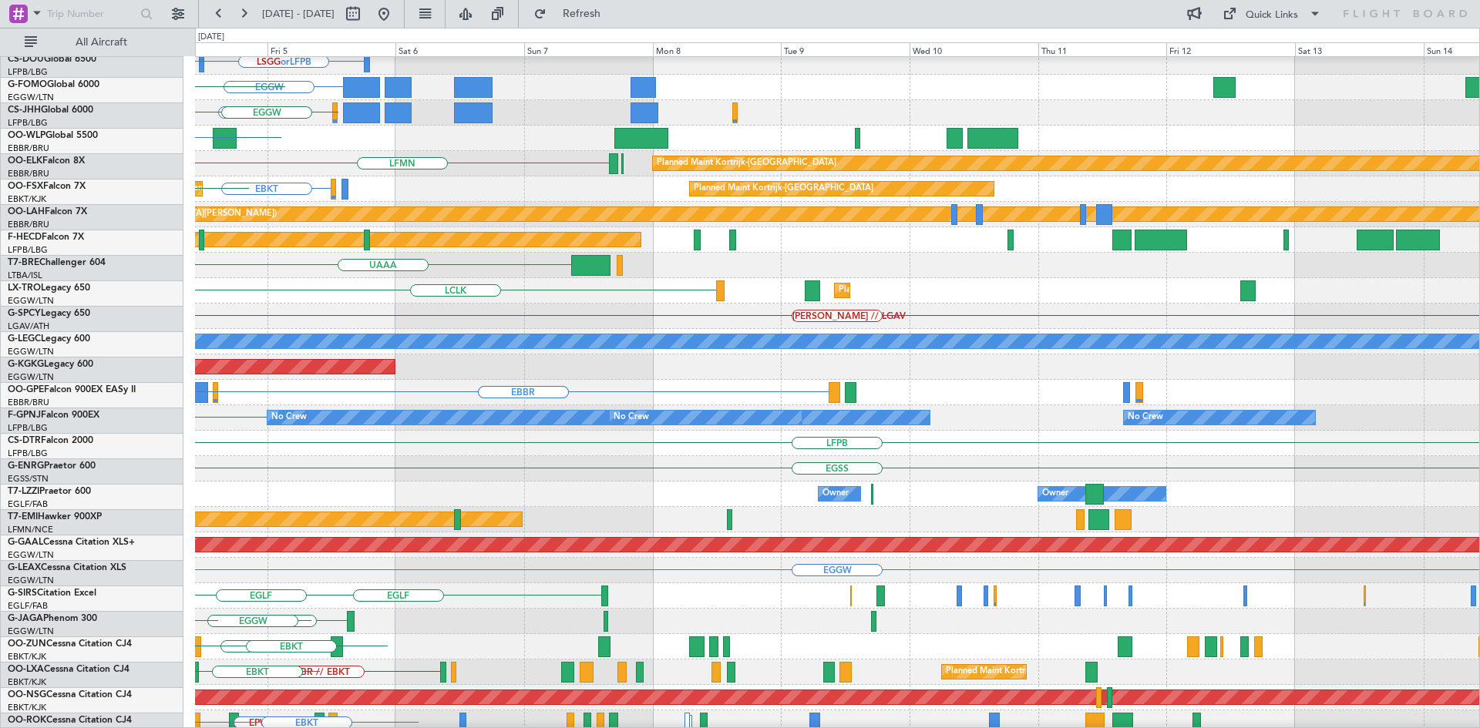
click at [9, 284] on div "LSGG or LFPB LIML or LFPB LFPB EGGW KTEB LFPB EGGW LPCS KCLT LIML ELLX LFMN Pla…" at bounding box center [740, 378] width 1480 height 701
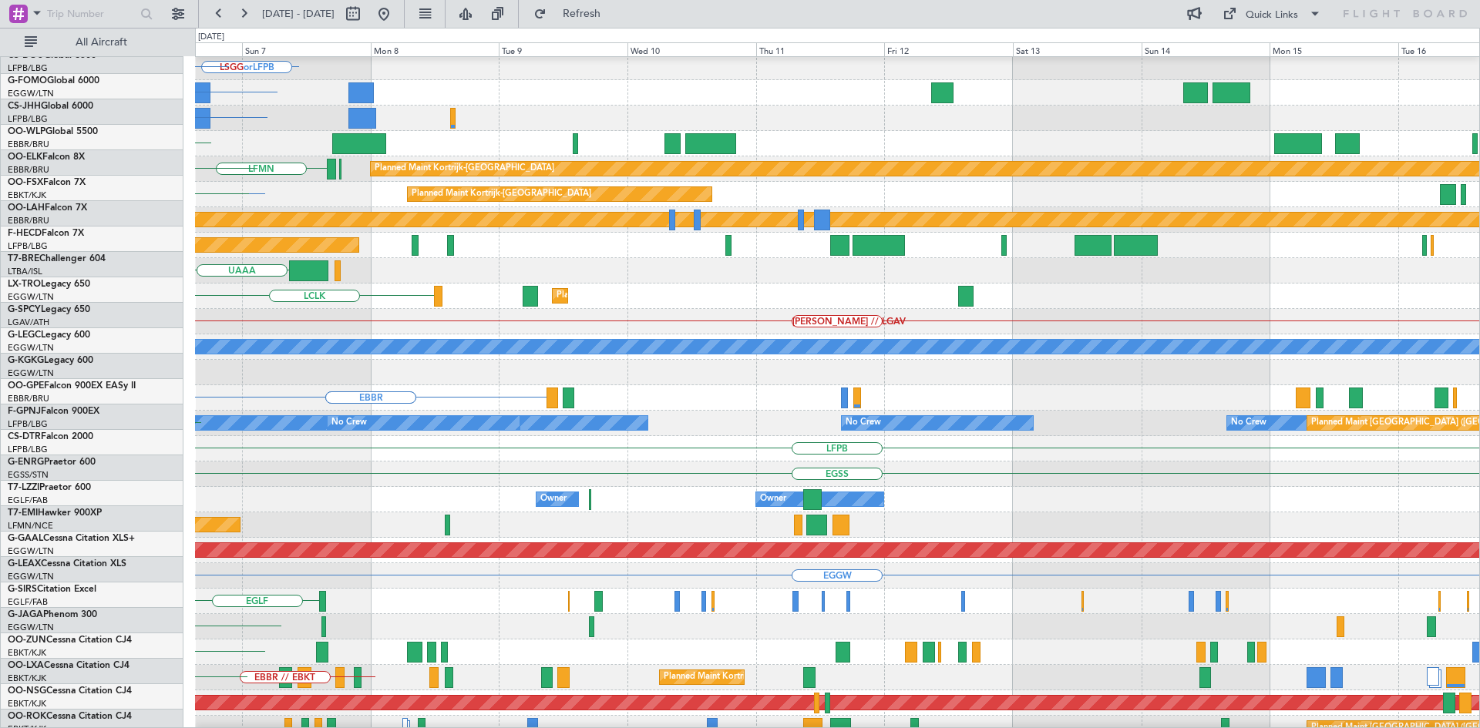
scroll to position [35, 0]
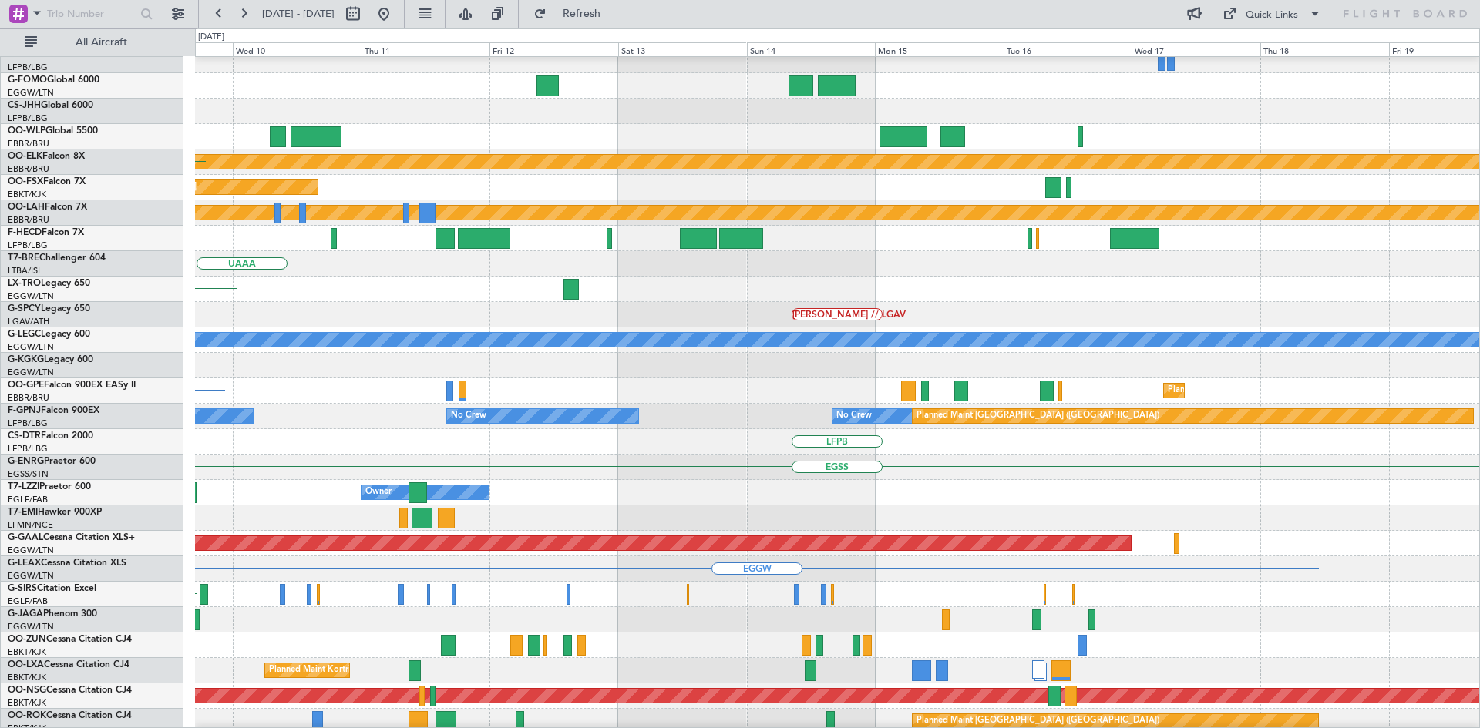
click at [439, 303] on div "[PERSON_NAME] // LGAV" at bounding box center [837, 314] width 1284 height 25
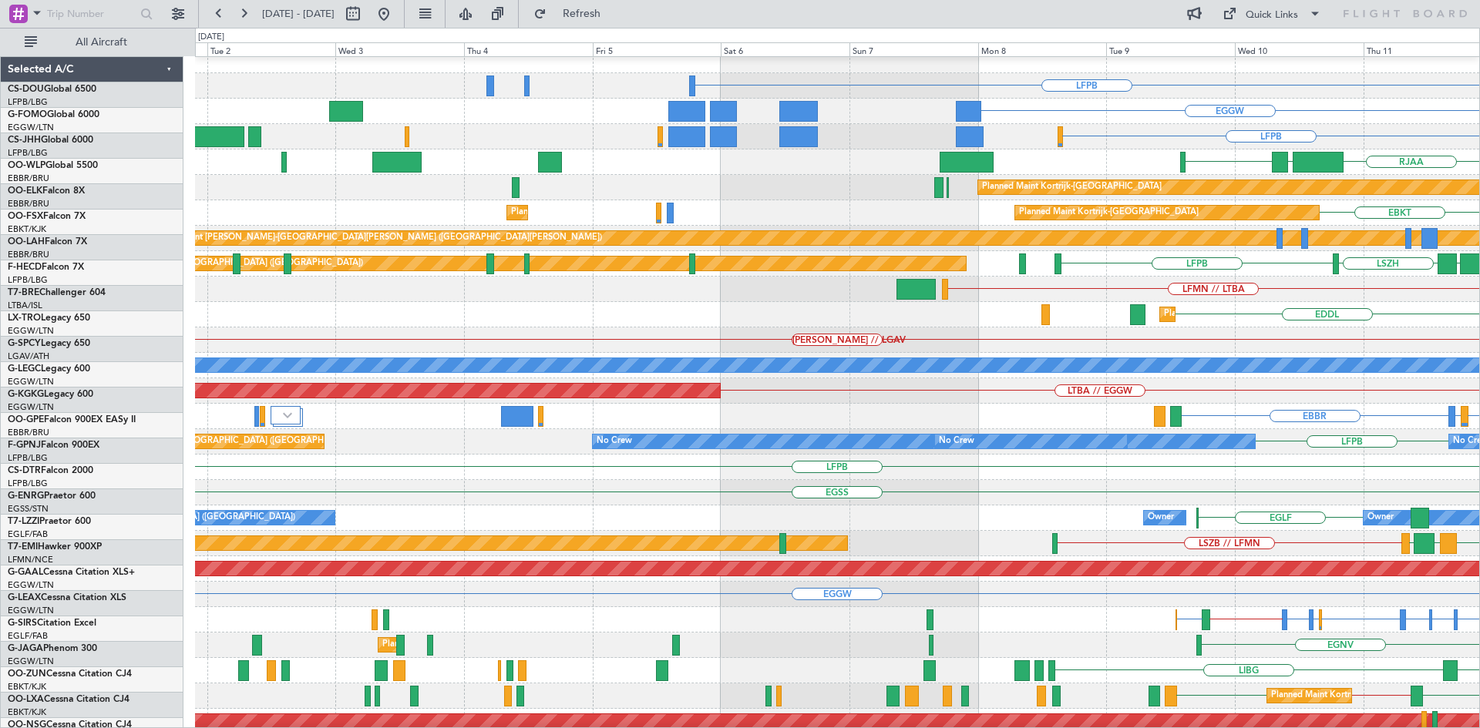
scroll to position [9, 0]
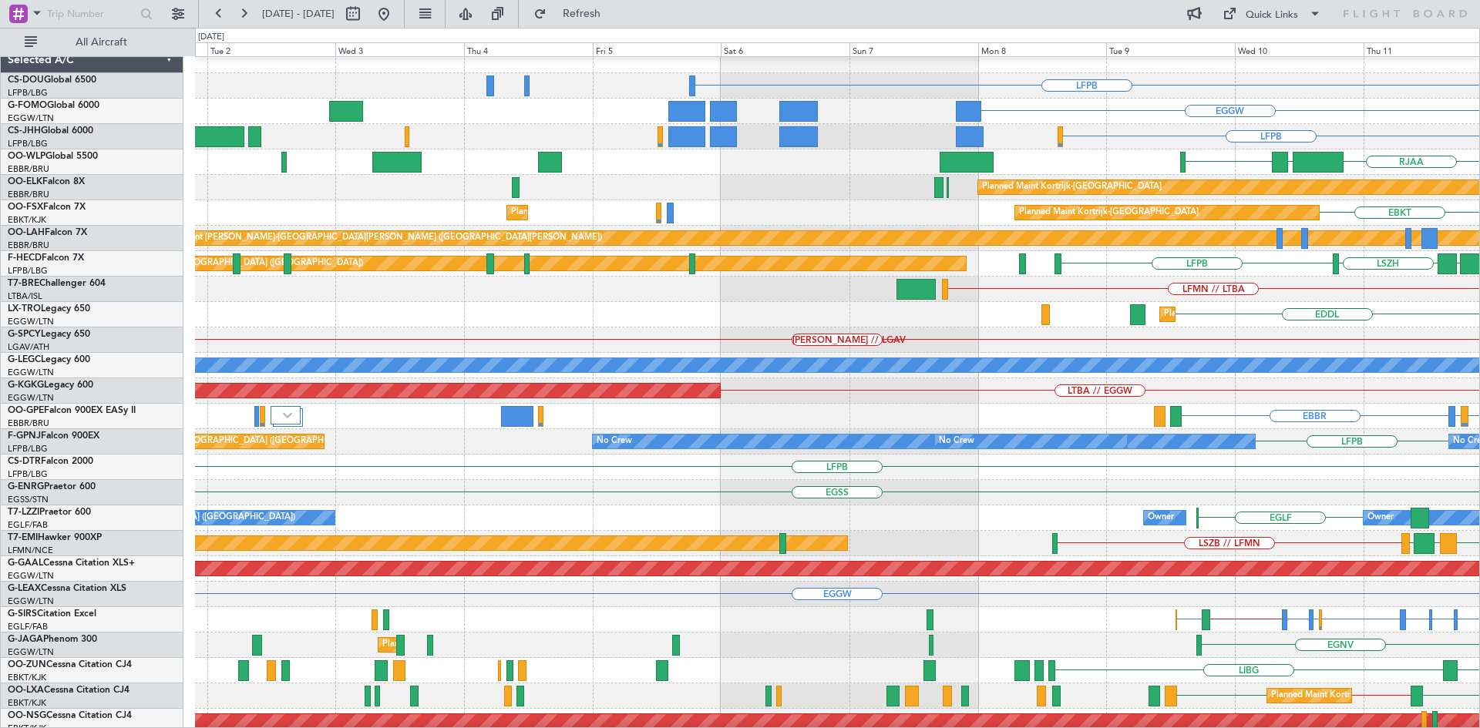
click at [1479, 497] on html "09 Sep 2025 - 19 Sep 2025 Refresh Quick Links All Aircraft LFPB Planned Maint P…" at bounding box center [740, 364] width 1480 height 728
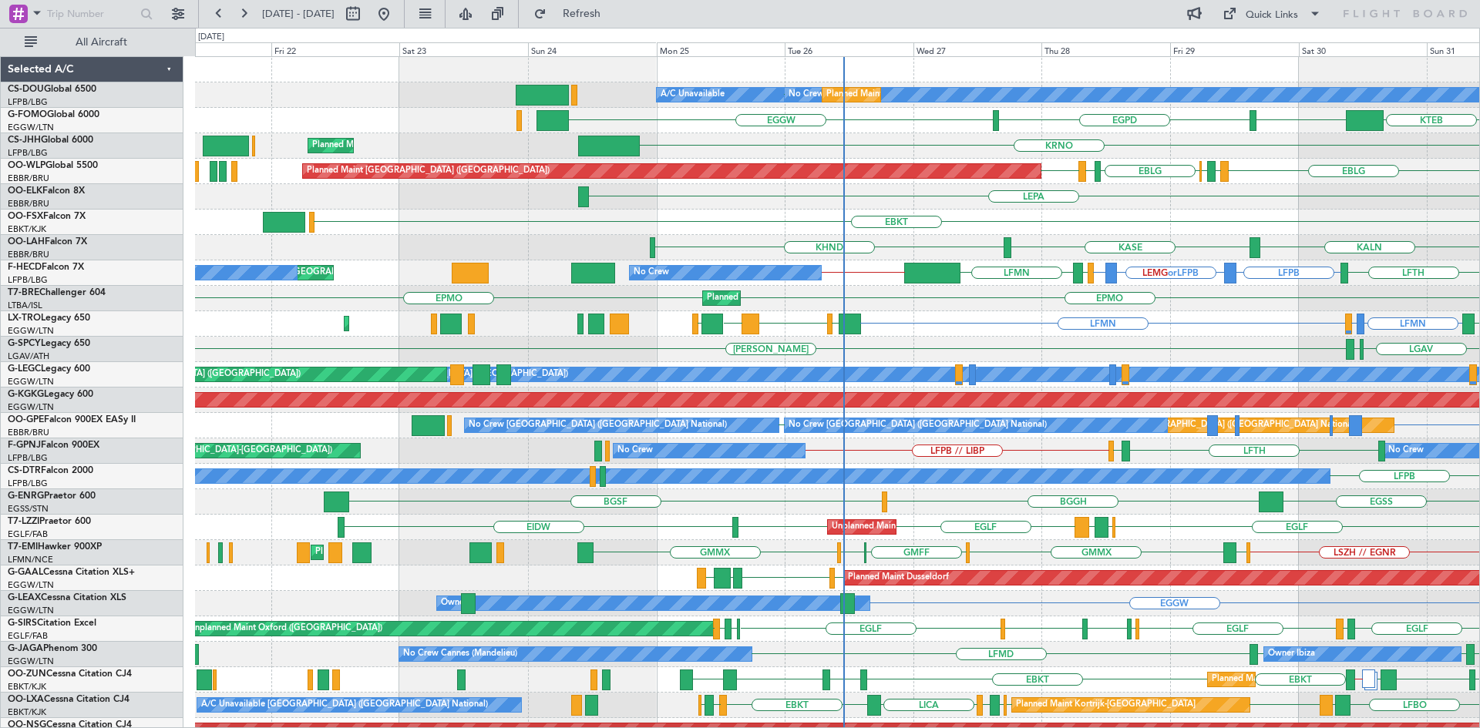
scroll to position [0, 0]
click at [996, 357] on div "LFPB No Crew Planned Maint Paris (Le Bourget) A/C Unavailable LFPB Planned Main…" at bounding box center [837, 464] width 1284 height 814
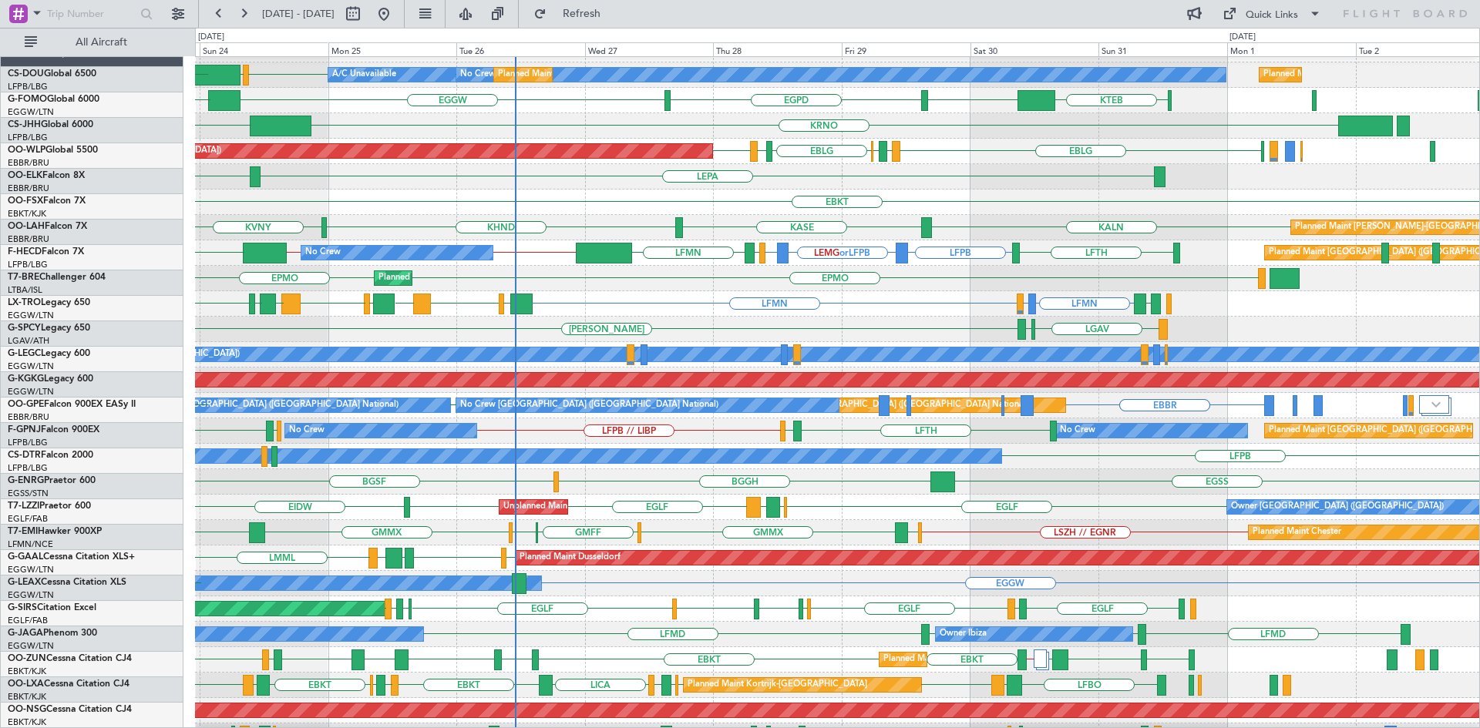
scroll to position [20, 0]
click at [612, 326] on div "LGAV LGMK HEMM" at bounding box center [837, 329] width 1284 height 25
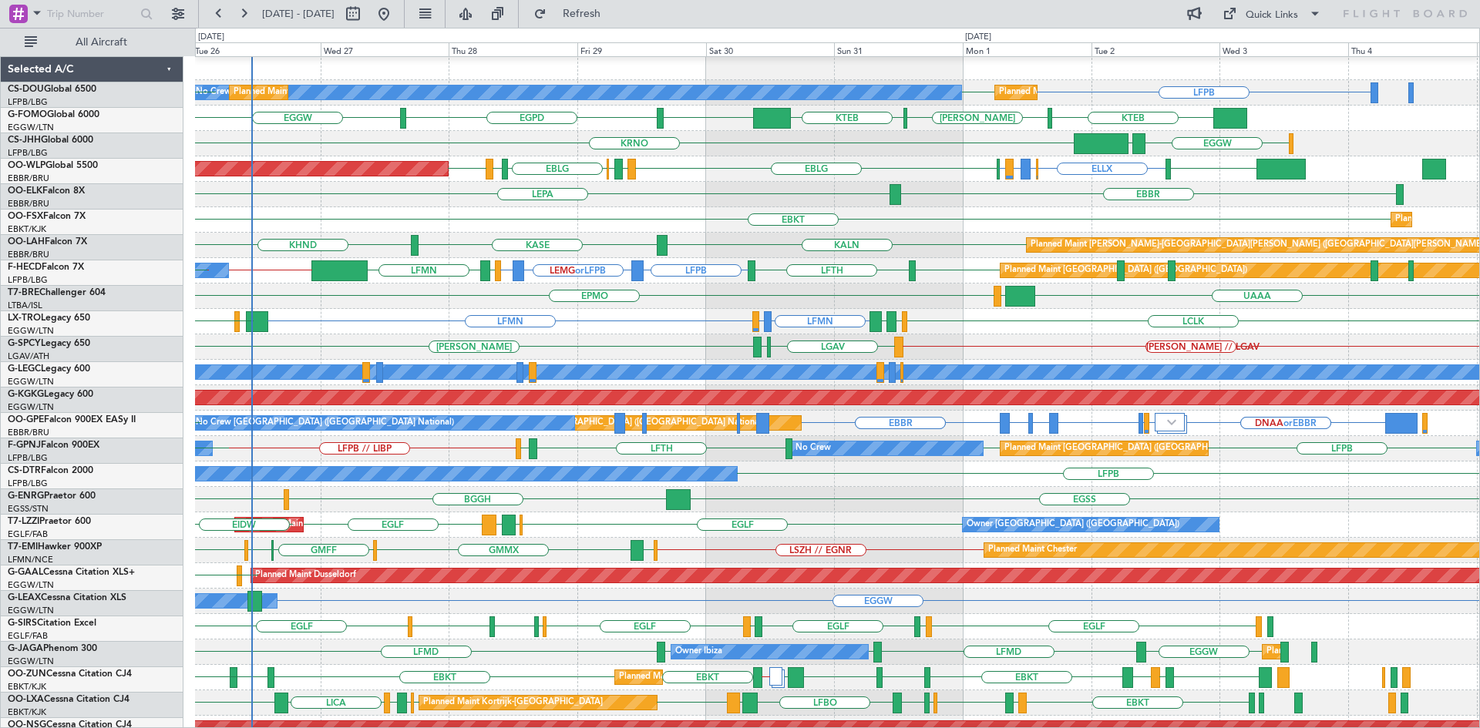
scroll to position [0, 0]
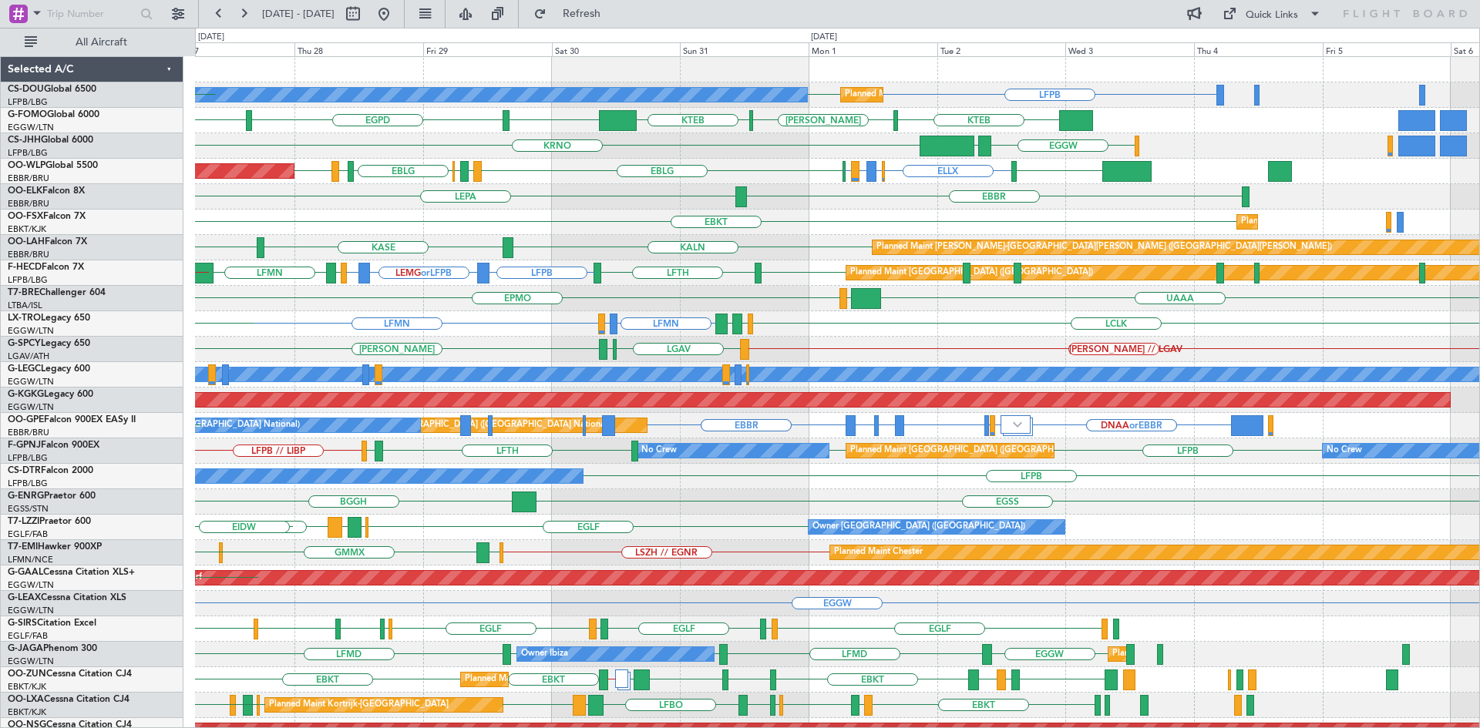
click at [759, 541] on div "LSZH // EGNR LFMN GMMX GMFF Planned Maint Chester GMME GMMX" at bounding box center [837, 552] width 1284 height 25
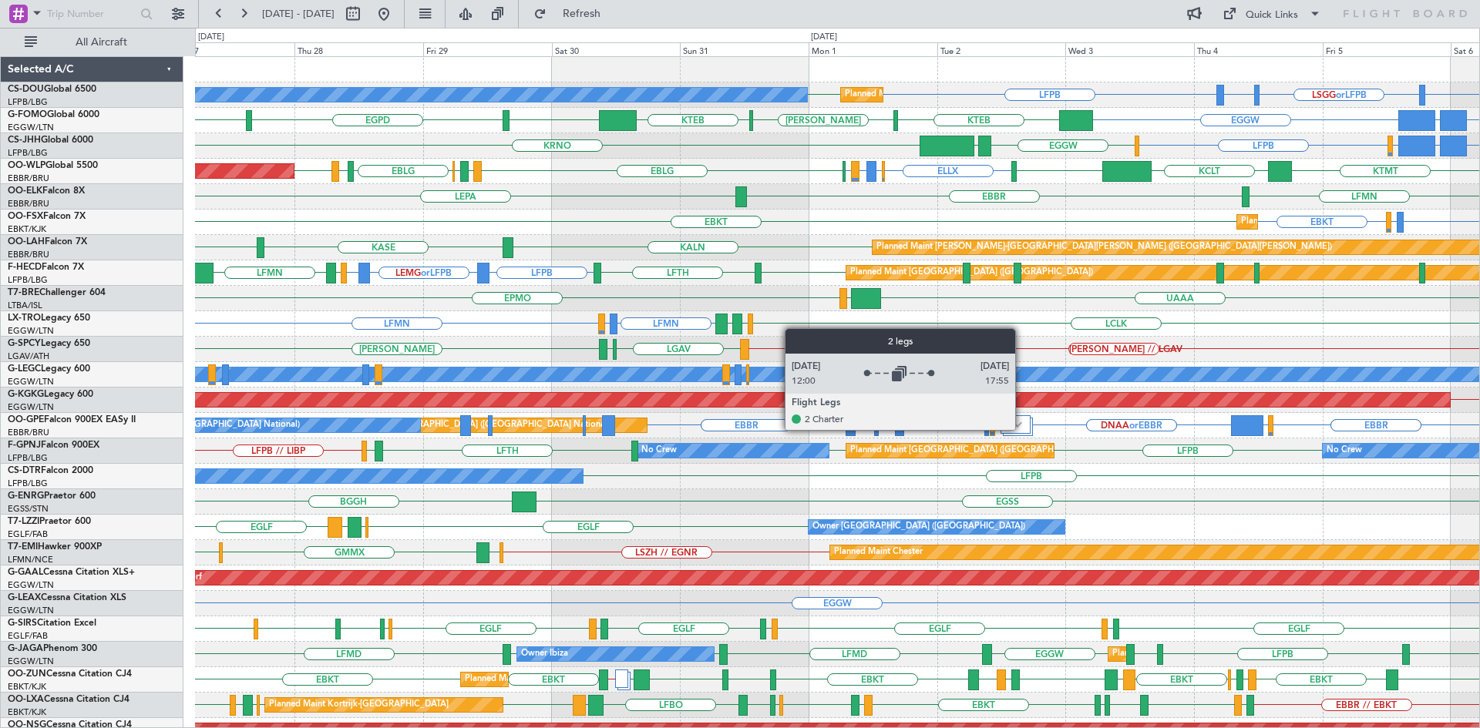
click at [1022, 429] on div at bounding box center [1015, 424] width 30 height 18
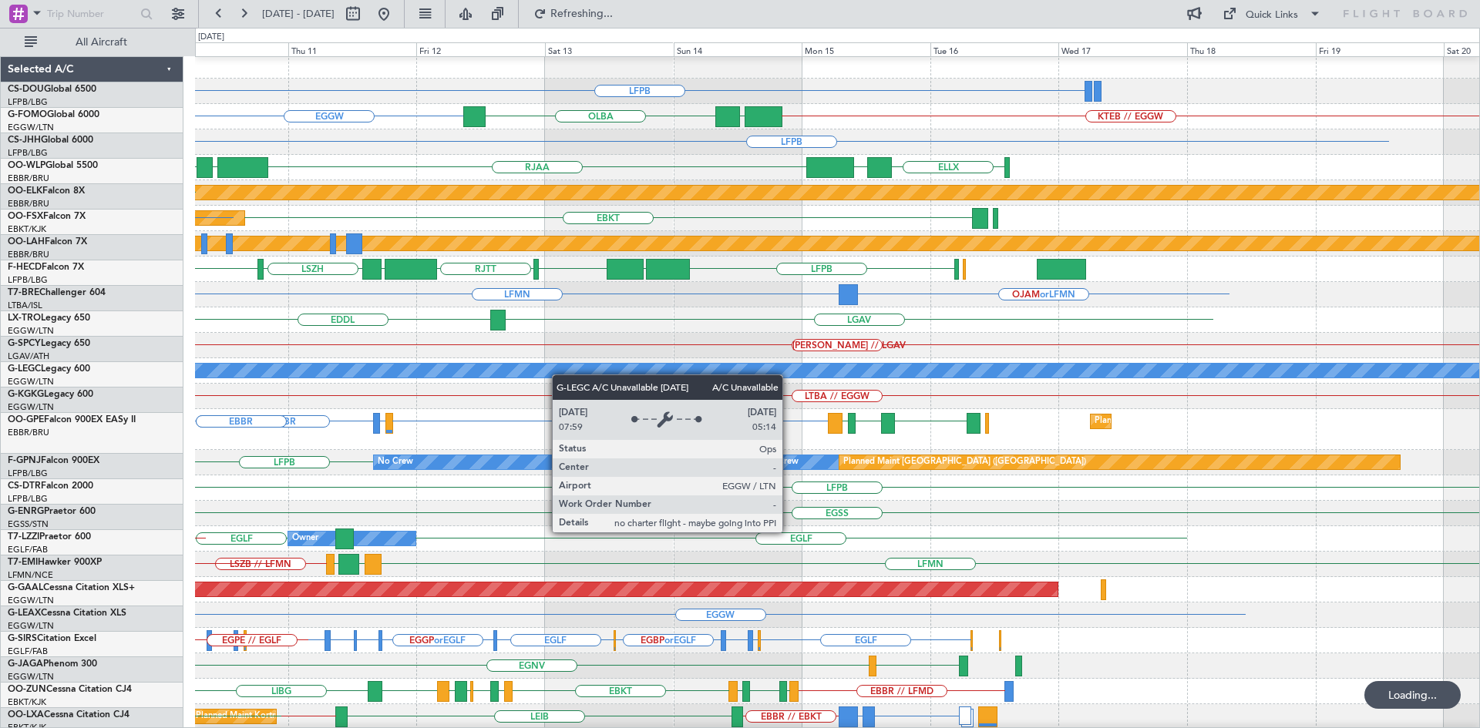
click at [548, 375] on div "A/C Unavailable [GEOGRAPHIC_DATA] ([GEOGRAPHIC_DATA])" at bounding box center [837, 371] width 3851 height 14
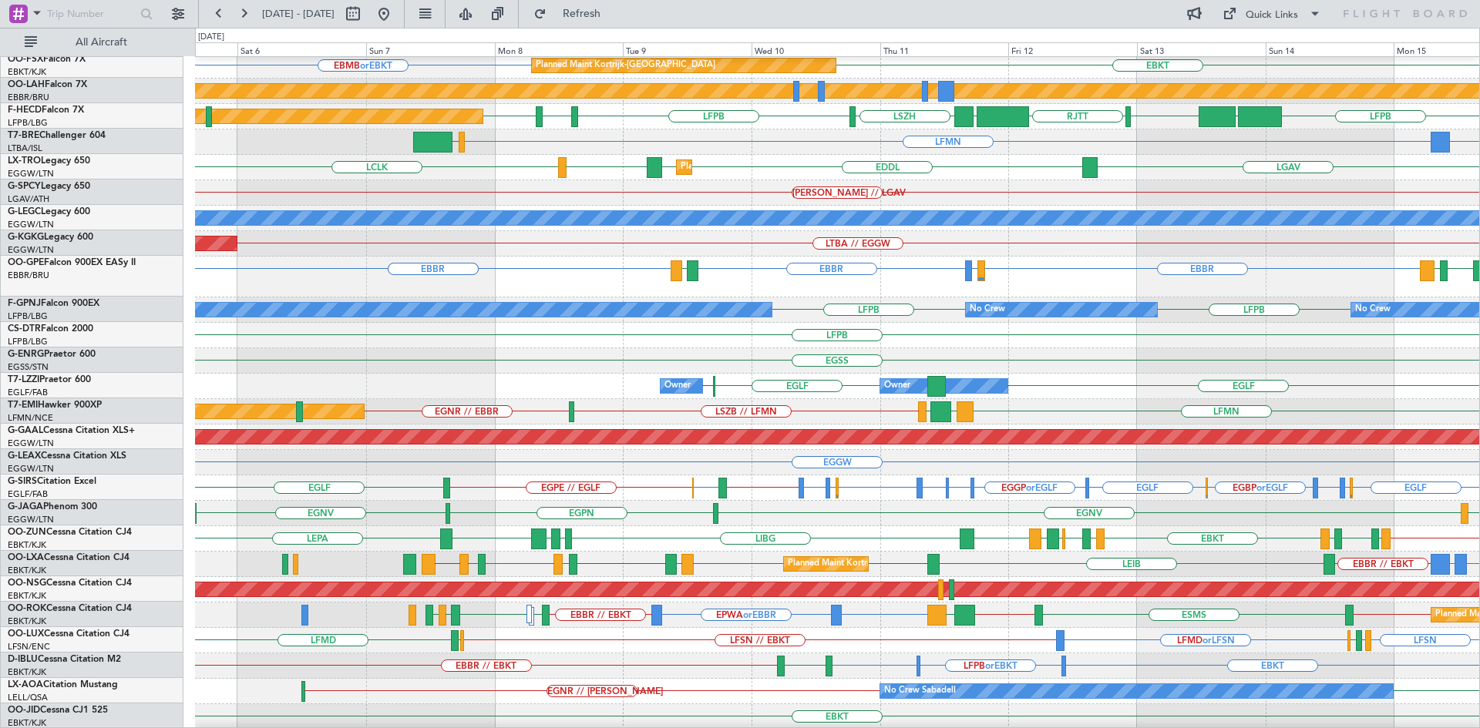
scroll to position [157, 0]
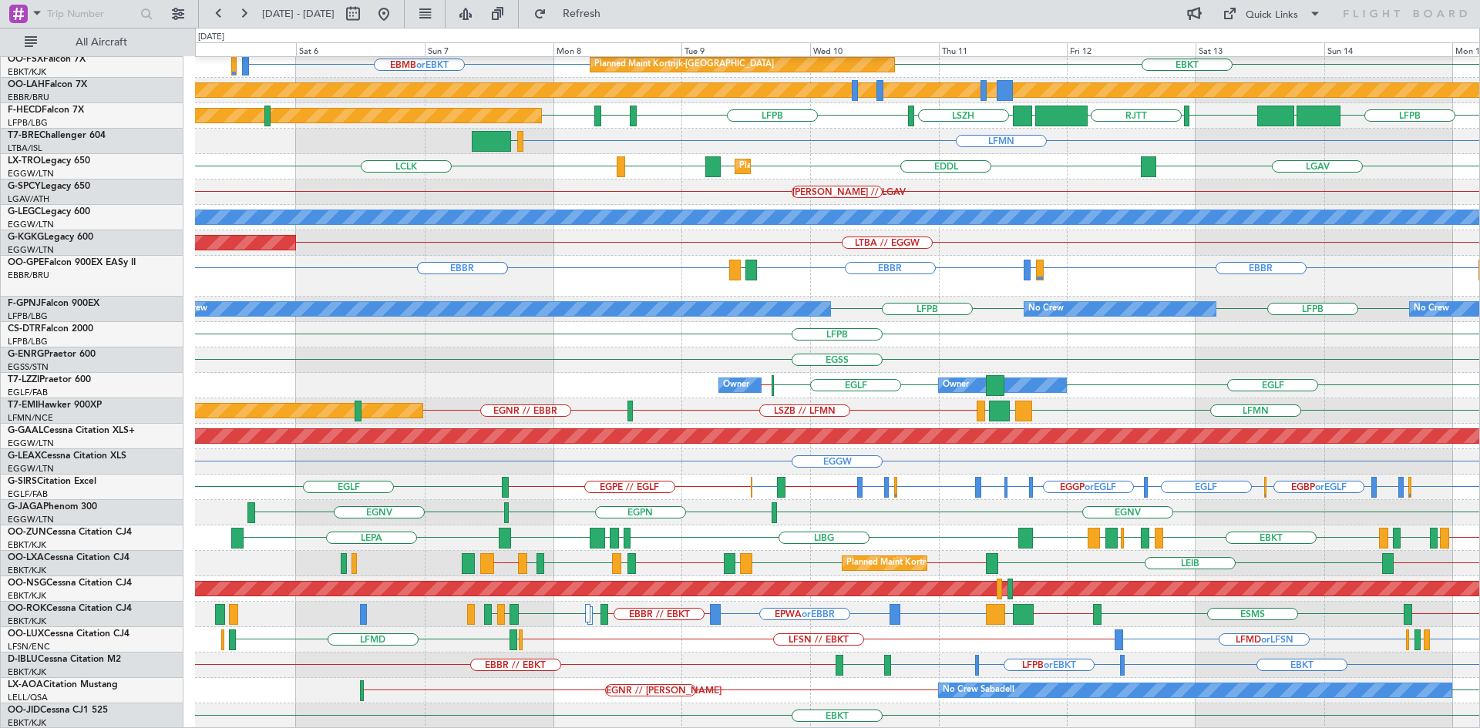
click at [735, 678] on div "LELL EGNR // LELL No Crew Sabadell" at bounding box center [837, 690] width 1284 height 25
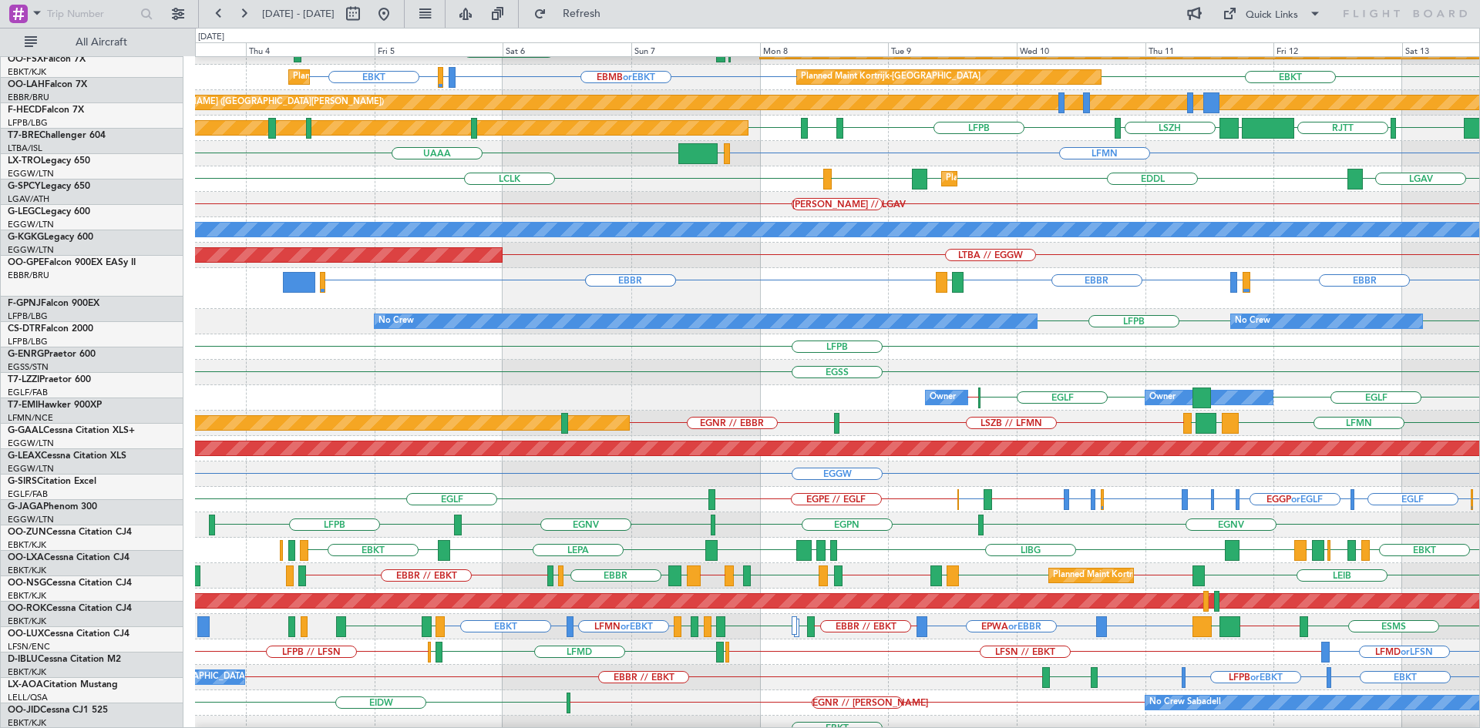
scroll to position [145, 0]
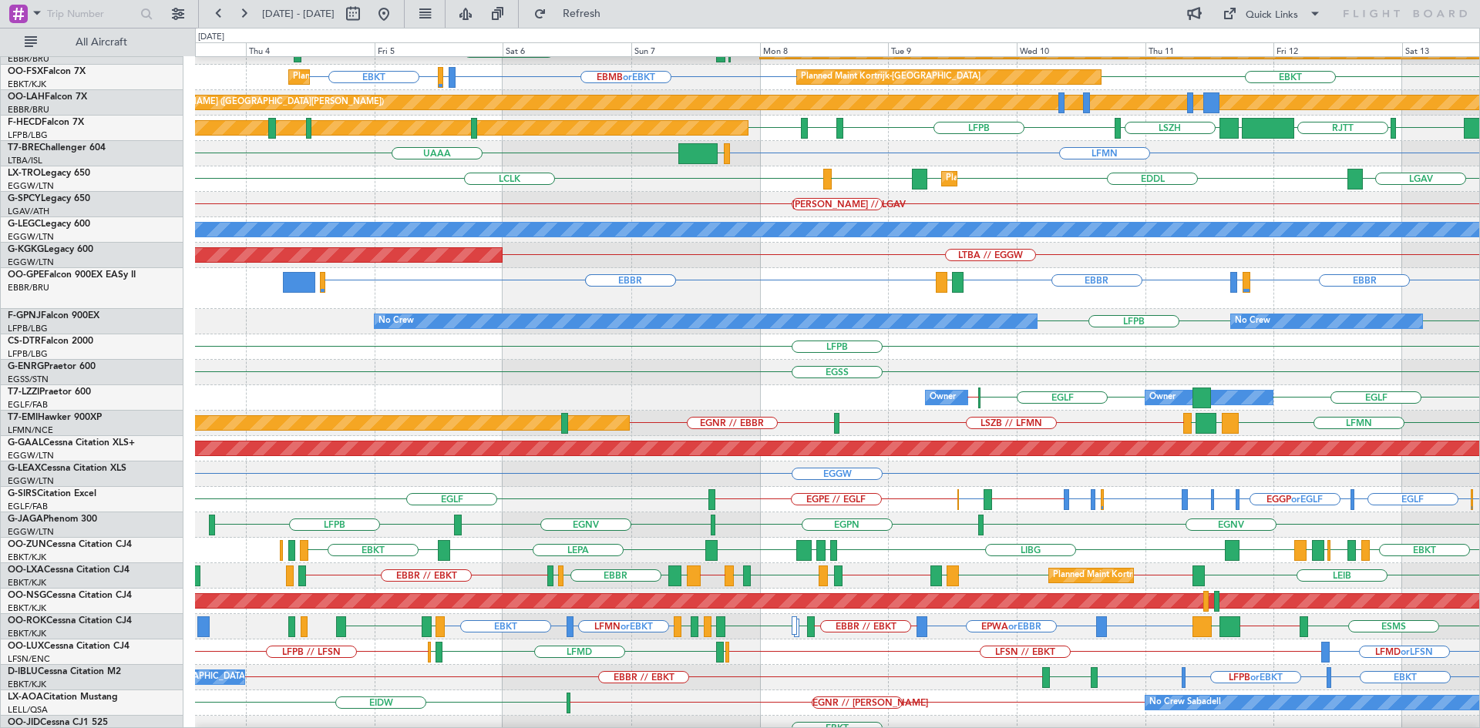
click at [1060, 329] on div "LFPB LFPB No Crew No Crew No Crew Planned Maint Paris (Le Bourget) No Crew Plan…" at bounding box center [837, 321] width 1284 height 25
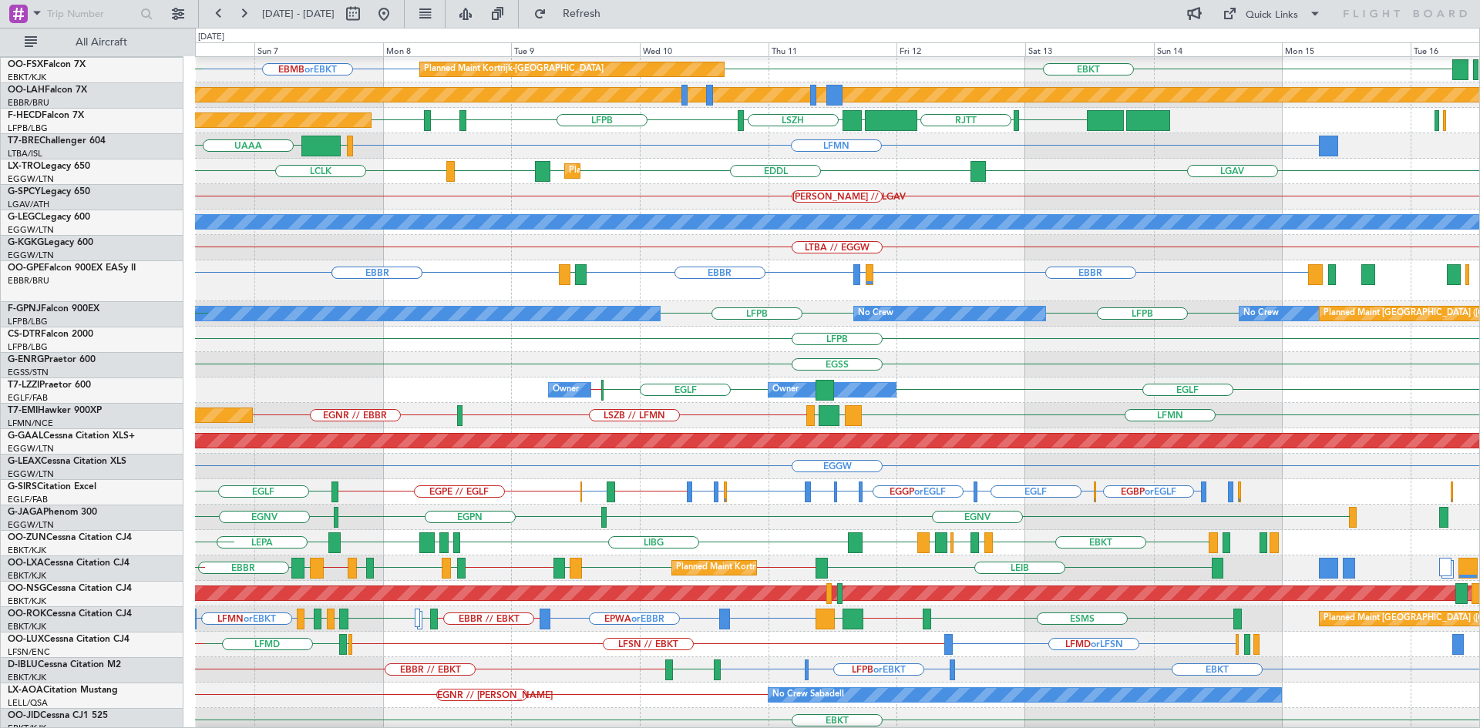
scroll to position [153, 0]
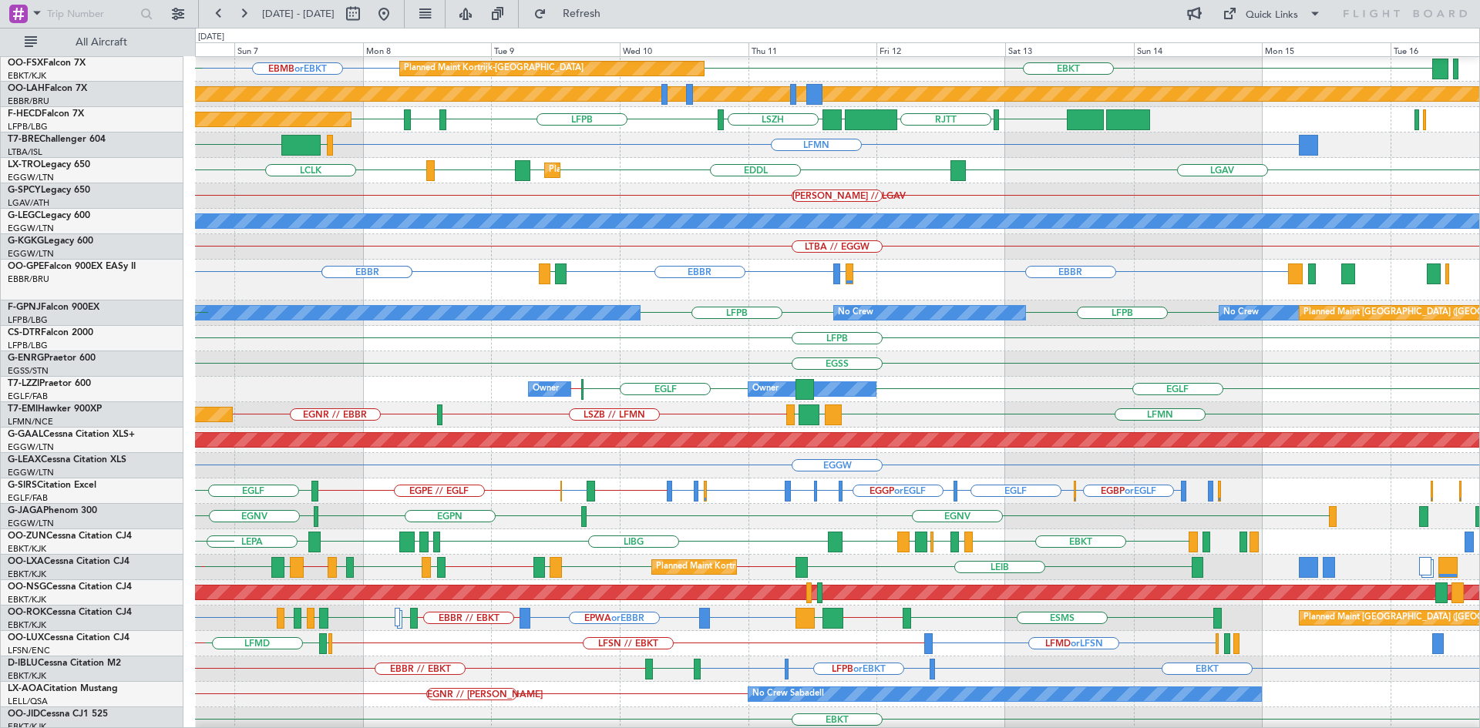
click at [766, 358] on div "EGSS" at bounding box center [837, 363] width 1284 height 25
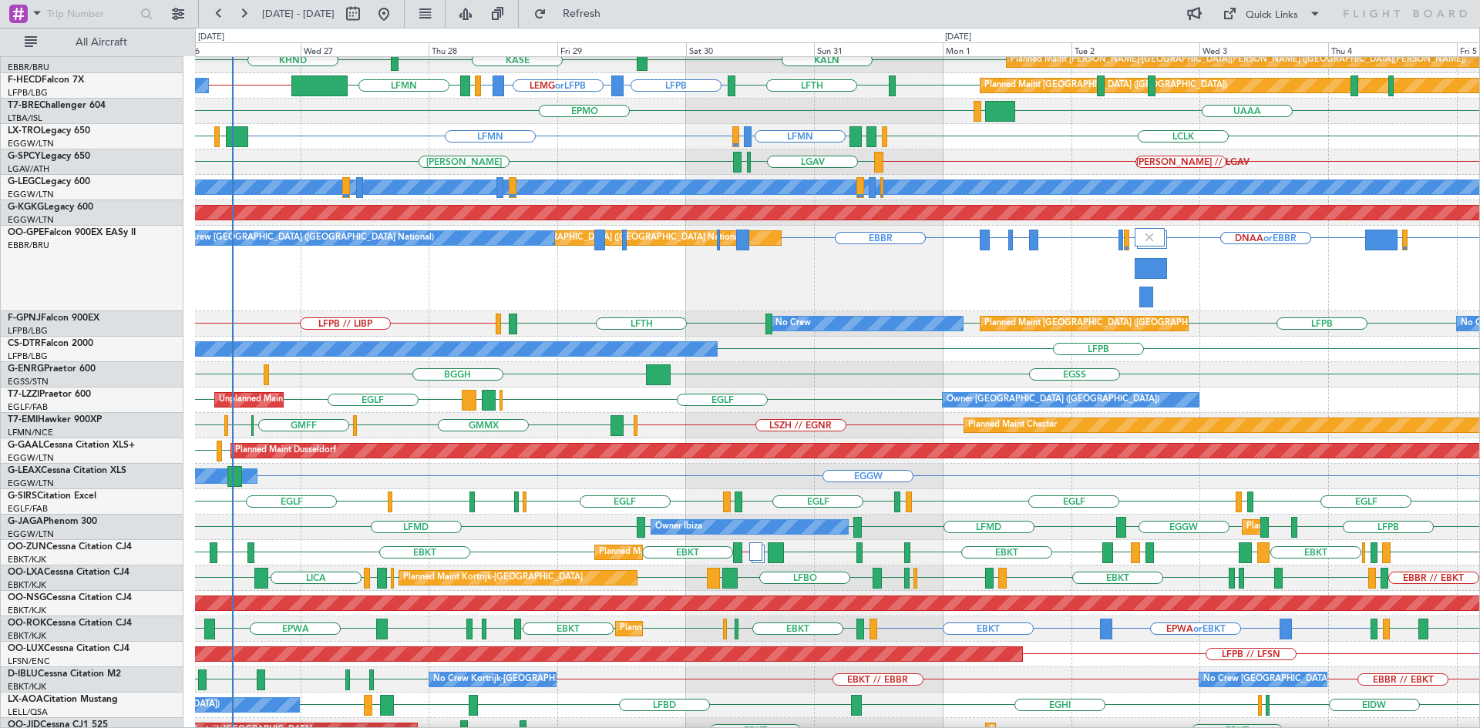
scroll to position [0, 0]
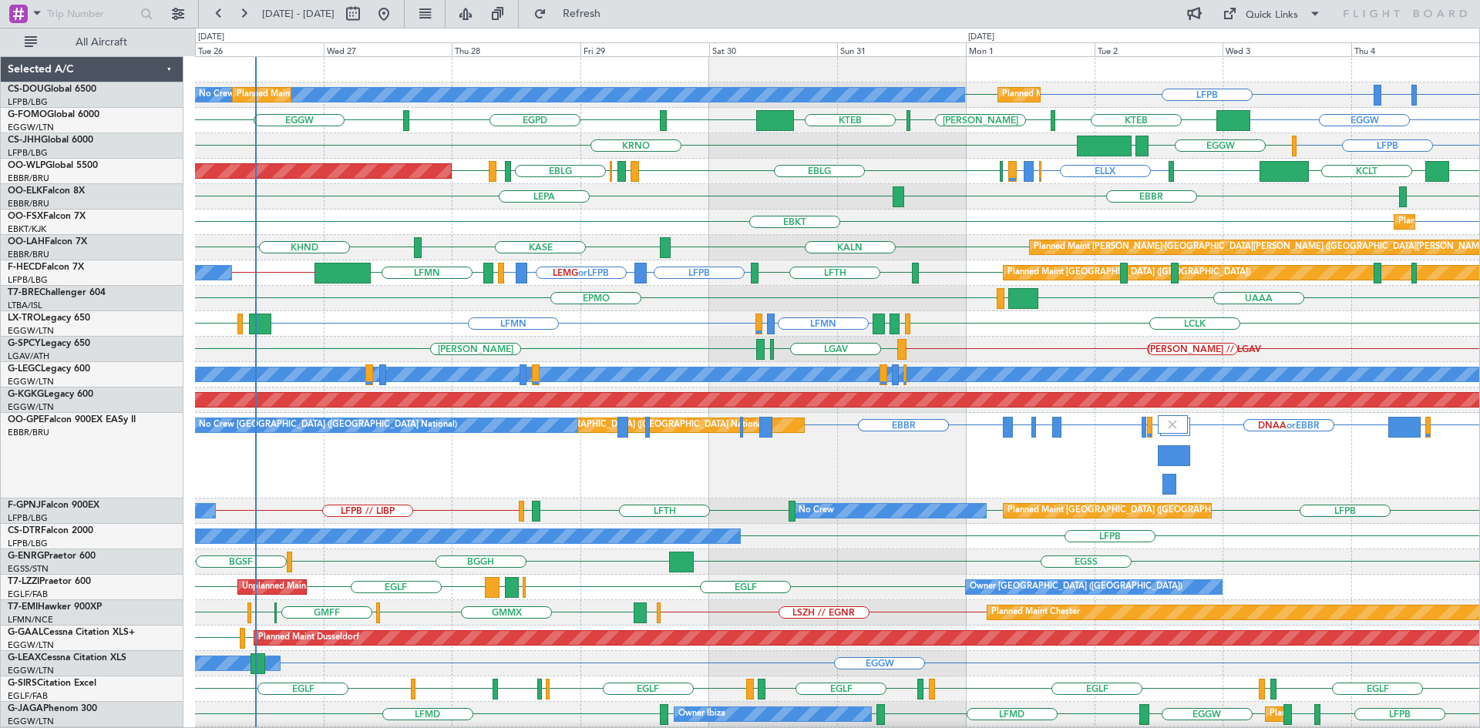
click at [1277, 461] on div "EBBR EBBR EGHH or EBBR EGHH or EBBR DNAA or EBBR DNAA or EBBR EGHH or EBBR EGHH…" at bounding box center [837, 456] width 1284 height 86
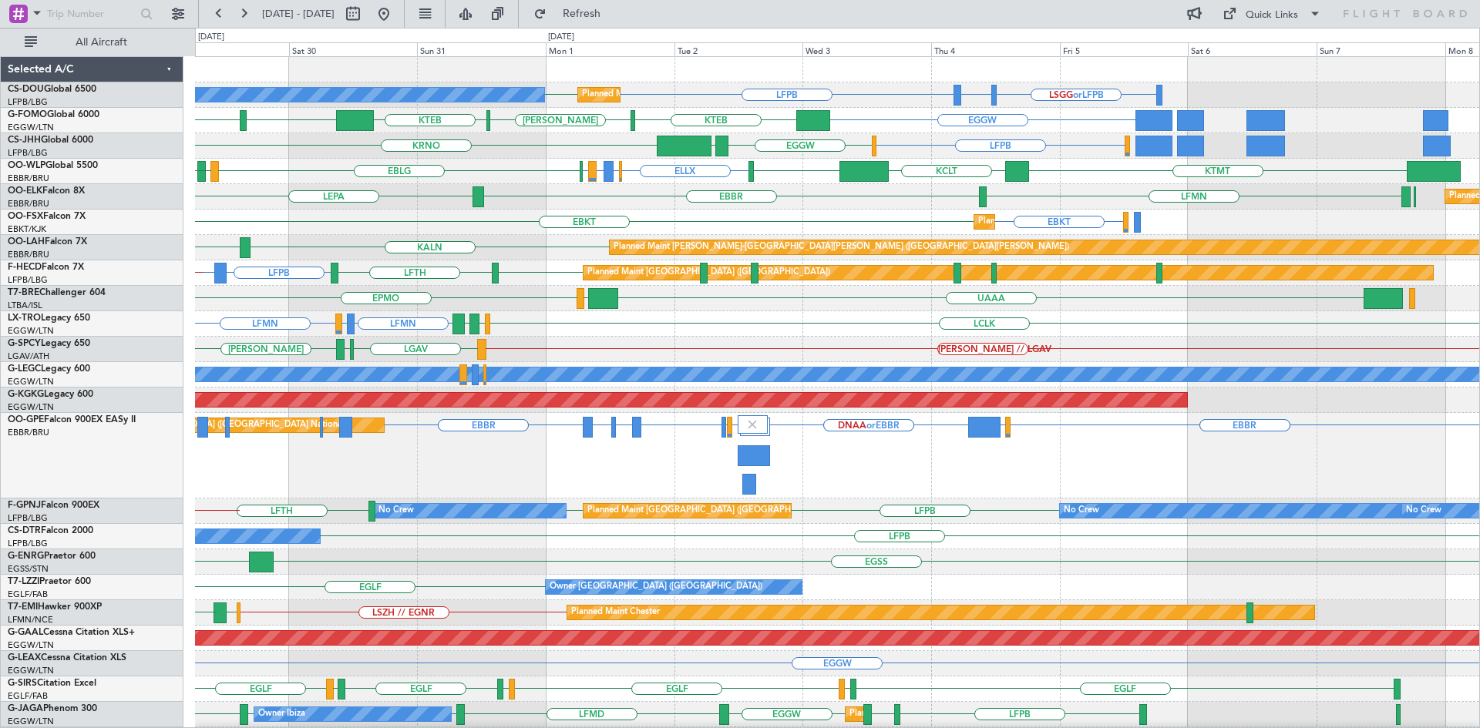
click at [882, 490] on div "Planned Maint Brussels (Brussels National) EBBR EBBR EGHH or EBBR EGHH or EBBR …" at bounding box center [837, 456] width 1284 height 86
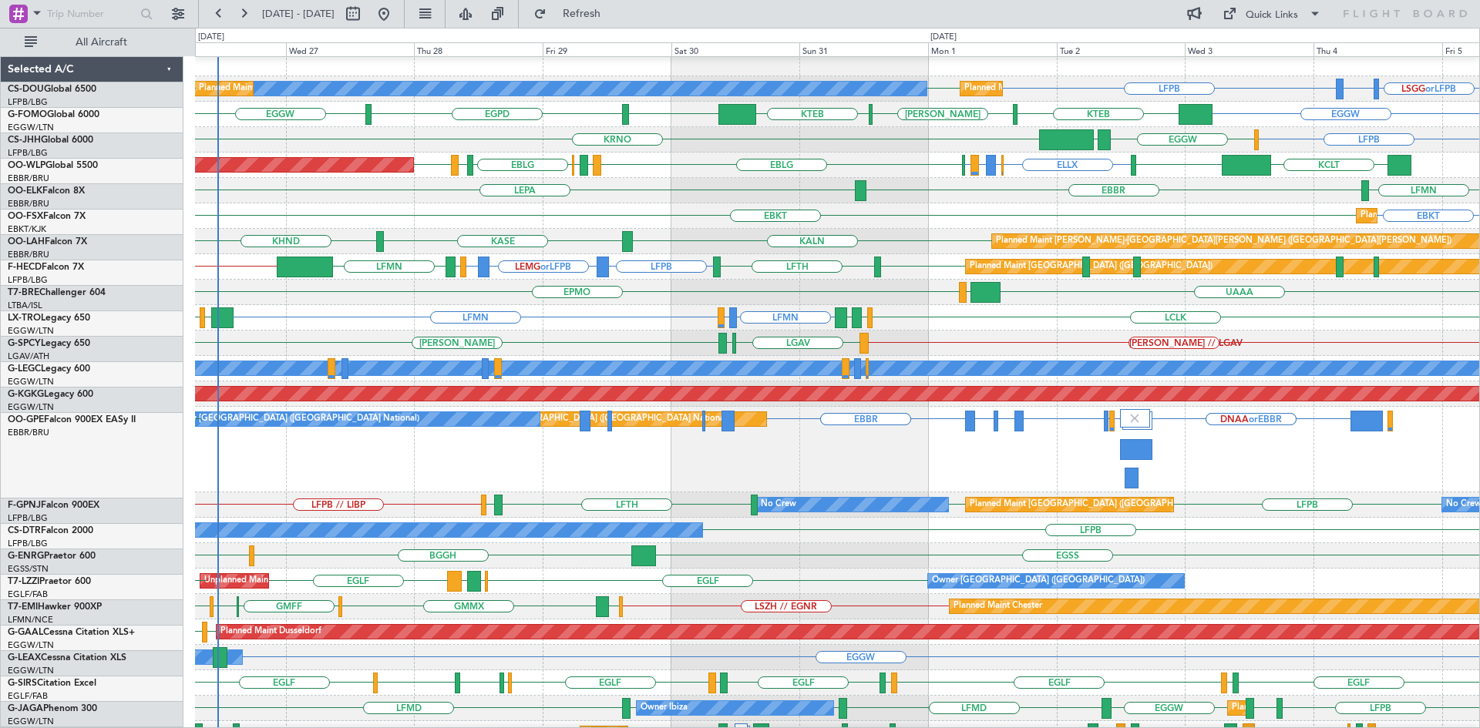
scroll to position [6, 0]
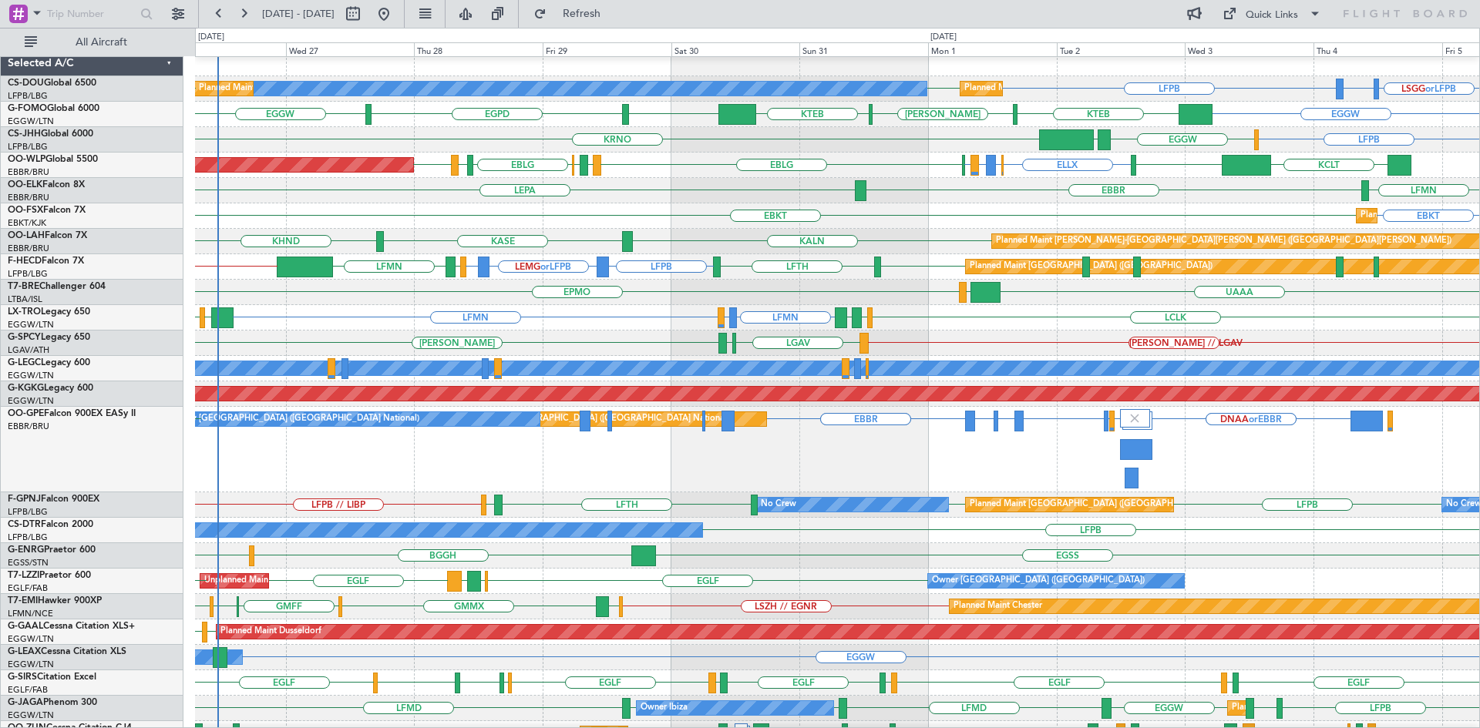
click at [1306, 546] on div "EGSS BGGH BGSF" at bounding box center [837, 555] width 1284 height 25
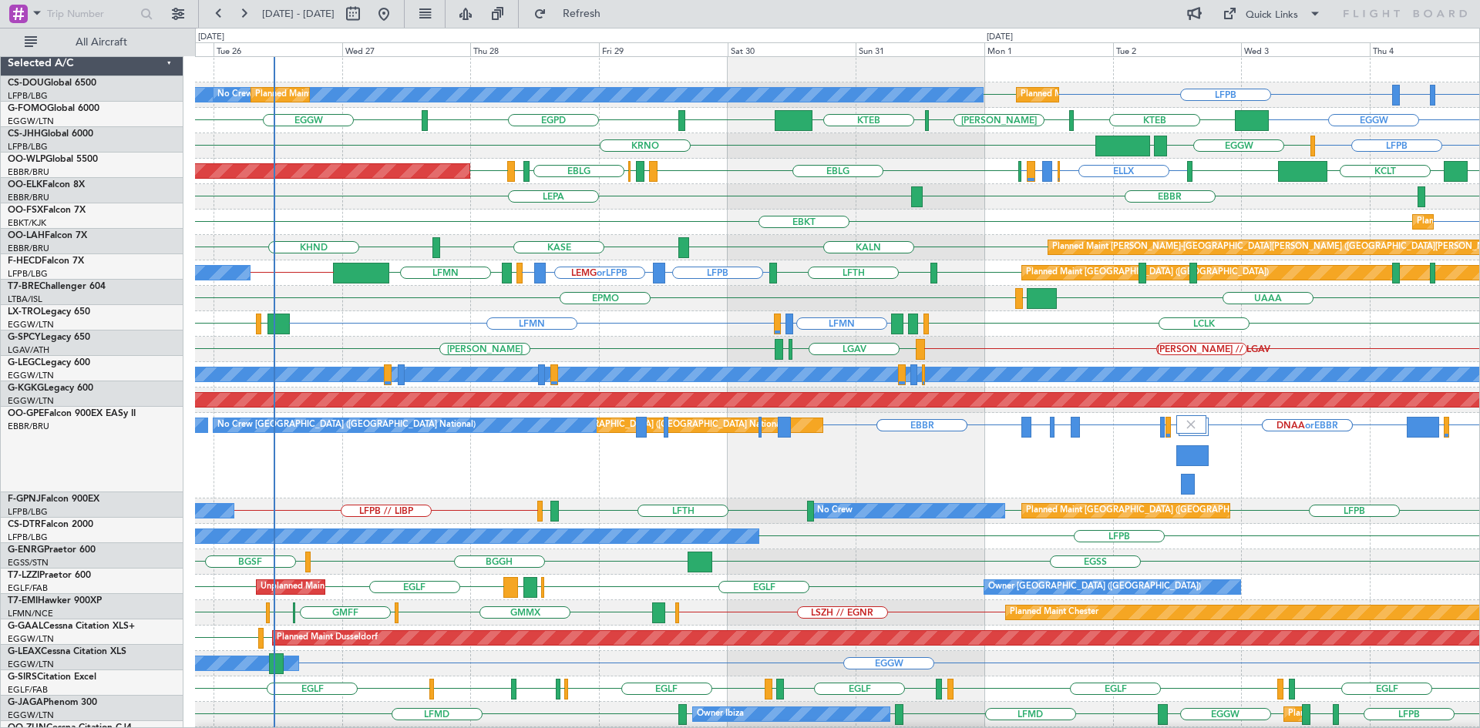
scroll to position [0, 0]
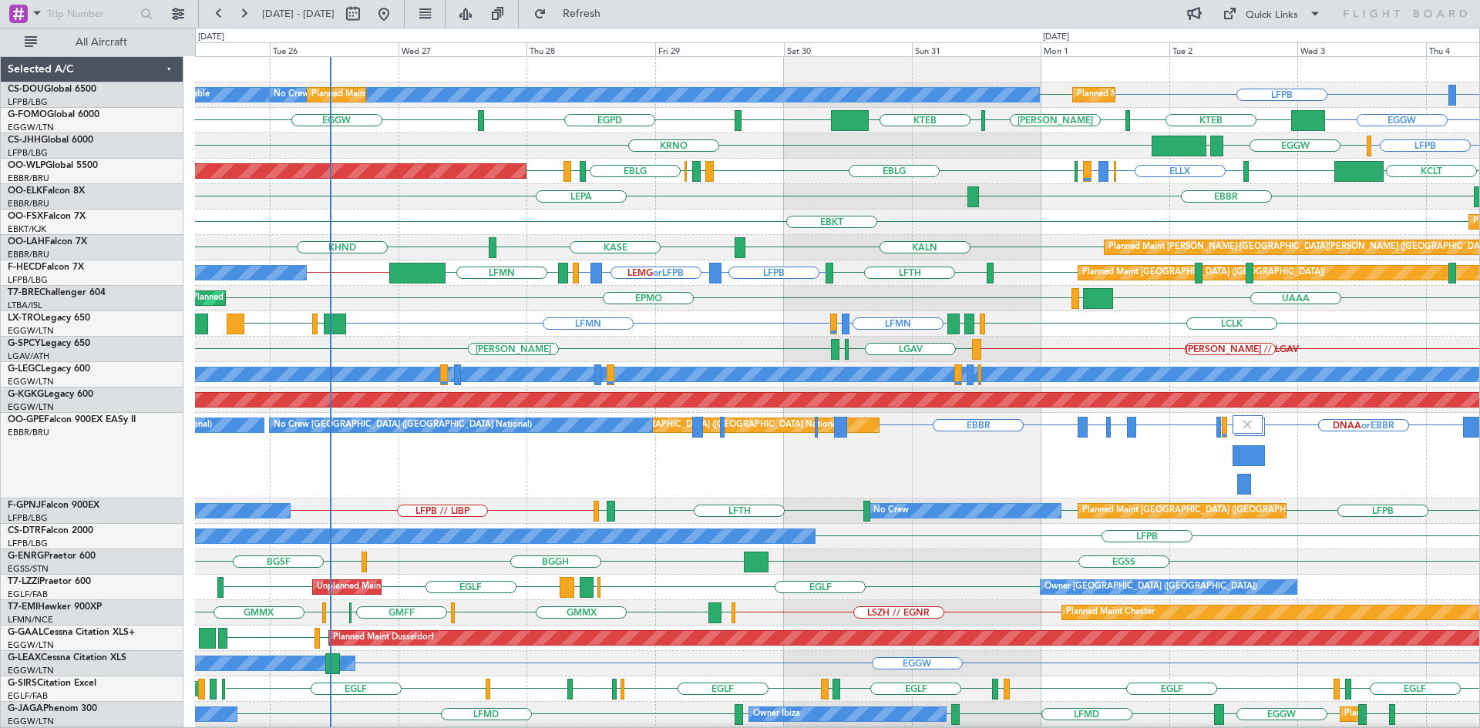
click at [466, 218] on div "Planned Maint Paris (Le Bourget) No Crew Planned Maint Paris (Le Bourget) LIML …" at bounding box center [837, 494] width 1284 height 874
click at [160, 385] on div "Planned Maint Paris (Le Bourget) No Crew Planned Maint Paris (Le Bourget) A/C U…" at bounding box center [740, 378] width 1480 height 701
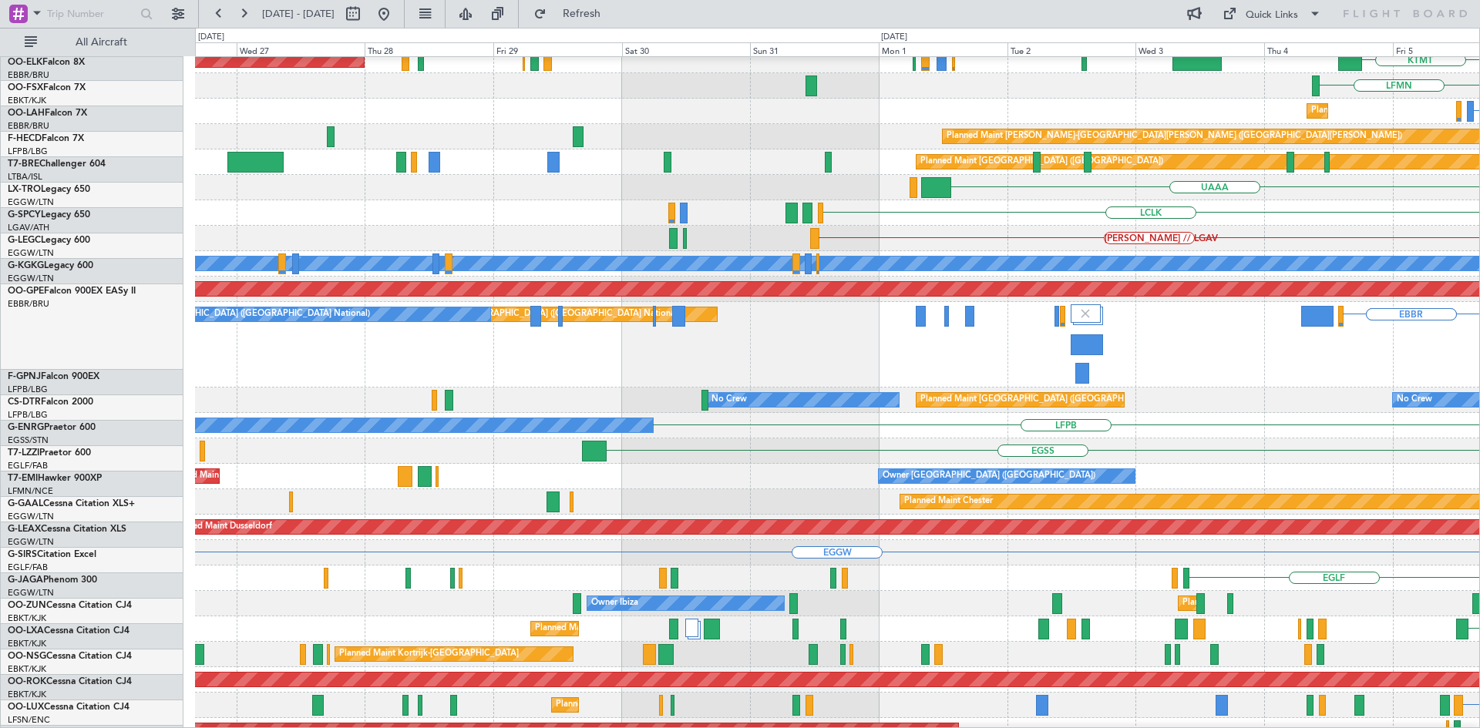
scroll to position [106, 0]
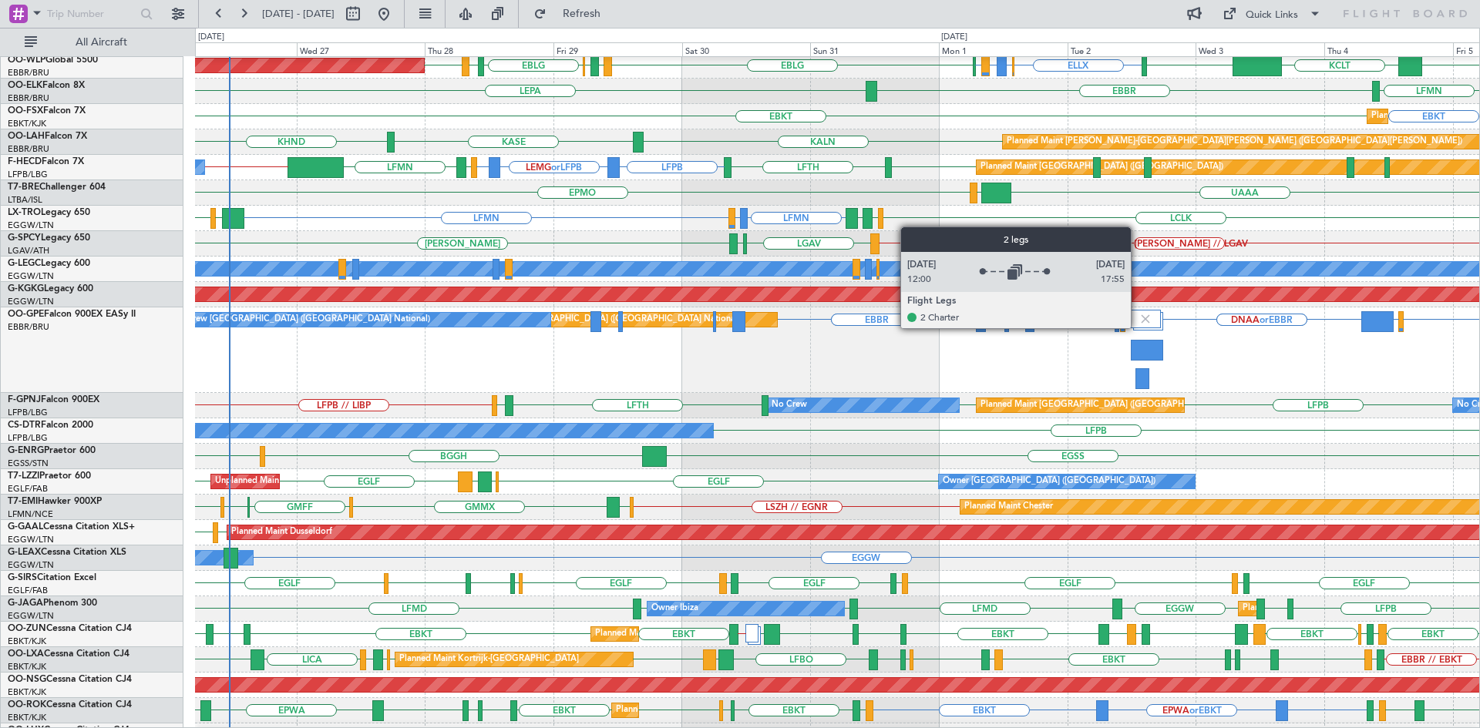
click at [1135, 310] on div at bounding box center [1147, 310] width 32 height 0
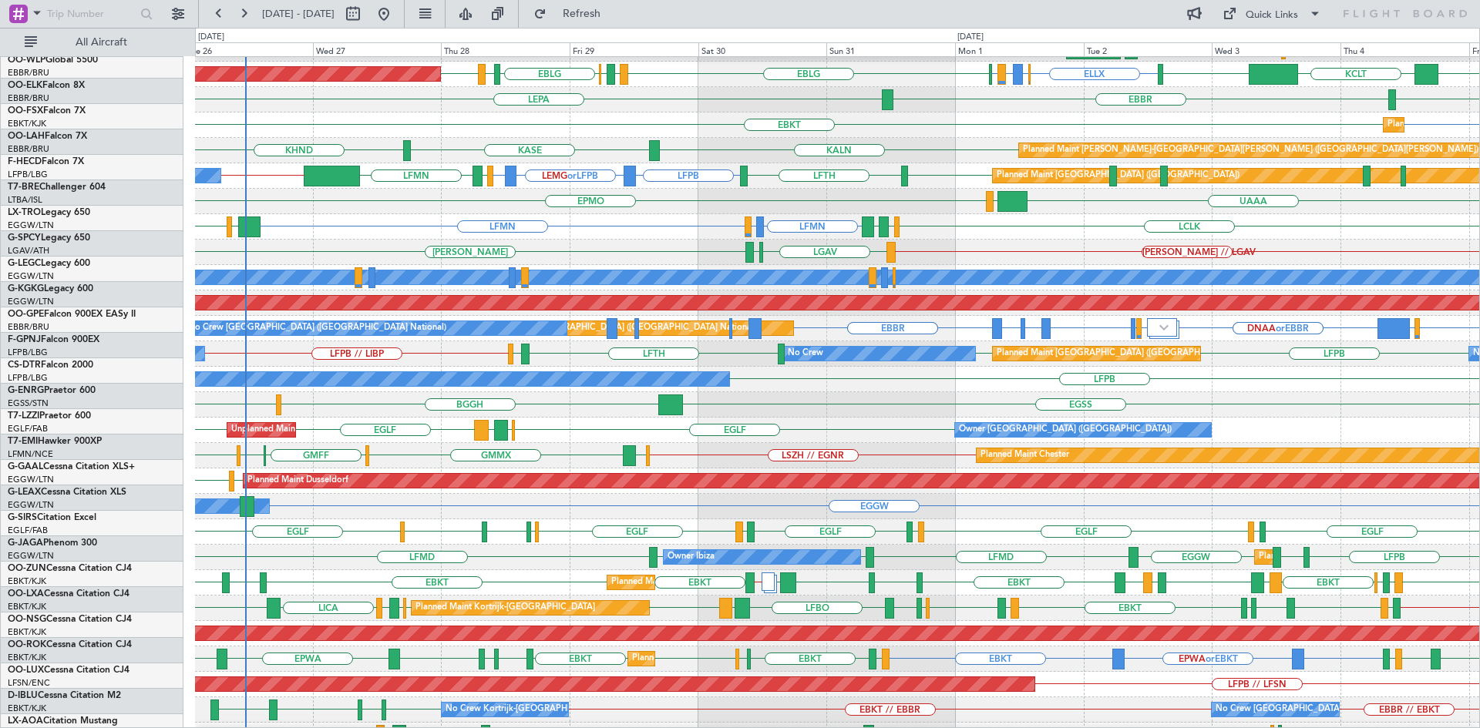
scroll to position [96, 0]
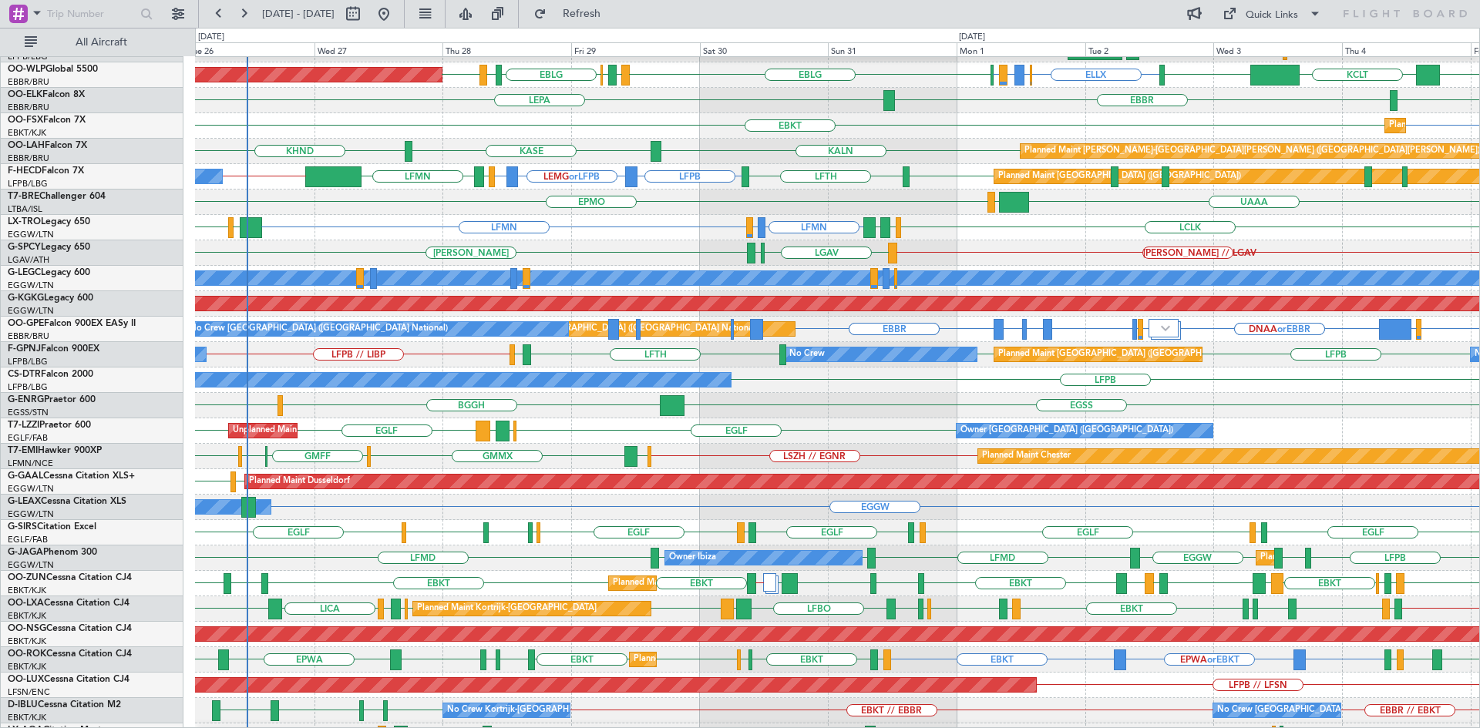
click at [1141, 598] on div "EBBR // EBKT EIDW EBKT LFMQ LFLC EBKT LFTH EBBR EGGW EBBR LFBO LRAR EBKT EBKT L…" at bounding box center [837, 609] width 1284 height 25
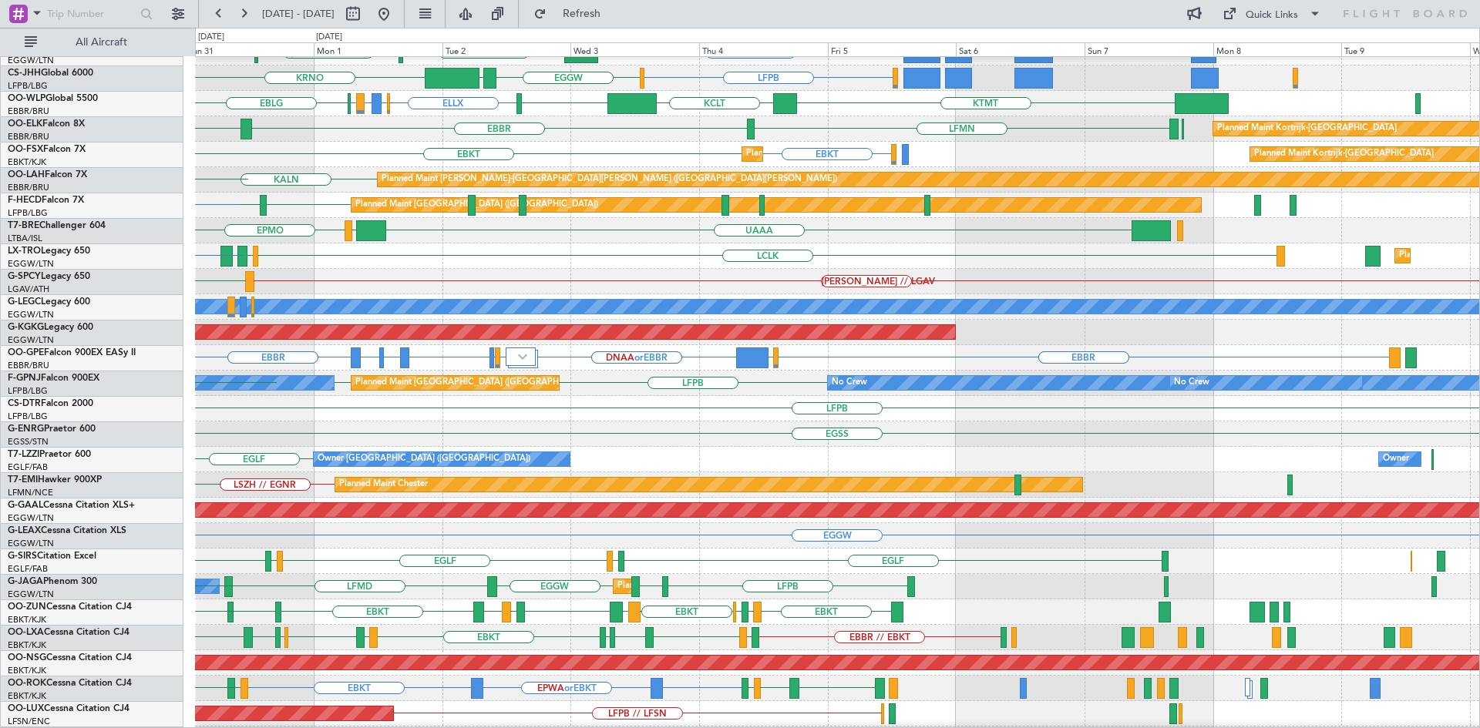
scroll to position [68, 0]
click at [643, 459] on div "EGLF Owner London (Farnborough) Owner Owner" at bounding box center [837, 459] width 1284 height 25
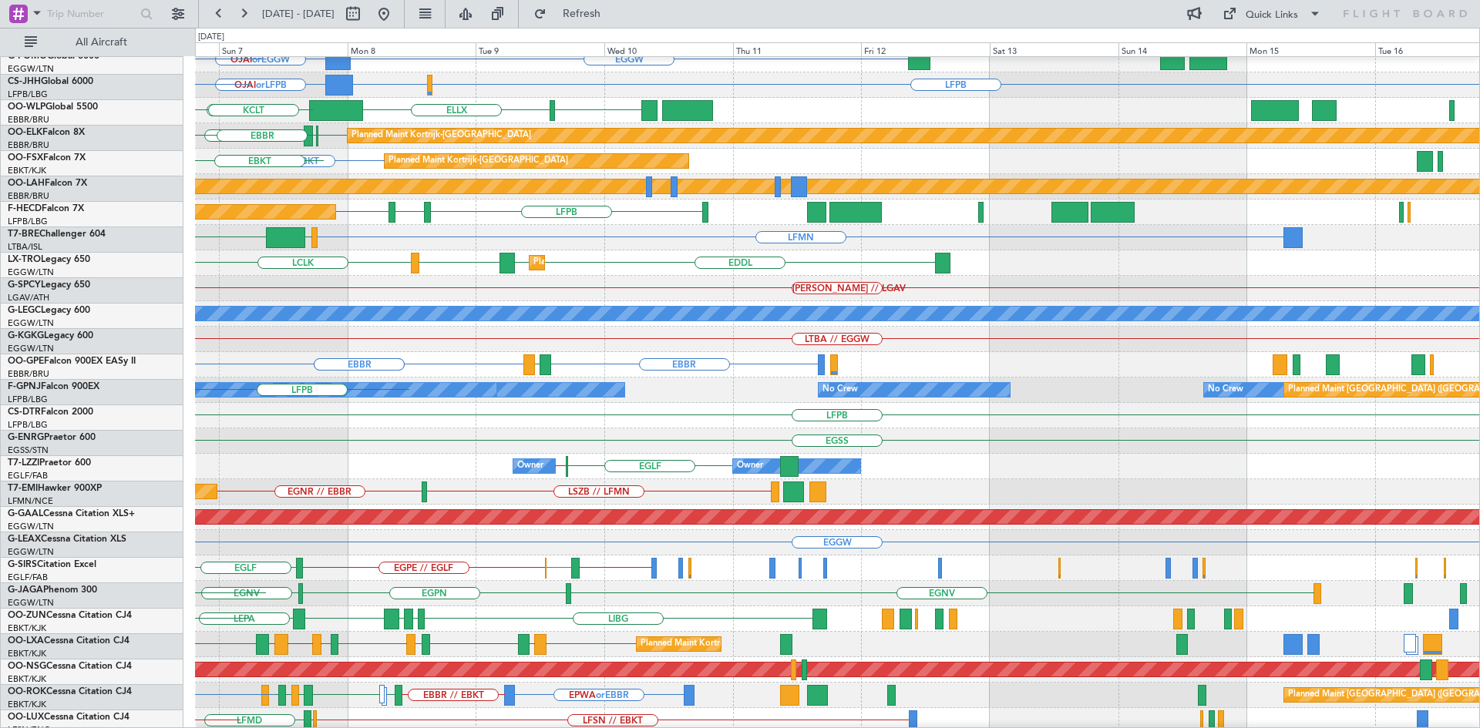
scroll to position [61, 0]
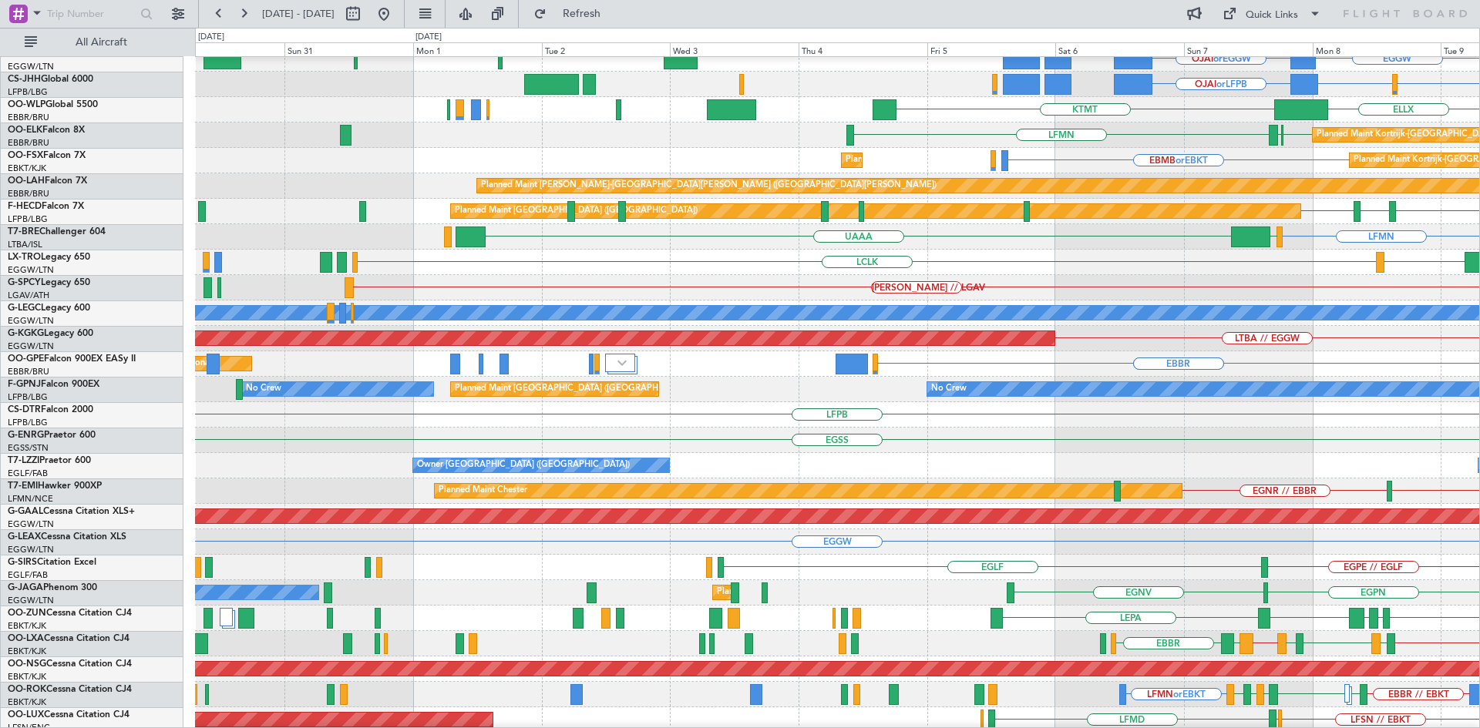
click at [1475, 379] on div "No Crew No Crew Planned Maint Paris (Le Bourget) No Crew LFPB No Crew" at bounding box center [837, 389] width 1284 height 25
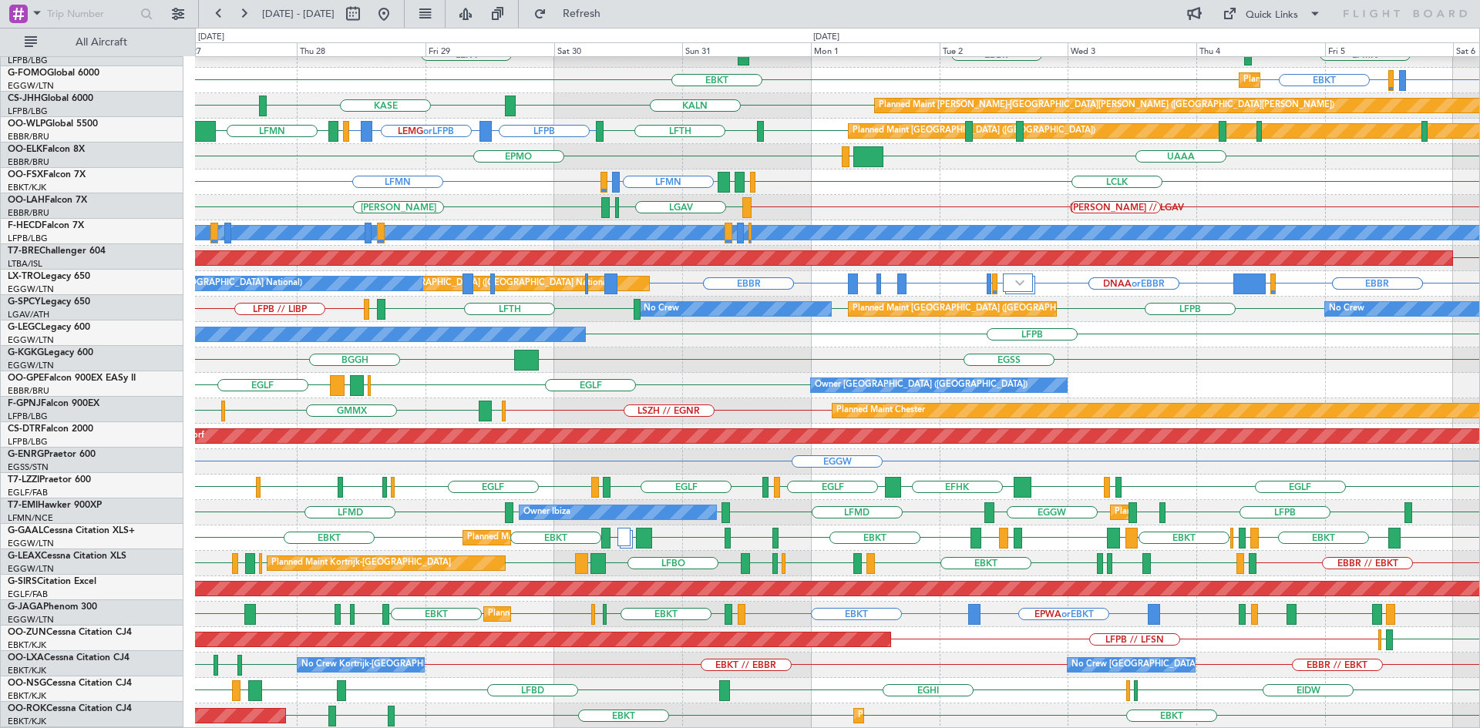
scroll to position [142, 0]
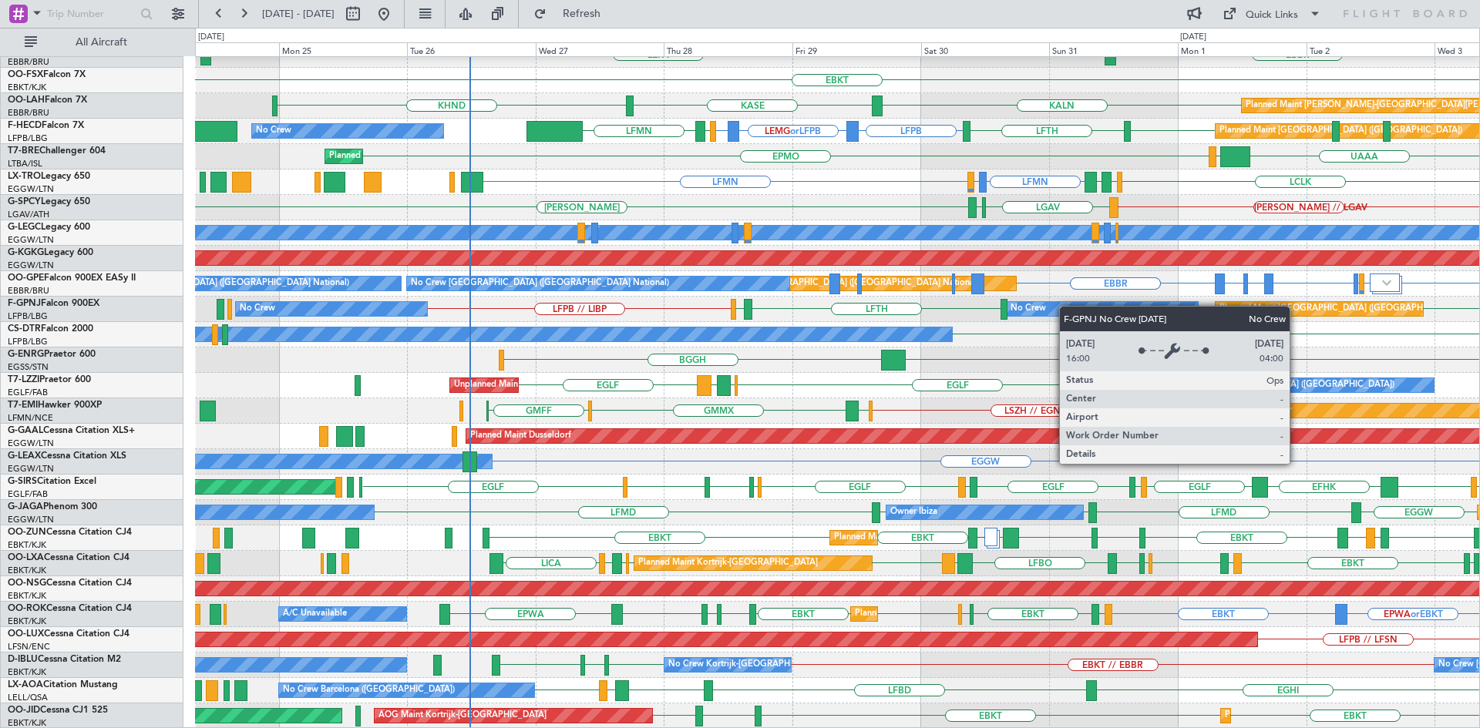
click at [1072, 305] on div "Planned Maint Berlin (Brandenburg) ELLX EBBR or ELLX LIRZ or ELLX ELLX EBLG LIR…" at bounding box center [837, 322] width 1284 height 814
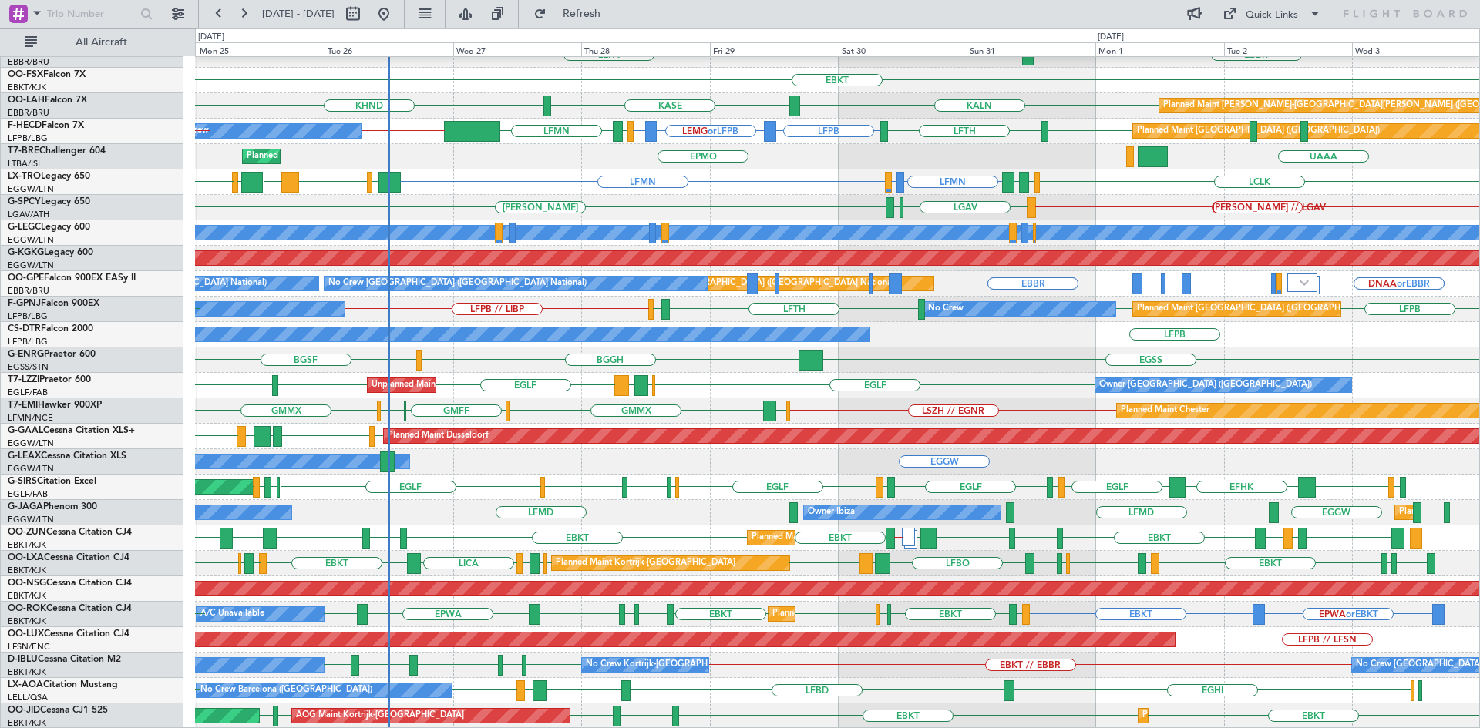
click at [761, 468] on div "ELLX EBBR or ELLX LIRZ or ELLX ELLX LIML EBLG LIRZ EBBR EBLG LIML EDDB Planned …" at bounding box center [837, 322] width 1284 height 814
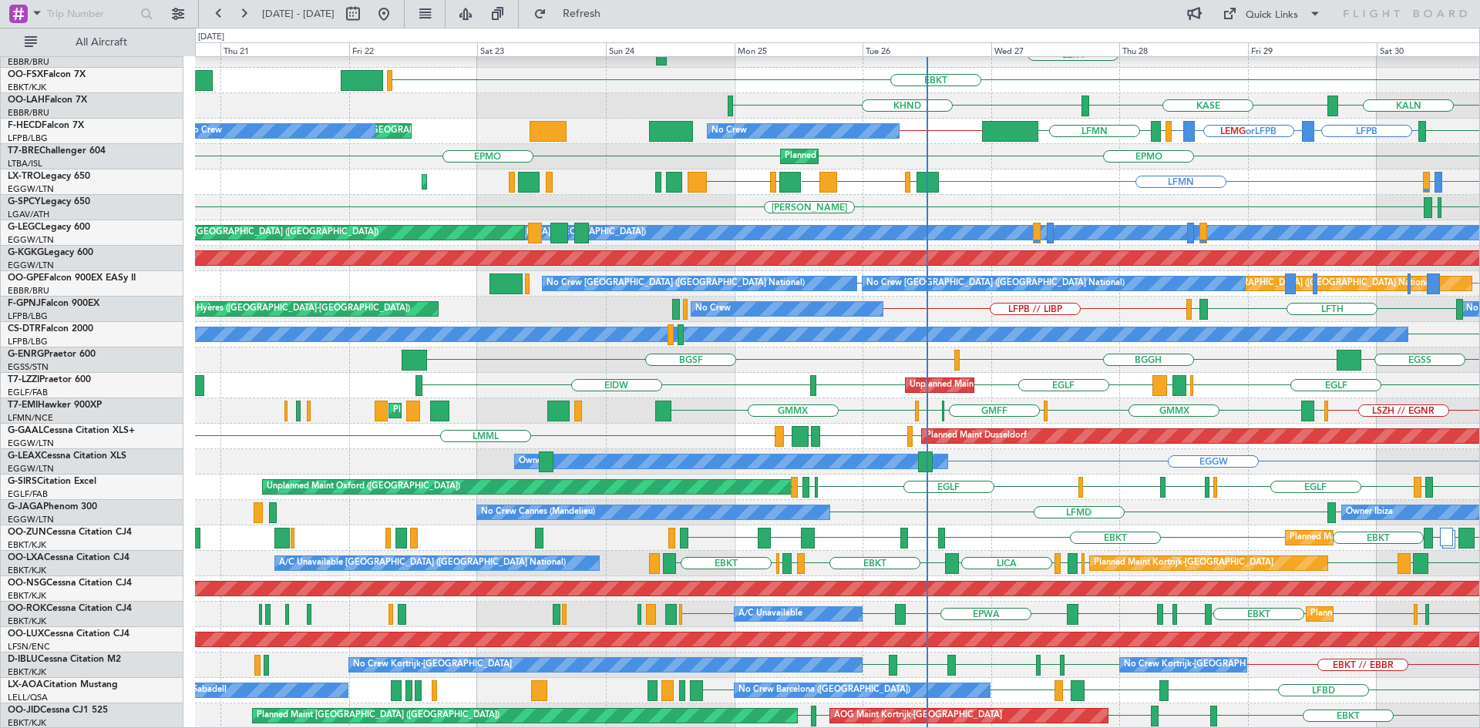
click at [1339, 392] on div "Planned Maint Berlin (Brandenburg) EBLG LIRZ EBBR EBLG LIML EDDB ELLX LIRZ or E…" at bounding box center [837, 322] width 1284 height 814
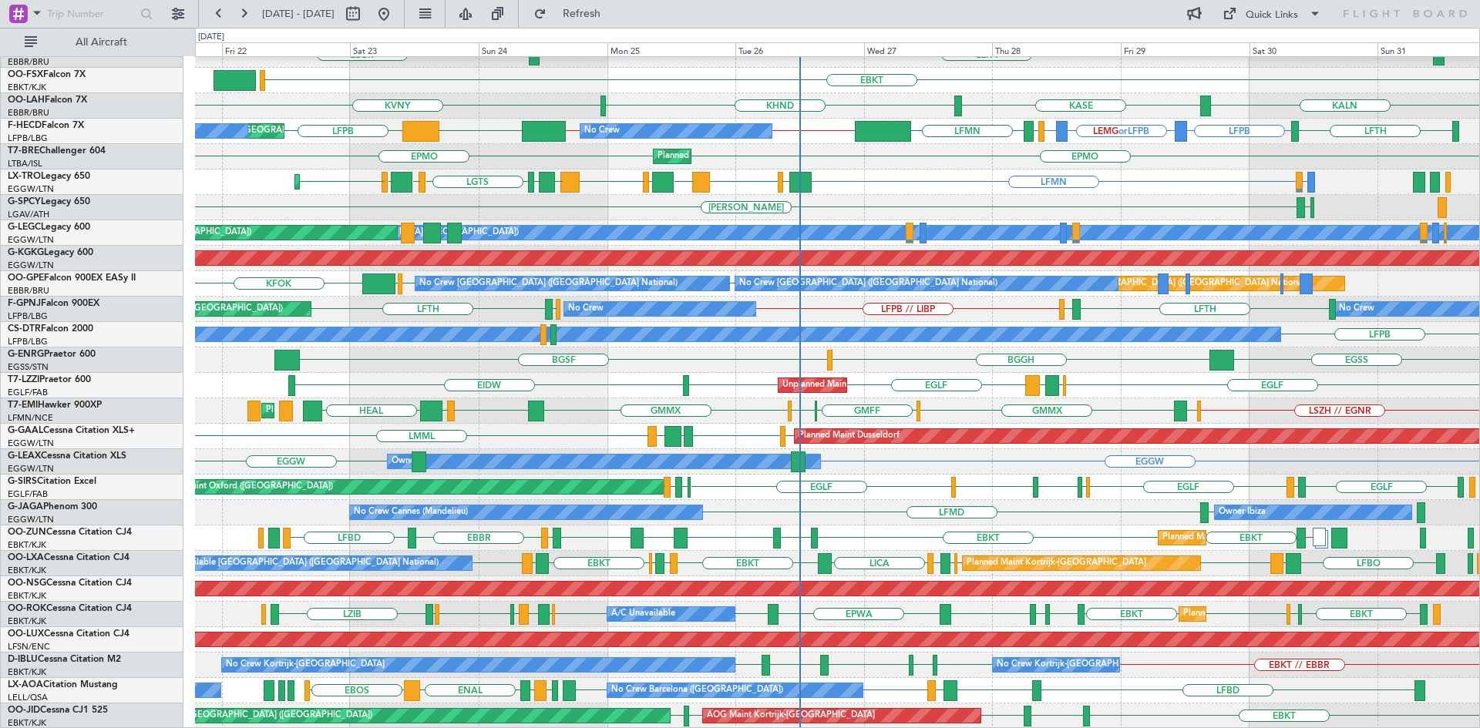
click at [450, 370] on div "EBLG LIRZ EBBR EBLG LIML EDDB Planned Maint Berlin (Brandenburg) LEPA EBBR EBKT…" at bounding box center [837, 322] width 1284 height 814
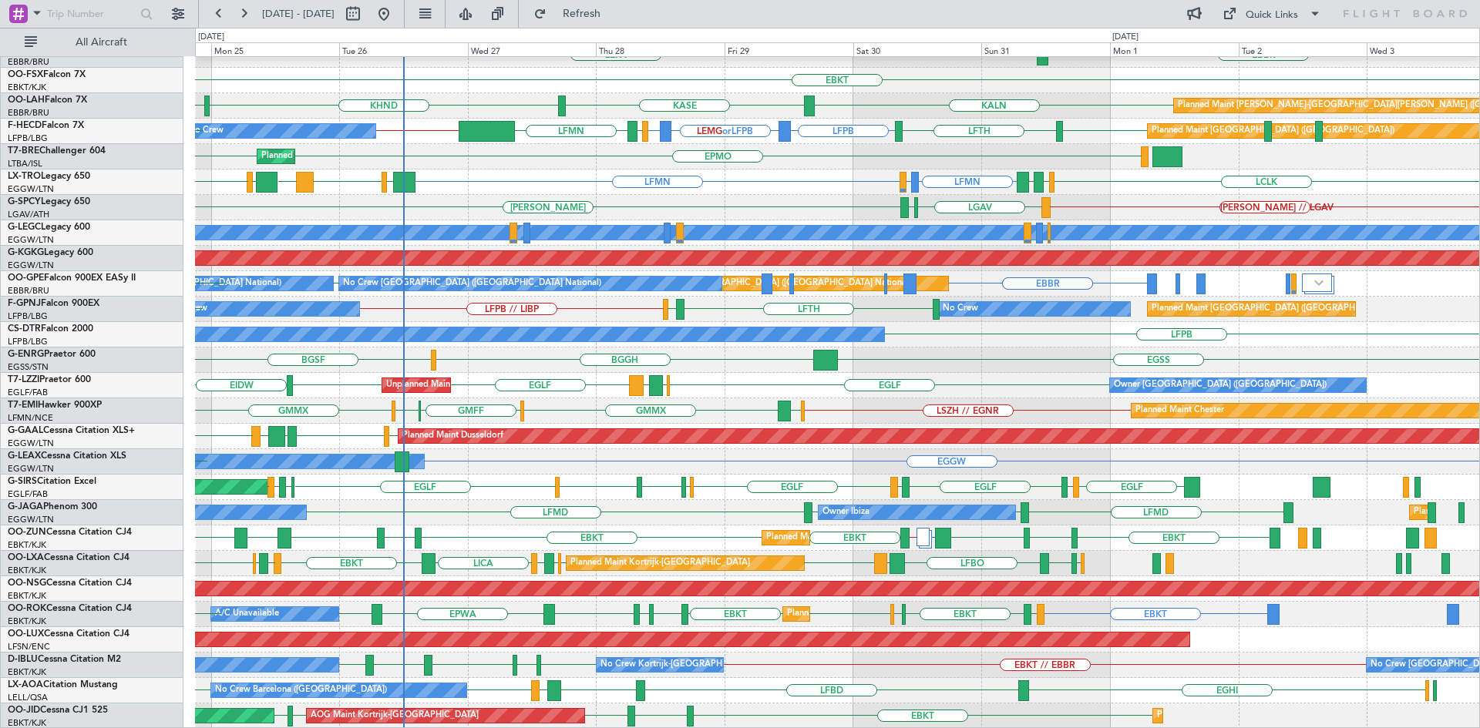
click at [513, 118] on div "EBLG LIRZ EBBR EBLG LIML EDDB Planned Maint Berlin (Brandenburg) EBBR LEPA EBBR…" at bounding box center [837, 322] width 1284 height 814
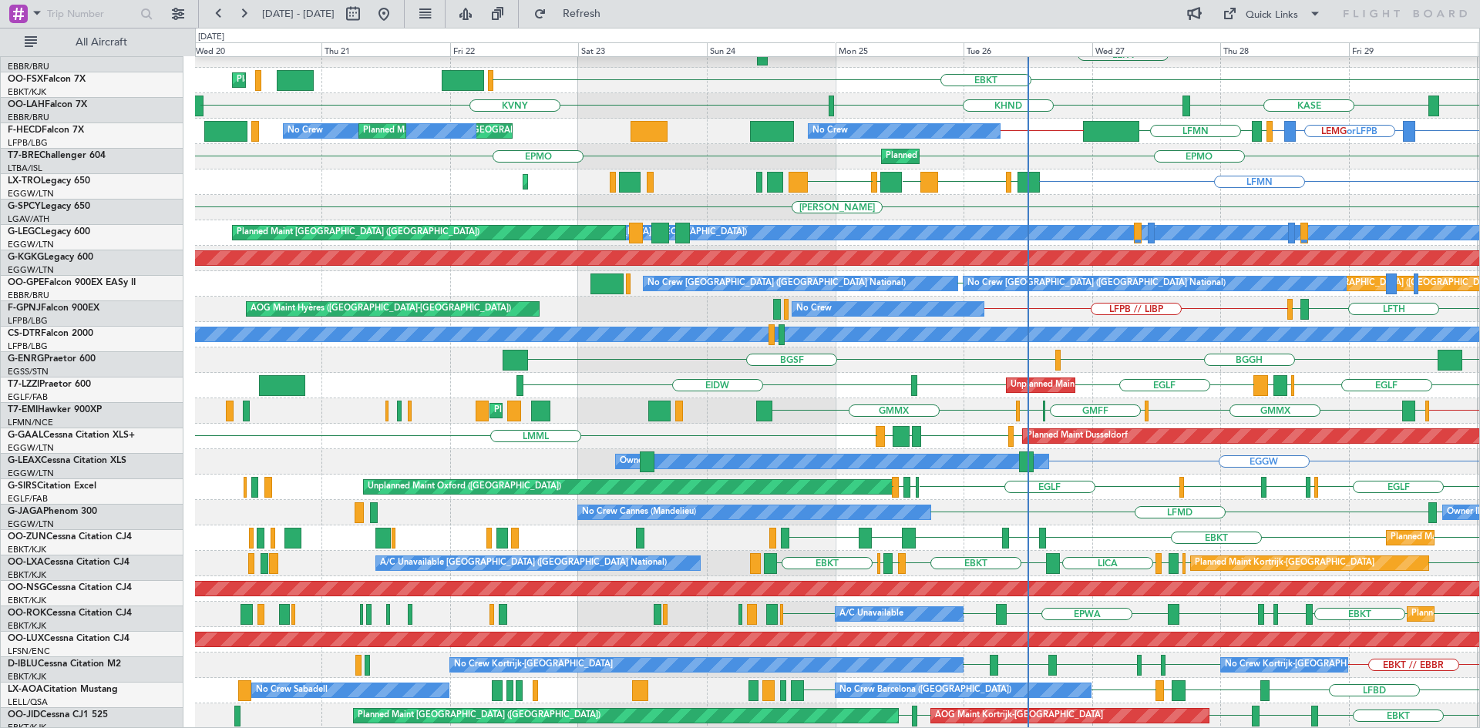
click at [1086, 319] on div "Planned Maint Berlin (Brandenburg) EBLG LIRZ EBBR EBLG LIML EDDB ELLX LIRZ or E…" at bounding box center [837, 322] width 1284 height 814
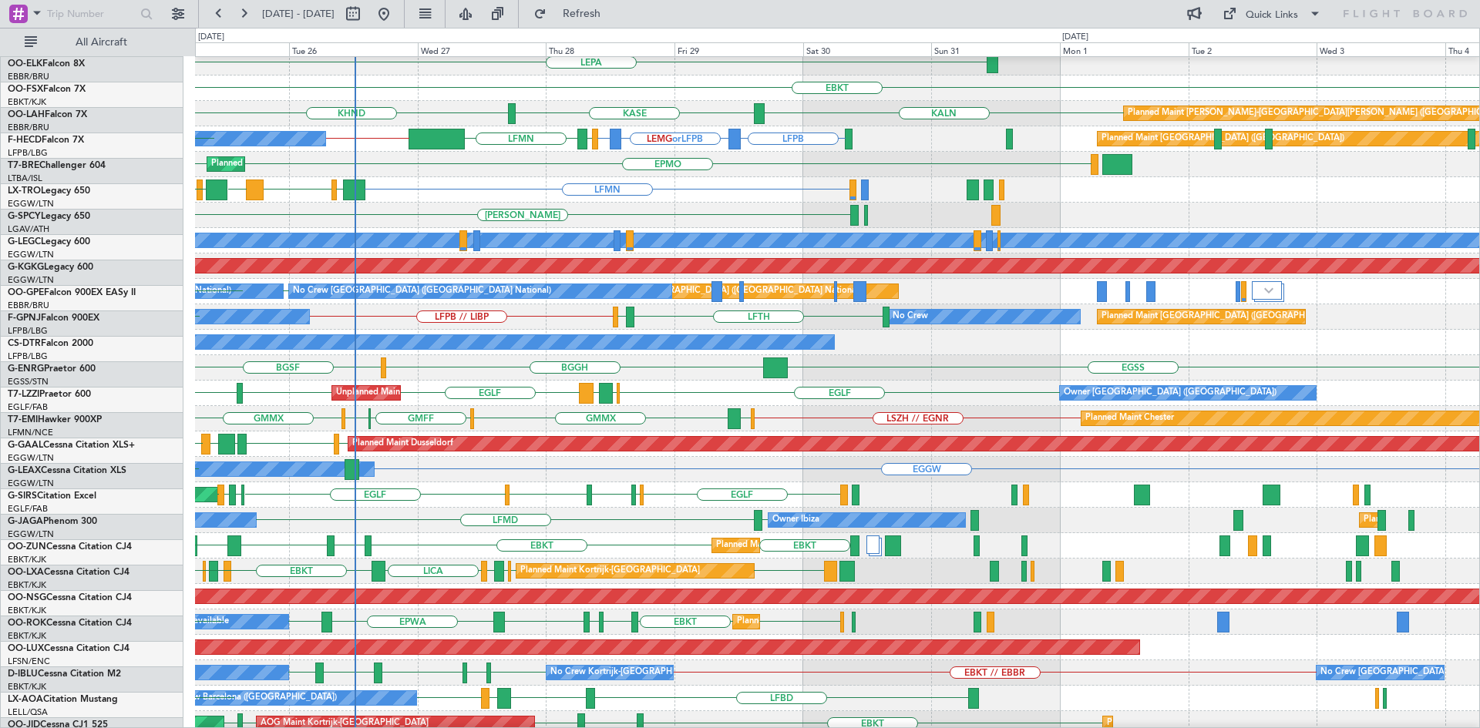
scroll to position [134, 0]
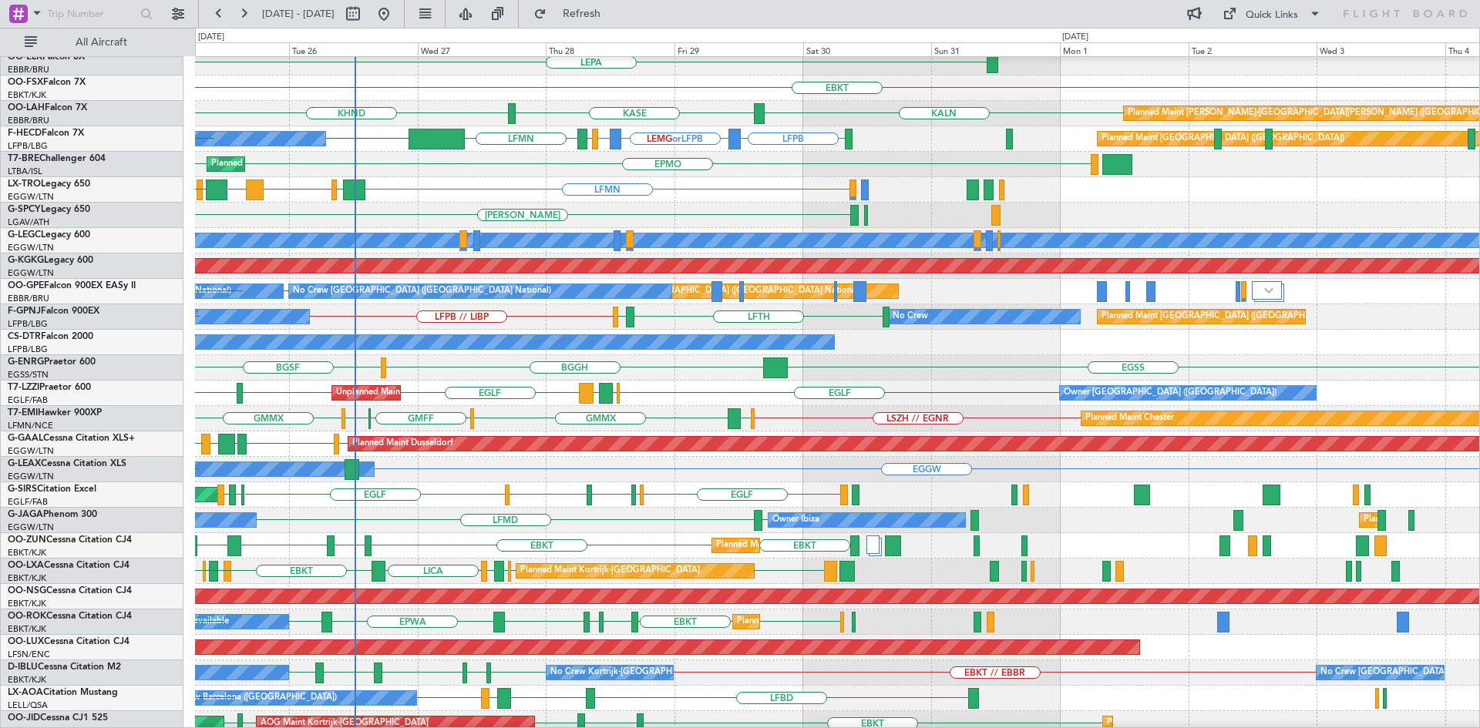
click at [431, 329] on div "LFTH LIRN LFPB // LIBP No Crew No Crew Planned Maint Paris (Le Bourget) LIRN No…" at bounding box center [837, 316] width 1284 height 25
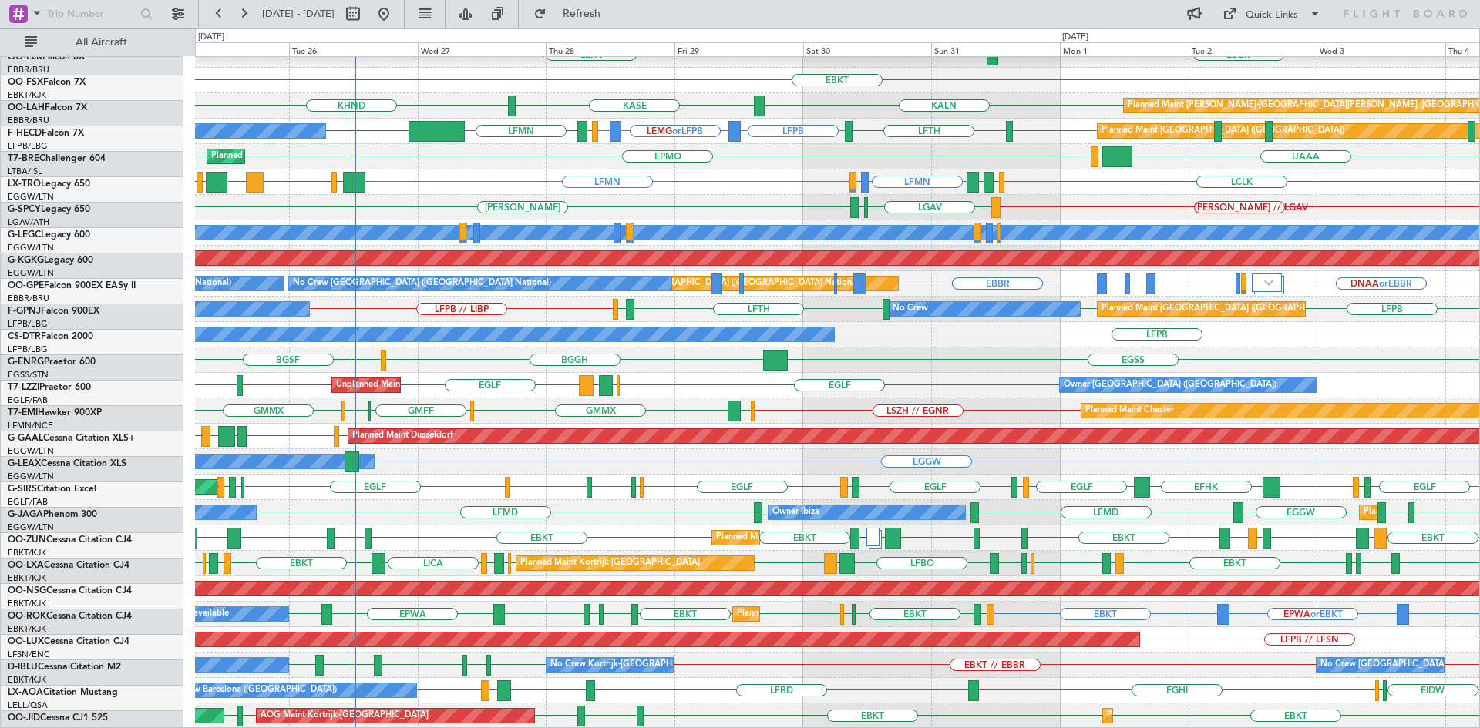
scroll to position [142, 0]
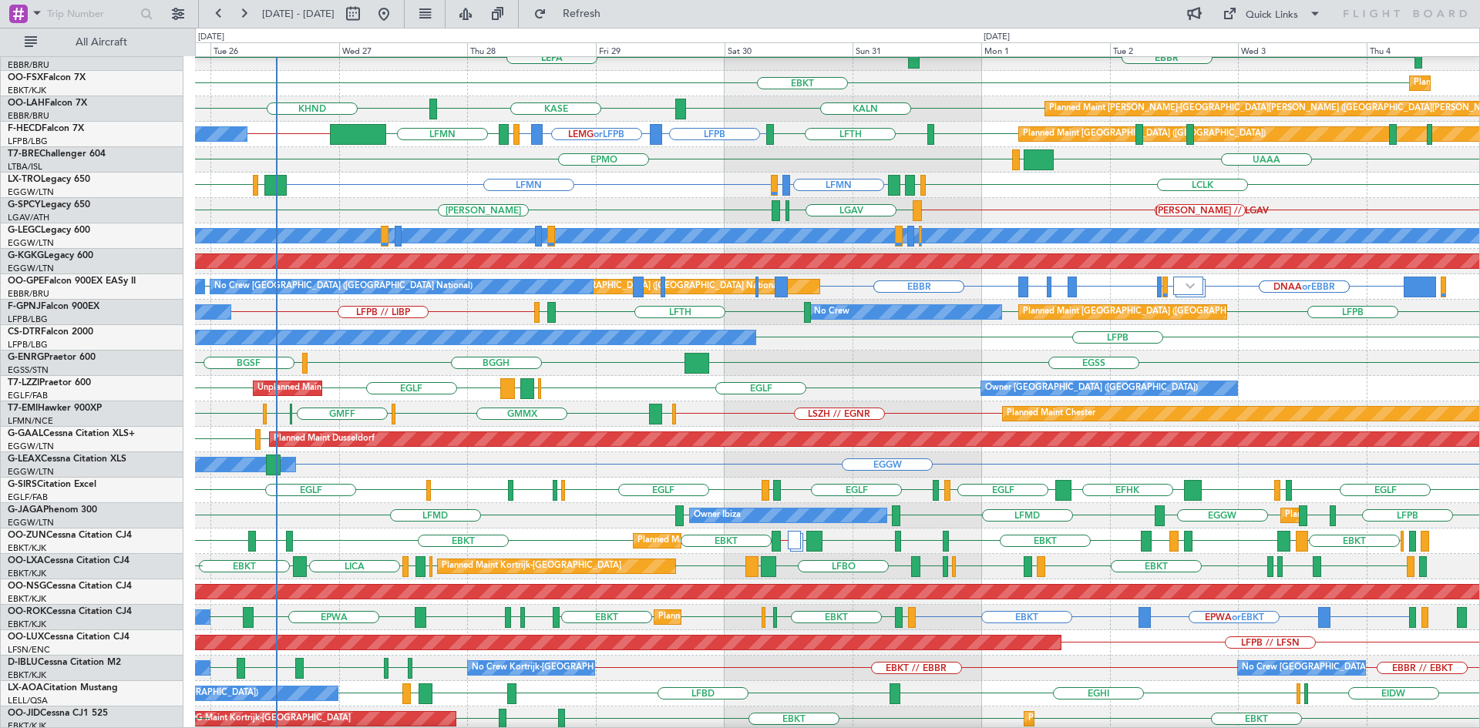
click at [817, 385] on div "Unplanned Maint London (Farnborough) Owner London (Farnborough) EGLF EGTK LEMG …" at bounding box center [837, 388] width 1284 height 25
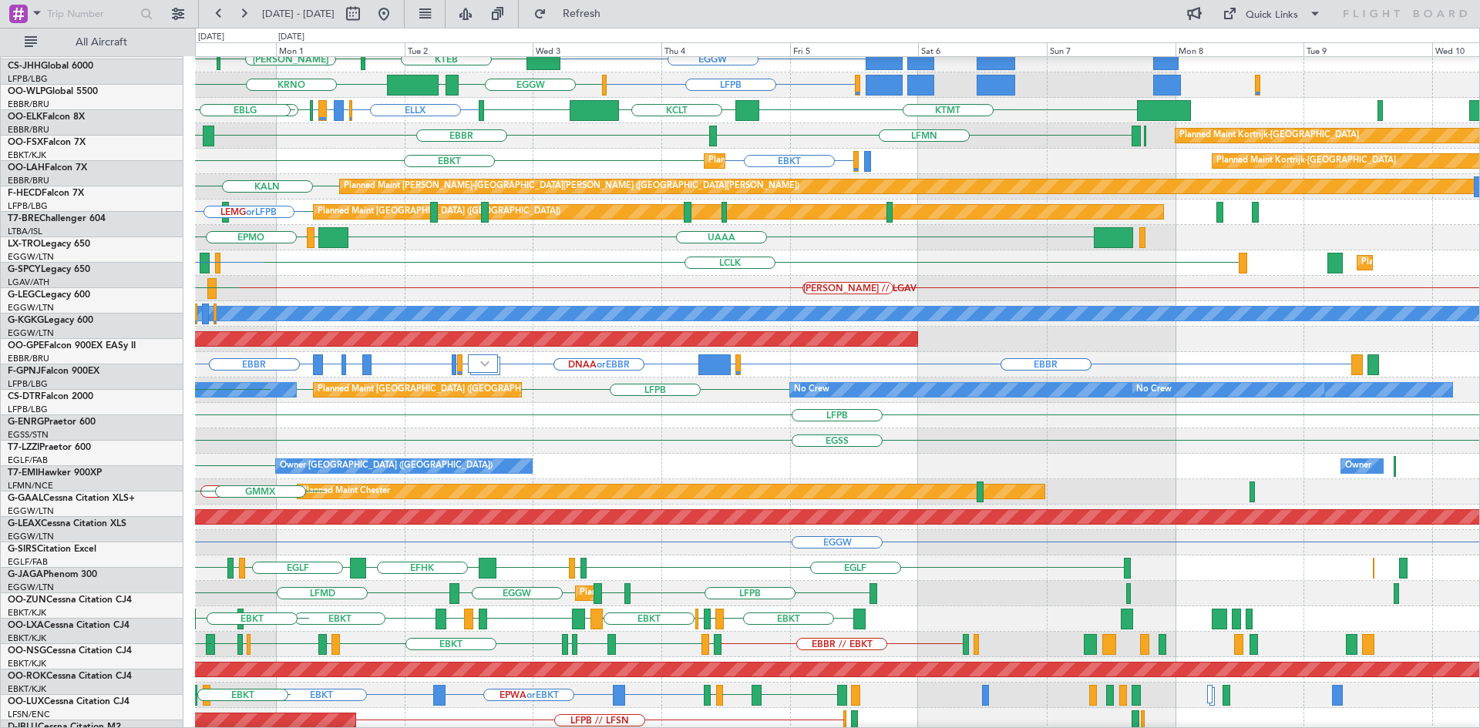
scroll to position [66, 0]
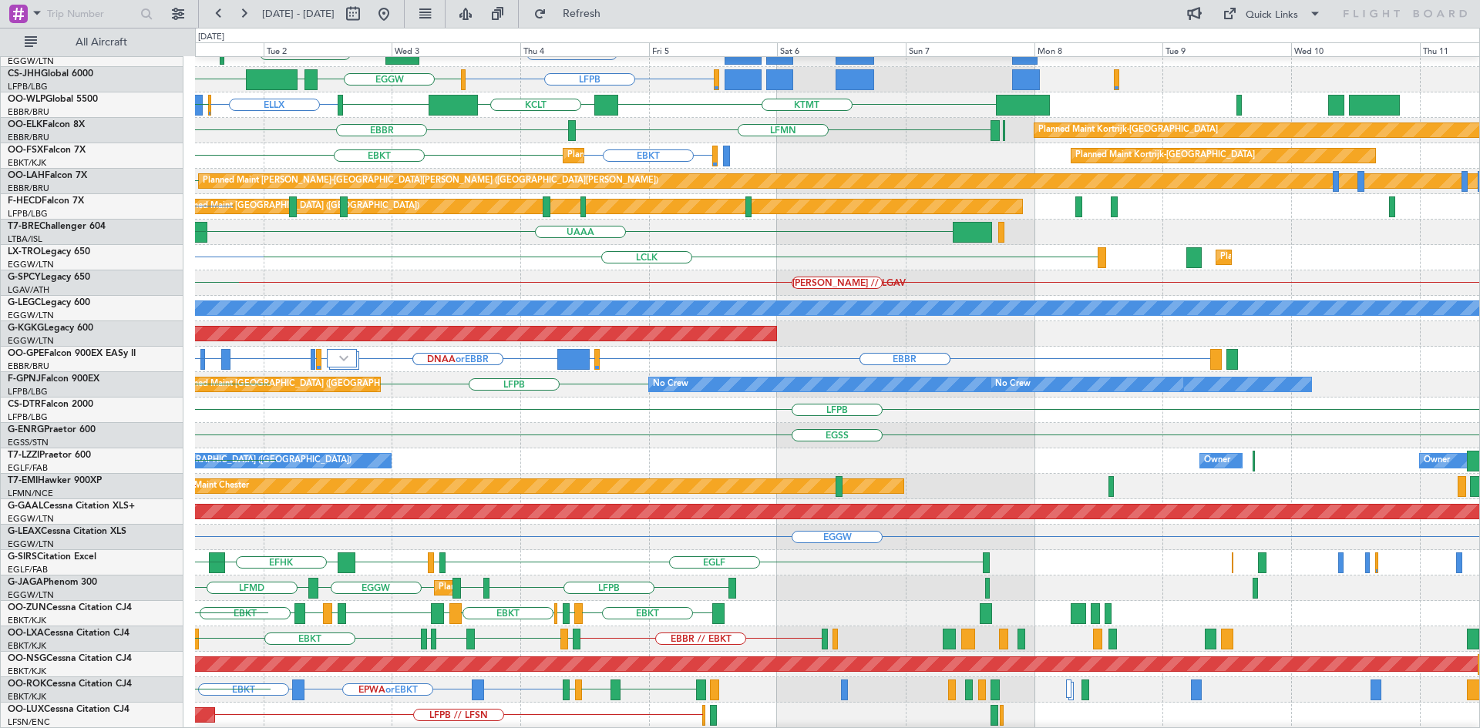
click at [358, 422] on div "LFPB No Crew" at bounding box center [837, 410] width 1284 height 25
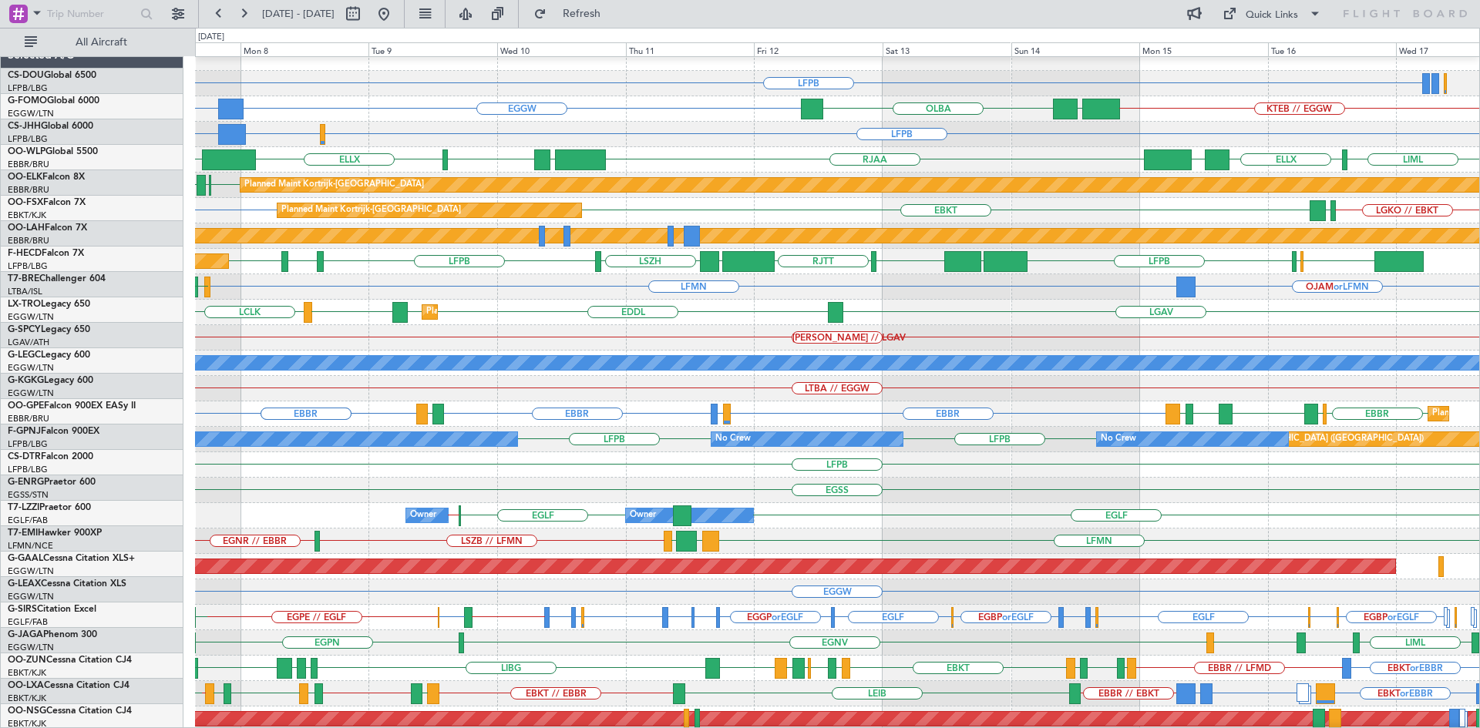
scroll to position [12, 0]
click at [902, 545] on div "EGNR // EBBR LFMN LCPH EGSS LSZB // LFMN Planned Maint Chester" at bounding box center [837, 541] width 1284 height 25
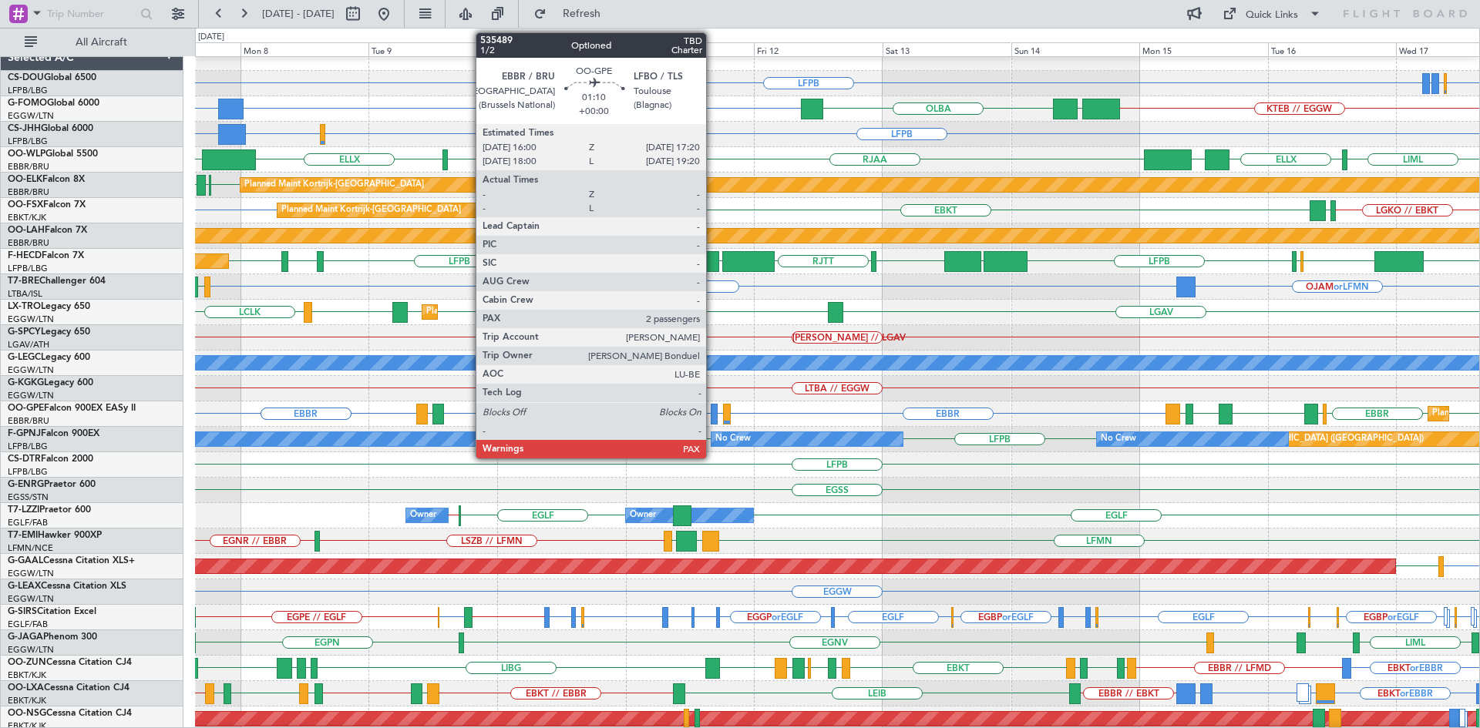
click at [713, 412] on div at bounding box center [715, 414] width 8 height 21
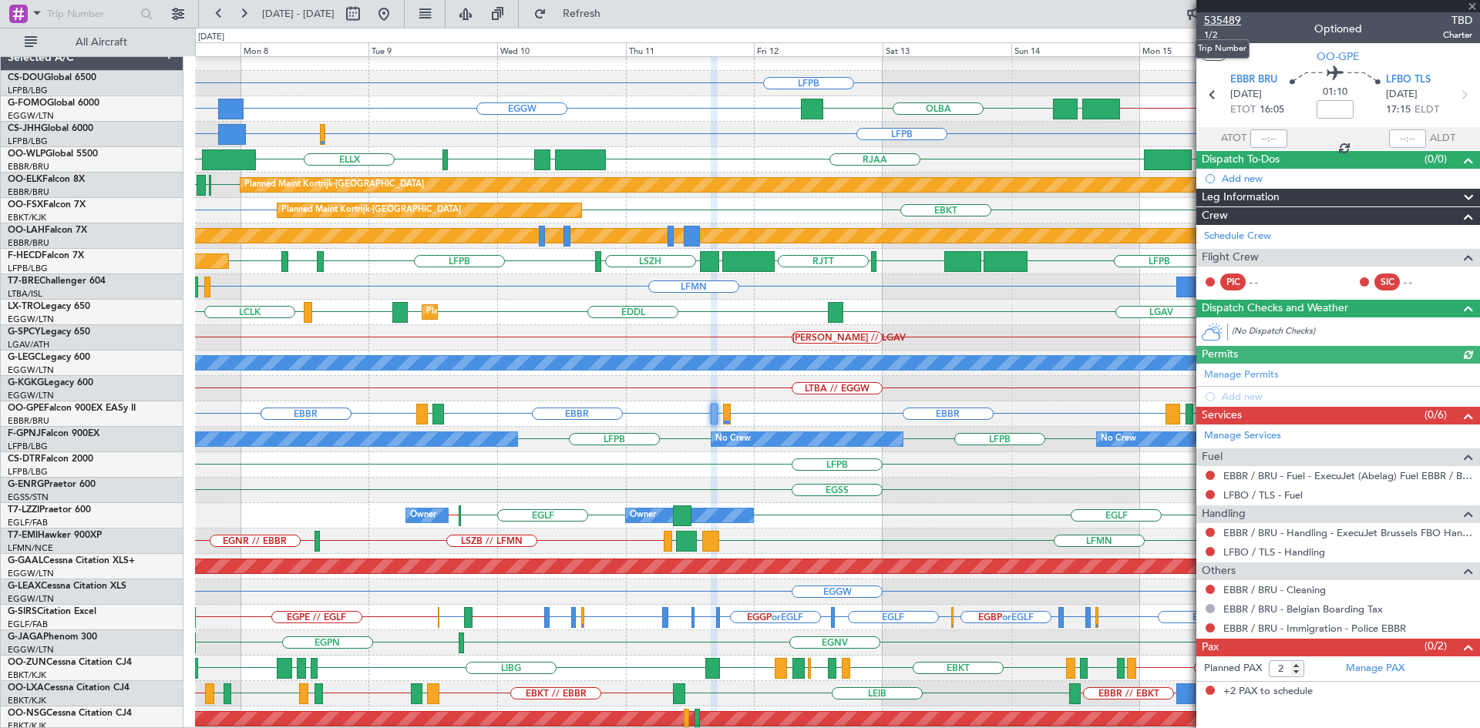
click at [1216, 21] on span "535489" at bounding box center [1222, 20] width 37 height 16
click at [1466, 5] on span at bounding box center [1471, 7] width 15 height 14
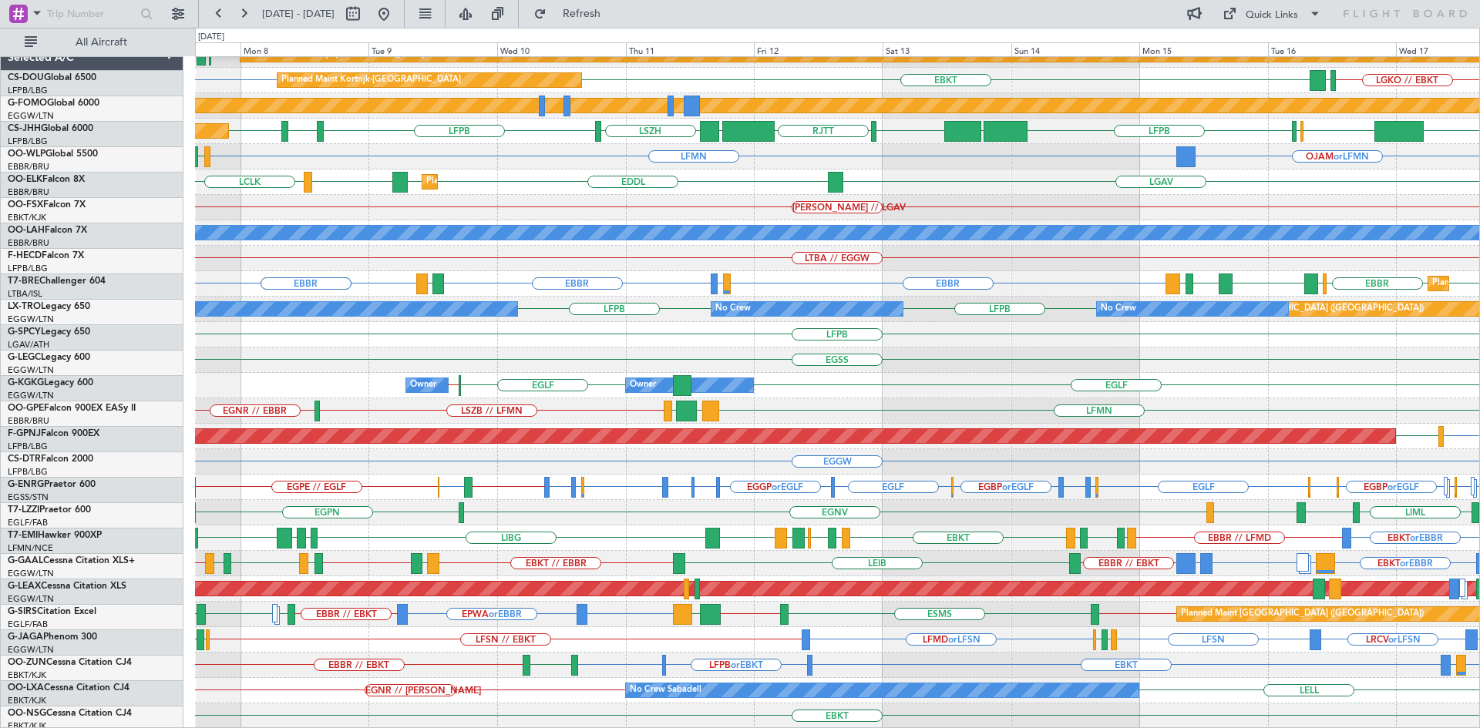
scroll to position [142, 0]
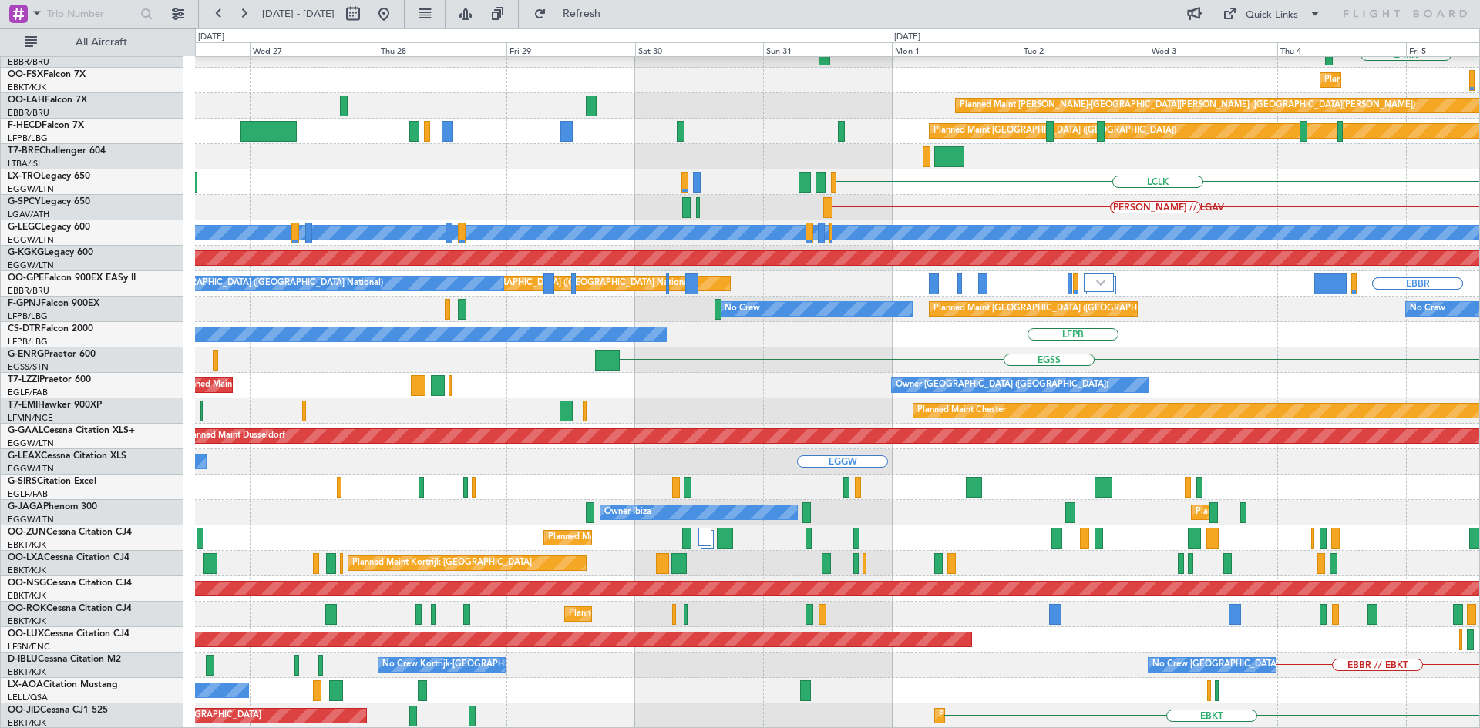
click at [1479, 333] on html "07 Sep 2025 - 17 Sep 2025 Refresh Quick Links All Aircraft Planned Maint Berlin…" at bounding box center [740, 364] width 1480 height 728
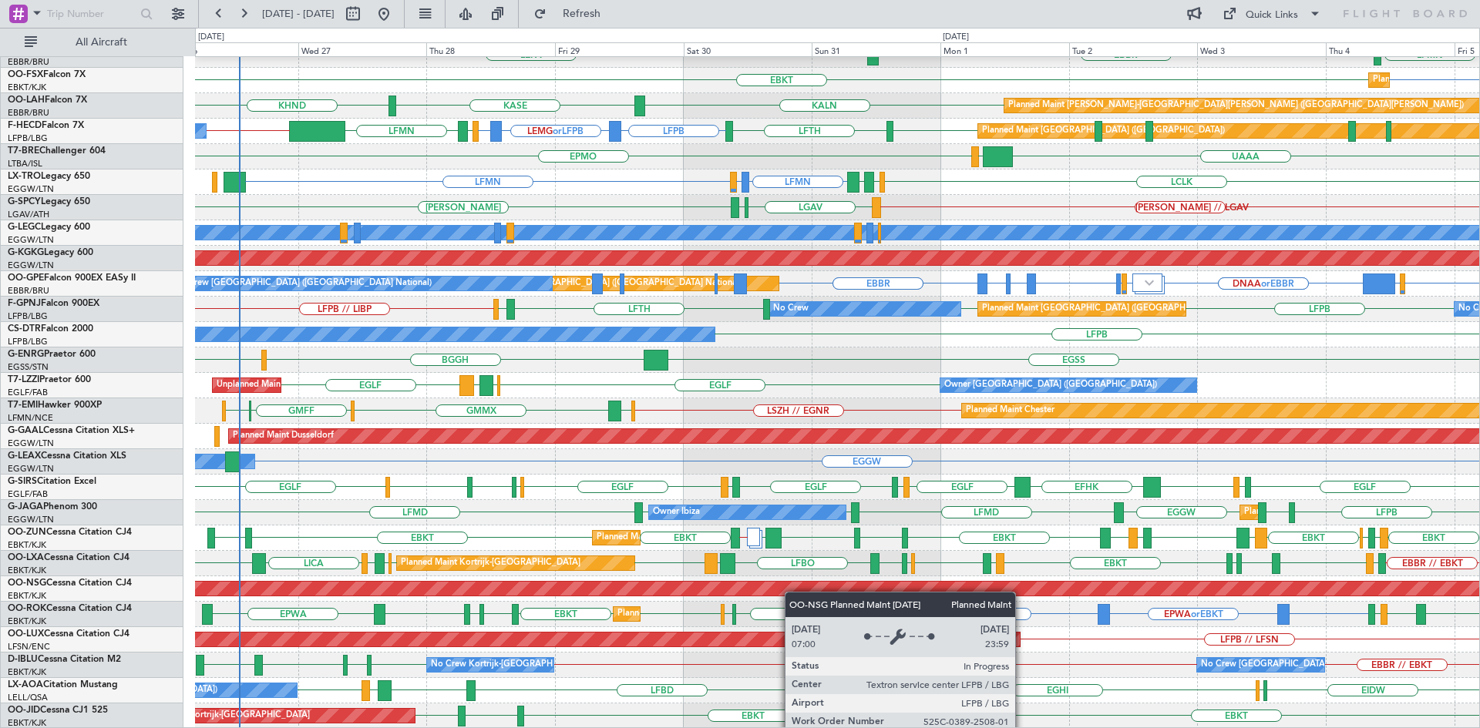
click at [507, 591] on div "Planned Maint [GEOGRAPHIC_DATA] ([GEOGRAPHIC_DATA])" at bounding box center [837, 589] width 1284 height 25
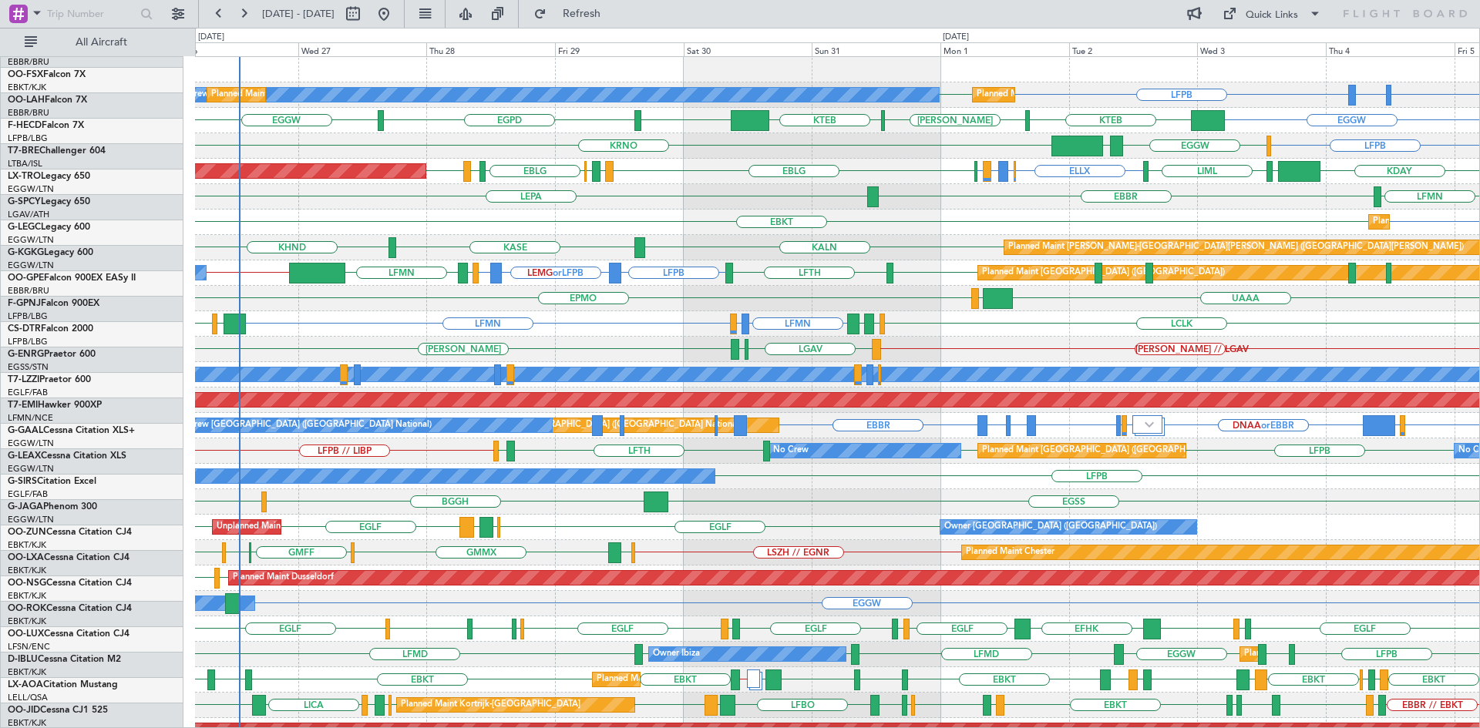
scroll to position [0, 0]
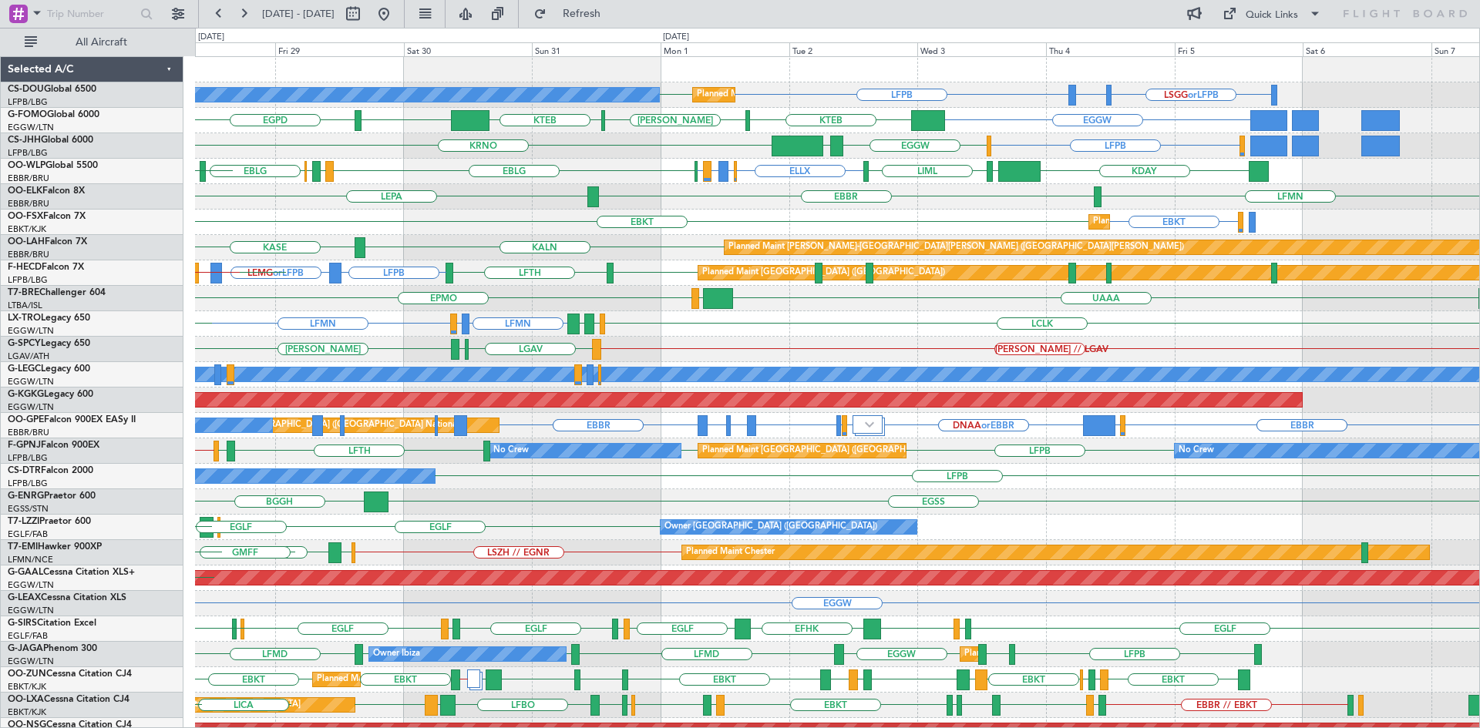
click at [909, 359] on div "HEMM // LGAV LGAV LGMK HEMM" at bounding box center [837, 349] width 1284 height 25
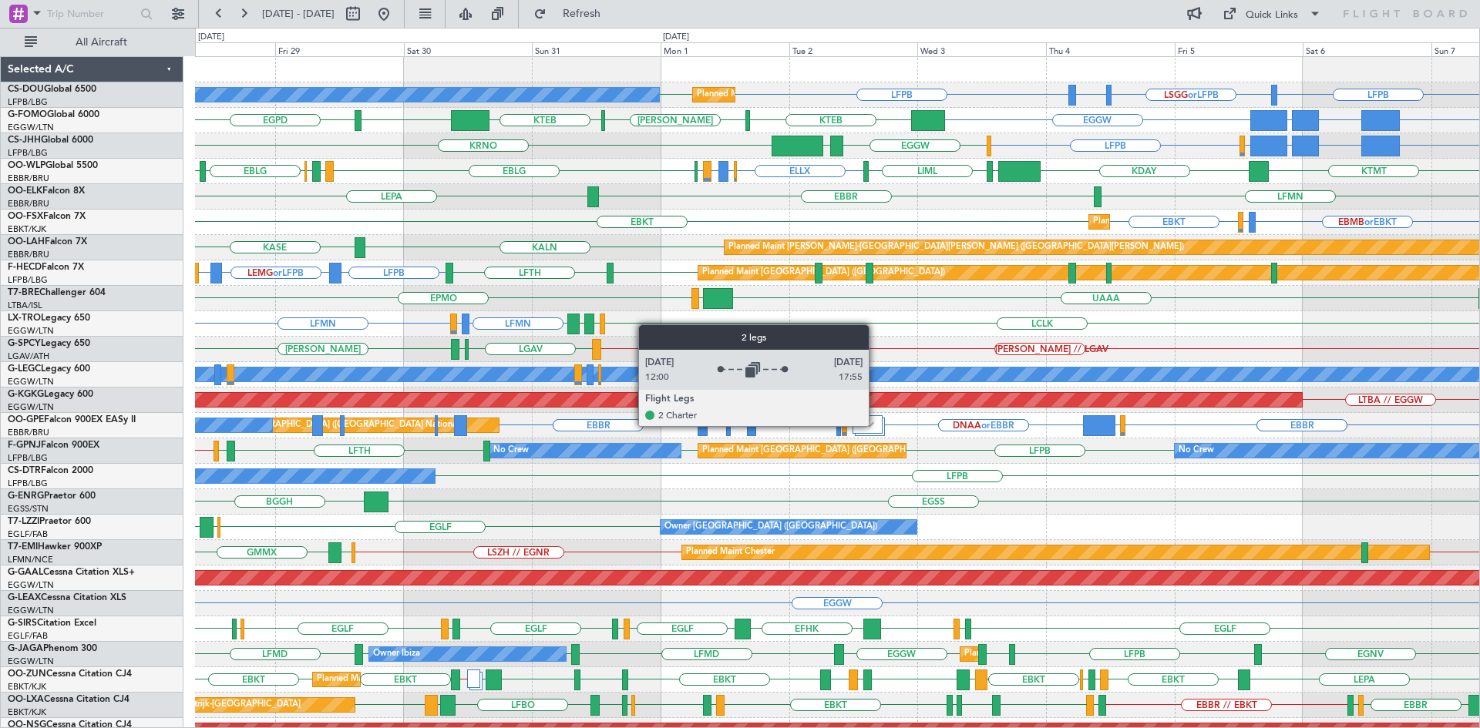
click at [876, 425] on div at bounding box center [867, 424] width 30 height 18
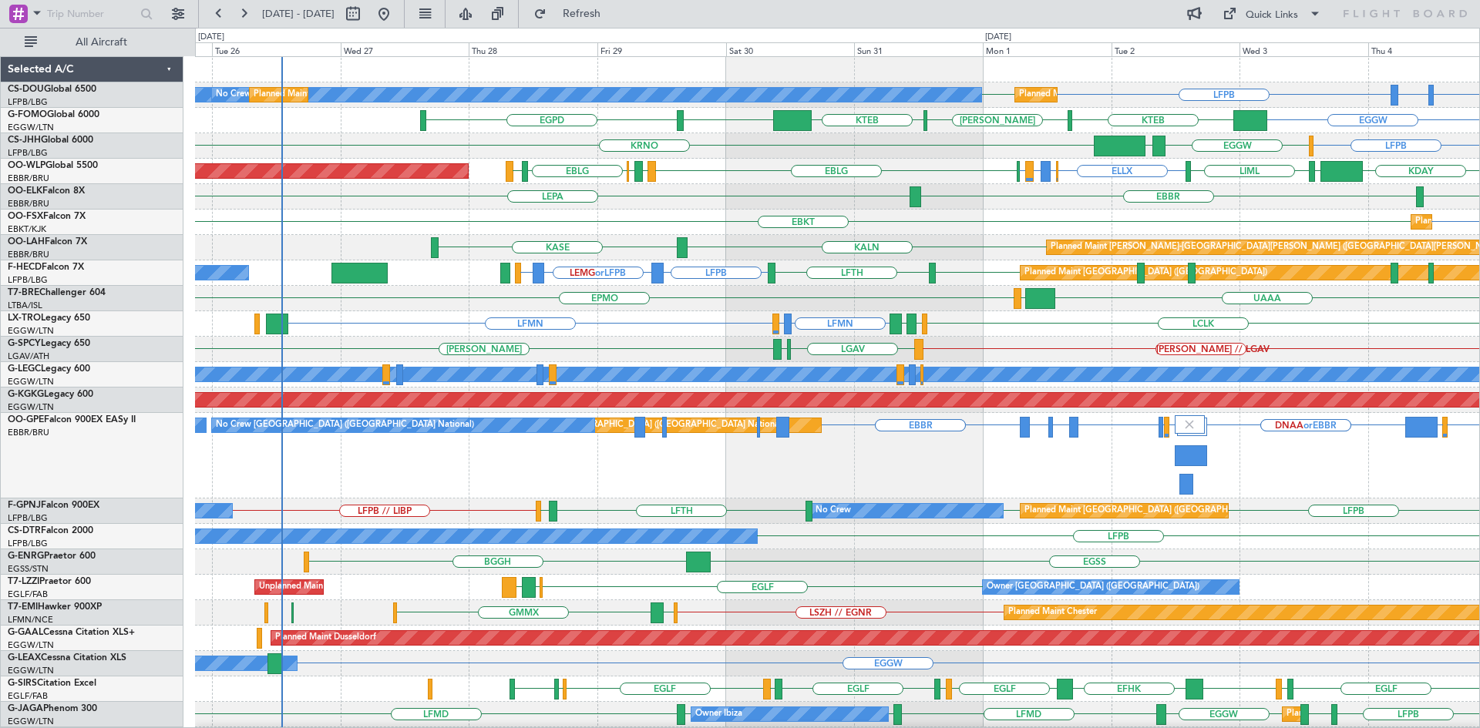
click at [781, 238] on div "LFPB LFPB Planned Maint Paris (Le Bourget) No Crew Planned Maint Paris (Le Bour…" at bounding box center [837, 494] width 1284 height 874
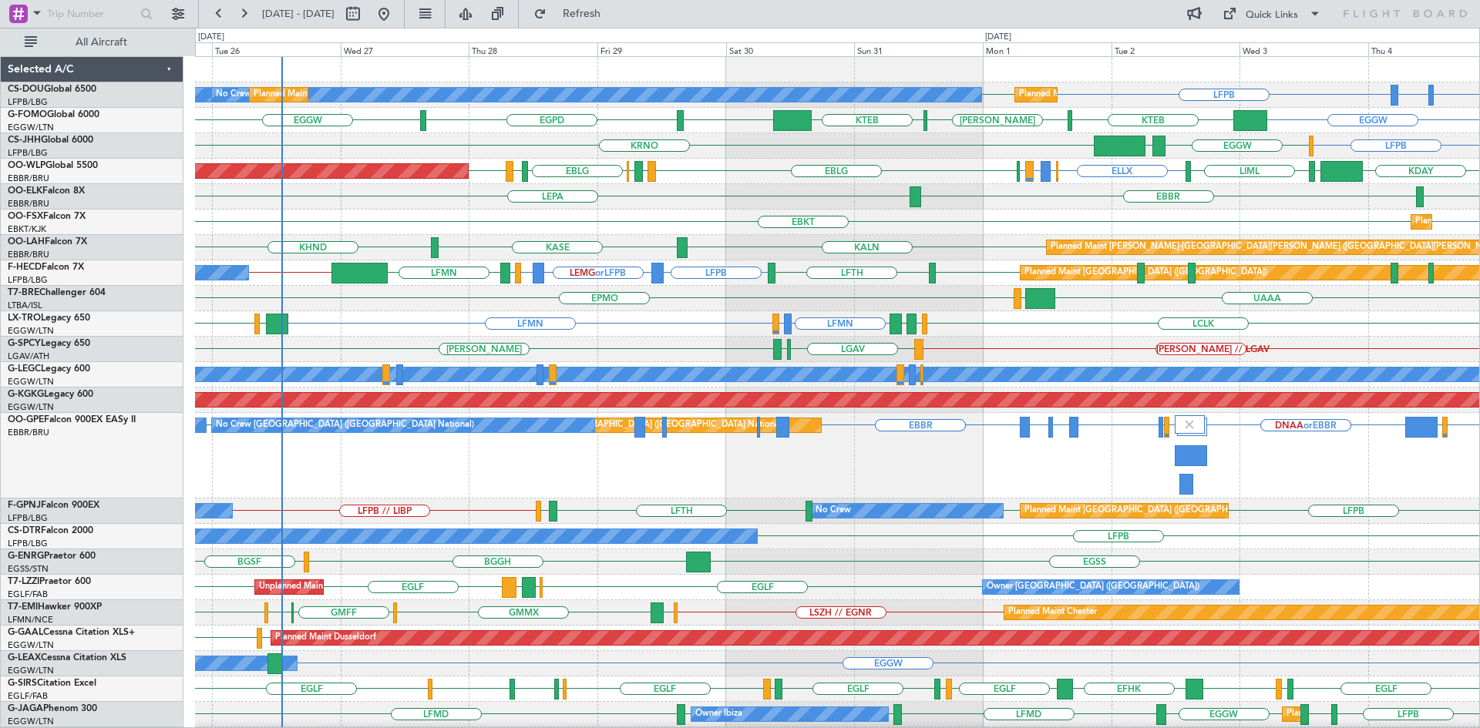
scroll to position [202, 0]
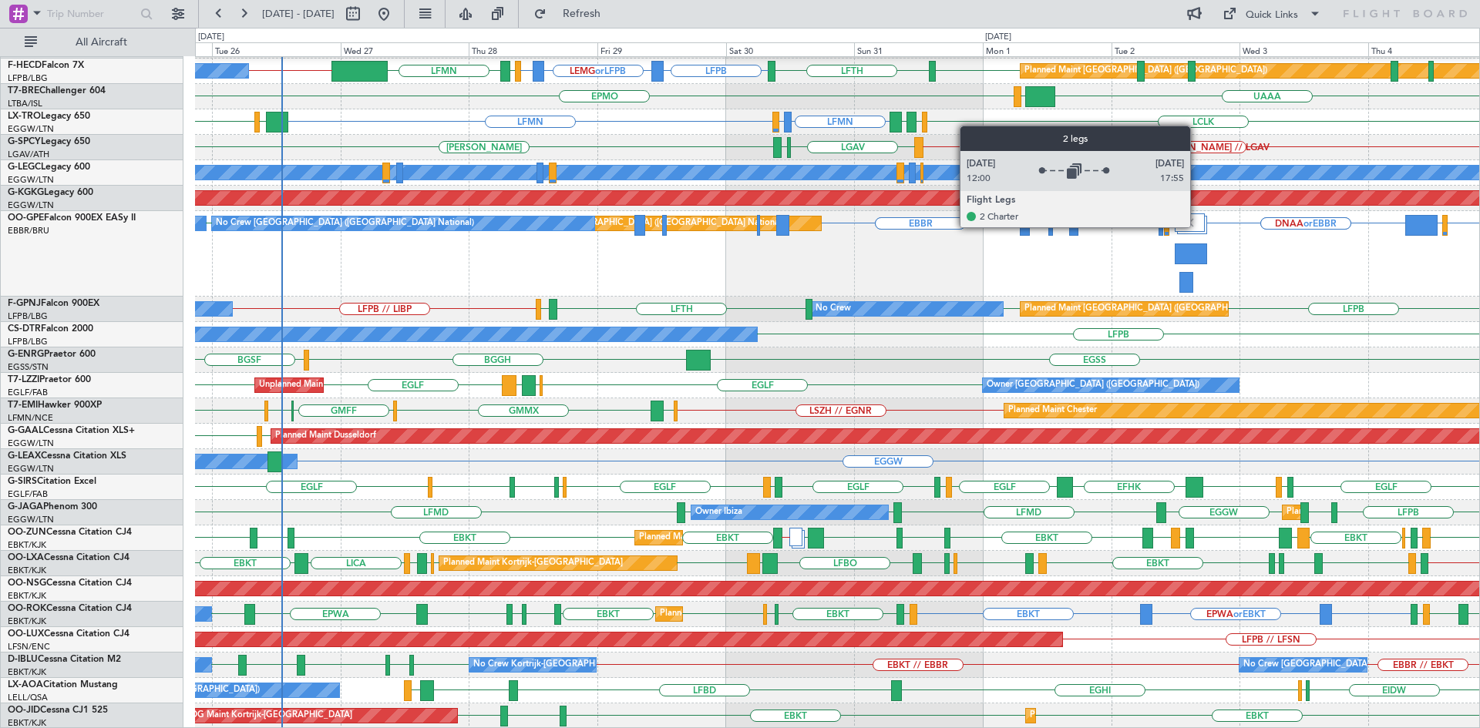
click at [1197, 227] on div at bounding box center [1190, 222] width 30 height 18
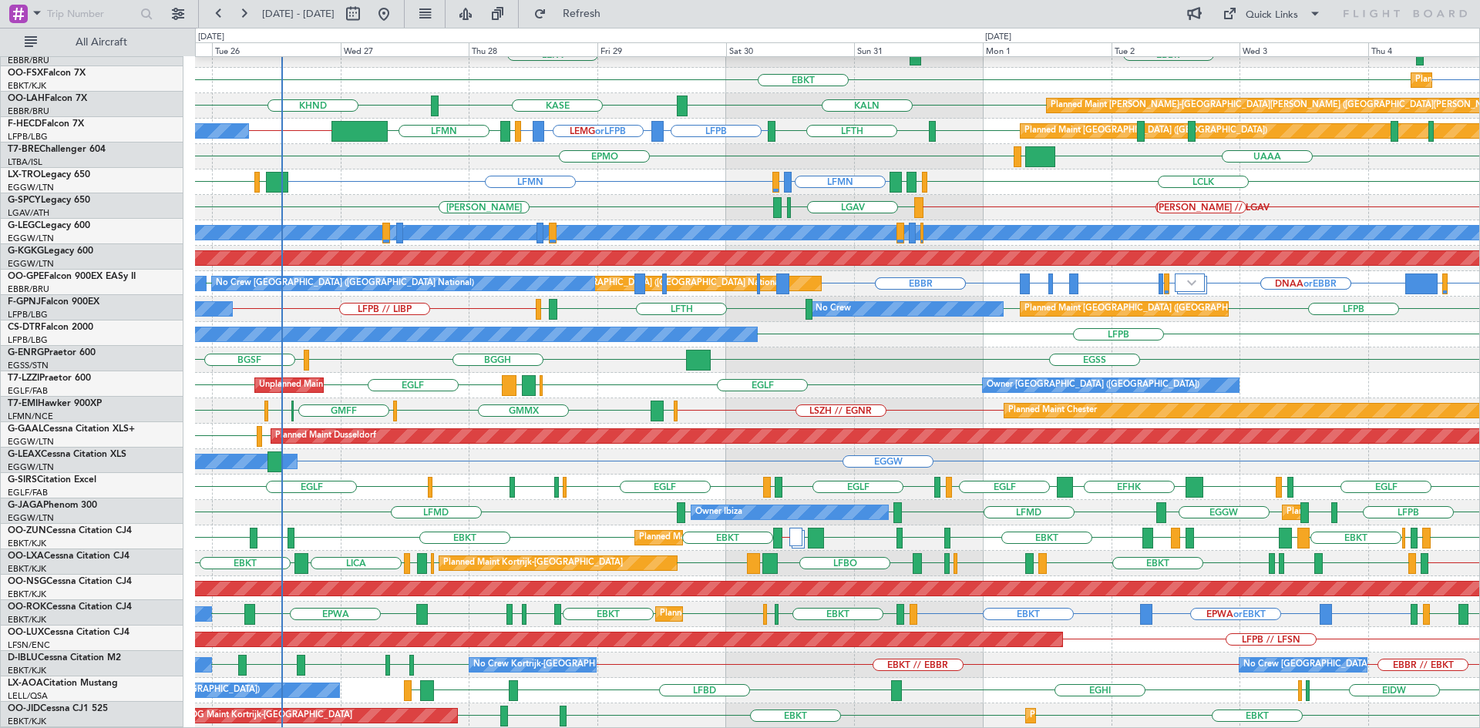
scroll to position [142, 0]
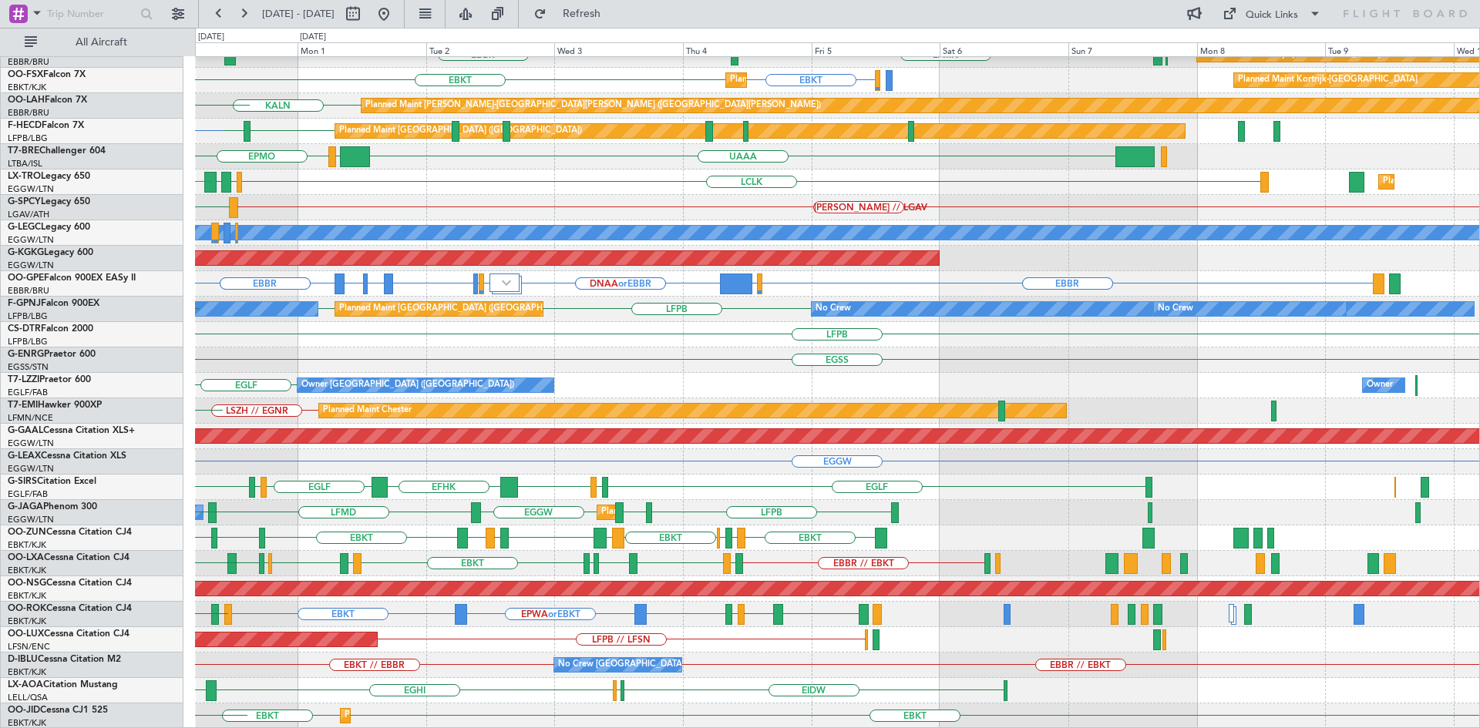
click at [602, 275] on div "ELLX EBBR or ELLX LIRZ or ELLX ELLX KDAY EBBR LIML EBLG LIRZ EBBR EBLG LFMN EBB…" at bounding box center [837, 322] width 1284 height 814
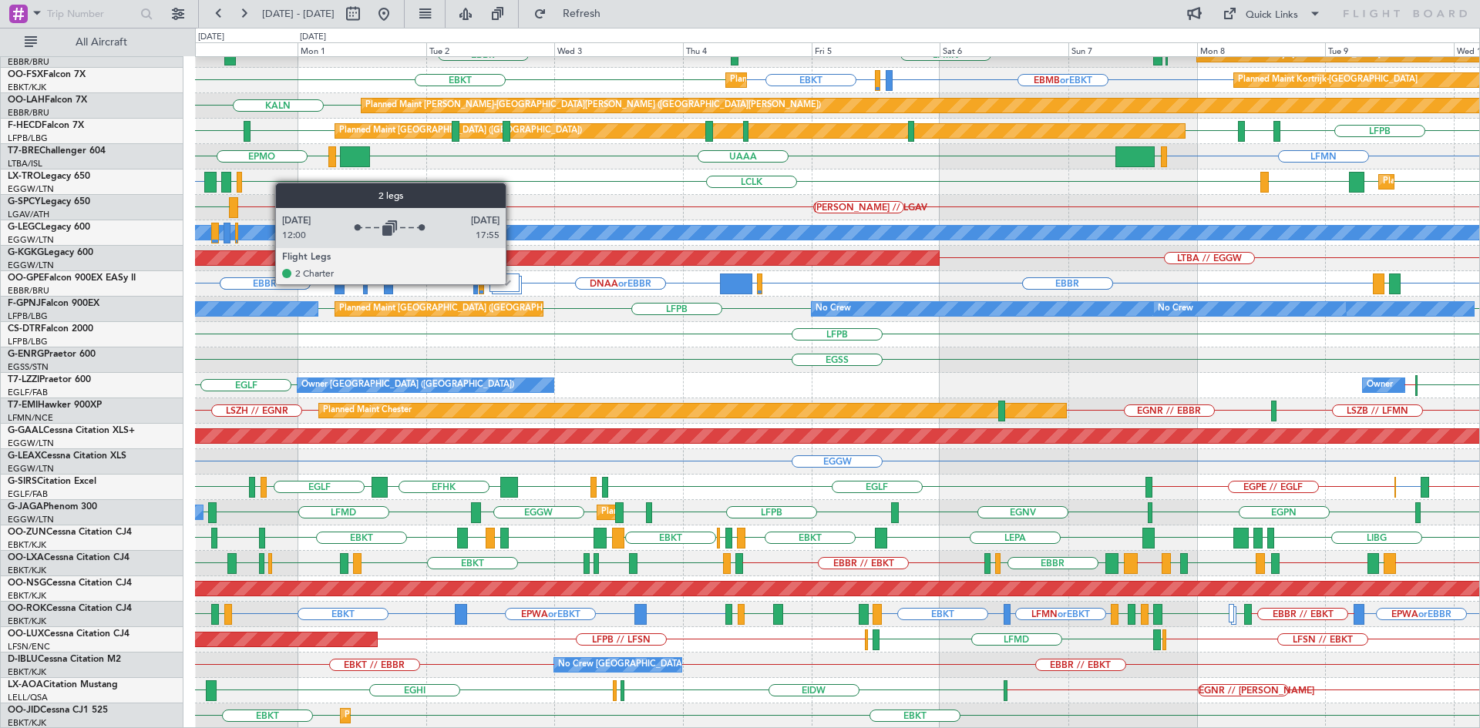
click at [513, 284] on div at bounding box center [504, 283] width 30 height 18
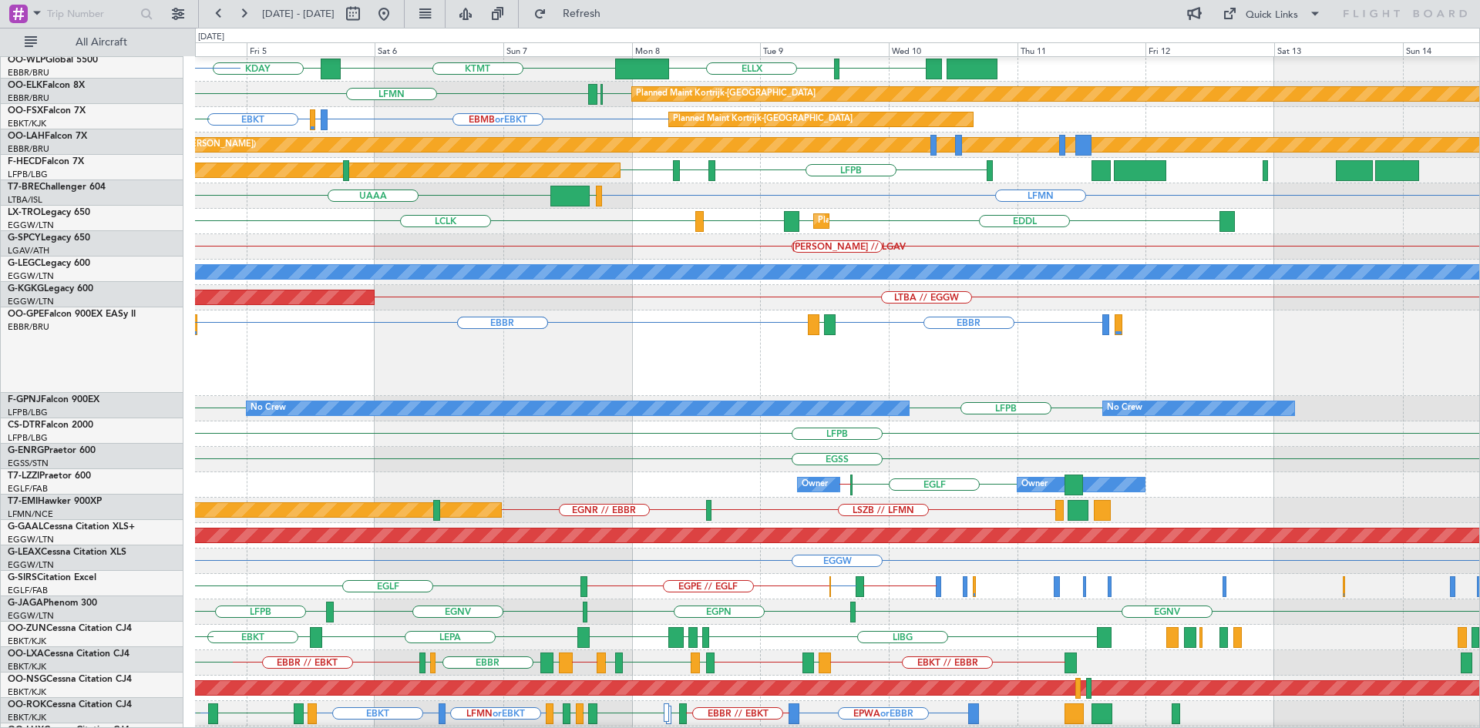
scroll to position [103, 0]
click at [580, 338] on div "EBBR EBBR EBBR EVRA EGHH or EBBR EGHH or EBBR LRBS or EBBR LRBS or EBBR DNAA or…" at bounding box center [837, 354] width 1284 height 86
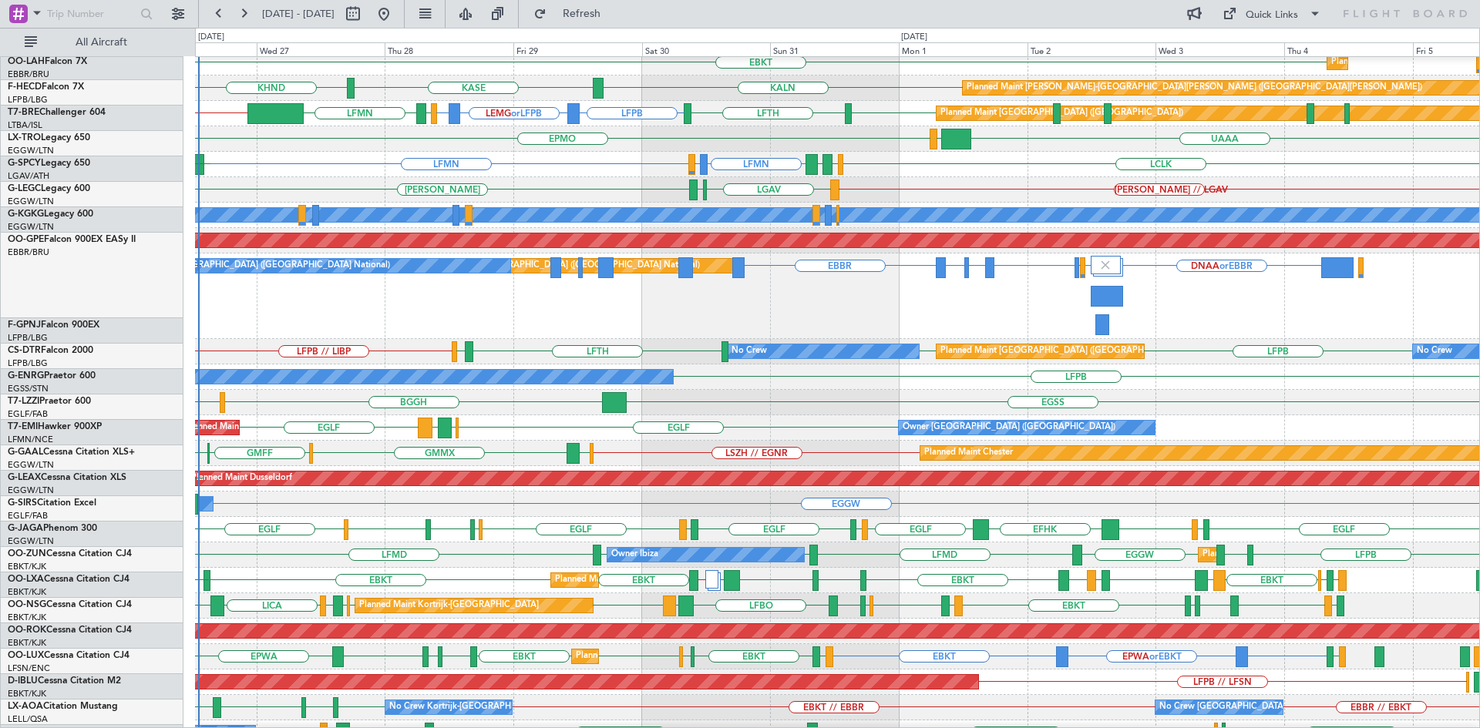
scroll to position [160, 0]
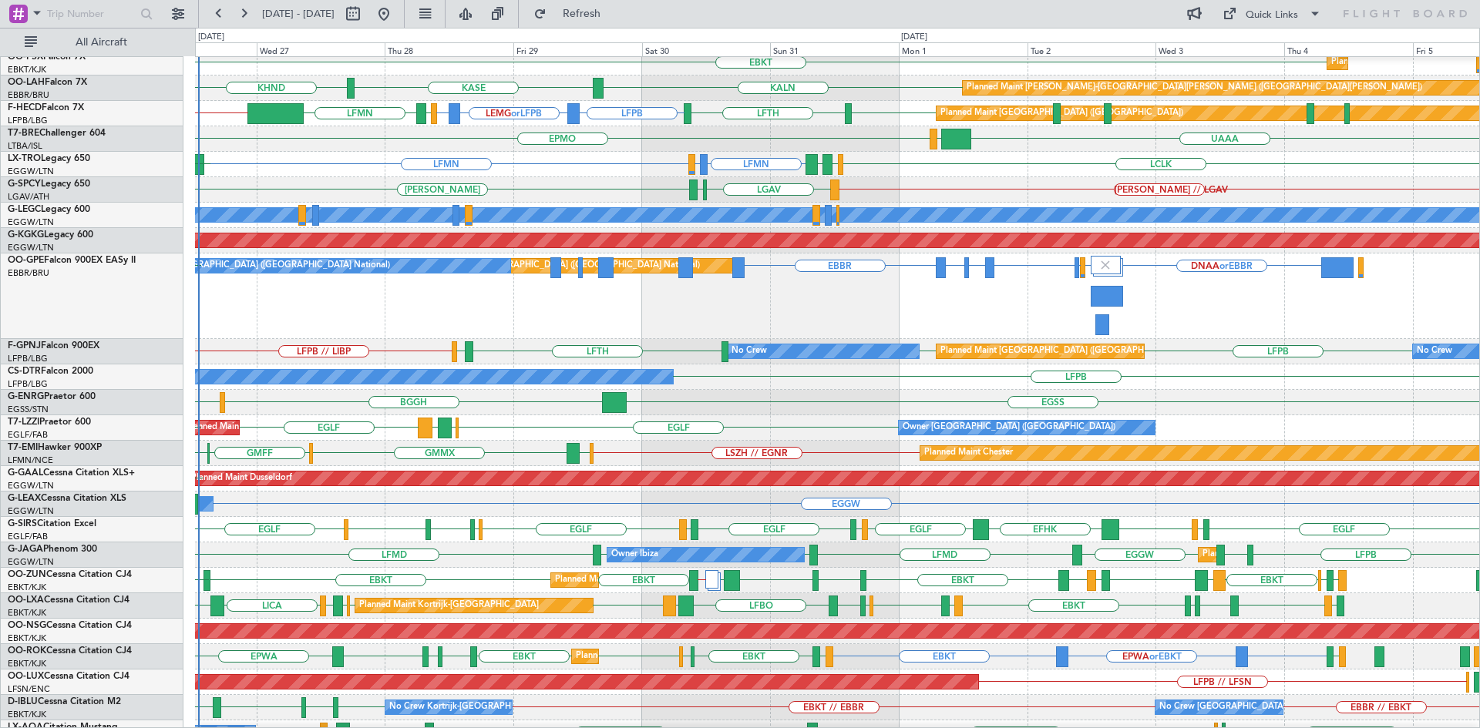
click at [913, 304] on div "Planned Maint Brussels (Brussels National) No Crew Brussels (Brussels National)…" at bounding box center [837, 297] width 1284 height 86
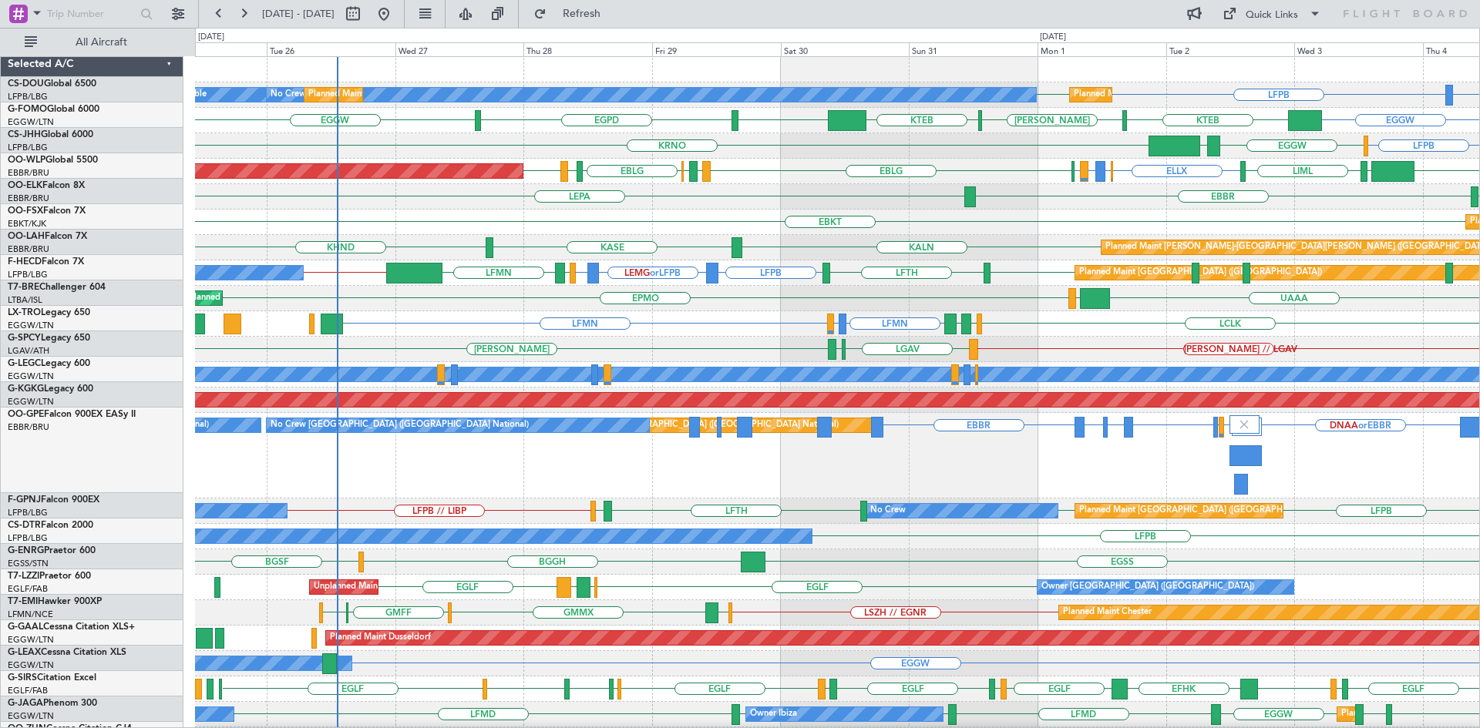
scroll to position [0, 0]
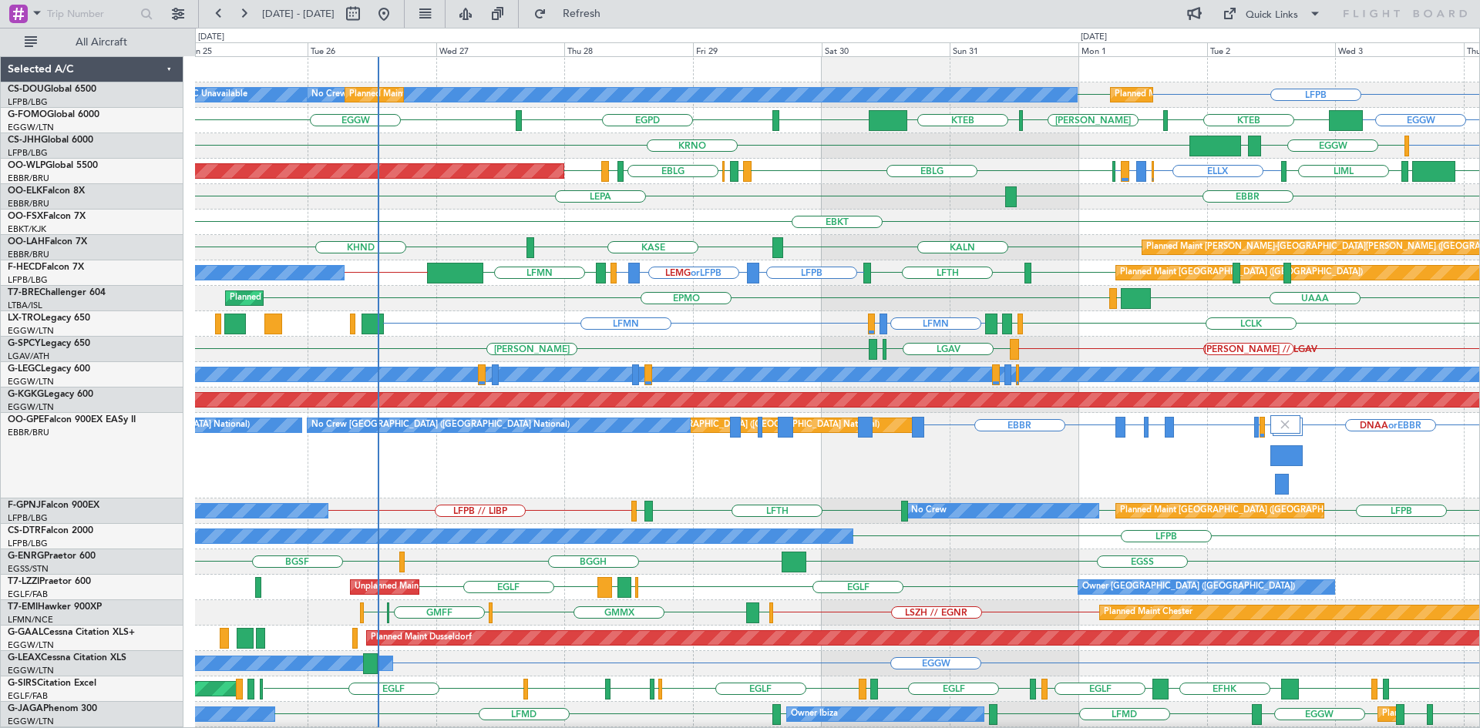
click at [689, 311] on div "Planned Maint Paris (Le Bourget) No Crew Planned Maint Paris (Le Bourget) LFPB …" at bounding box center [837, 494] width 1284 height 874
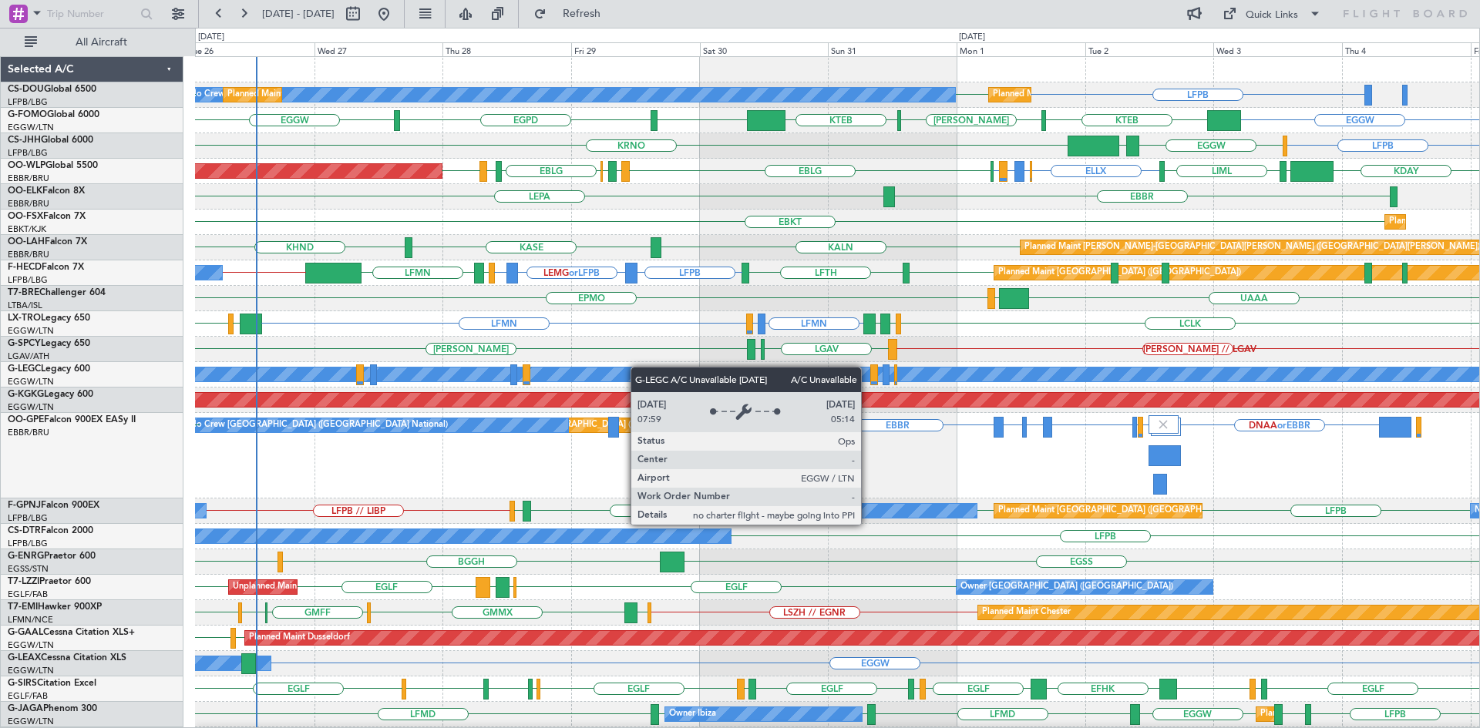
click at [640, 367] on div "A/C Unavailable [GEOGRAPHIC_DATA] ([GEOGRAPHIC_DATA])" at bounding box center [837, 374] width 1284 height 25
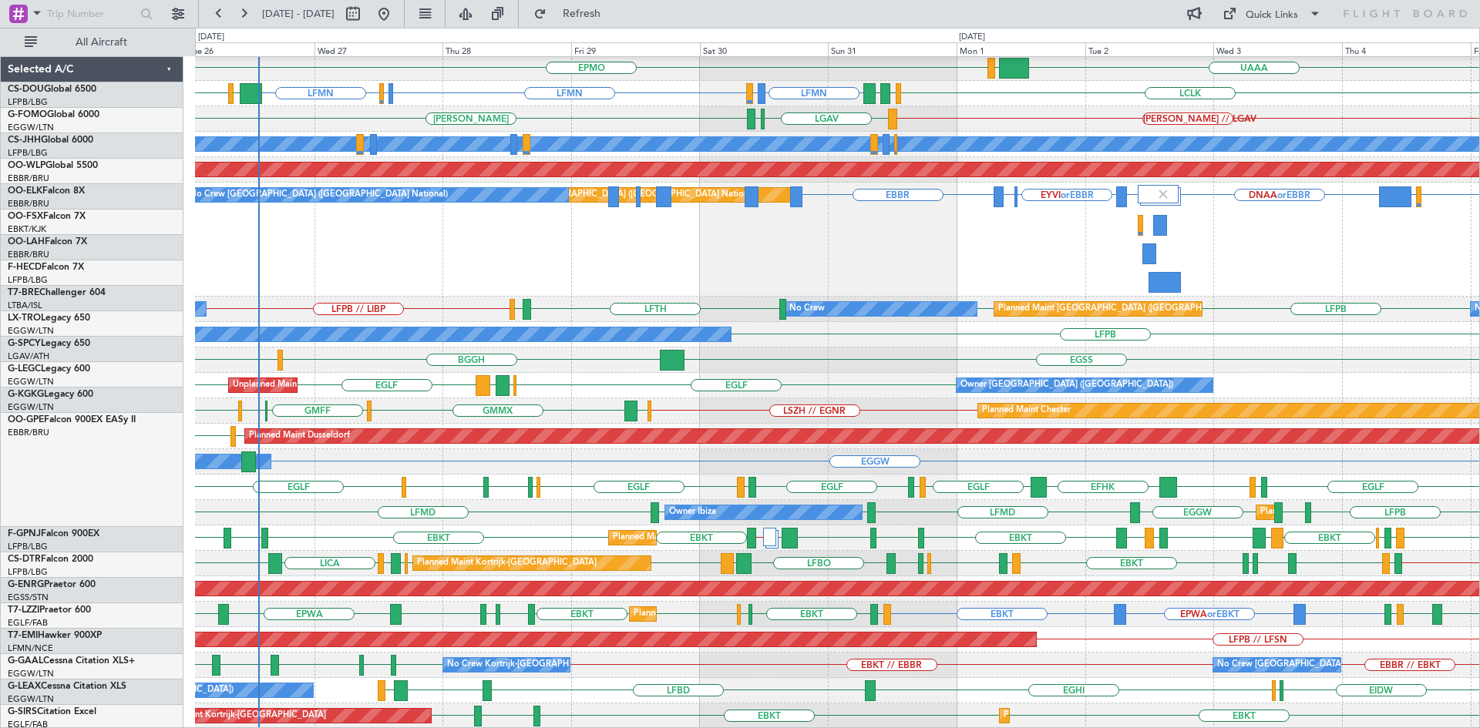
scroll to position [230, 0]
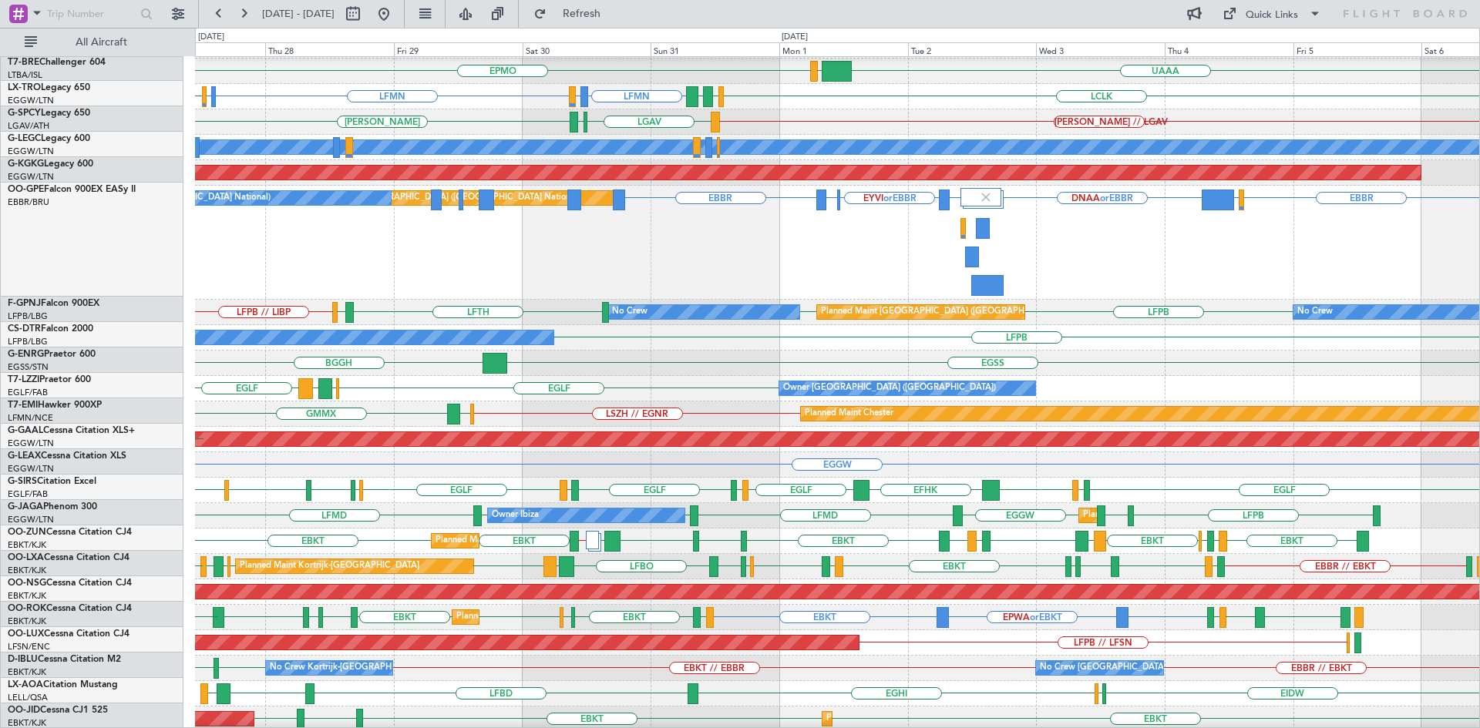
scroll to position [224, 0]
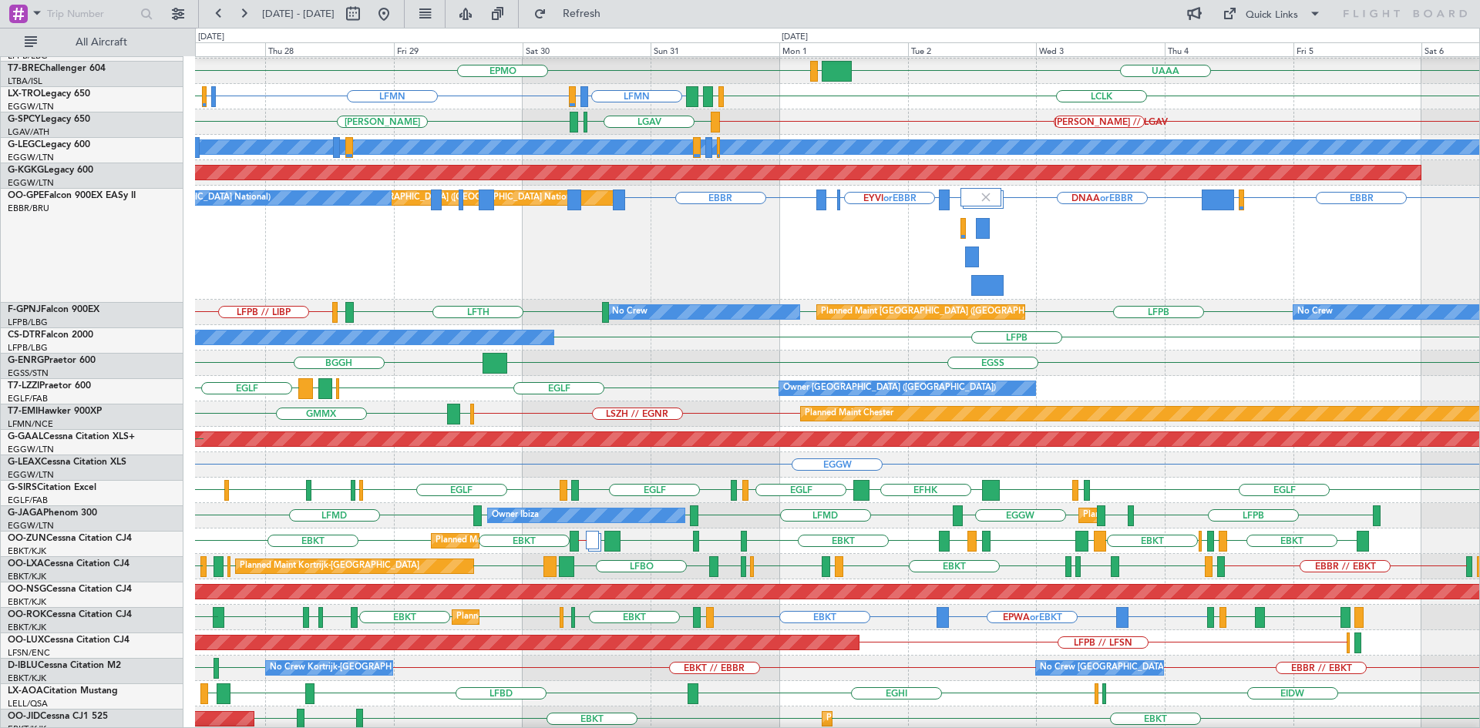
click at [709, 391] on div "EGLF [GEOGRAPHIC_DATA] [GEOGRAPHIC_DATA] [GEOGRAPHIC_DATA] Owner London ([GEOGR…" at bounding box center [837, 388] width 1284 height 25
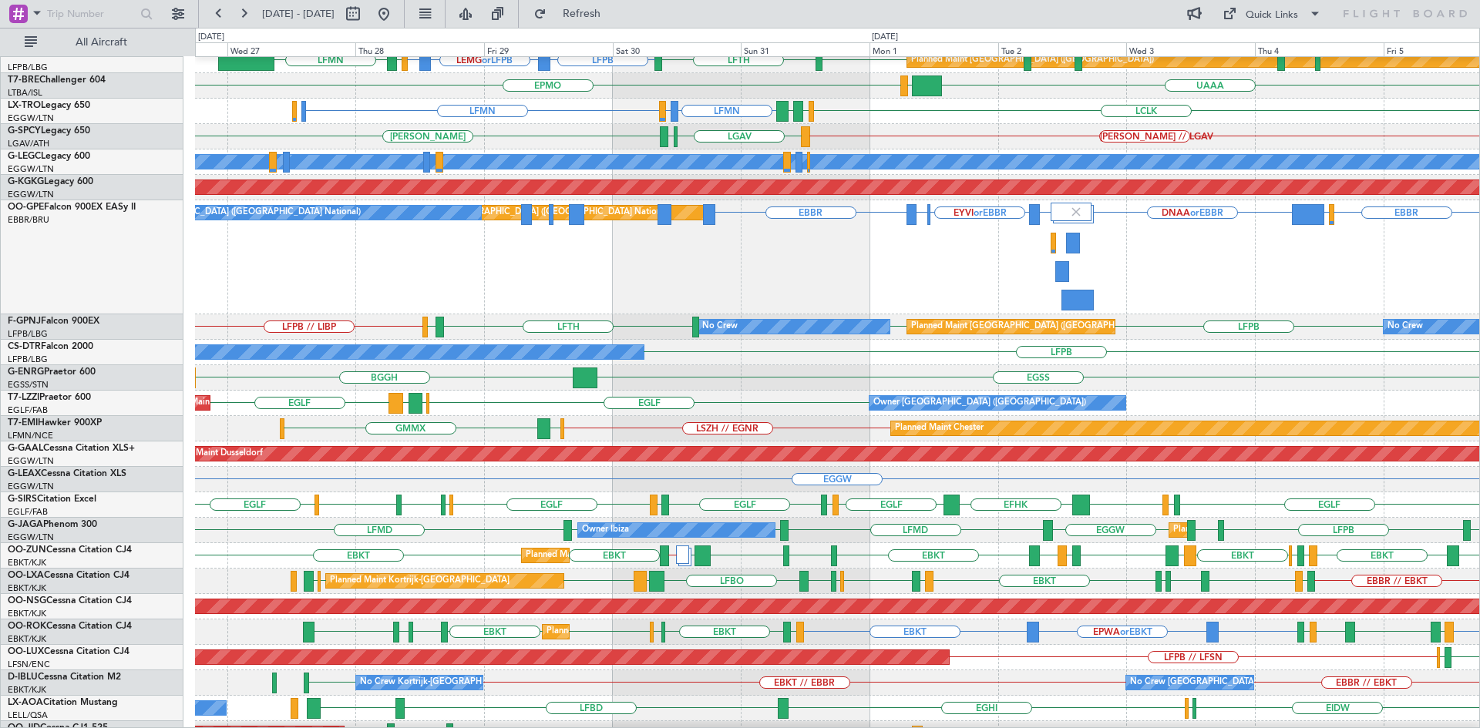
click at [759, 362] on div "No Crew LFPB" at bounding box center [837, 352] width 1284 height 25
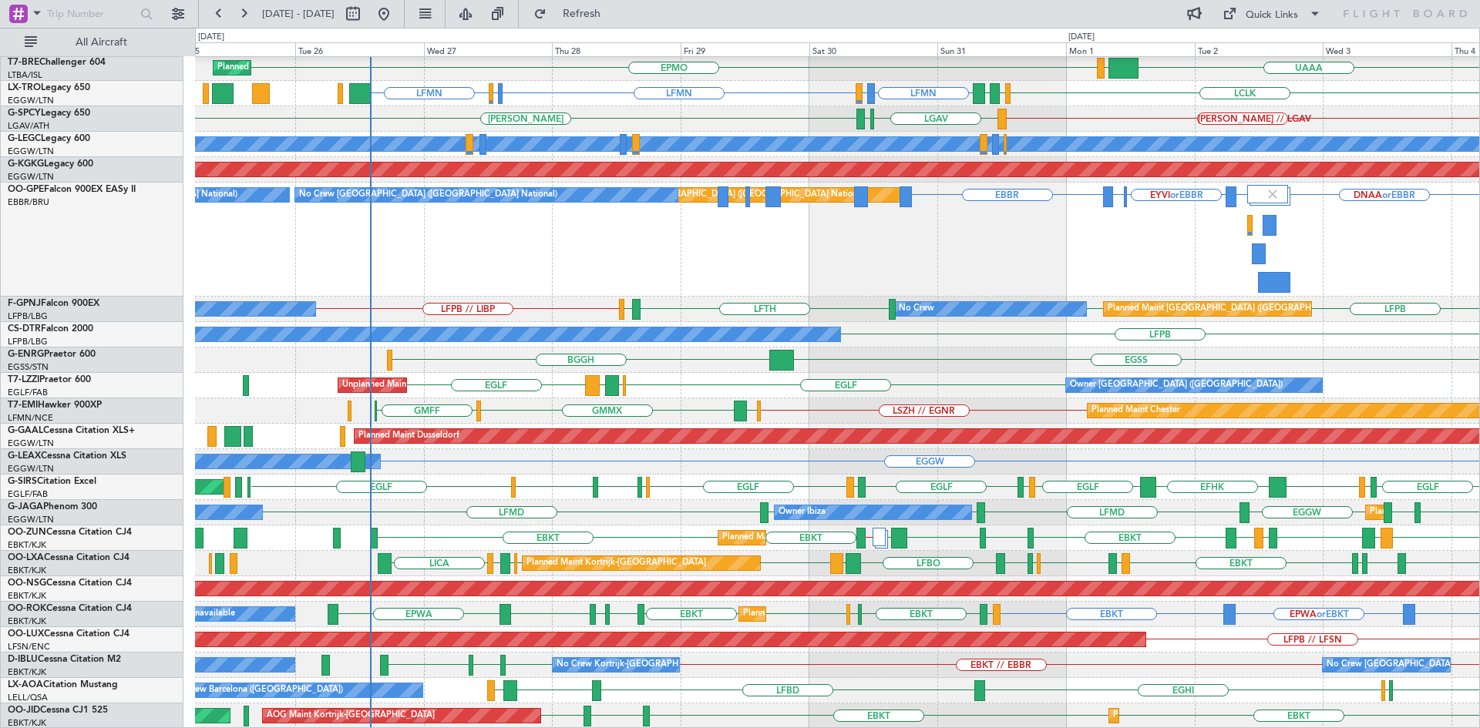
scroll to position [230, 0]
click at [655, 450] on div "EGGW Owner" at bounding box center [837, 461] width 1284 height 25
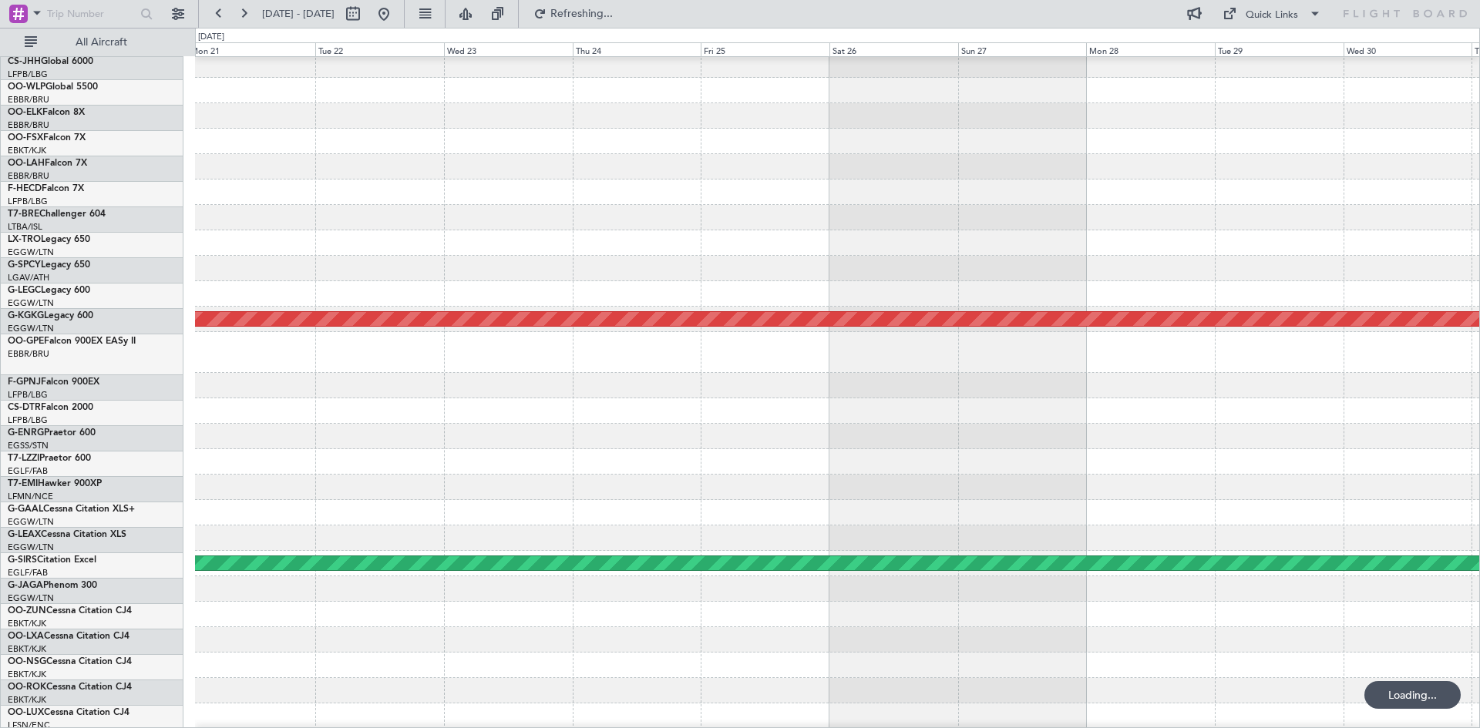
scroll to position [100, 0]
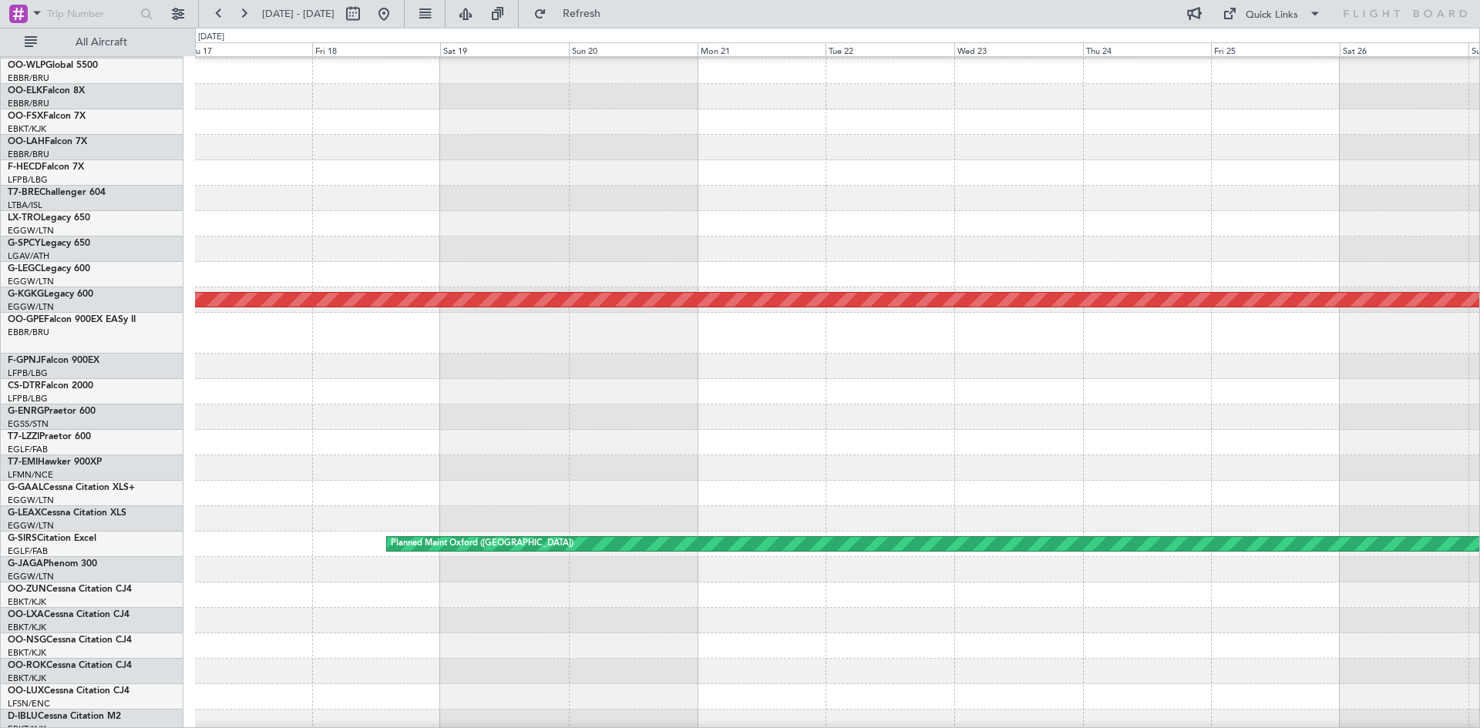
click at [1479, 385] on html "[DATE] - [DATE] Refresh Quick Links All Aircraft AOG Maint [GEOGRAPHIC_DATA] ([…" at bounding box center [740, 364] width 1480 height 728
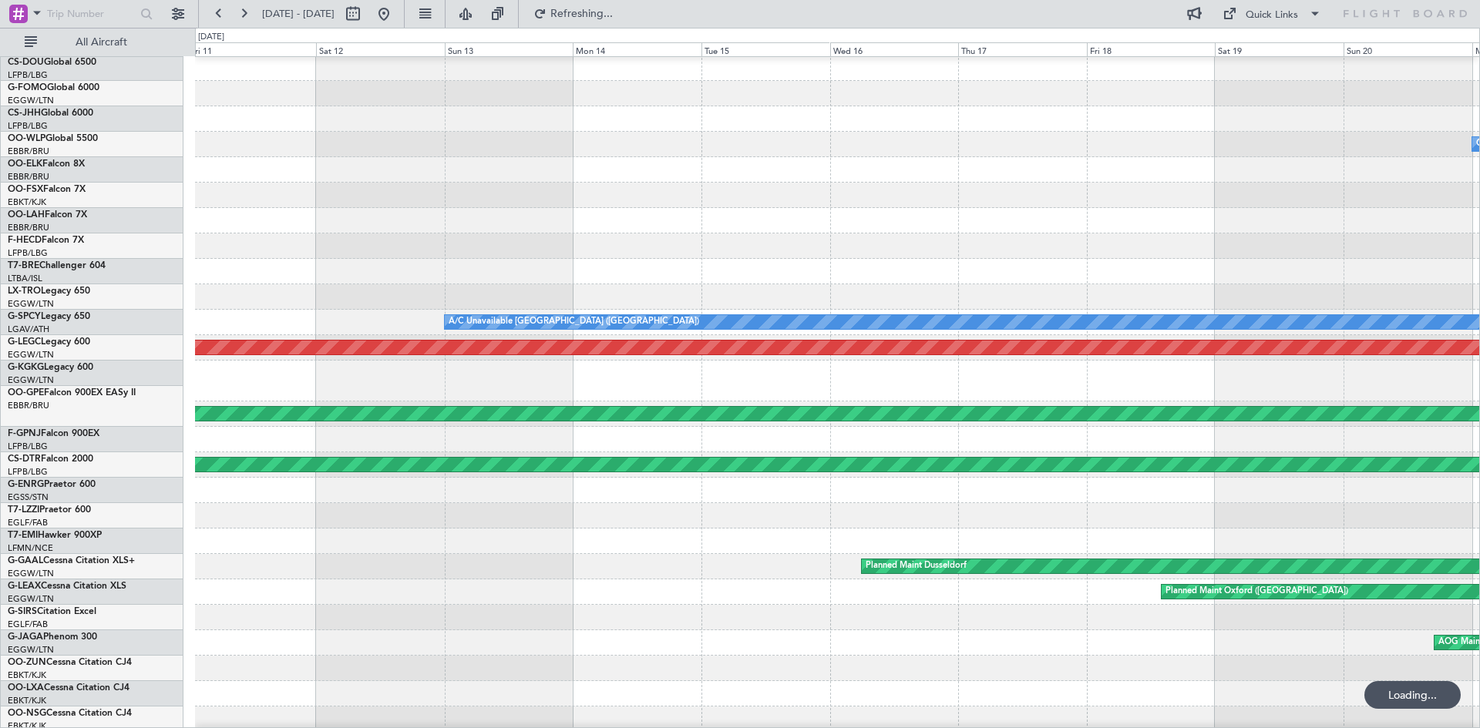
scroll to position [19, 0]
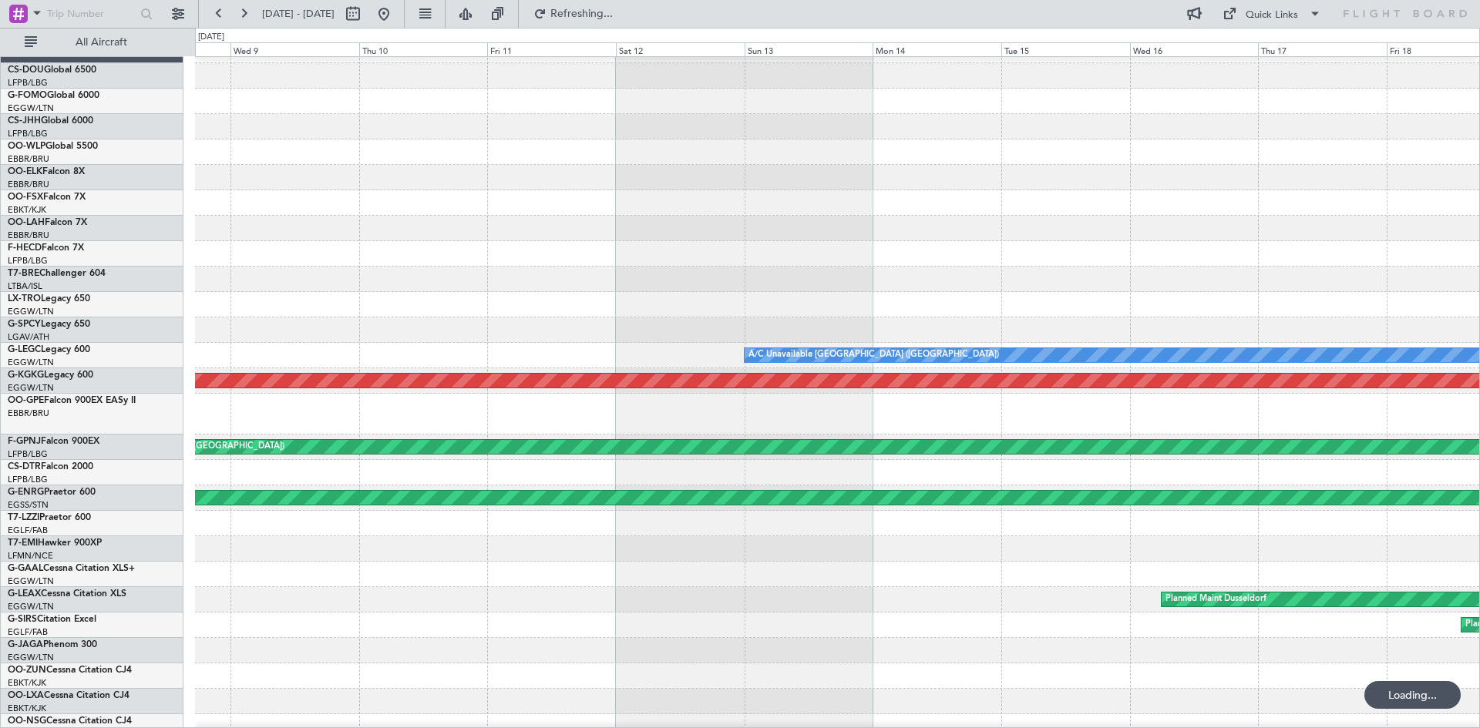
click at [1479, 405] on html "[DATE] - [DATE] Refreshing... Quick Links All Aircraft Owner [GEOGRAPHIC_DATA] …" at bounding box center [740, 364] width 1480 height 728
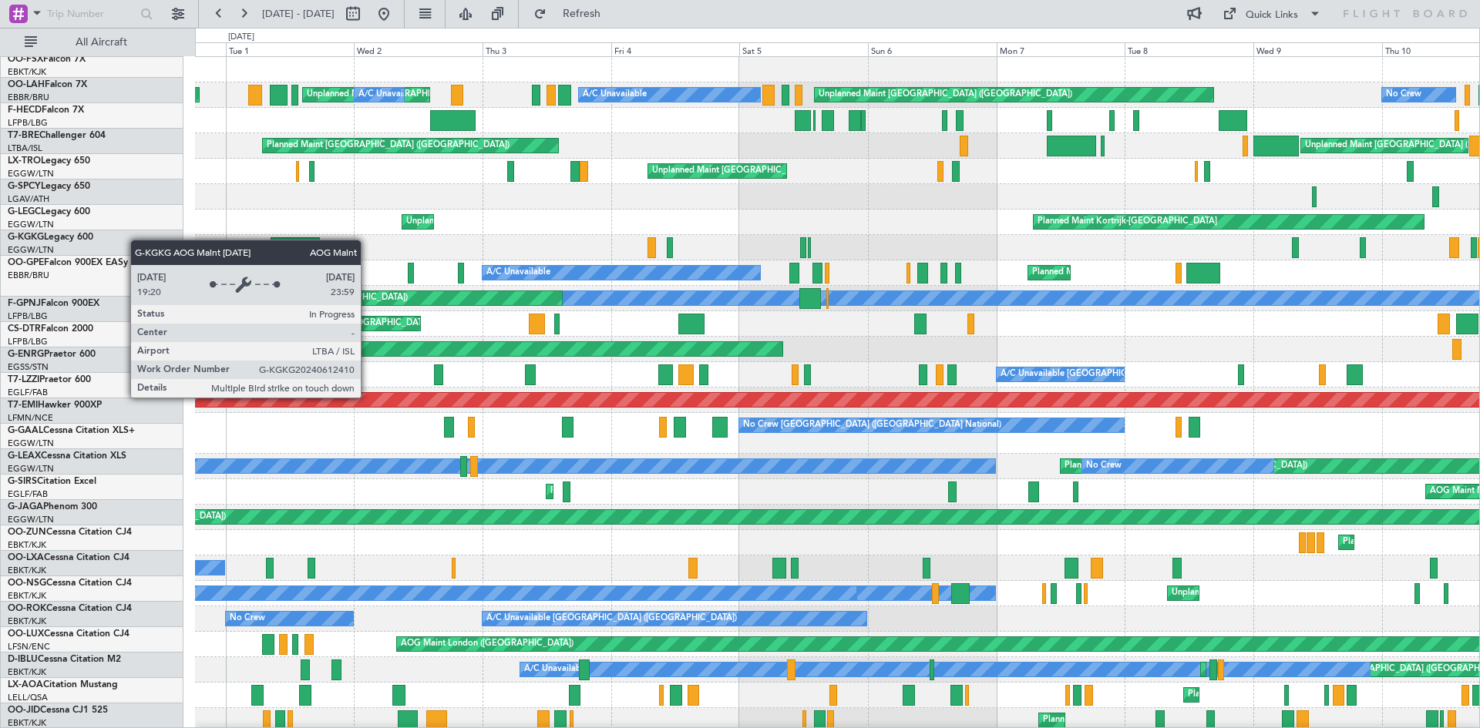
scroll to position [0, 0]
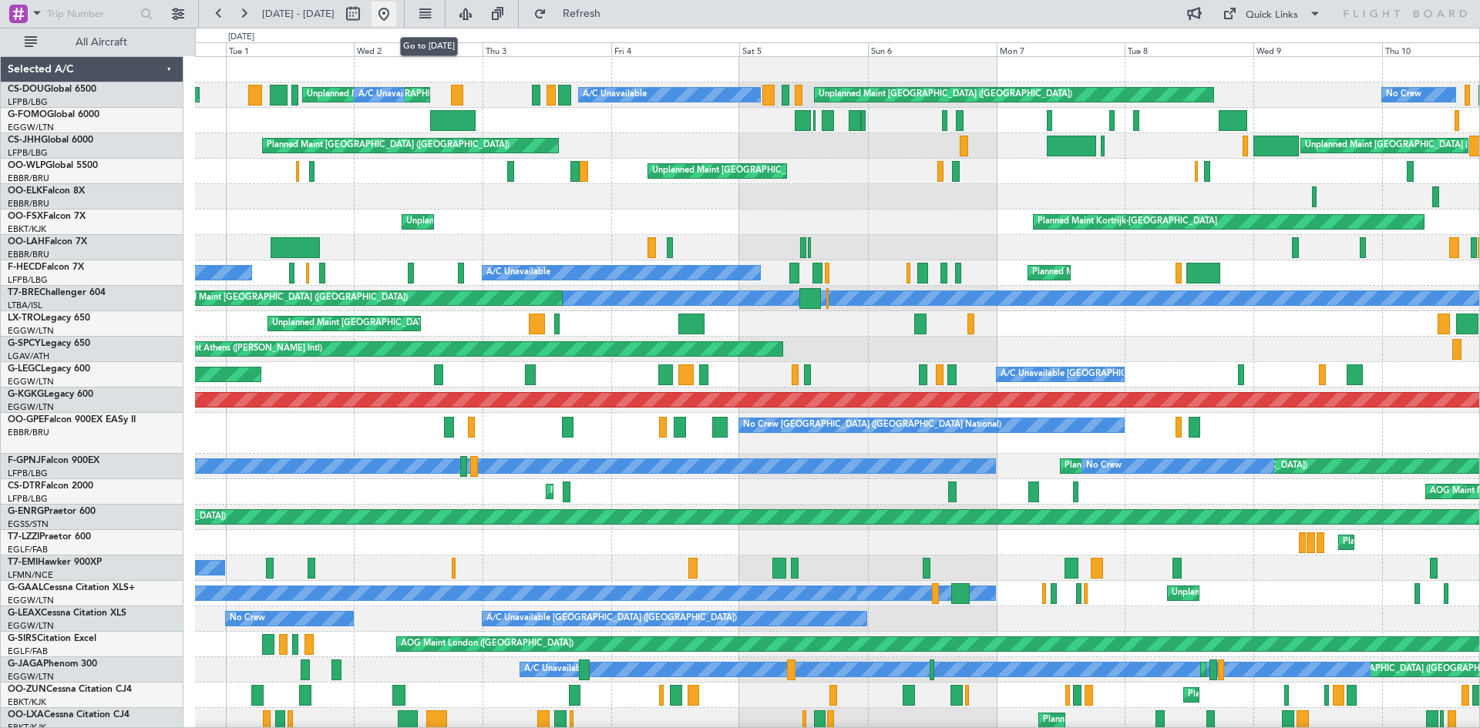
click at [396, 14] on button at bounding box center [383, 14] width 25 height 25
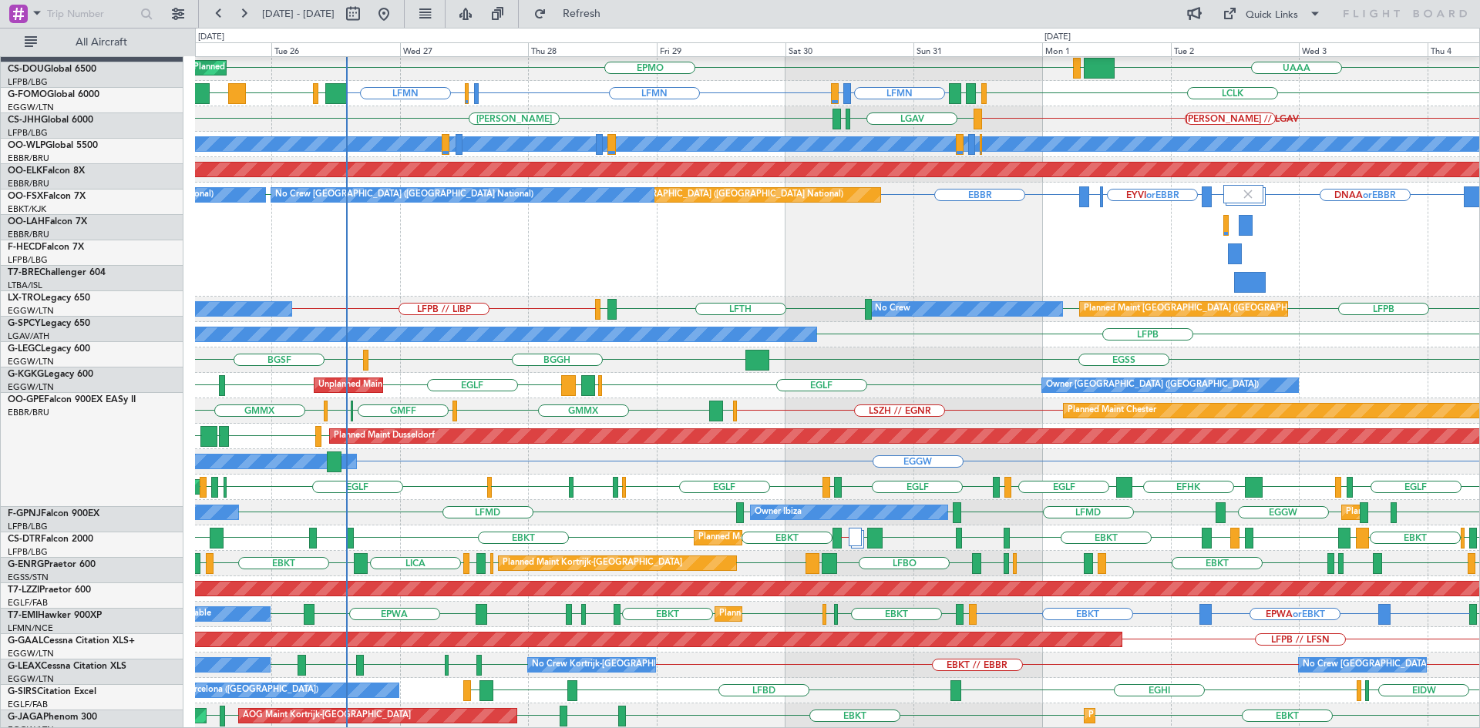
scroll to position [230, 0]
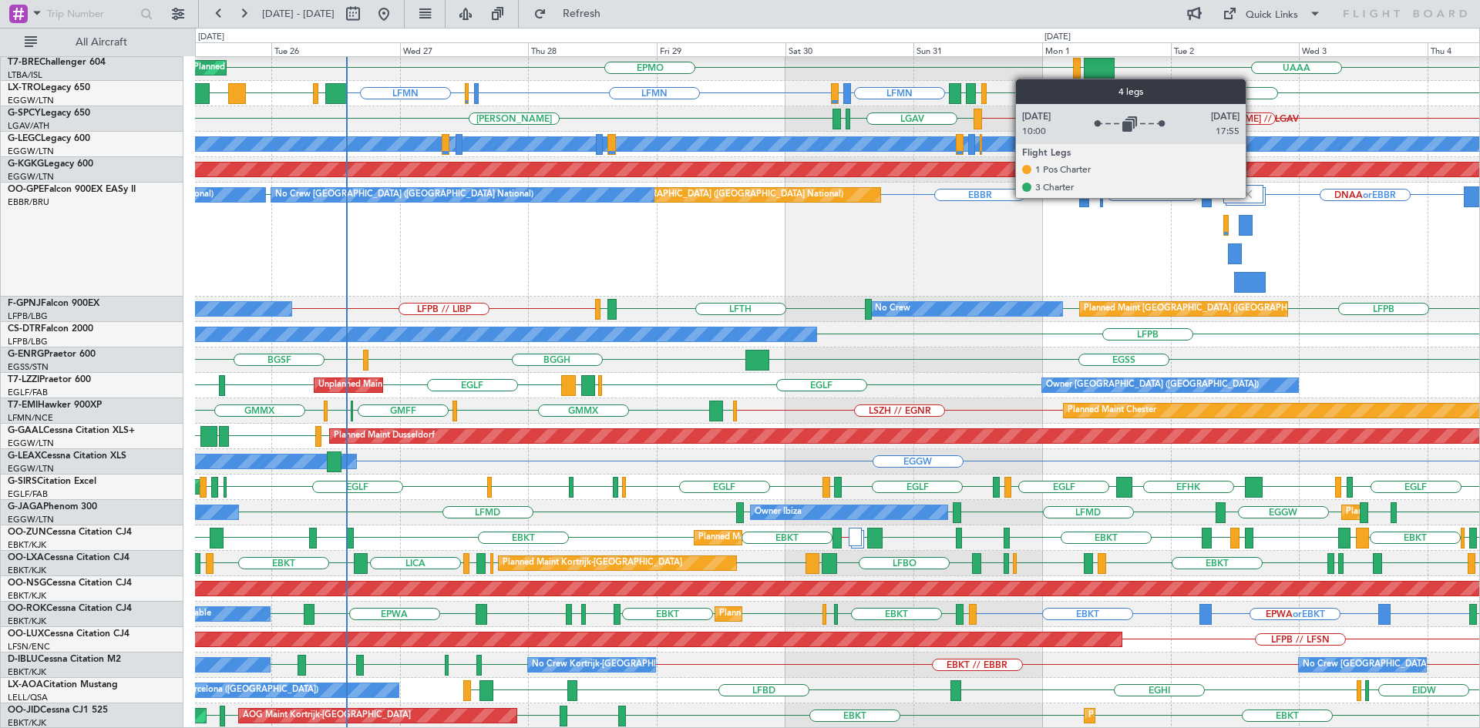
click at [1252, 197] on img at bounding box center [1248, 194] width 14 height 14
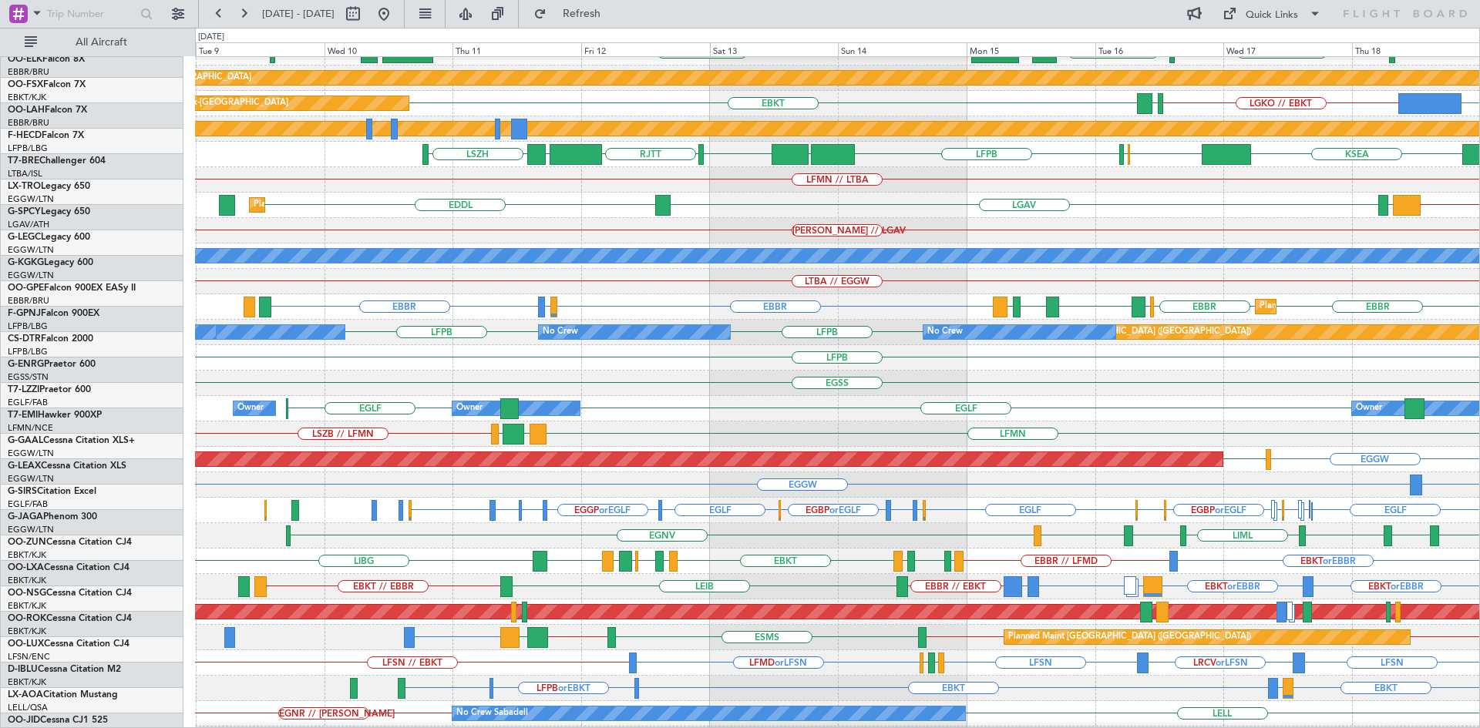
scroll to position [116, 0]
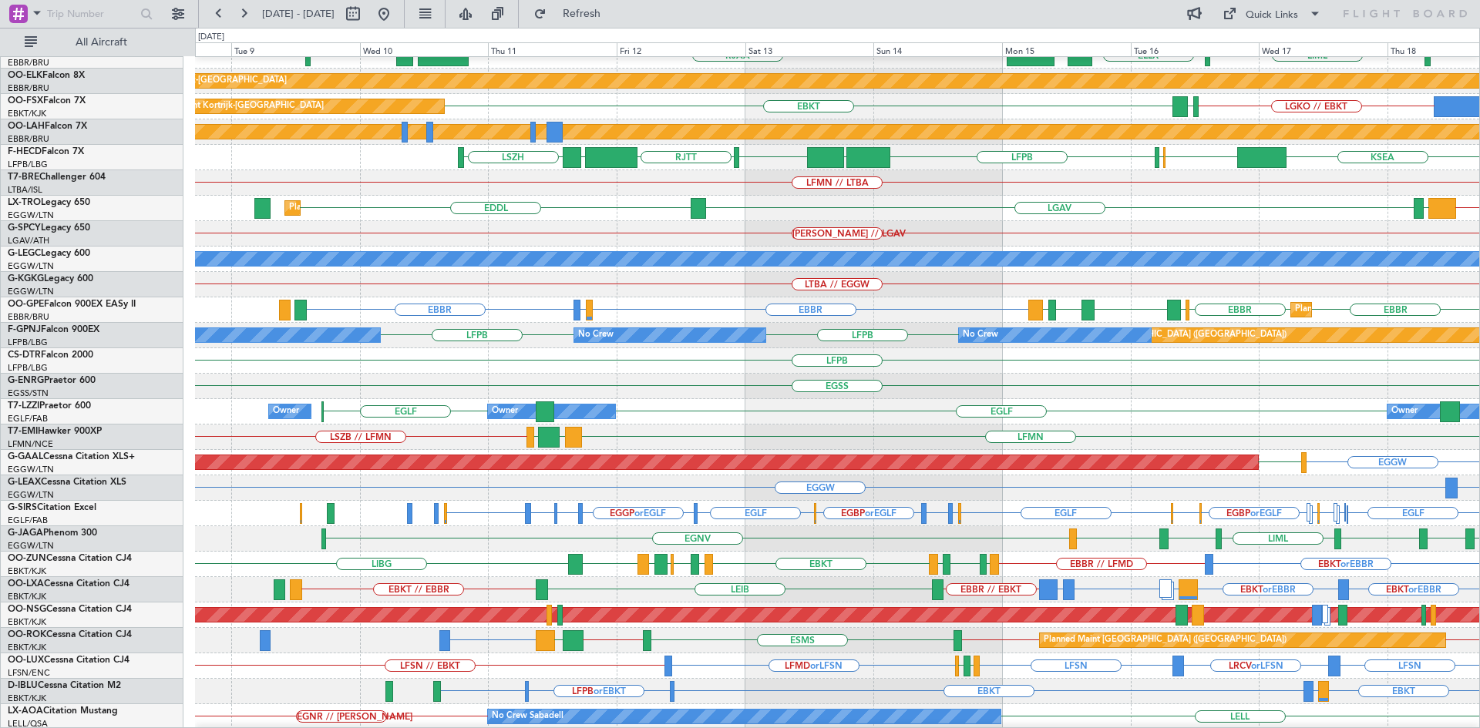
click at [1468, 217] on div "EGGW // EVRA LLBG LGAV EDDL Planned [GEOGRAPHIC_DATA]" at bounding box center [837, 208] width 1284 height 25
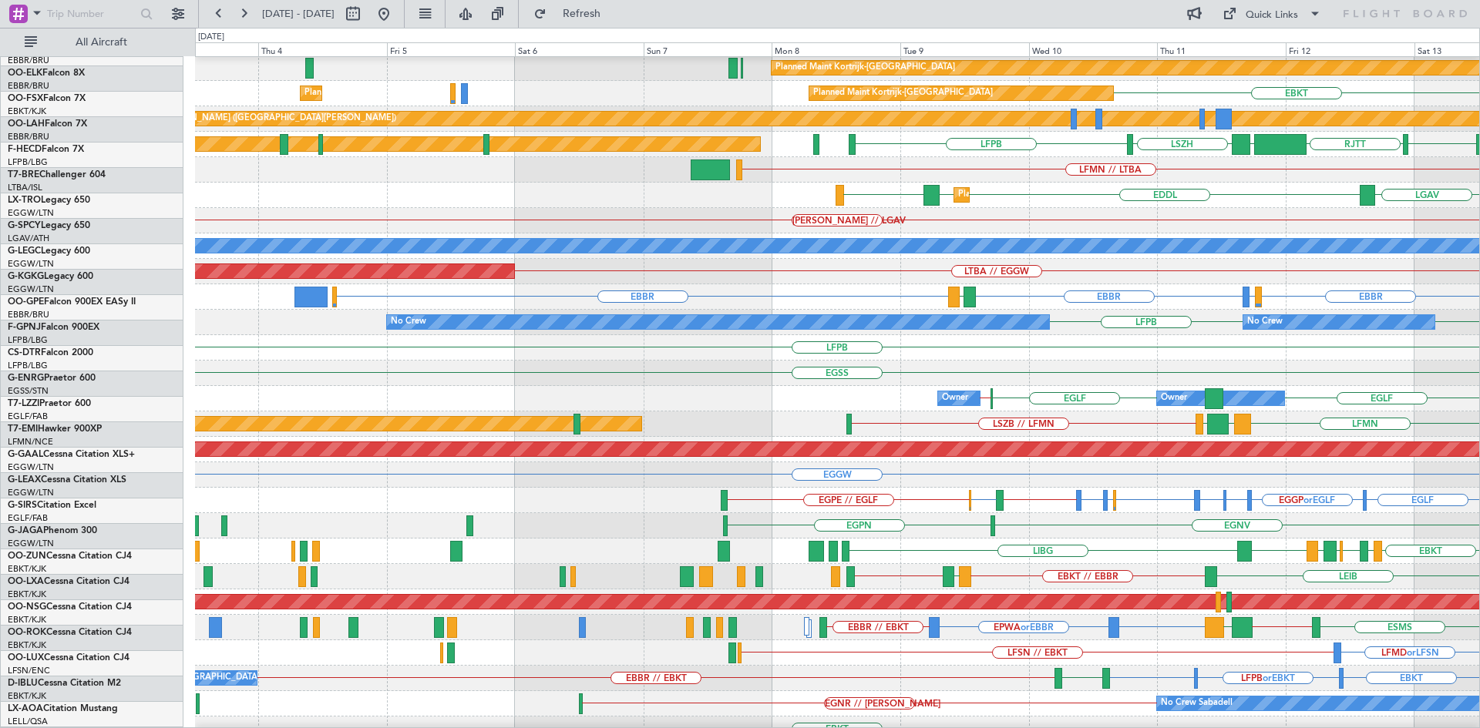
scroll to position [142, 0]
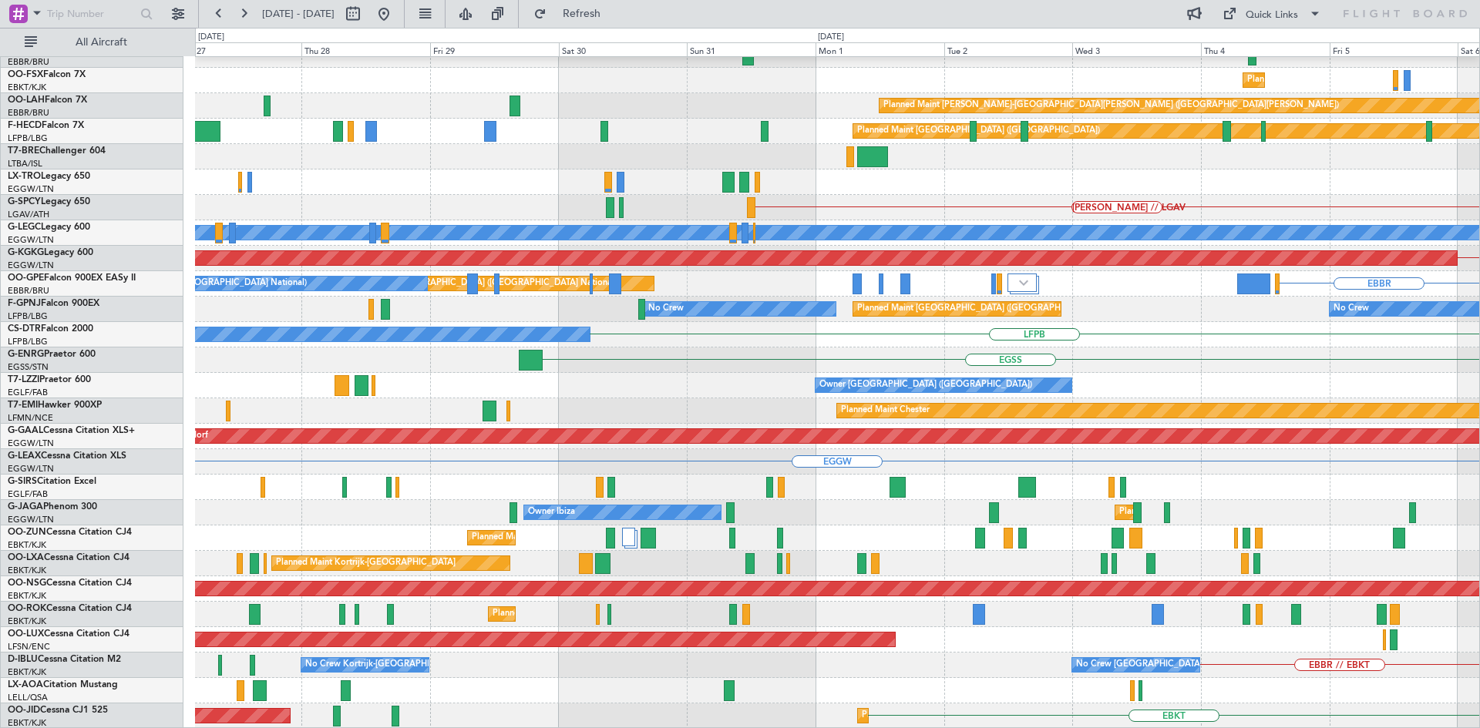
click at [1479, 183] on html "[DATE] - [DATE] Refresh Quick Links All Aircraft Planned Maint [GEOGRAPHIC_DATA…" at bounding box center [740, 364] width 1480 height 728
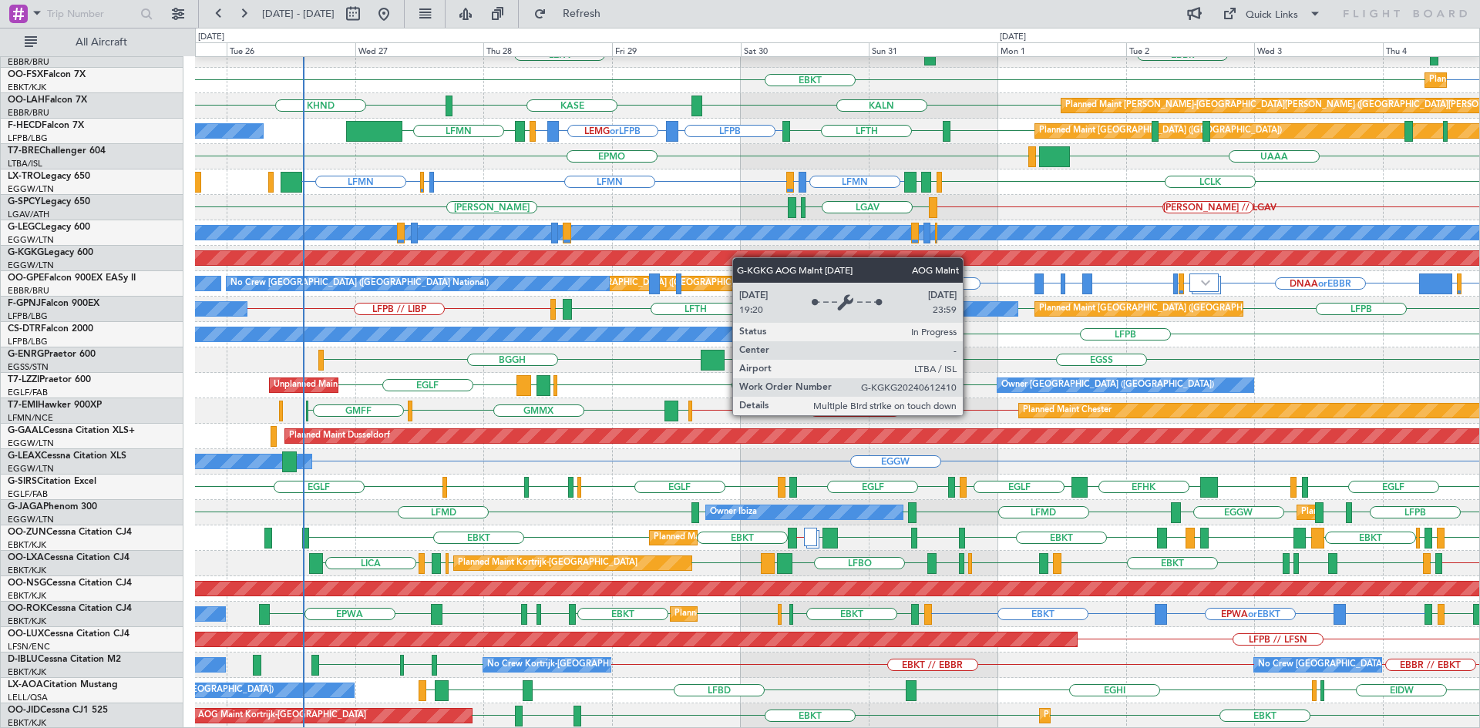
click at [593, 254] on div "Planned Maint [GEOGRAPHIC_DATA] ([GEOGRAPHIC_DATA]) ELLX EBBR or ELLX LIRZ or E…" at bounding box center [837, 322] width 1284 height 814
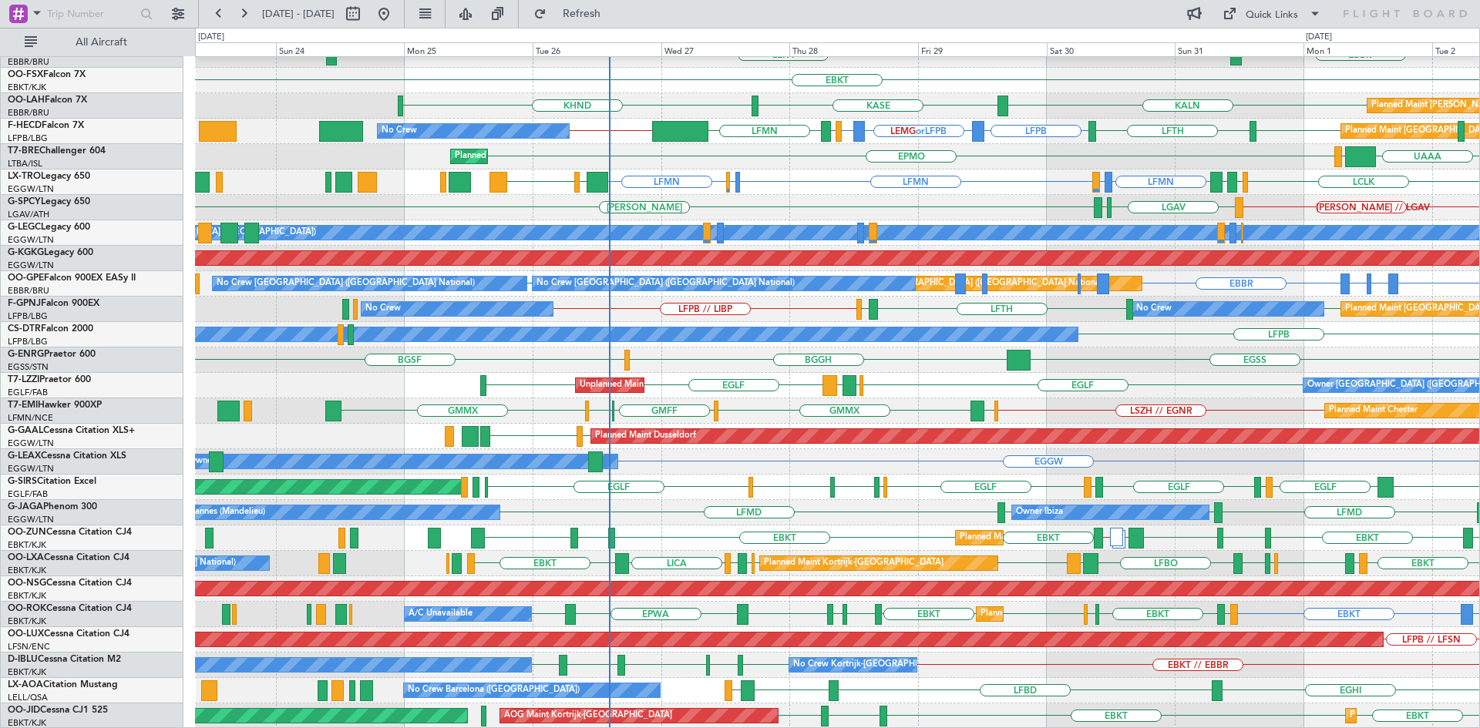
click at [872, 674] on div "Planned Maint [GEOGRAPHIC_DATA] ([GEOGRAPHIC_DATA]) ELLX EBBR or ELLX LIRZ or E…" at bounding box center [837, 322] width 1284 height 814
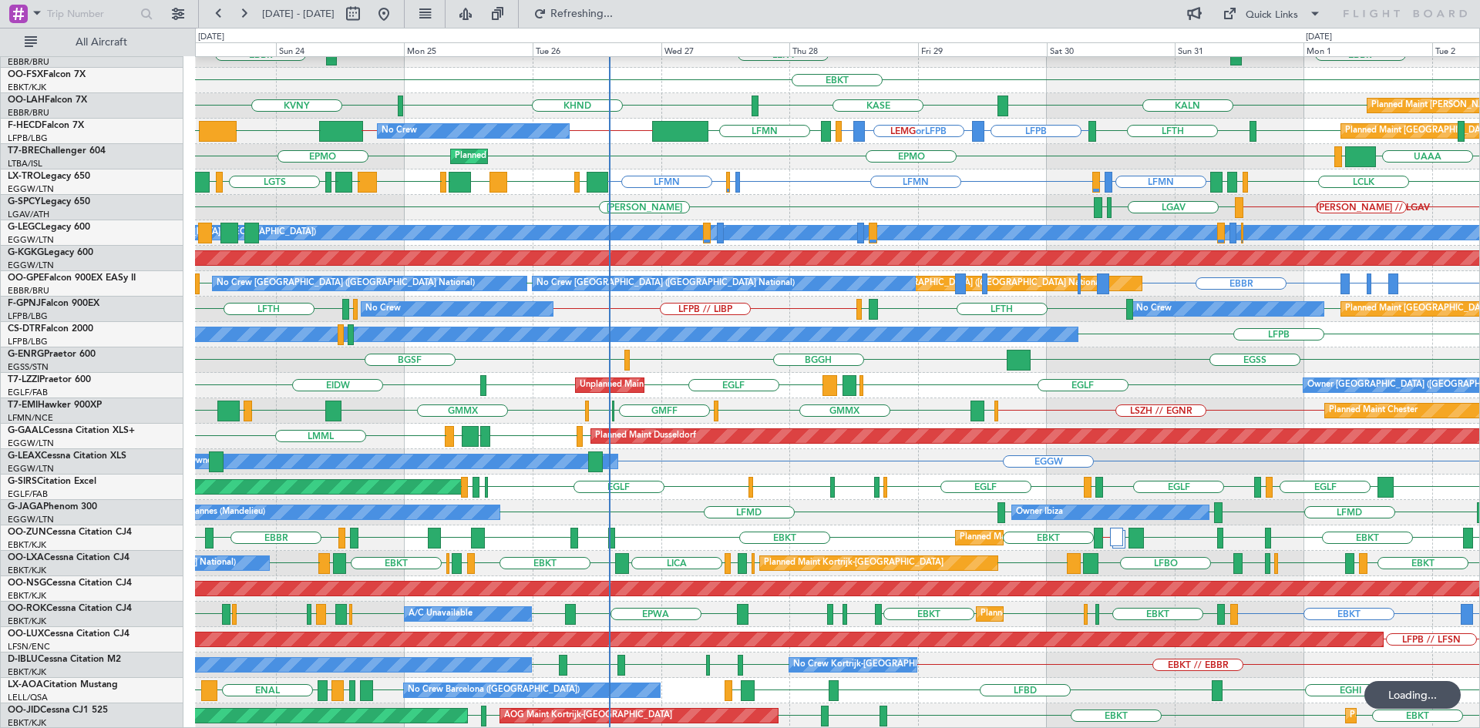
click at [53, 379] on div "Planned Maint [GEOGRAPHIC_DATA] ([GEOGRAPHIC_DATA]) ELLX EBBR or ELLX LIRZ or E…" at bounding box center [740, 378] width 1480 height 701
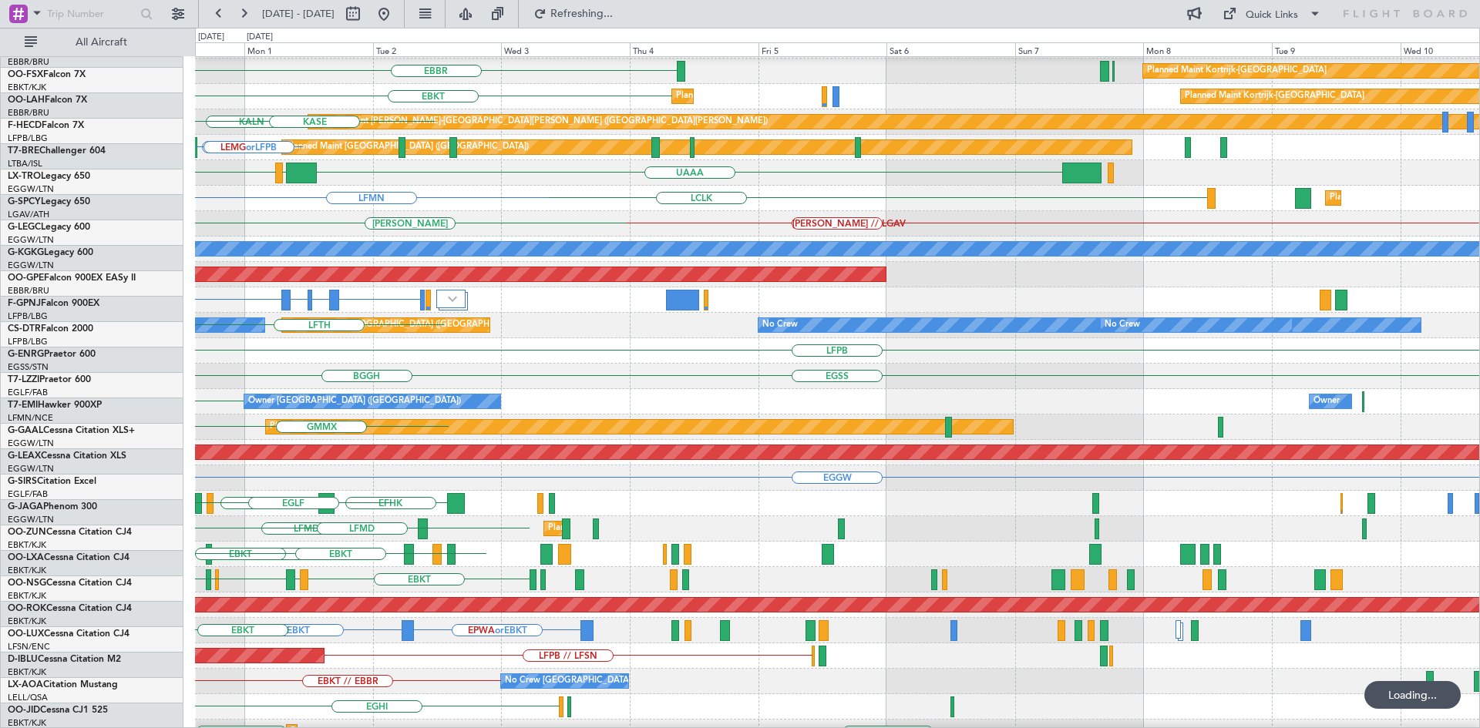
scroll to position [126, 0]
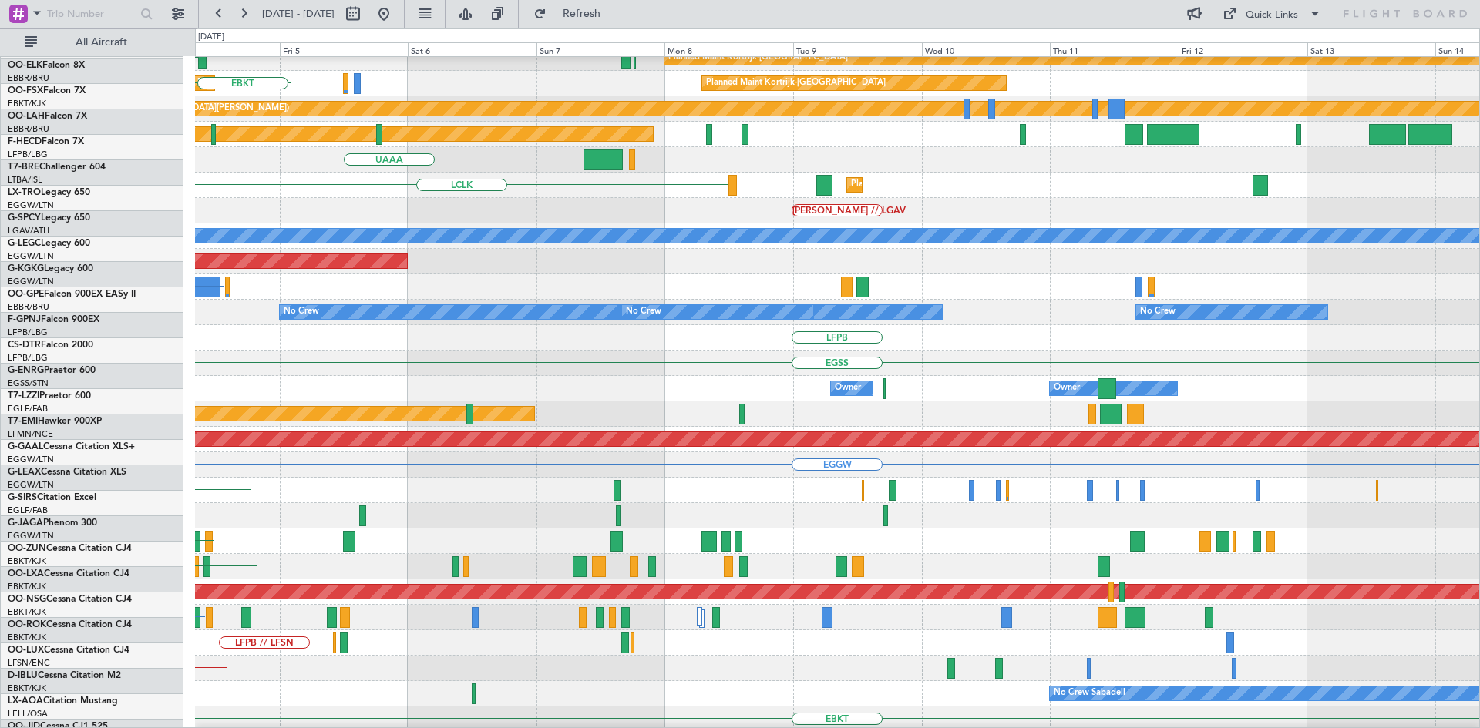
click at [482, 415] on div "Planned Maint Chester" at bounding box center [837, 414] width 1284 height 25
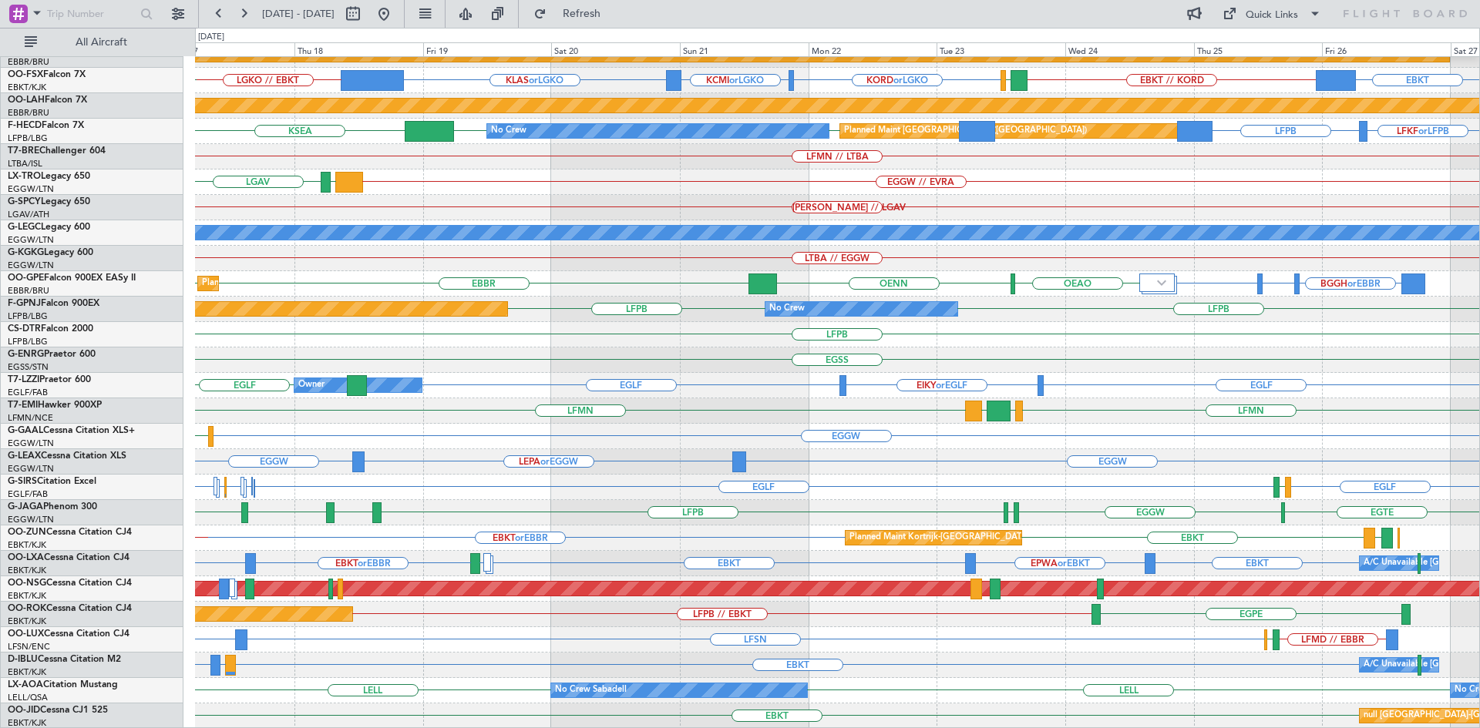
scroll to position [142, 0]
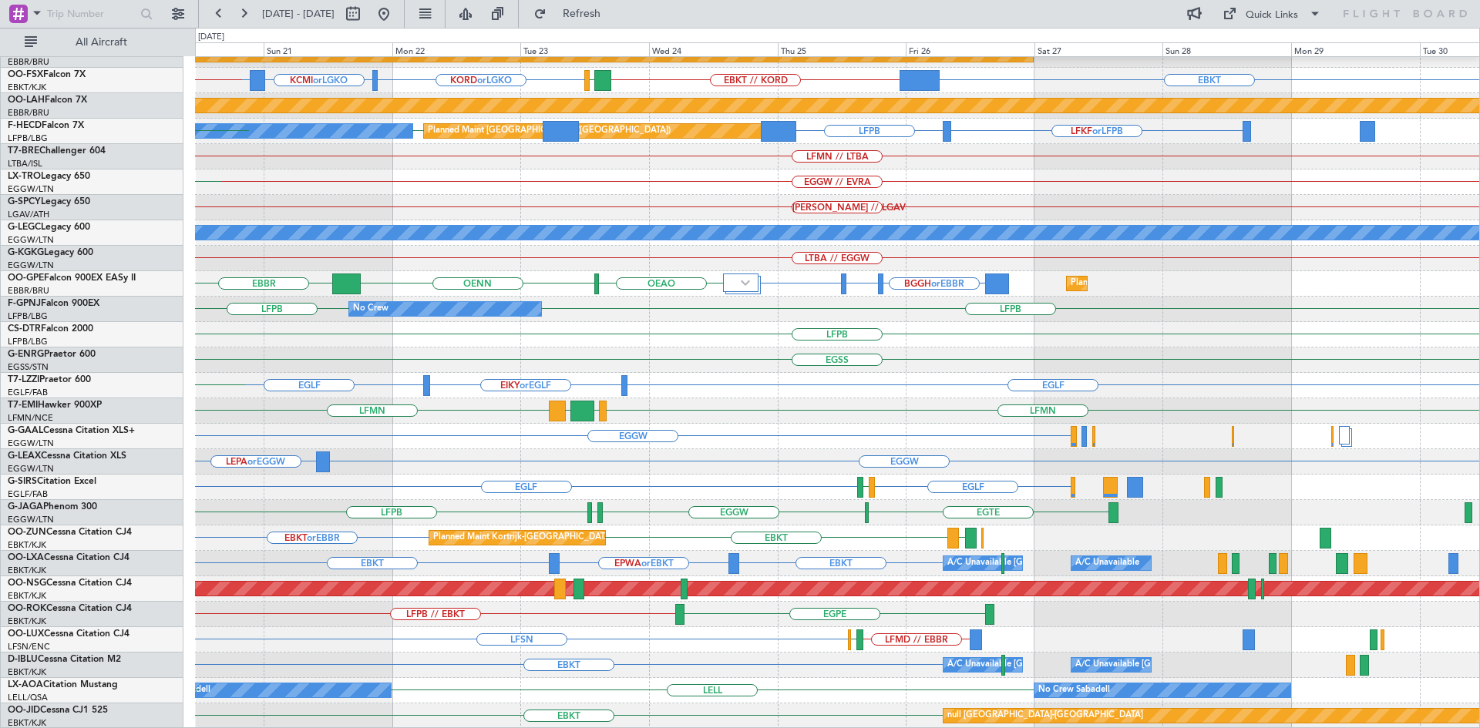
click at [687, 394] on div "EBLG // EBBR LIML Planned Maint [GEOGRAPHIC_DATA]-[GEOGRAPHIC_DATA] KORD or LGK…" at bounding box center [837, 322] width 1284 height 814
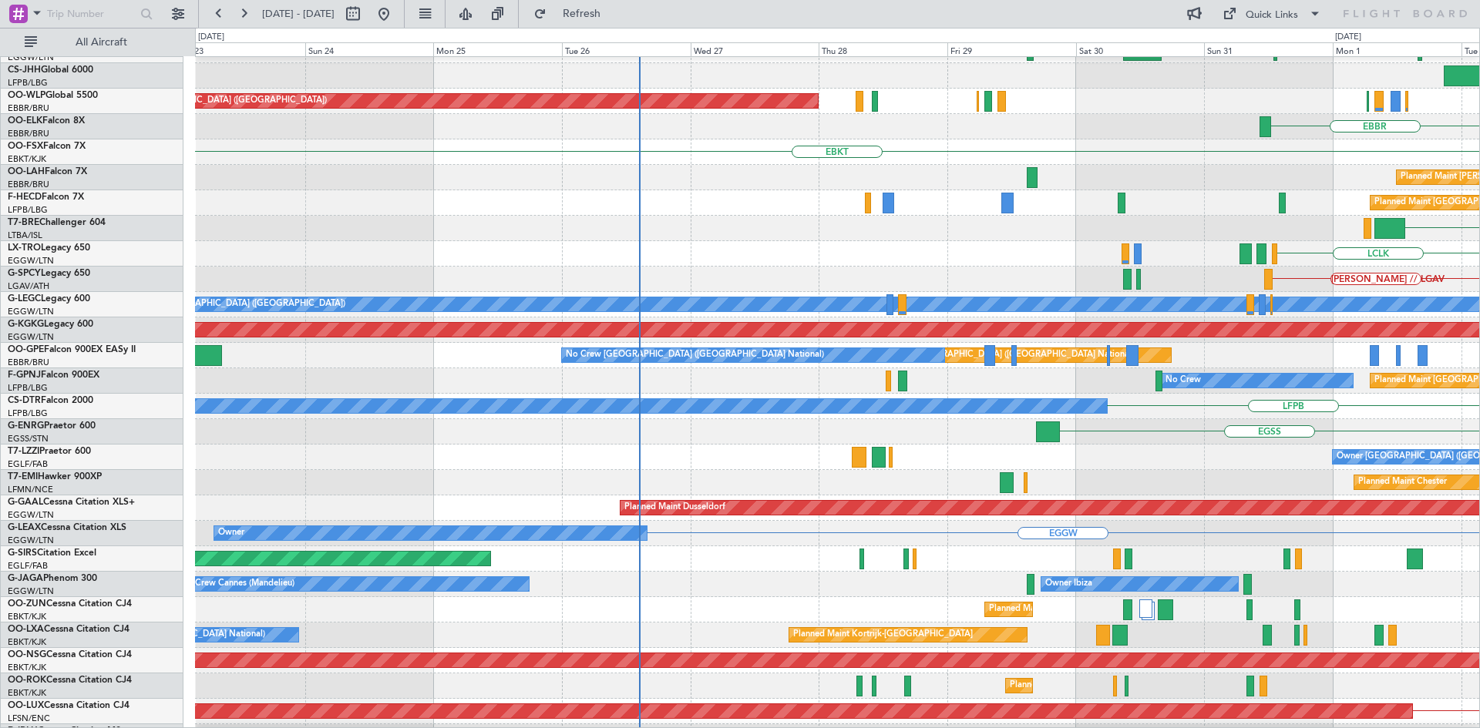
click at [1479, 413] on html "03 Sep 2025 - 13 Sep 2025 Refresh Quick Links All Aircraft LFPB Planned Maint P…" at bounding box center [740, 364] width 1480 height 728
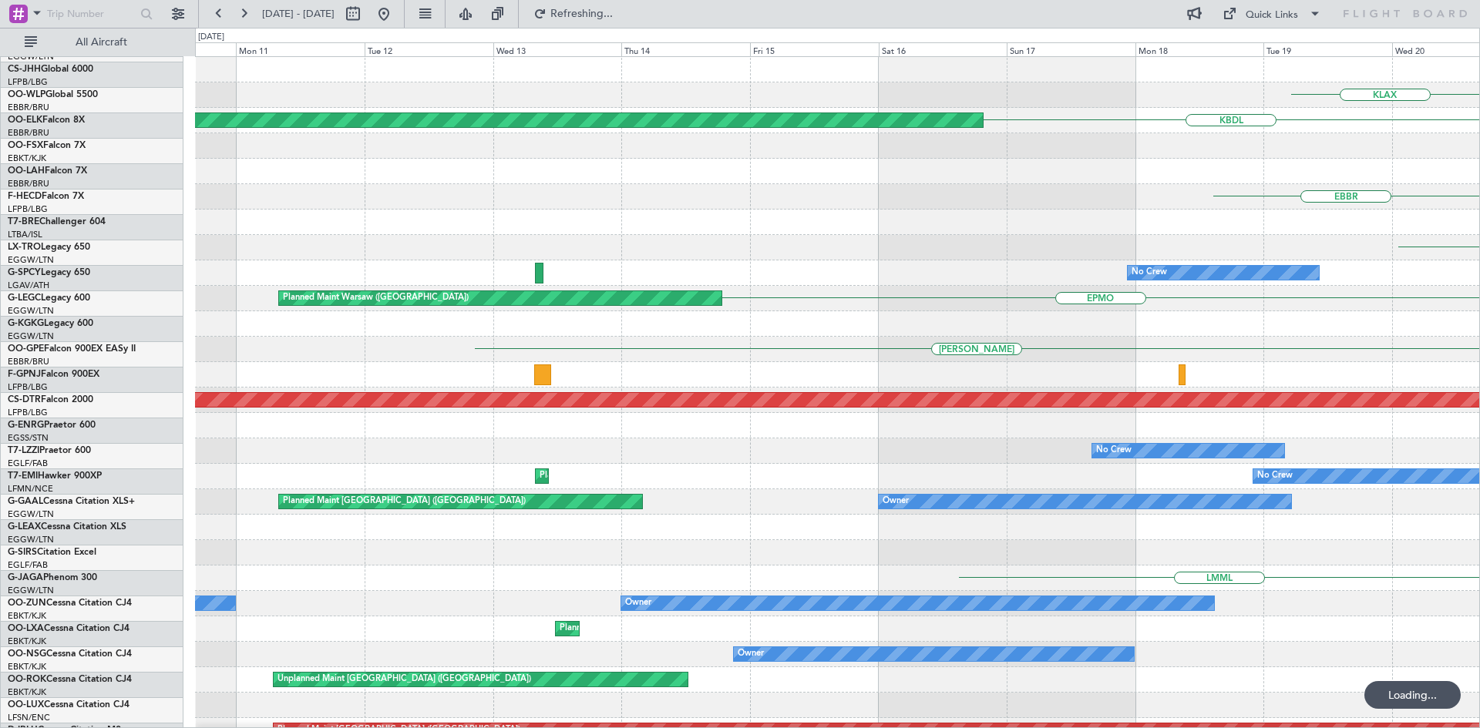
scroll to position [0, 0]
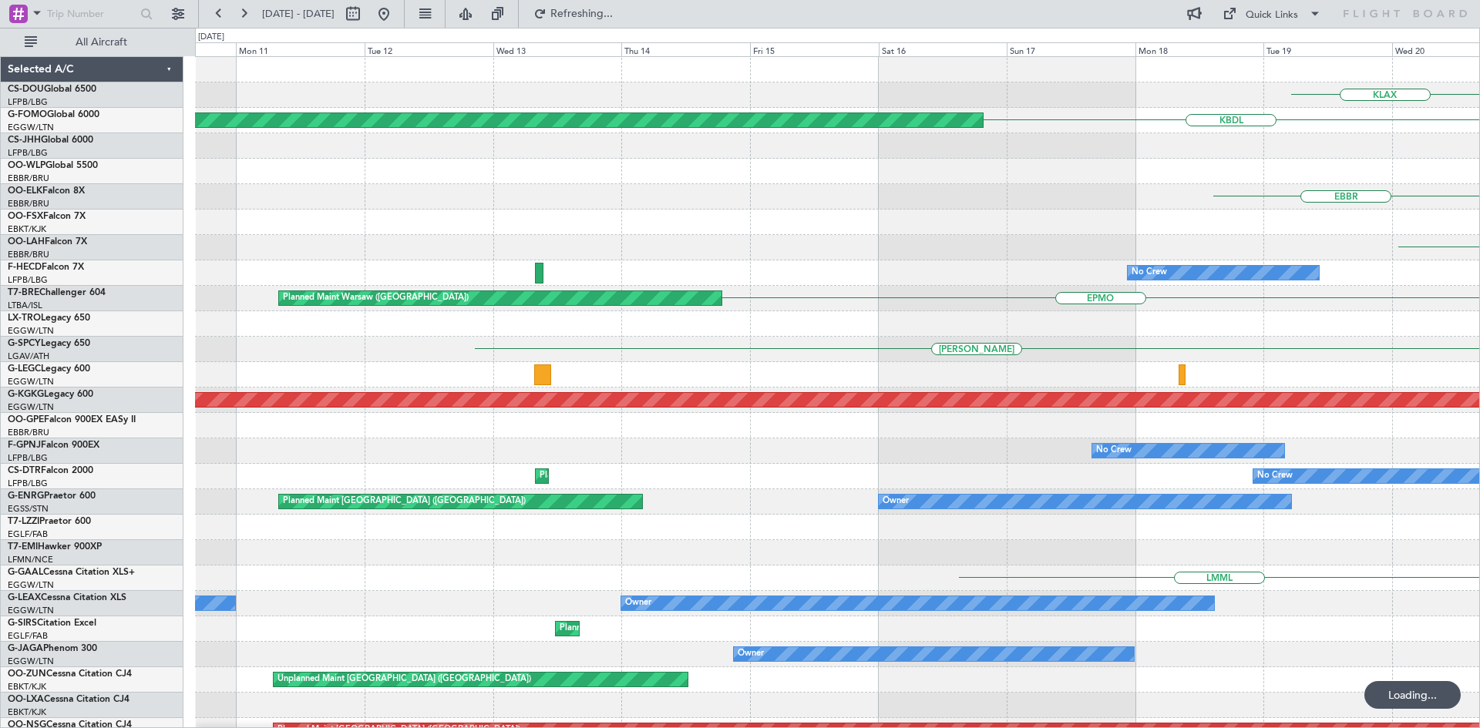
click at [1479, 301] on html "23 Aug 2025 - 02 Sep 2025 Refreshing... Quick Links All Aircraft KLAX No Crew K…" at bounding box center [740, 364] width 1480 height 728
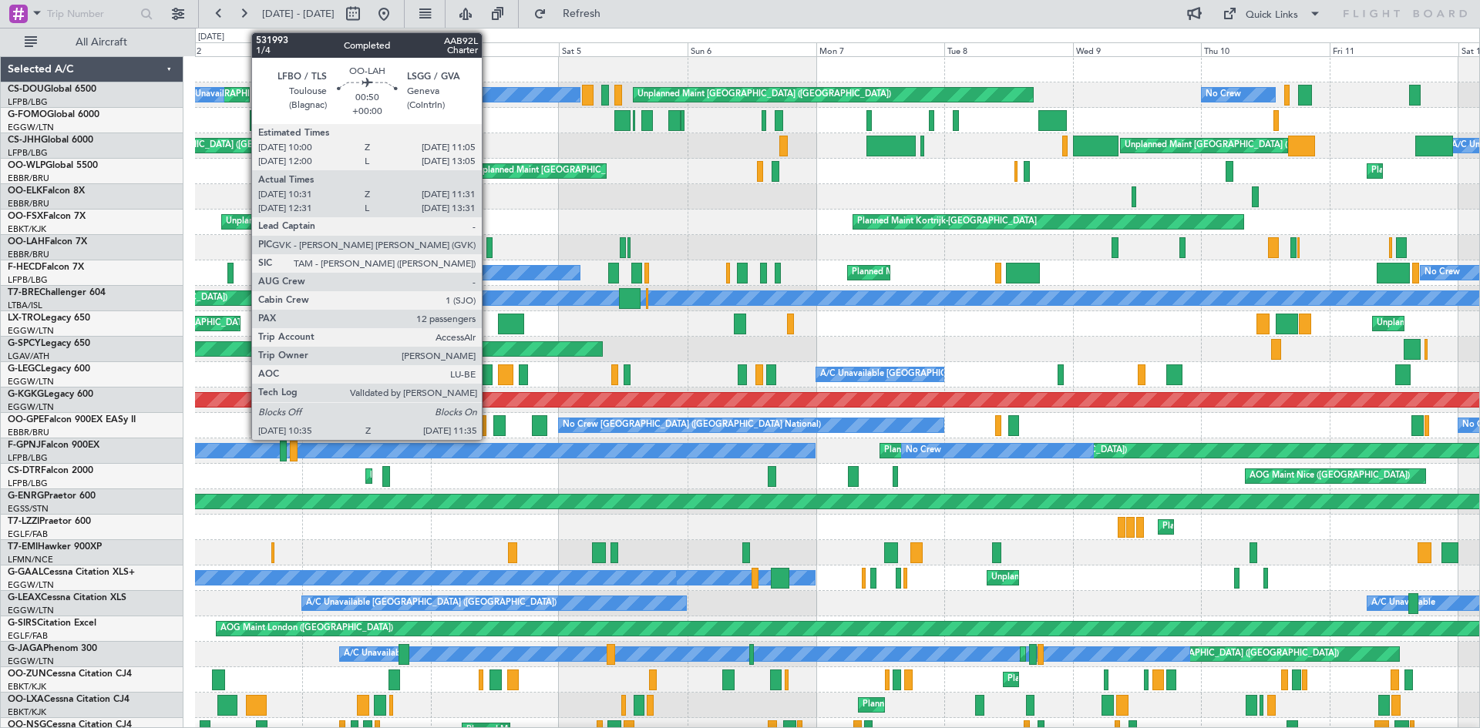
click at [489, 240] on div at bounding box center [488, 247] width 5 height 21
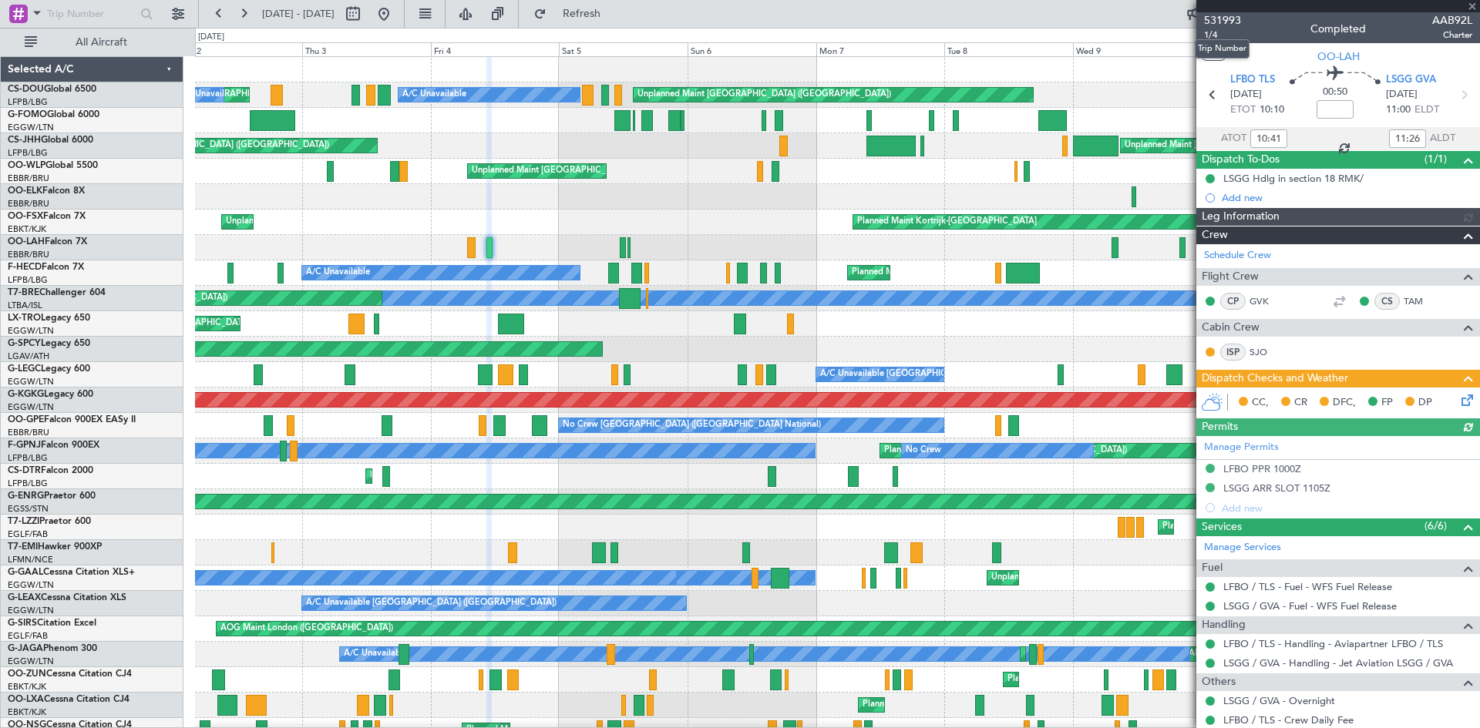
click at [1229, 15] on span "531993" at bounding box center [1222, 20] width 37 height 16
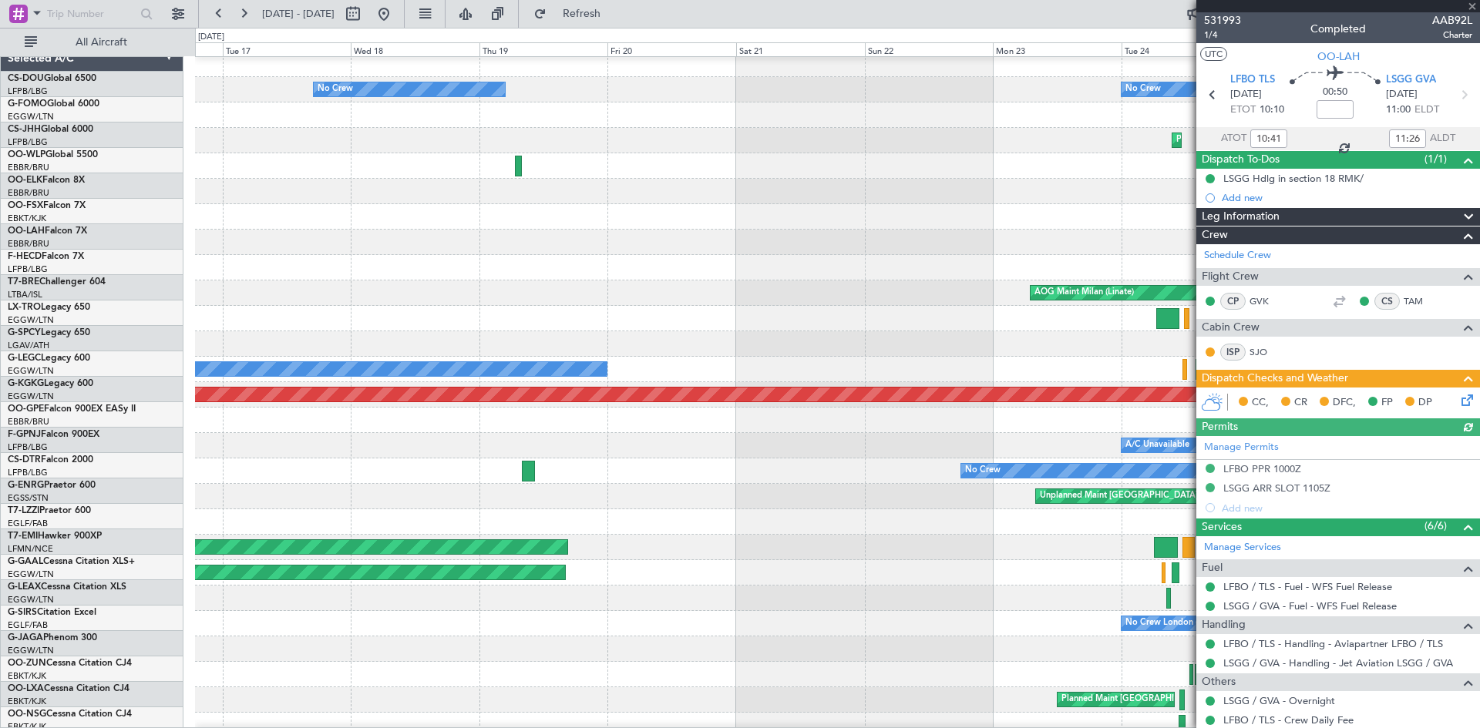
scroll to position [20, 0]
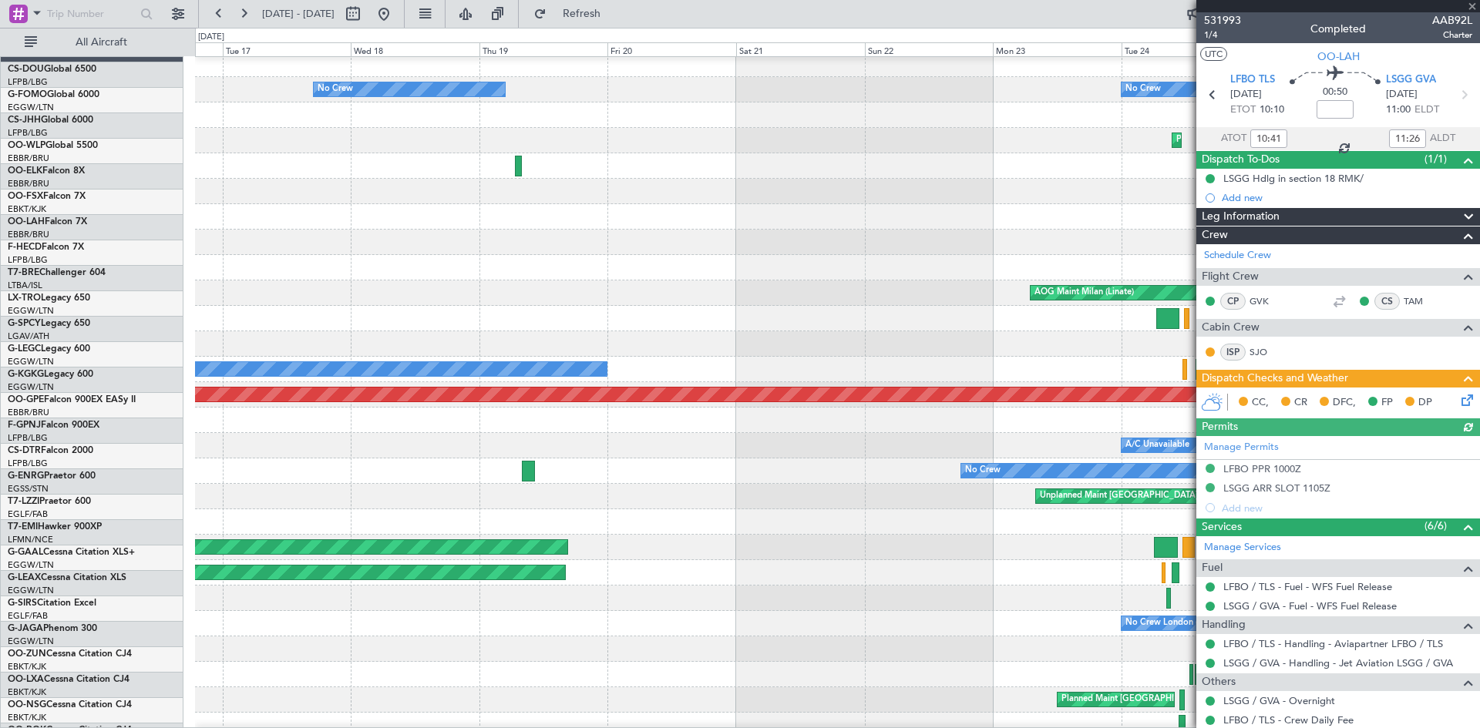
click at [439, 281] on div at bounding box center [837, 267] width 1284 height 25
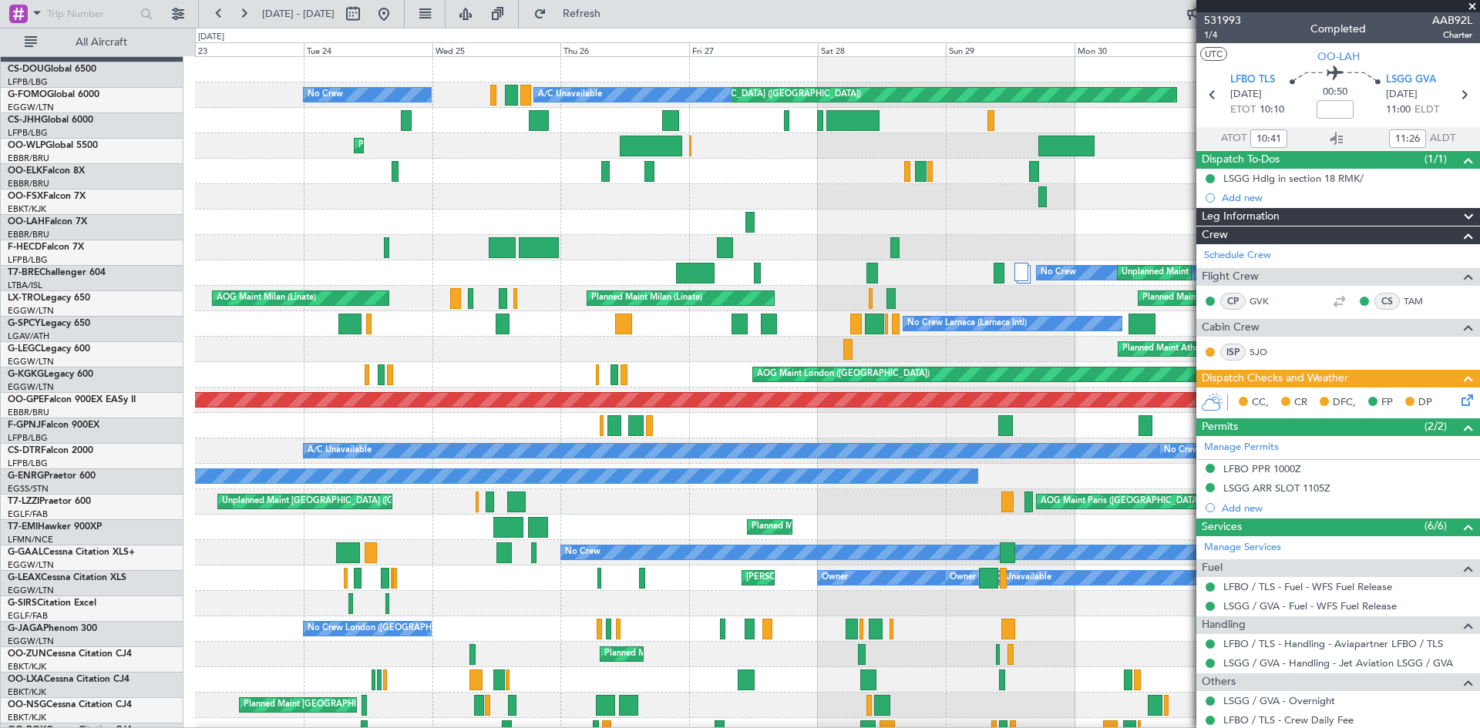
scroll to position [0, 0]
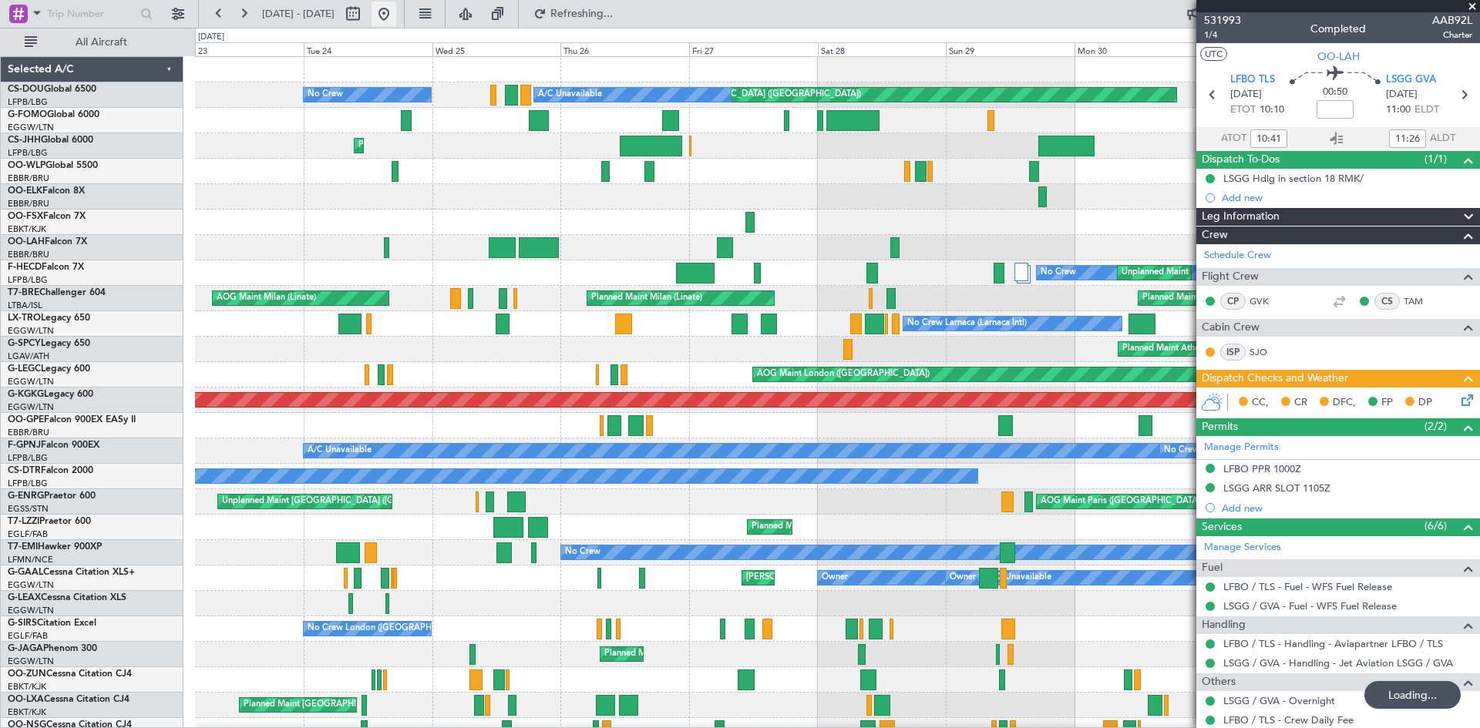
click at [396, 15] on button at bounding box center [383, 14] width 25 height 25
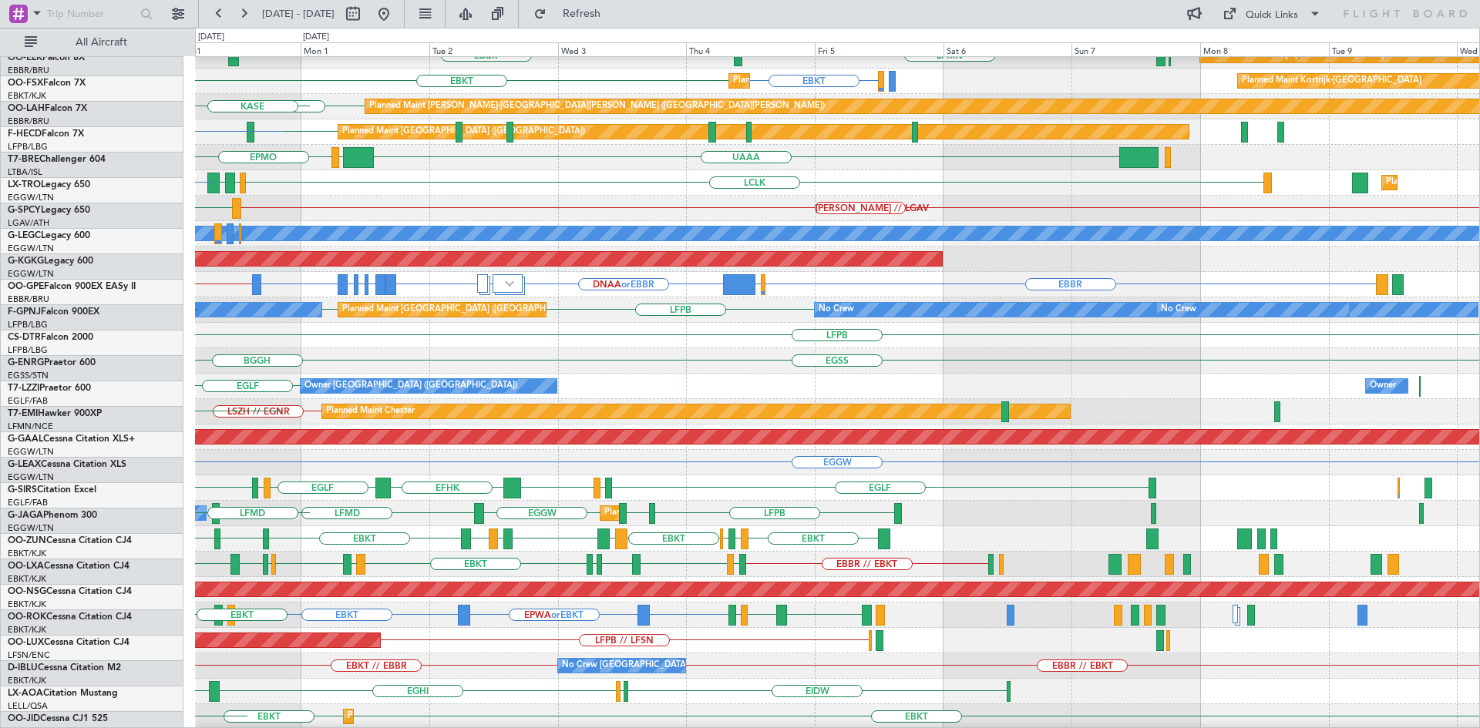
scroll to position [141, 0]
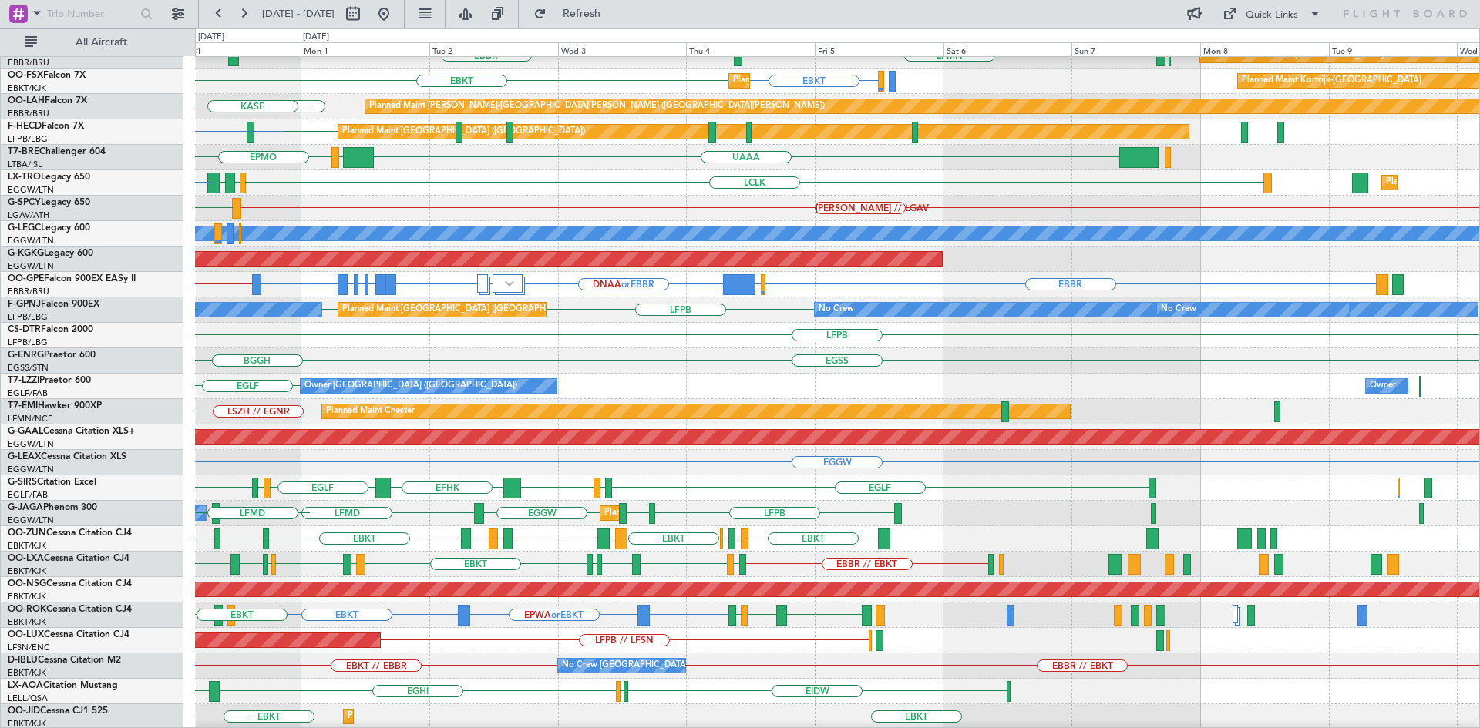
click at [634, 493] on div "EGLF EGPH EGLF EFHK EGLF EGPH EGLF LFSL EGLF EGSS" at bounding box center [837, 488] width 1284 height 25
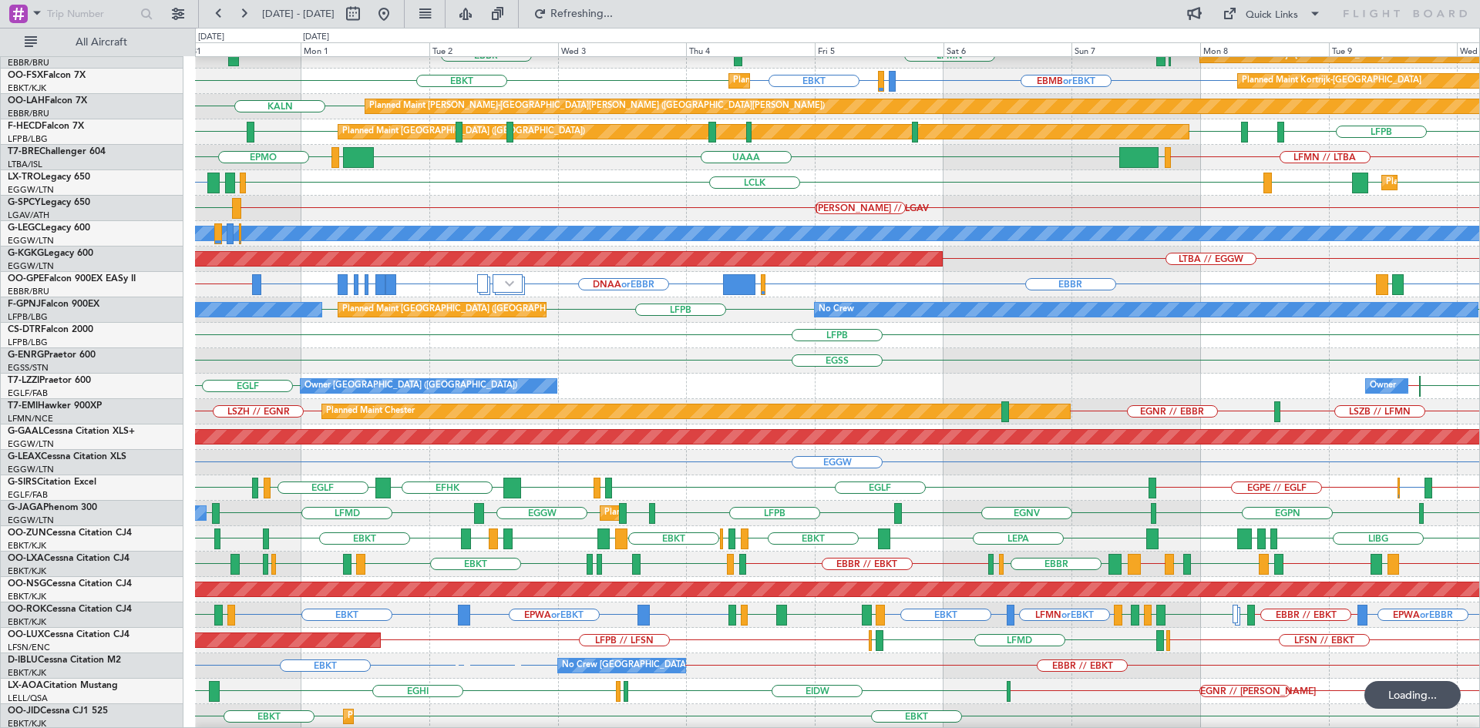
click at [1123, 439] on div "Planned Maint Dusseldorf" at bounding box center [971, 437] width 2765 height 14
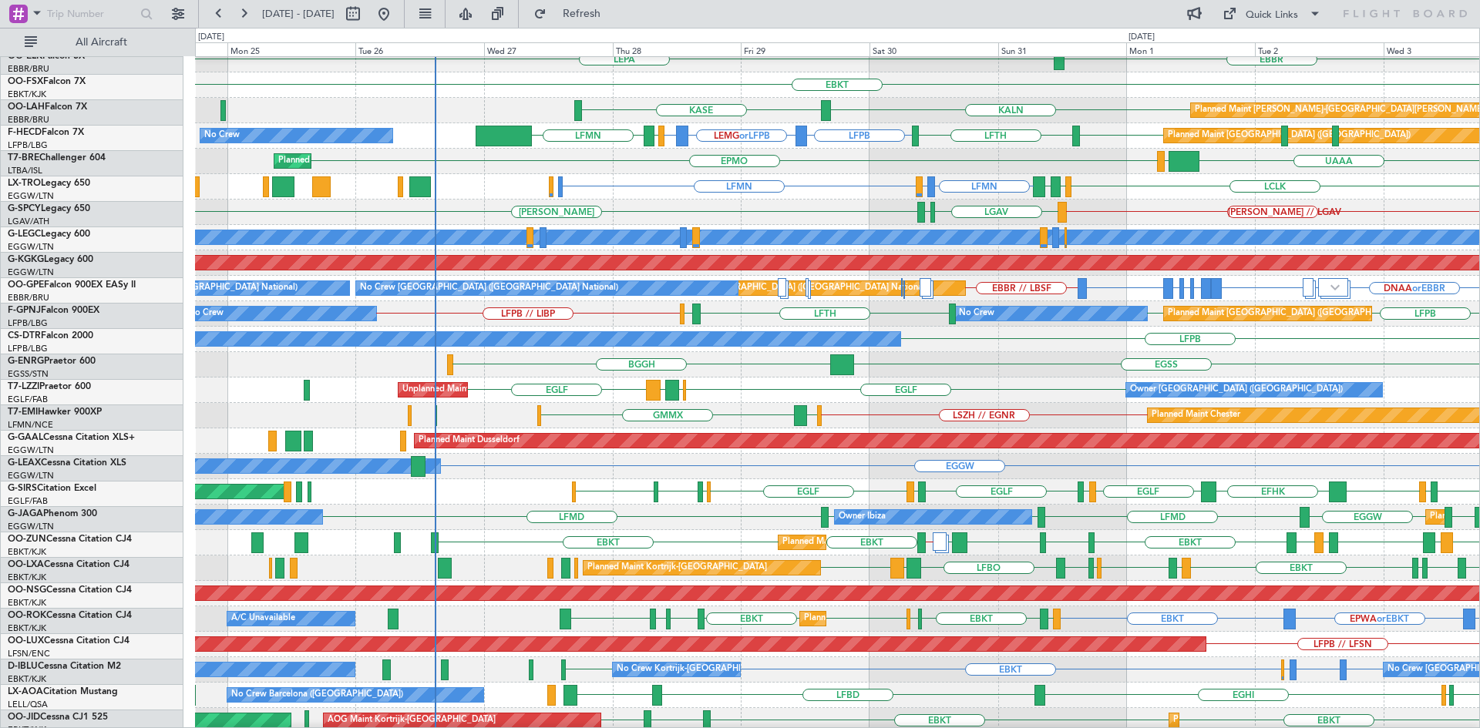
scroll to position [142, 0]
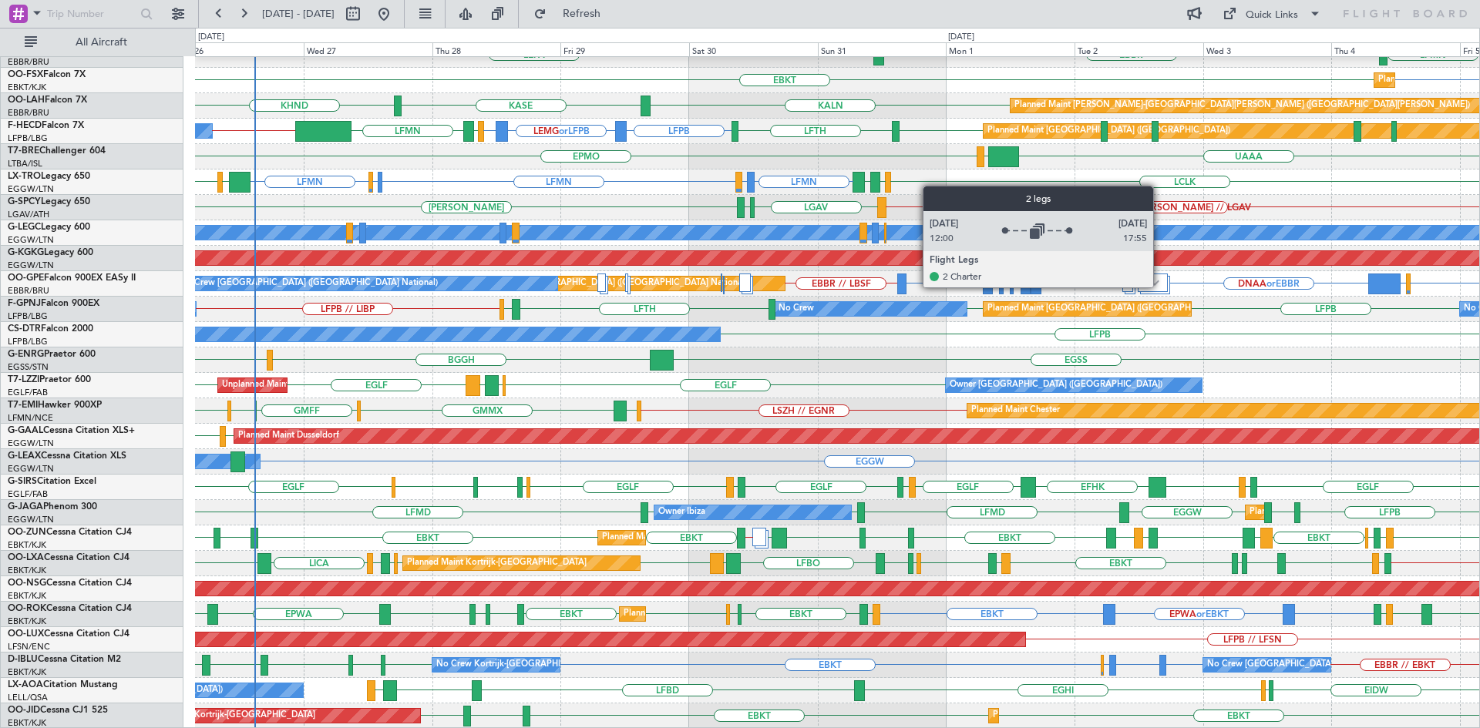
click at [1160, 287] on div at bounding box center [1153, 283] width 30 height 18
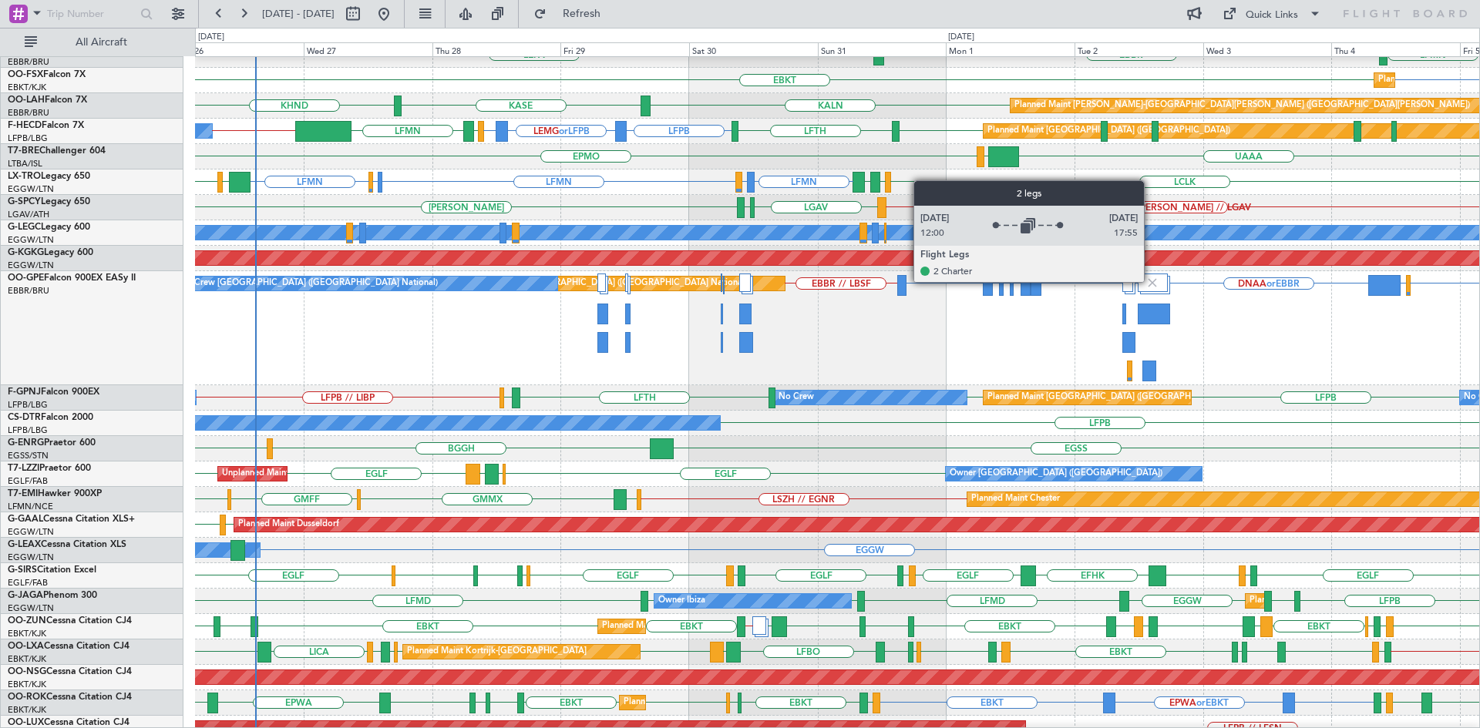
click at [1151, 281] on img at bounding box center [1152, 283] width 14 height 14
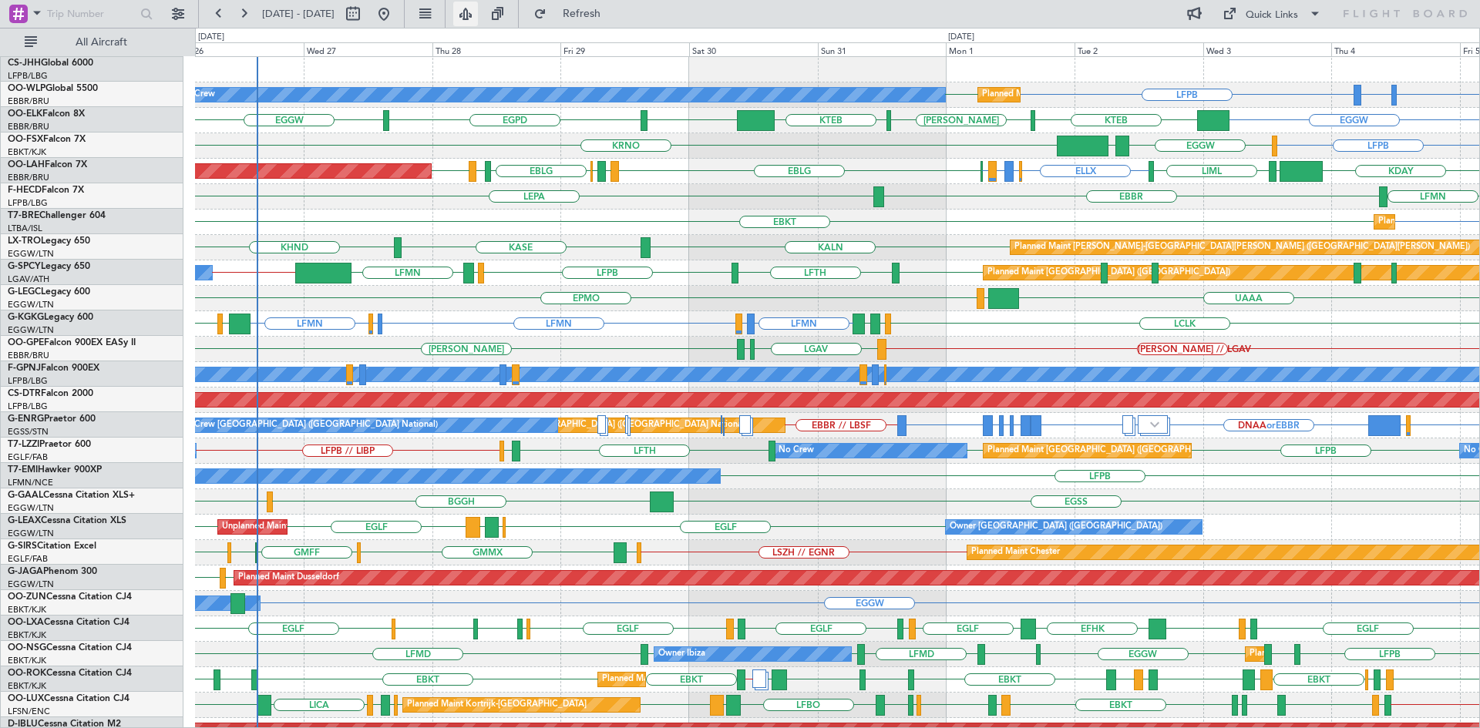
scroll to position [0, 0]
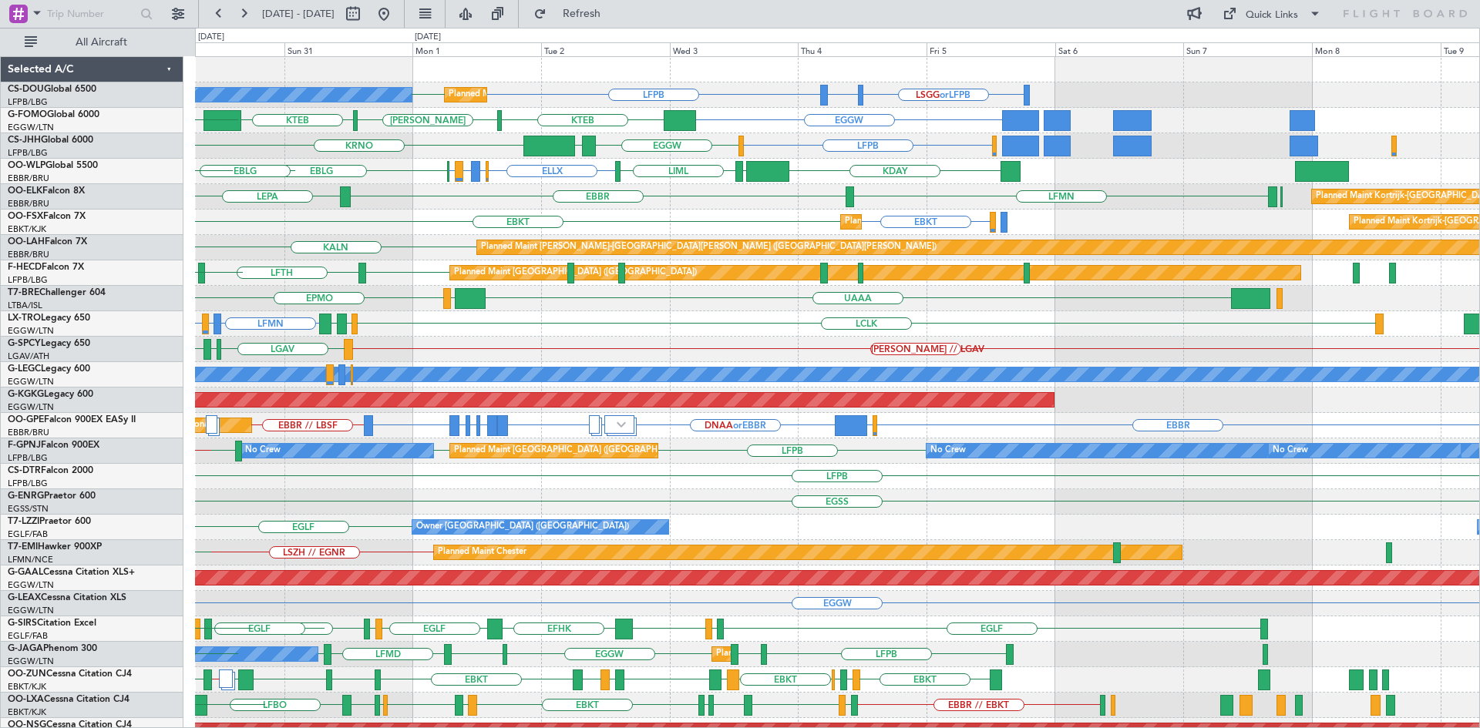
click at [623, 351] on div "LFPB LSGG or LFPB LIML or LFPB LFPB No Crew Planned Maint Paris (Le Bourget) EG…" at bounding box center [837, 464] width 1284 height 814
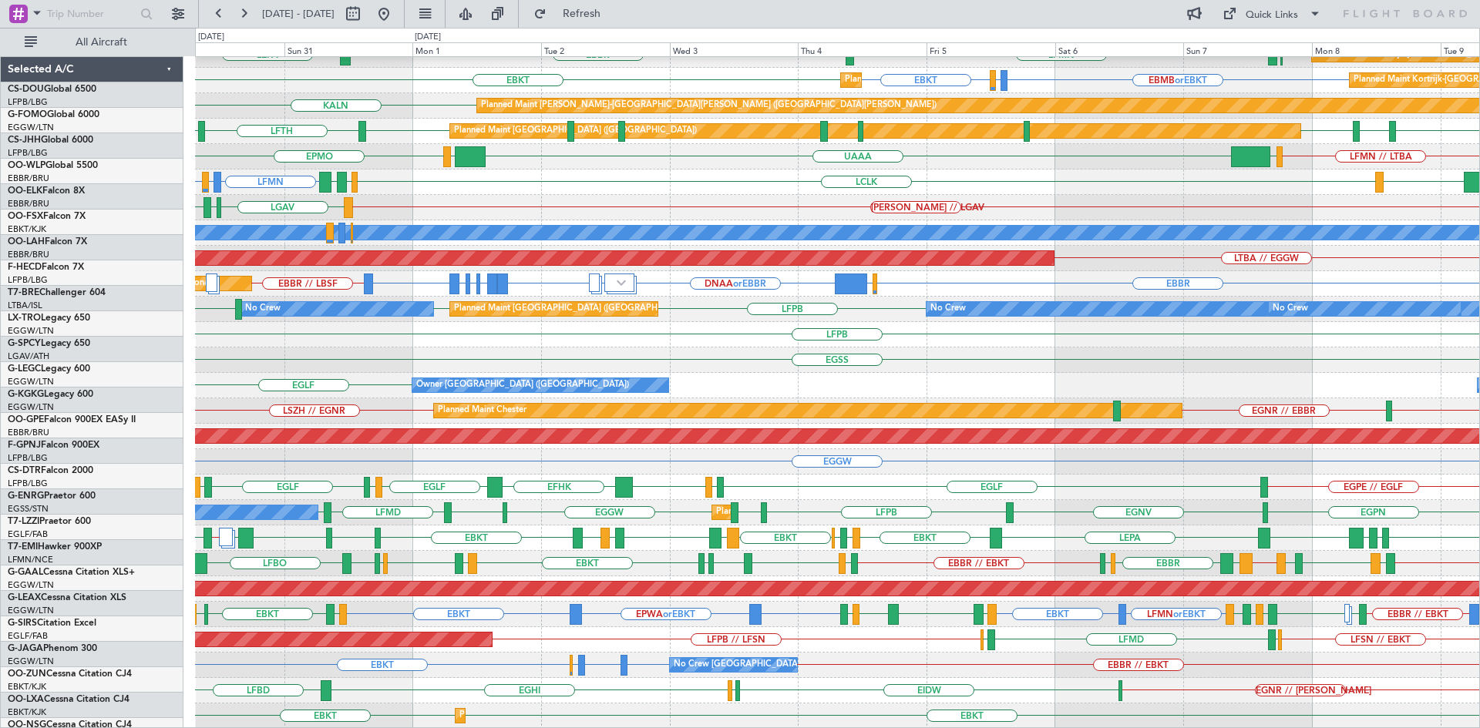
scroll to position [142, 0]
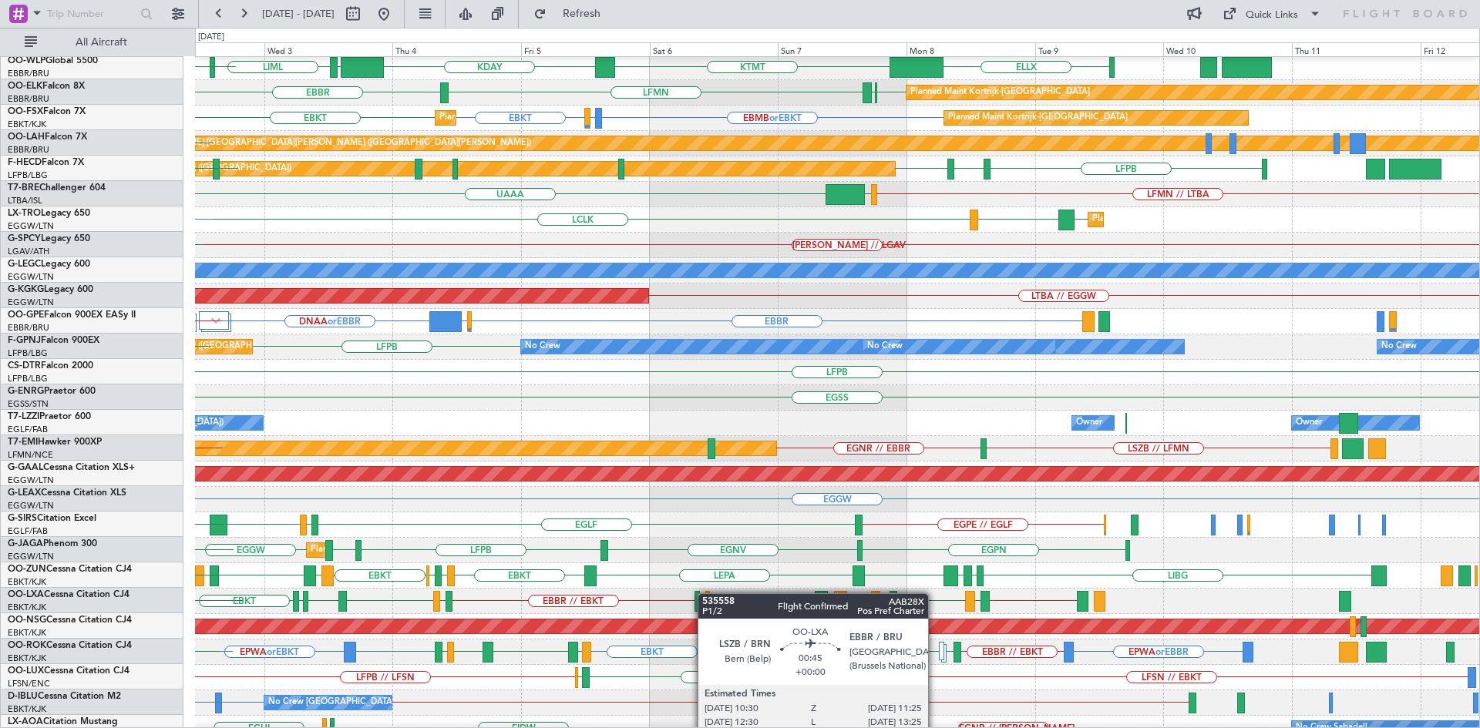
click at [705, 593] on div at bounding box center [707, 601] width 5 height 21
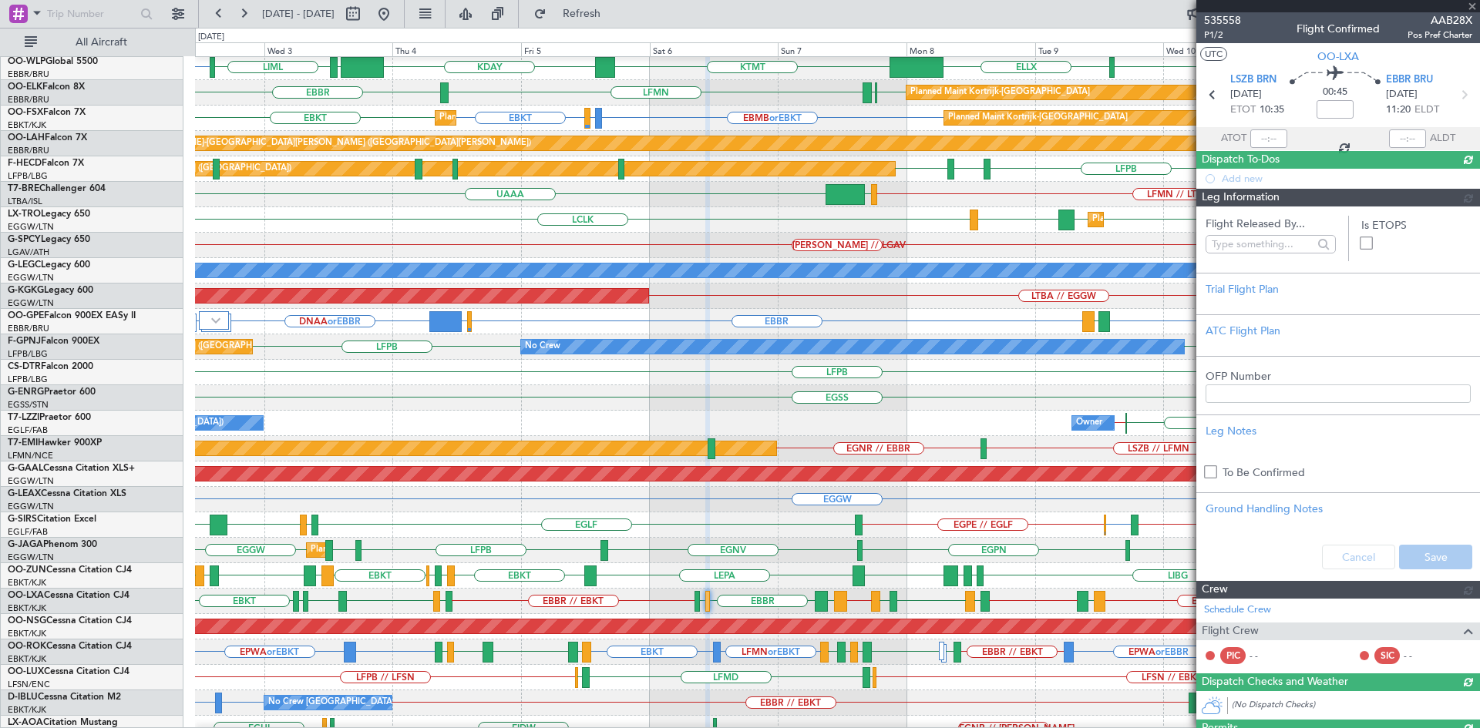
click at [1005, 648] on div "EPWA or EBKT EBKT or EBBR EPWA or EBBR EBBR // EBKT LFMN or EBKT EBKT EBKT ESMS…" at bounding box center [837, 652] width 1284 height 25
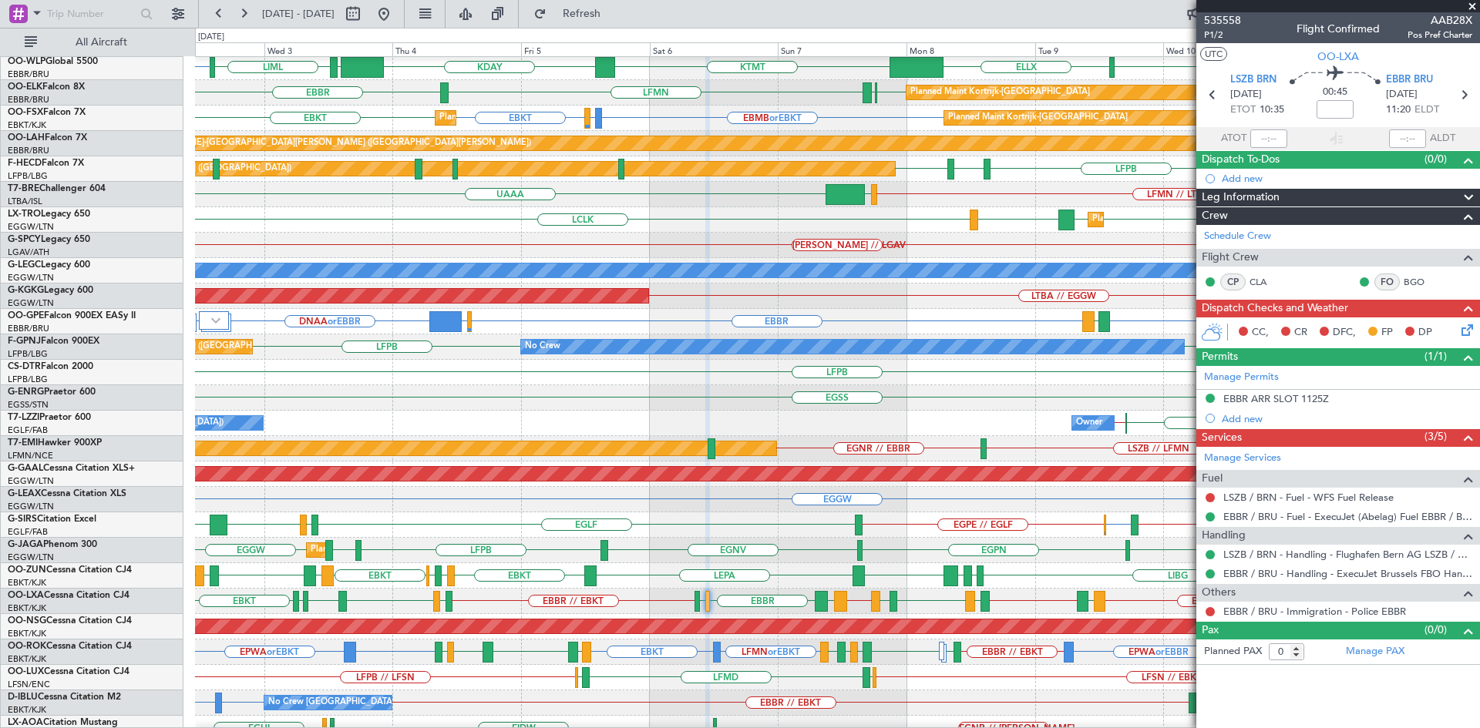
click at [1471, 4] on span at bounding box center [1471, 7] width 15 height 14
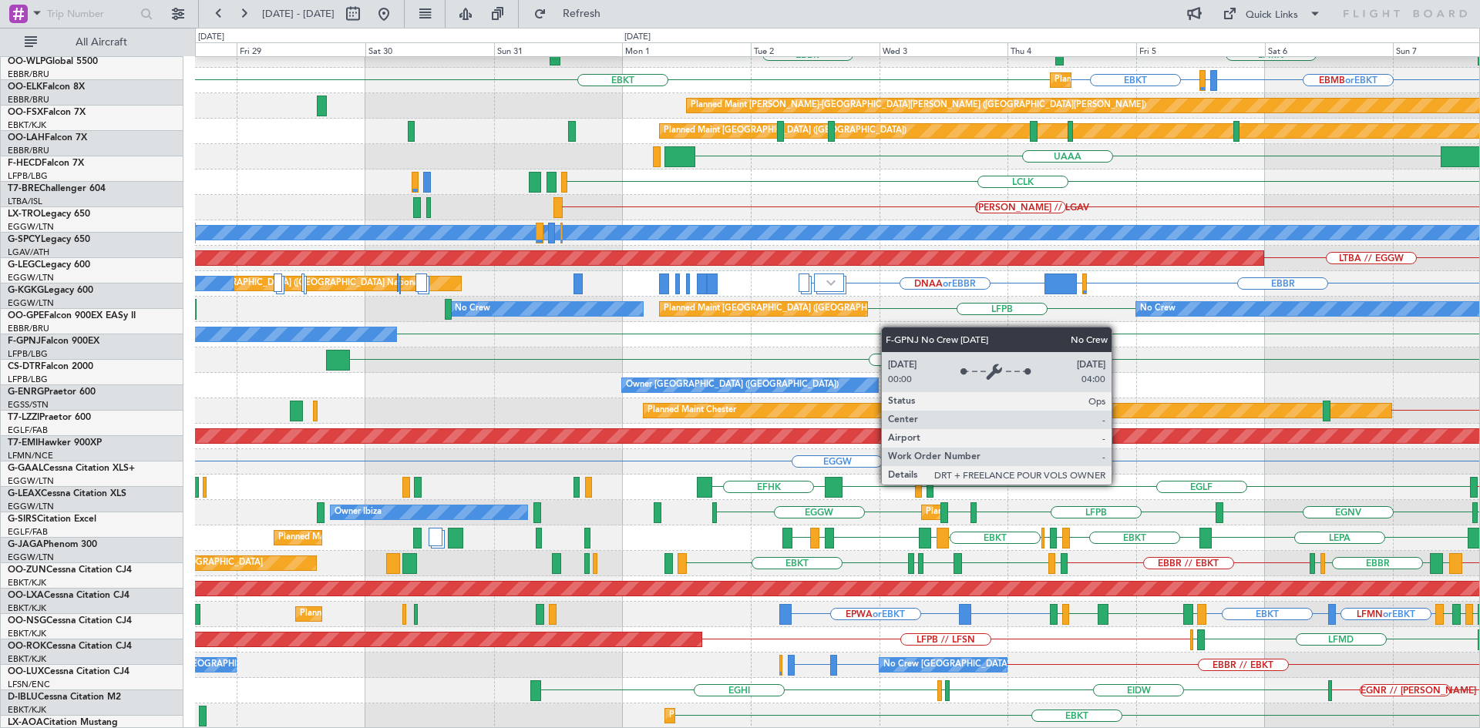
scroll to position [142, 0]
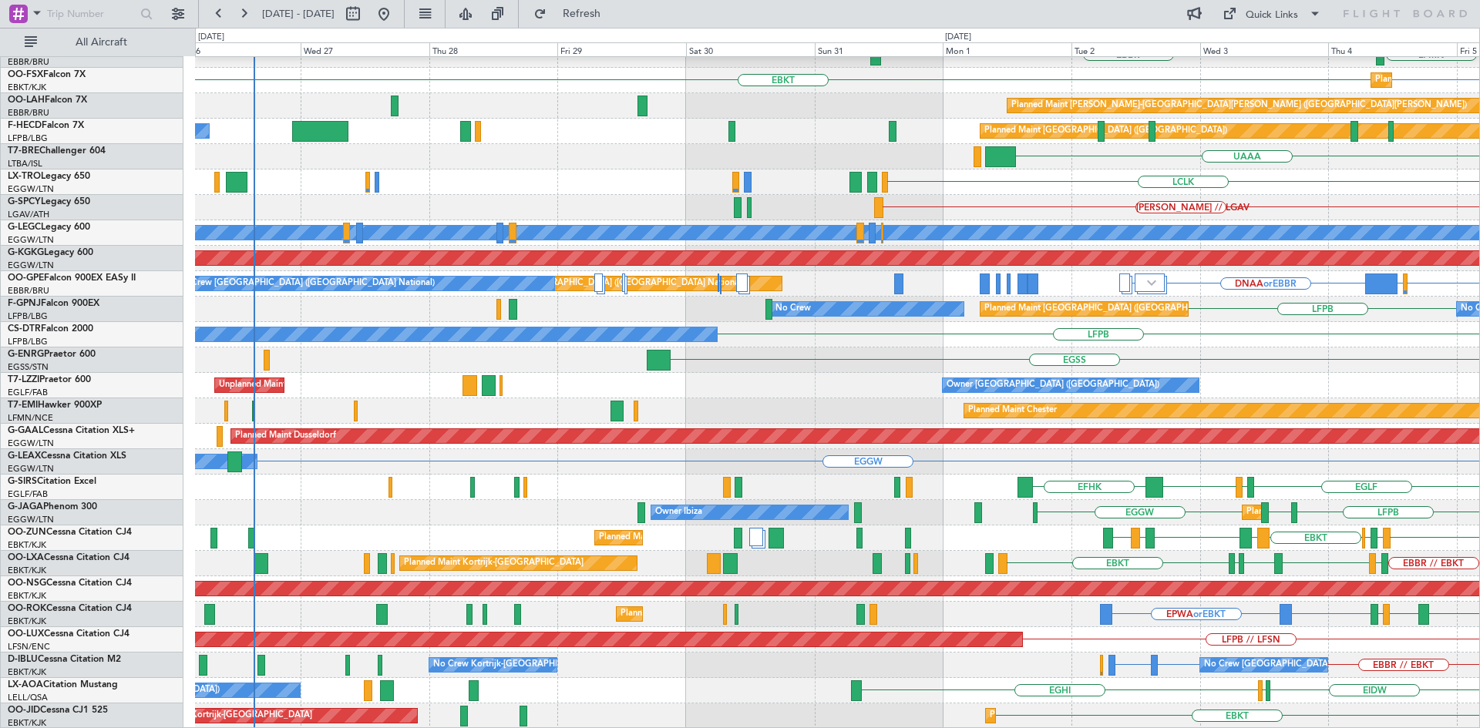
click at [1479, 287] on html "02 Sep 2025 - 12 Sep 2025 Refresh Quick Links All Aircraft ELLX KDAY EBLG LIML …" at bounding box center [740, 364] width 1480 height 728
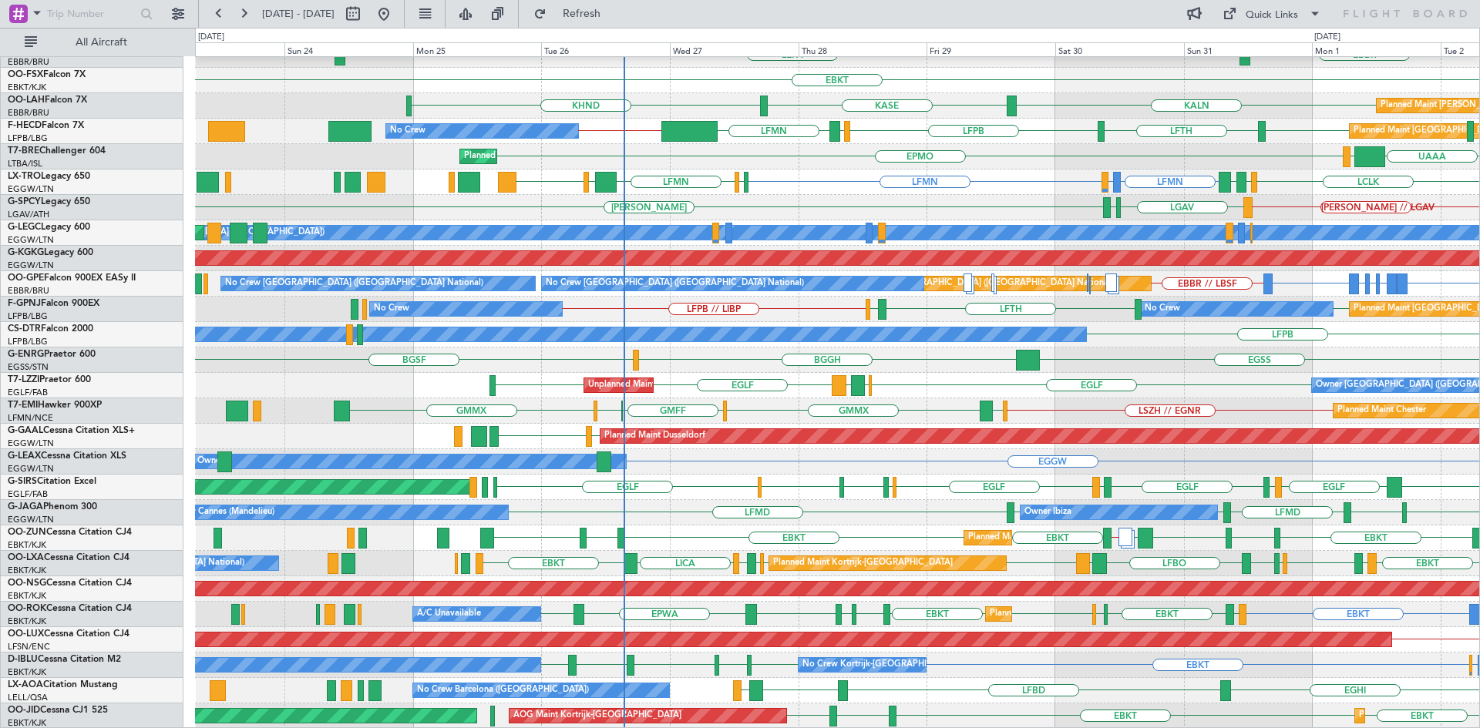
click at [723, 657] on div "ELLX EBBR or ELLX LIRZ or ELLX ELLX EBLG LIRZ EBBR EBLG LIML EDDB Planned Maint…" at bounding box center [837, 322] width 1284 height 814
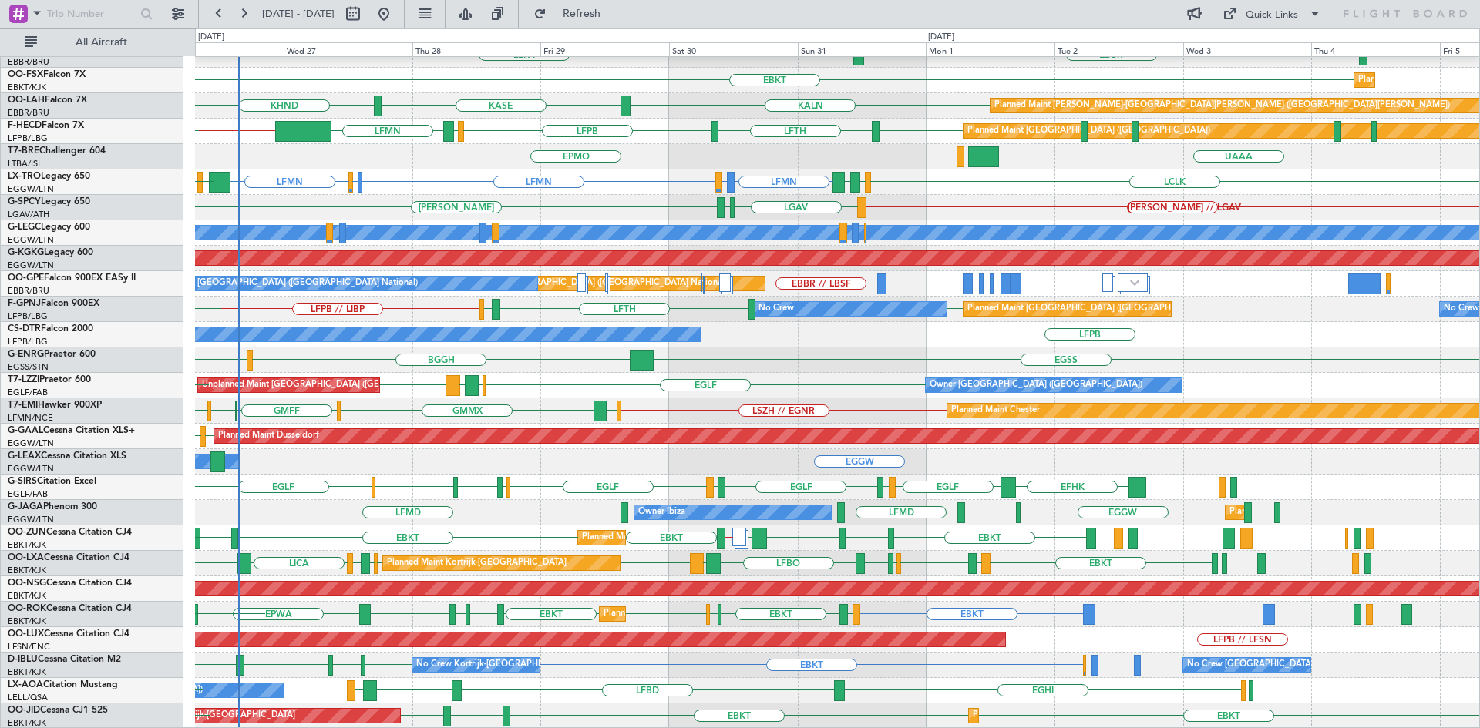
click at [630, 456] on div "EGGW Owner" at bounding box center [837, 461] width 1284 height 25
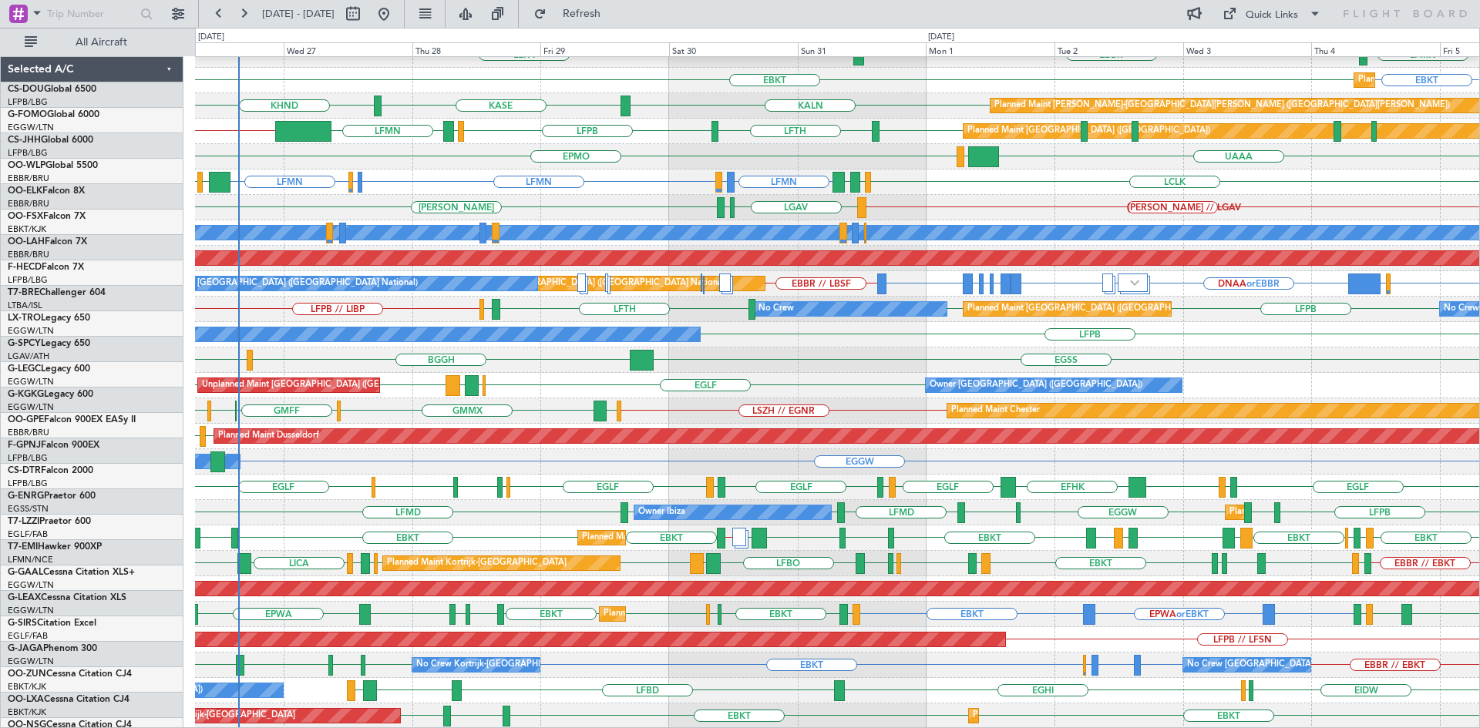
scroll to position [142, 0]
